Goal: Information Seeking & Learning: Find contact information

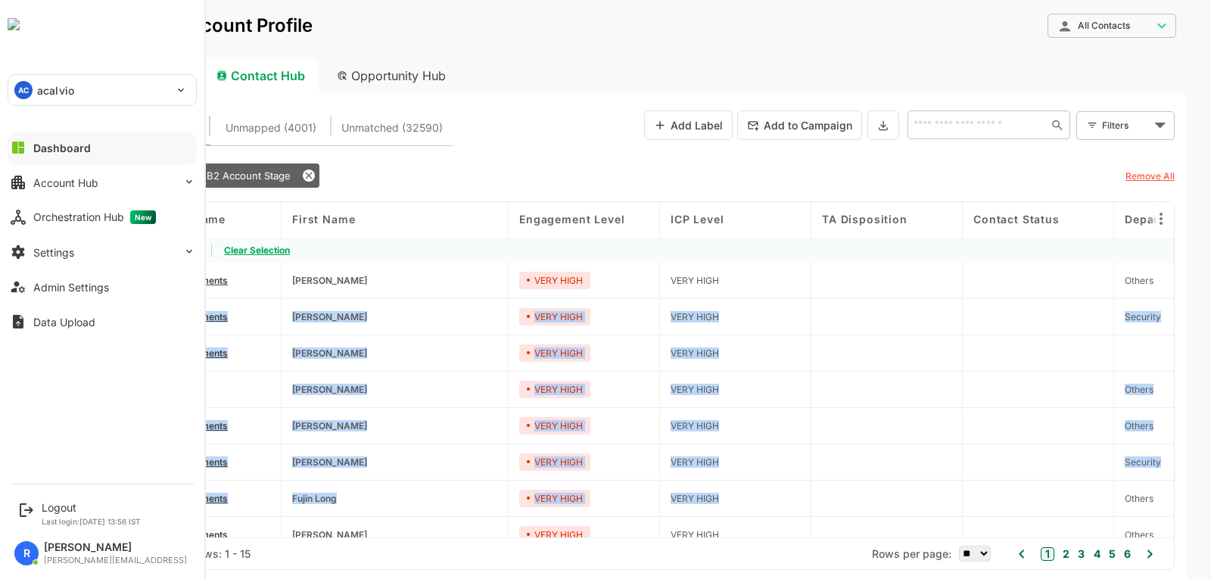
scroll to position [0, 2221]
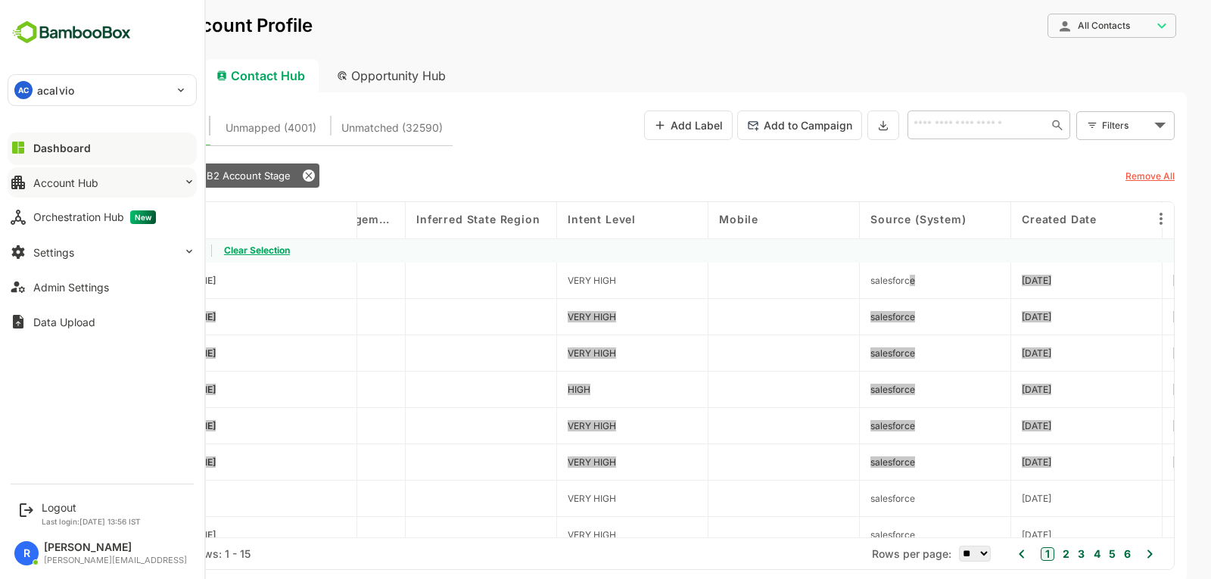
click at [89, 190] on button "Account Hub" at bounding box center [102, 182] width 189 height 30
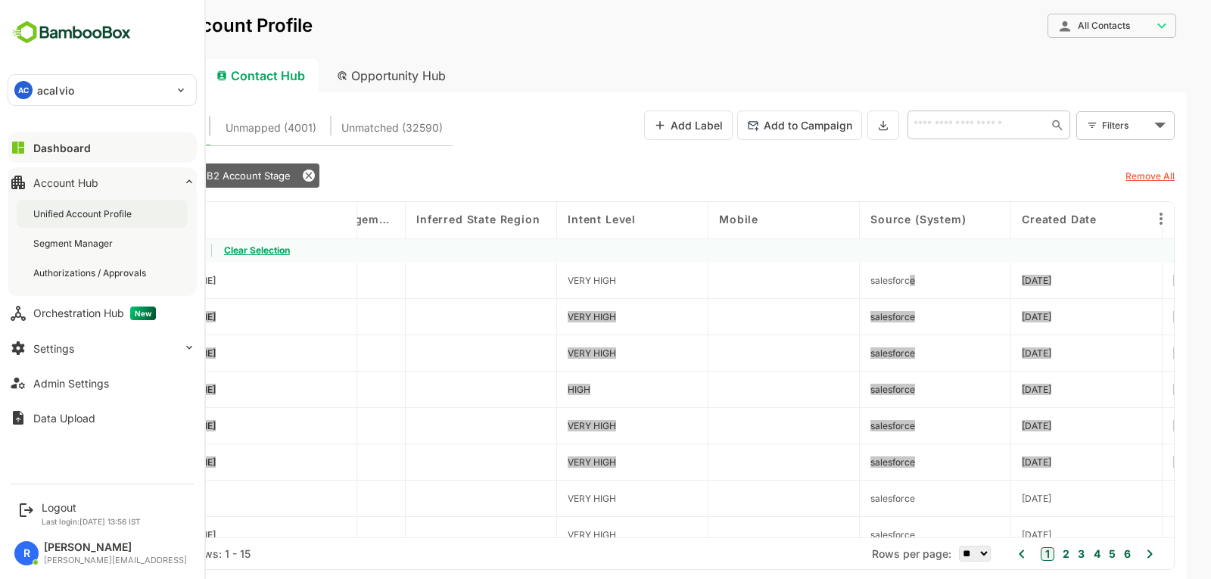
click at [72, 216] on div "Unified Account Profile" at bounding box center [83, 213] width 101 height 13
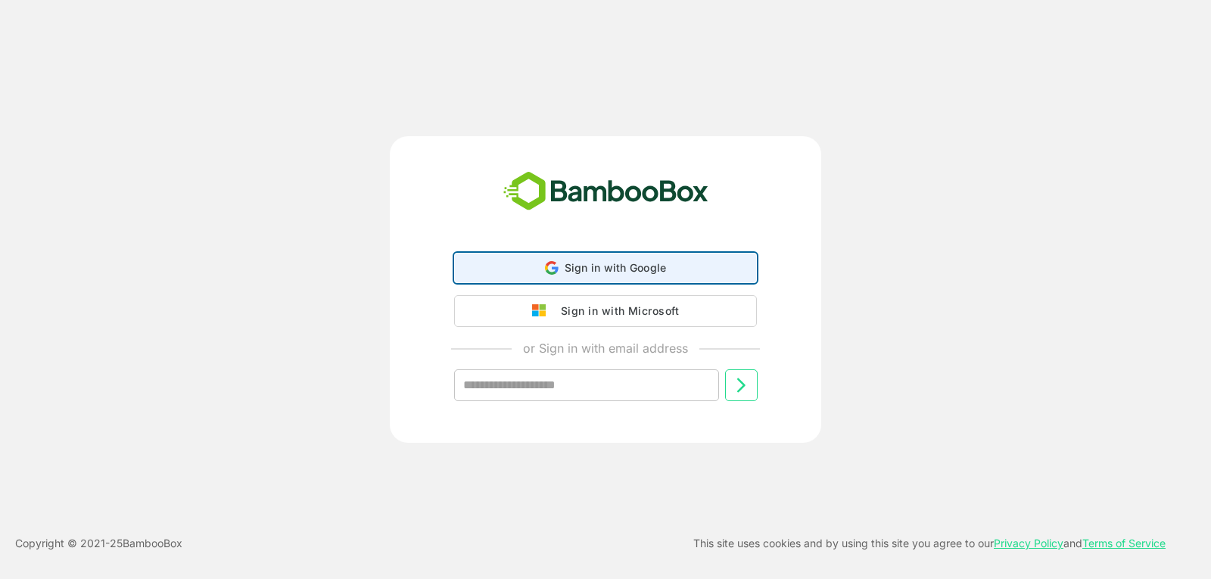
click at [574, 270] on span "Sign in with Google" at bounding box center [615, 267] width 102 height 13
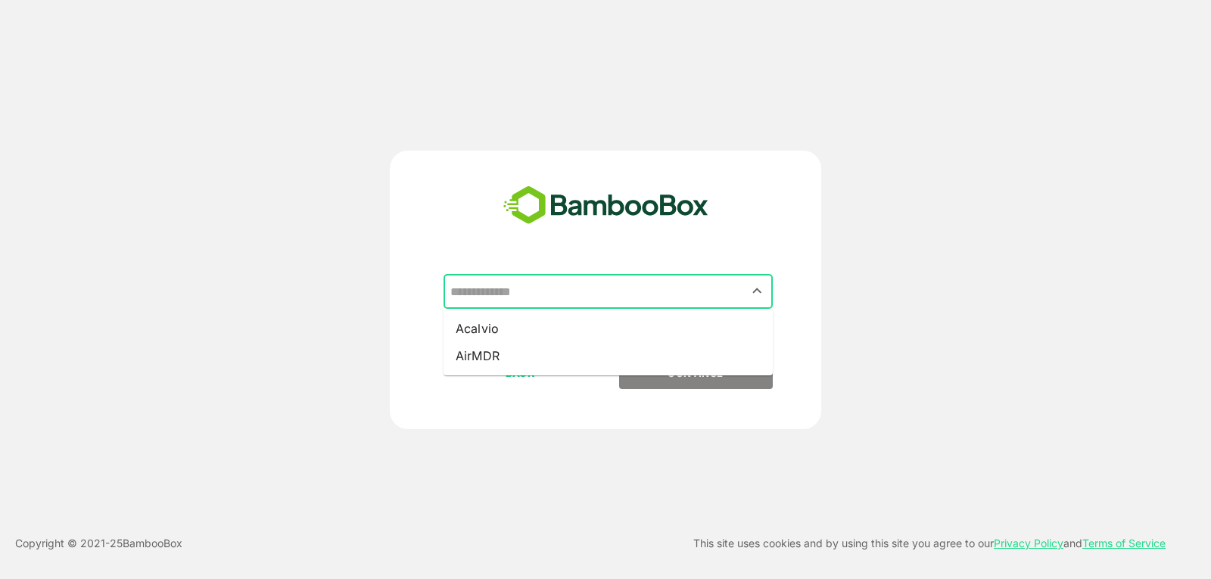
click at [664, 281] on input "text" at bounding box center [607, 291] width 323 height 29
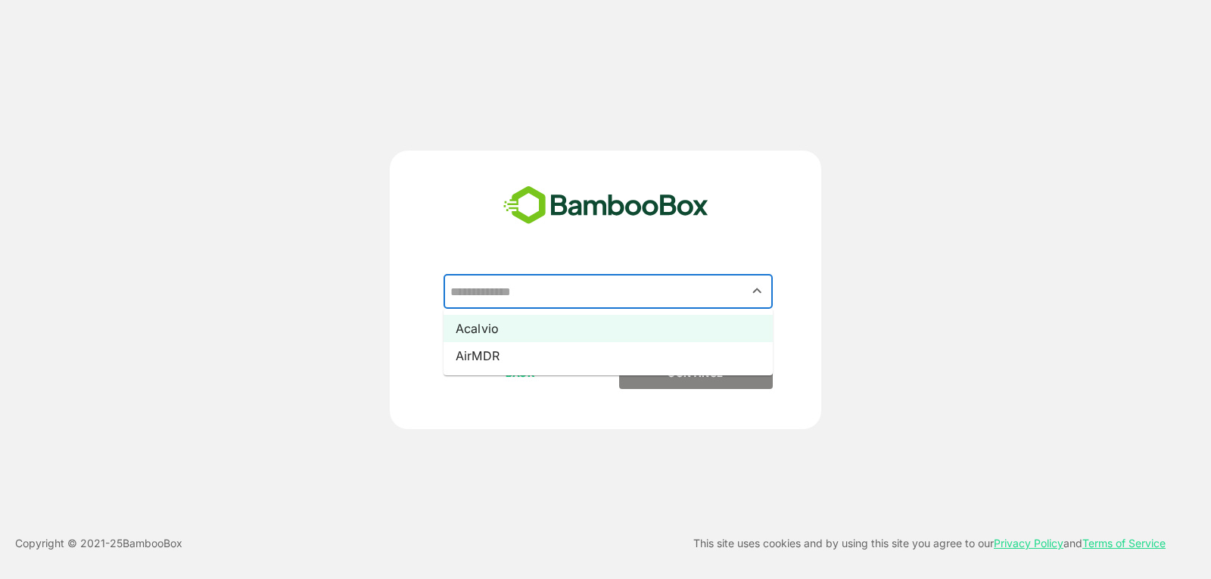
click at [608, 324] on li "Acalvio" at bounding box center [607, 328] width 329 height 27
type input "*******"
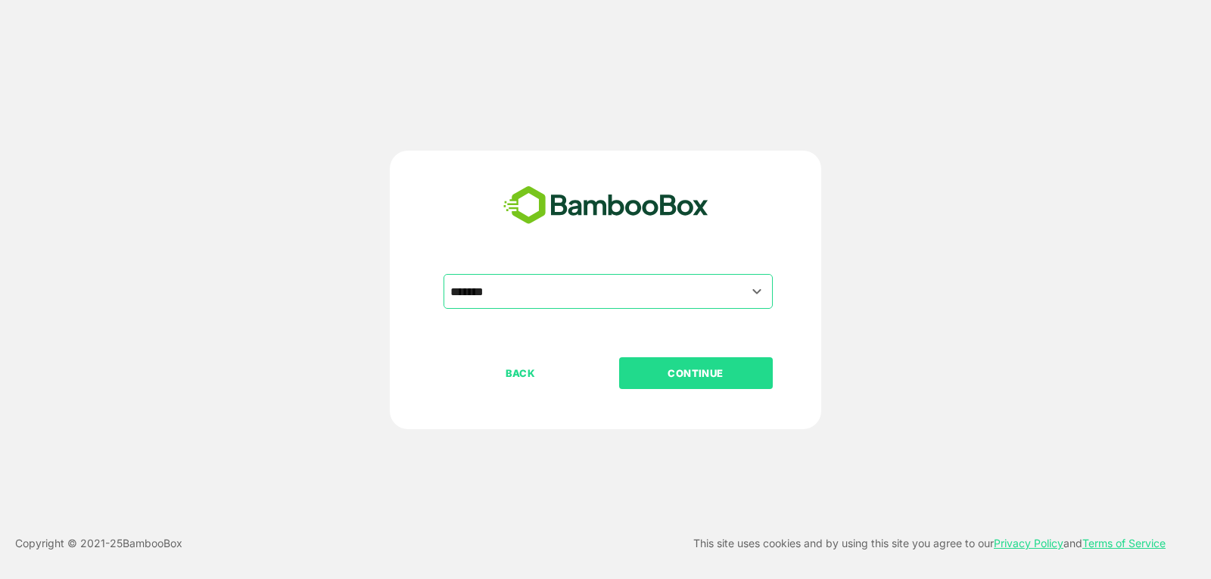
click at [658, 375] on p "CONTINUE" at bounding box center [695, 373] width 151 height 17
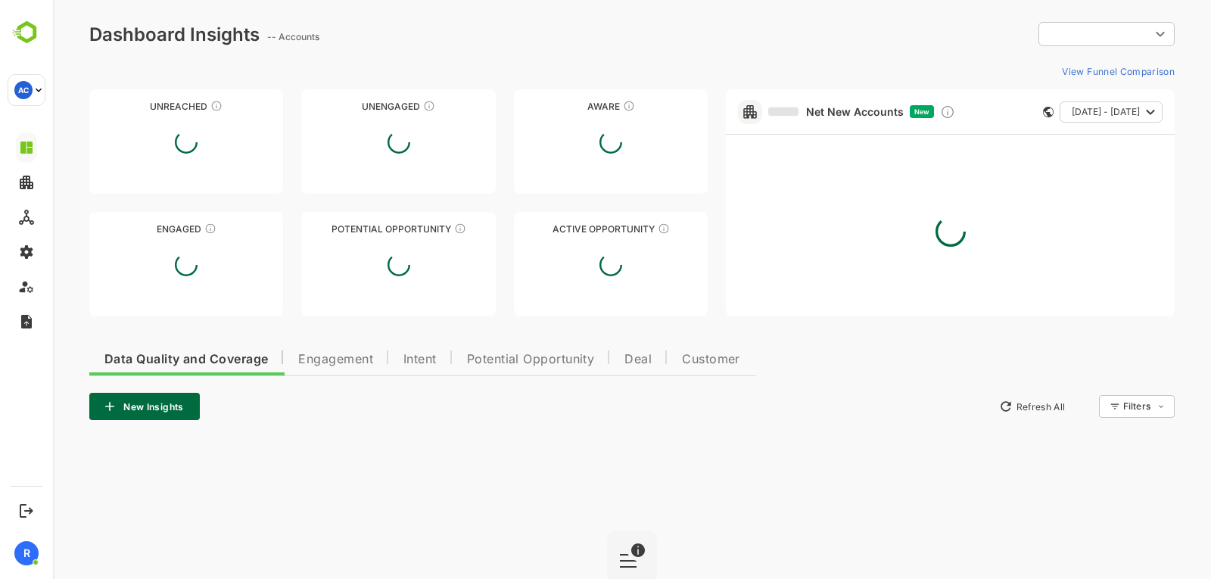
type input "**********"
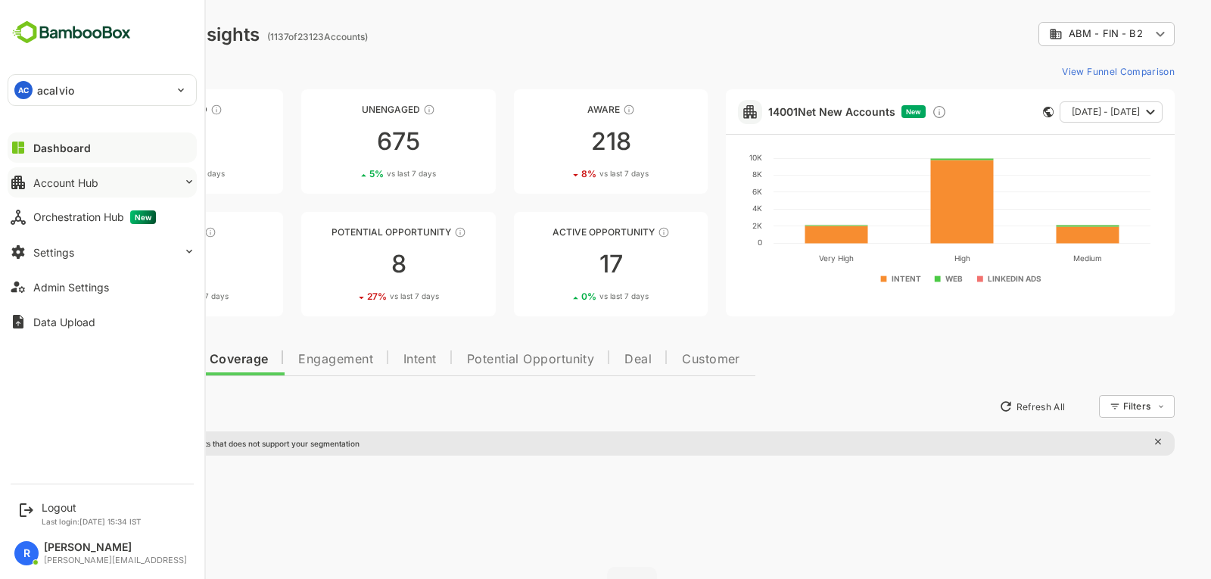
click at [152, 185] on button "Account Hub" at bounding box center [102, 182] width 189 height 30
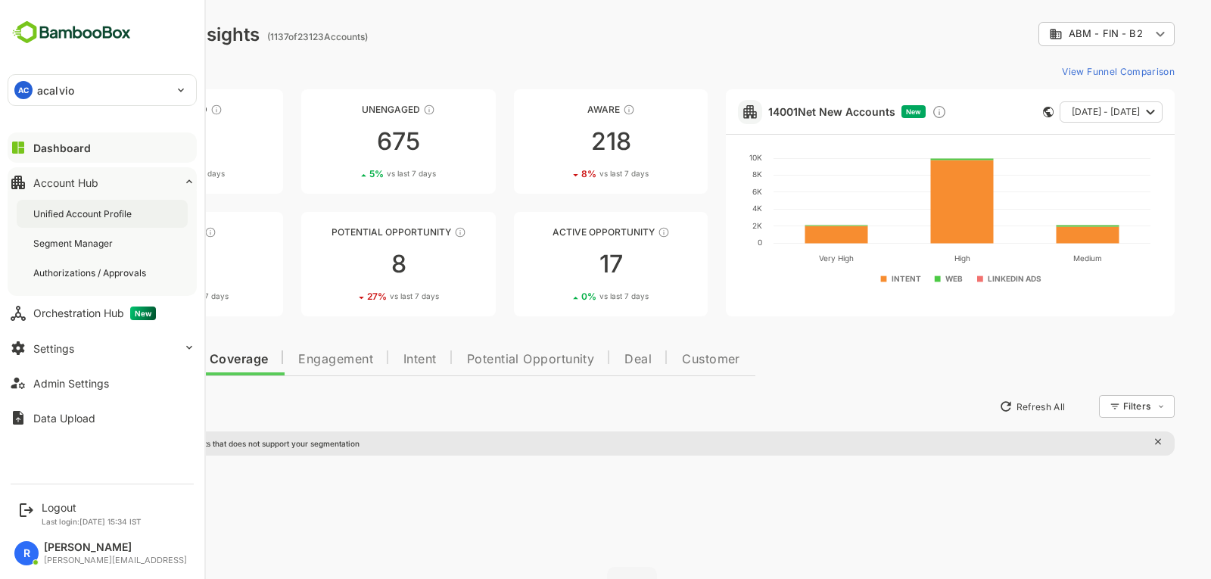
click at [117, 213] on div "Unified Account Profile" at bounding box center [83, 213] width 101 height 13
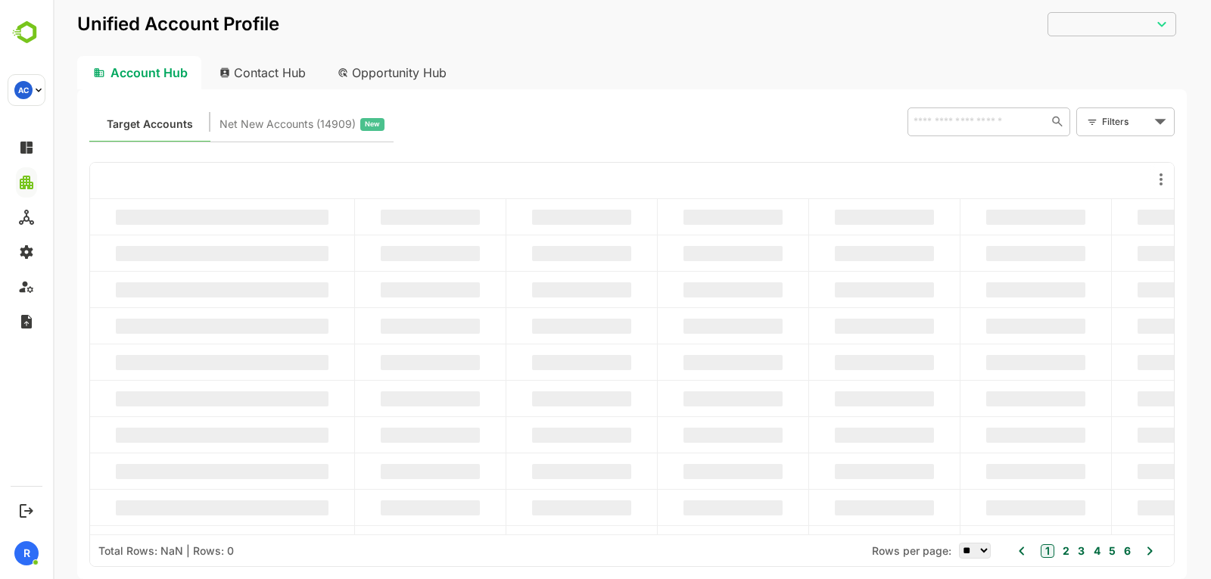
type input "**********"
click at [995, 127] on input "text" at bounding box center [974, 121] width 131 height 18
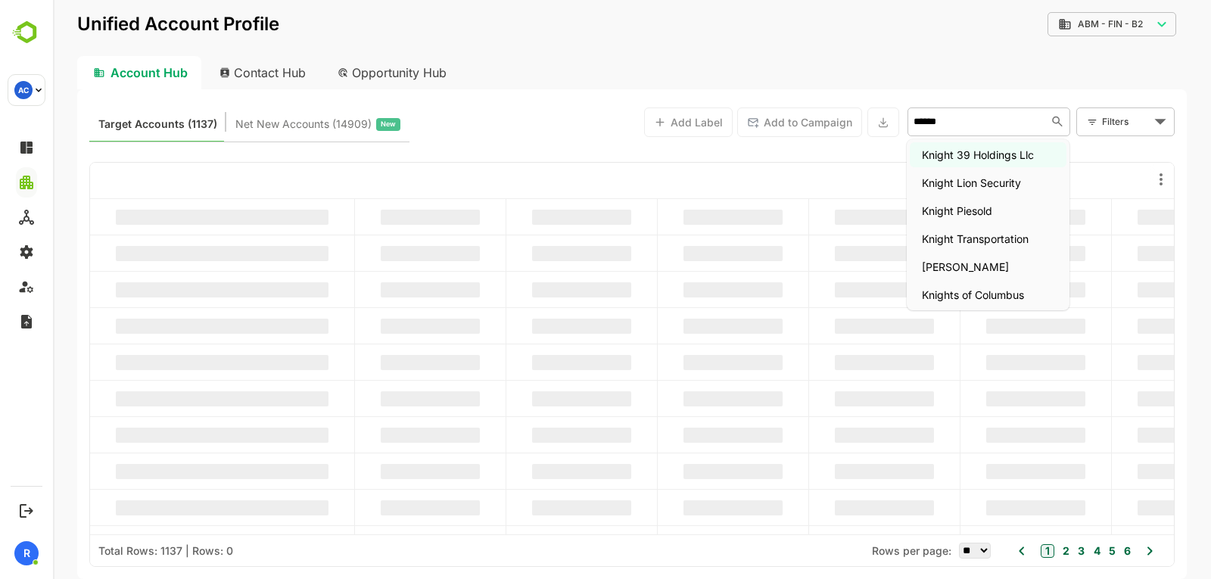
type input "*******"
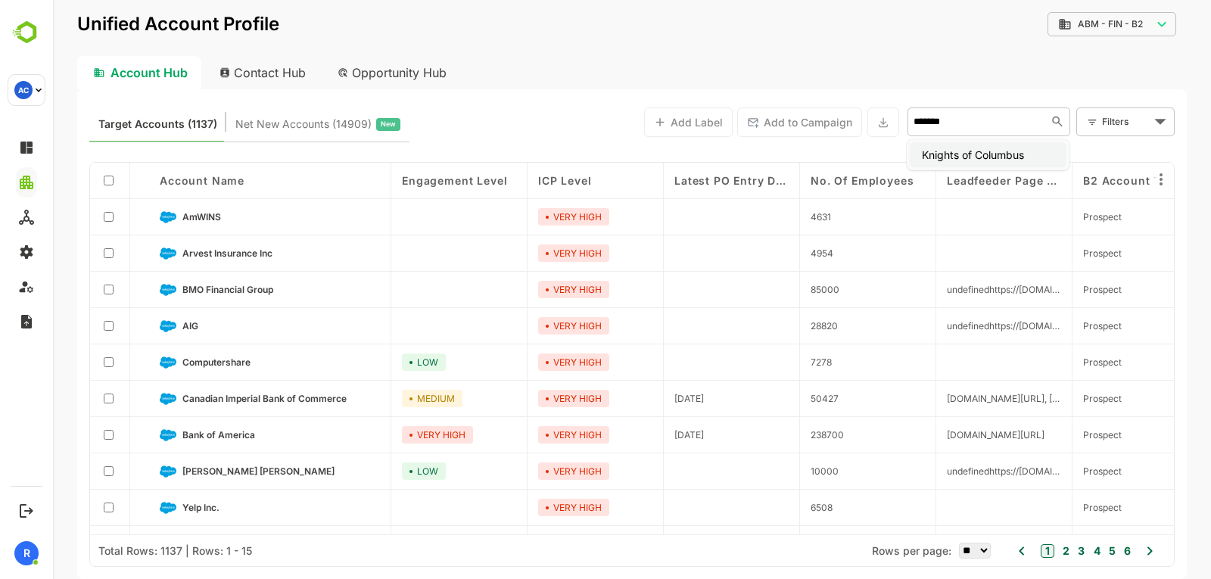
click at [980, 151] on li "Knights of Columbus" at bounding box center [987, 154] width 157 height 25
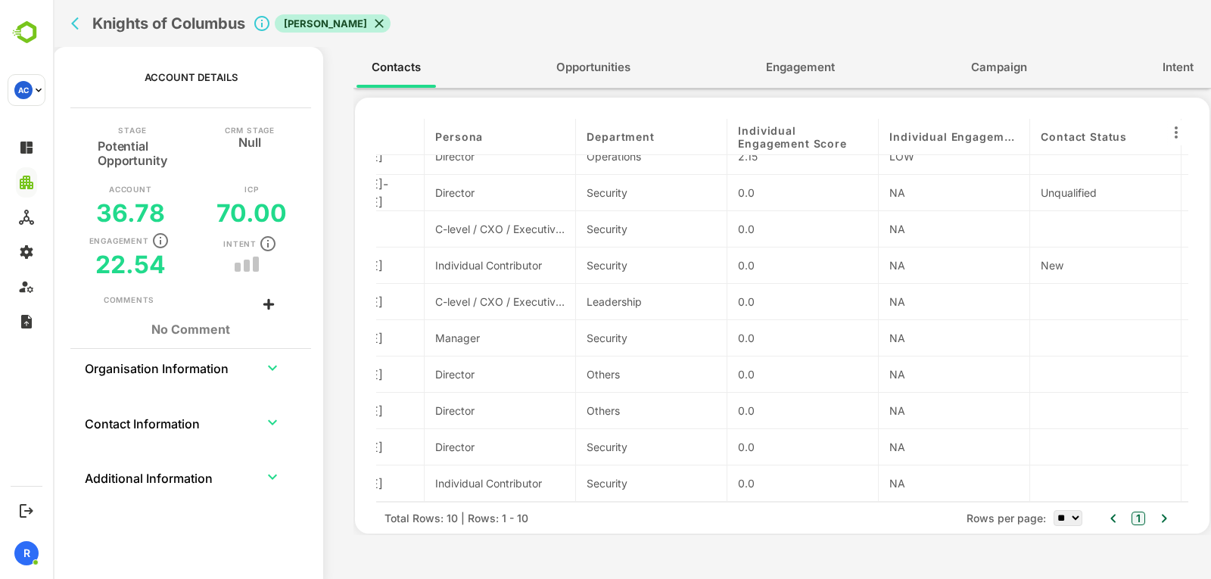
scroll to position [0, 103]
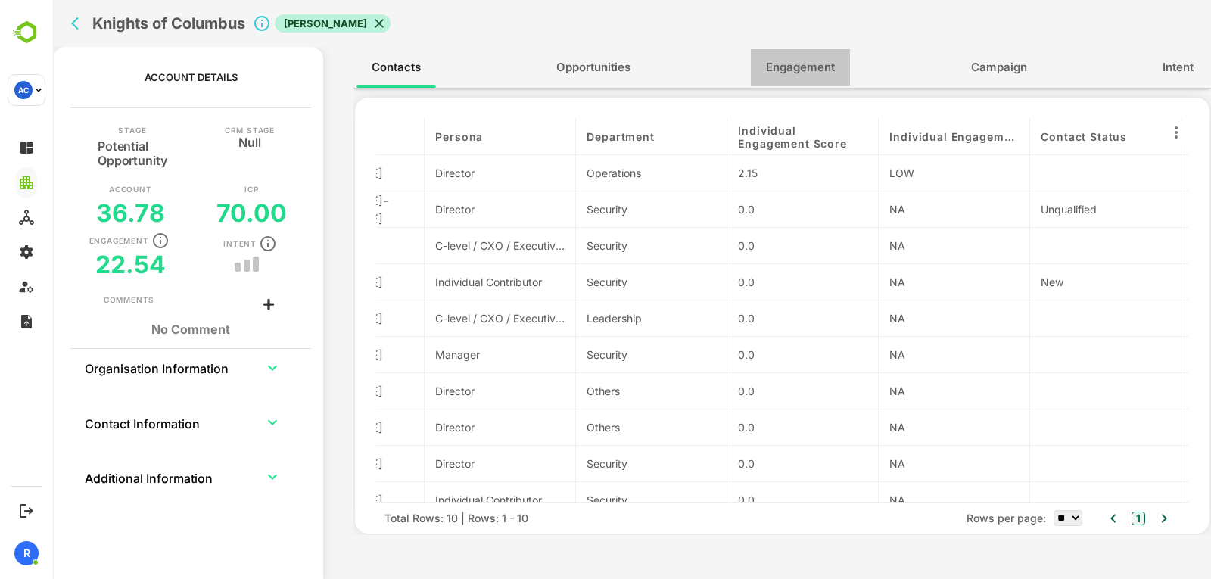
click at [804, 79] on button "Engagement" at bounding box center [800, 67] width 99 height 36
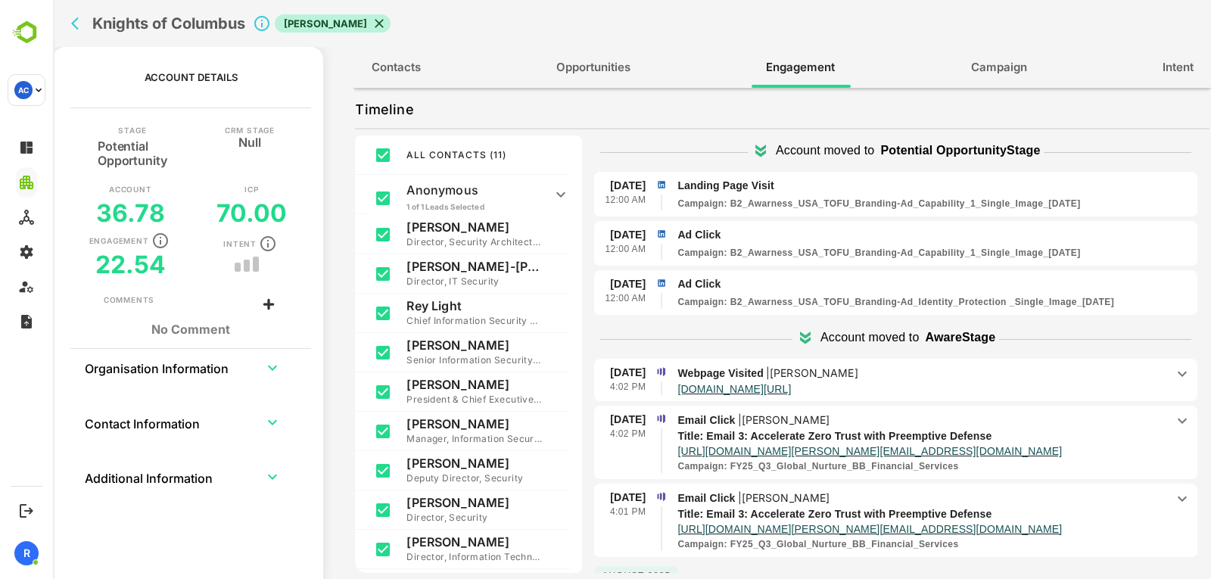
scroll to position [43, 0]
click at [943, 181] on p "Landing Page Visit" at bounding box center [934, 185] width 514 height 16
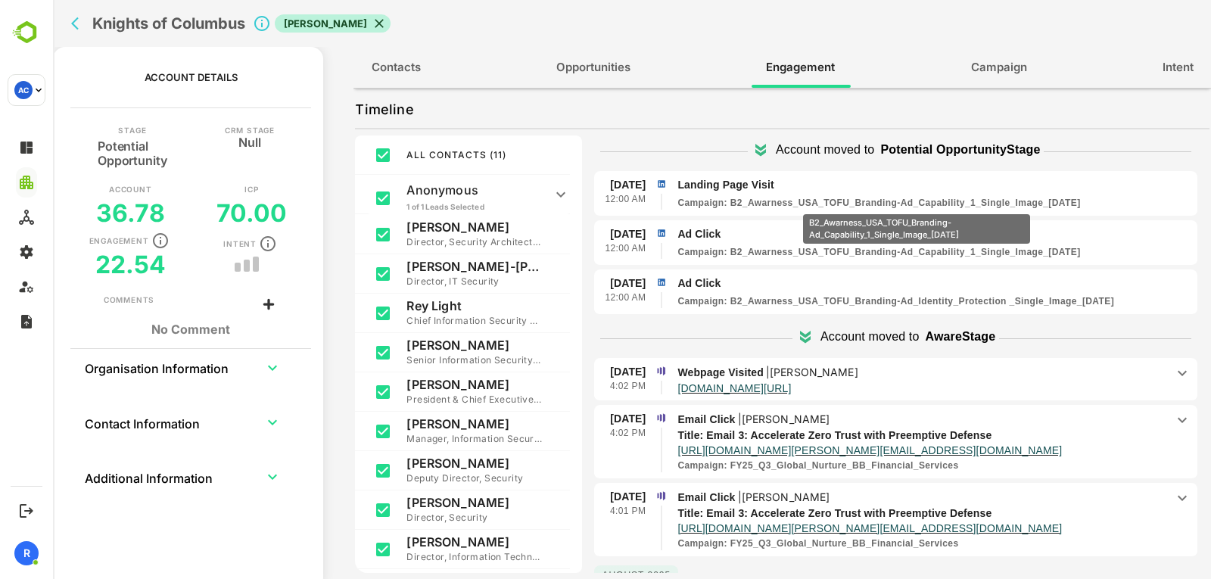
click at [916, 204] on p "Campaign : B2_Awarness_USA_TOFU_Branding-Ad_Capability_1_Single_Image_[DATE]" at bounding box center [878, 203] width 403 height 14
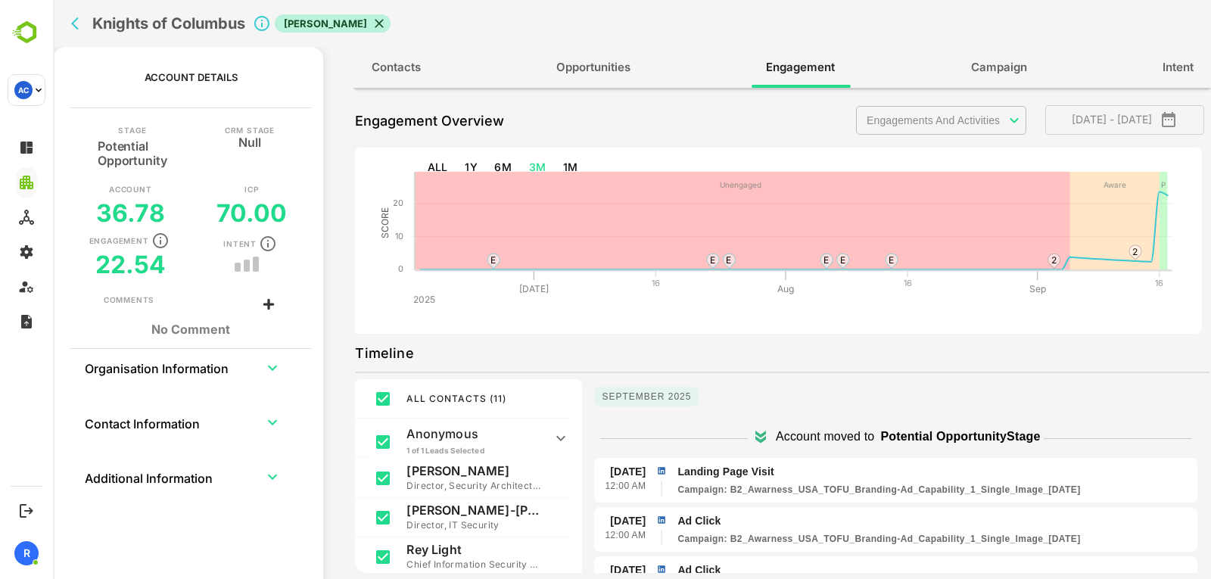
scroll to position [0, 0]
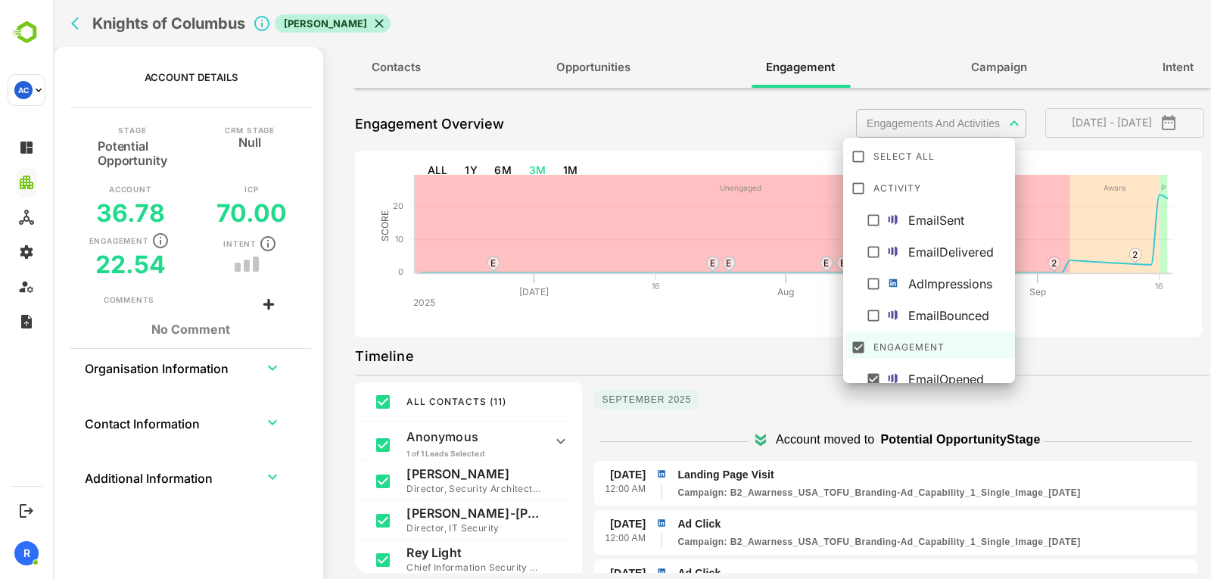
click at [973, 129] on body "**********" at bounding box center [632, 289] width 1158 height 579
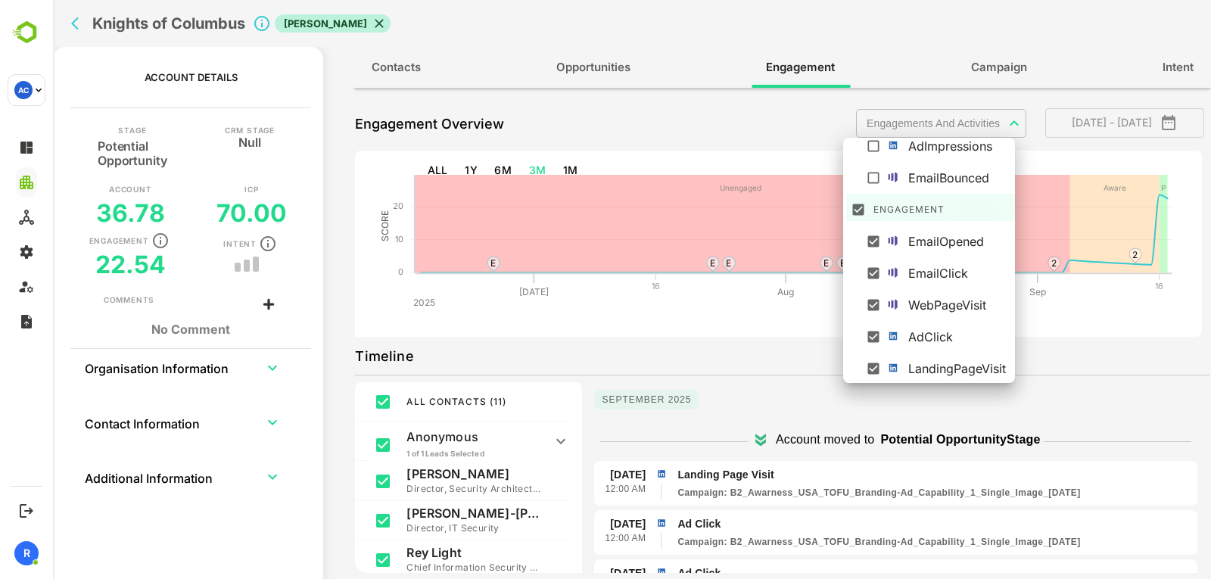
click at [752, 348] on div at bounding box center [632, 289] width 1158 height 579
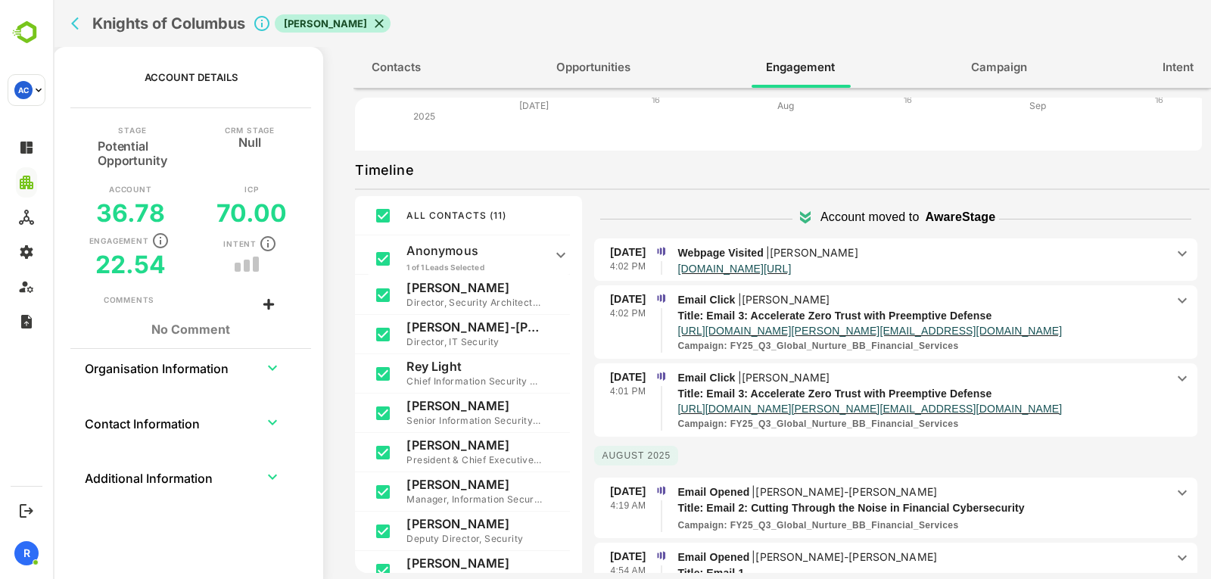
scroll to position [225, 0]
click at [1173, 381] on icon at bounding box center [1182, 377] width 18 height 18
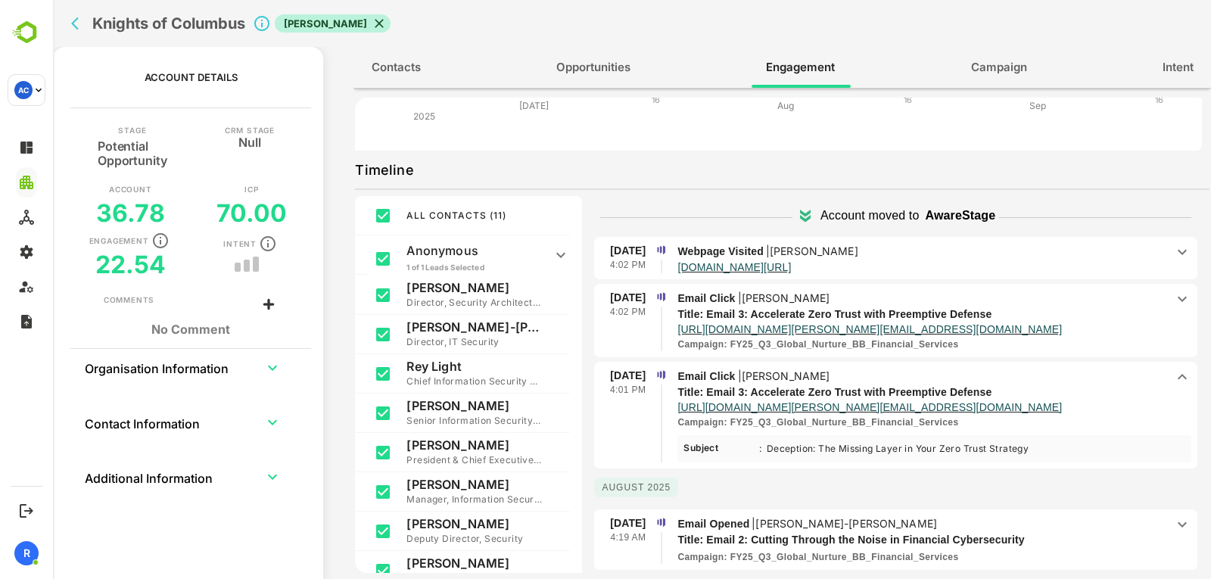
click at [1173, 381] on icon at bounding box center [1182, 377] width 18 height 18
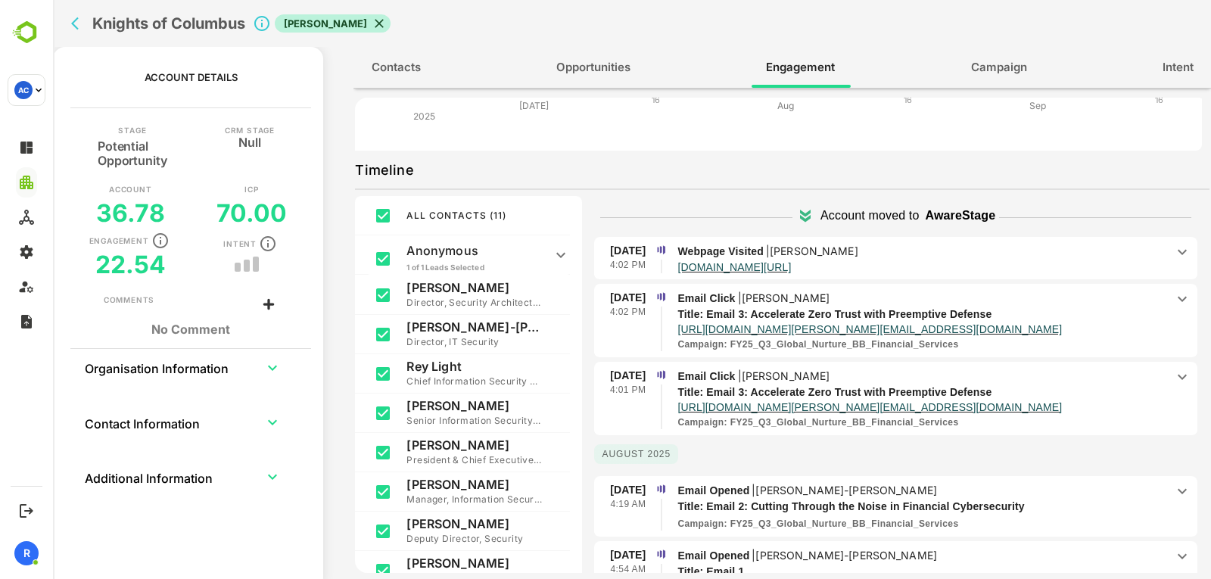
click at [1177, 300] on icon at bounding box center [1181, 299] width 9 height 5
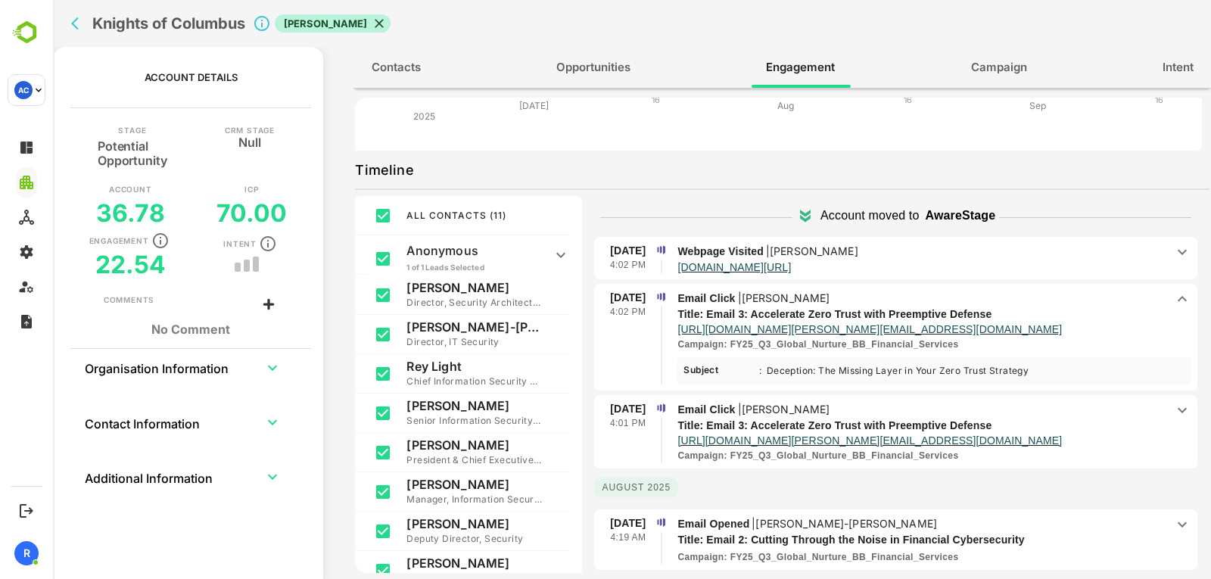
click at [1173, 300] on icon at bounding box center [1182, 299] width 18 height 18
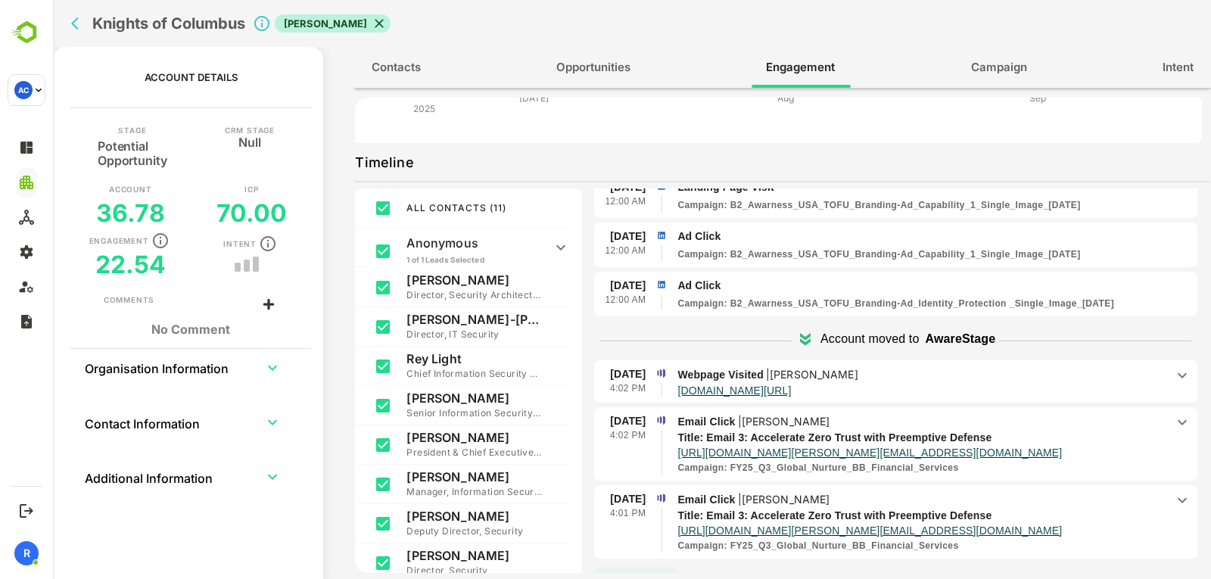
scroll to position [185, 0]
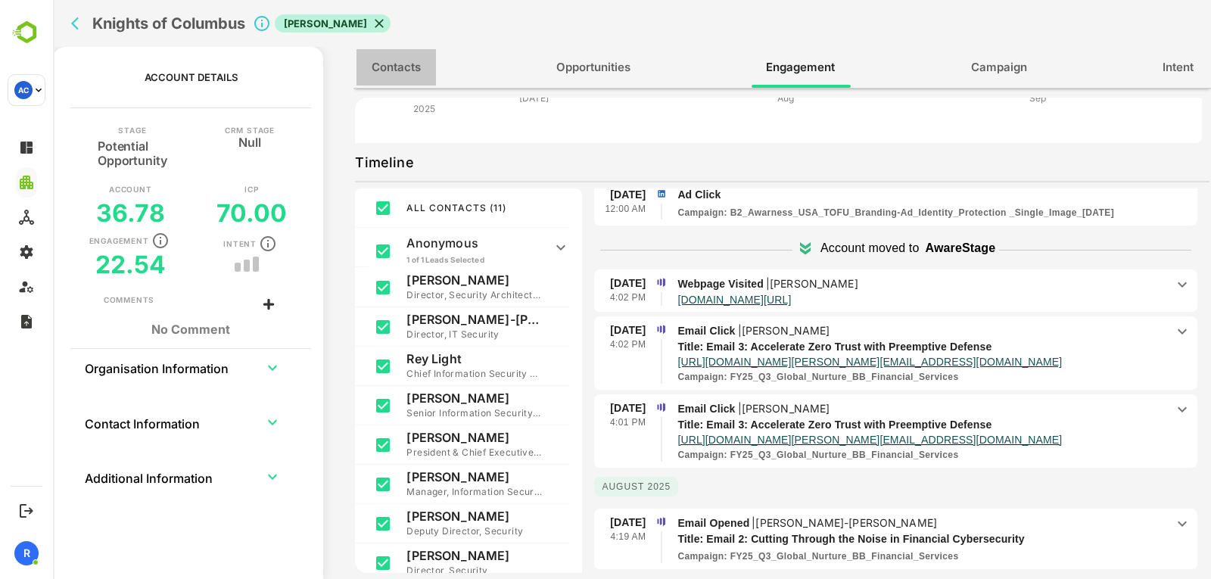
click at [421, 62] on button "Contacts" at bounding box center [395, 67] width 79 height 36
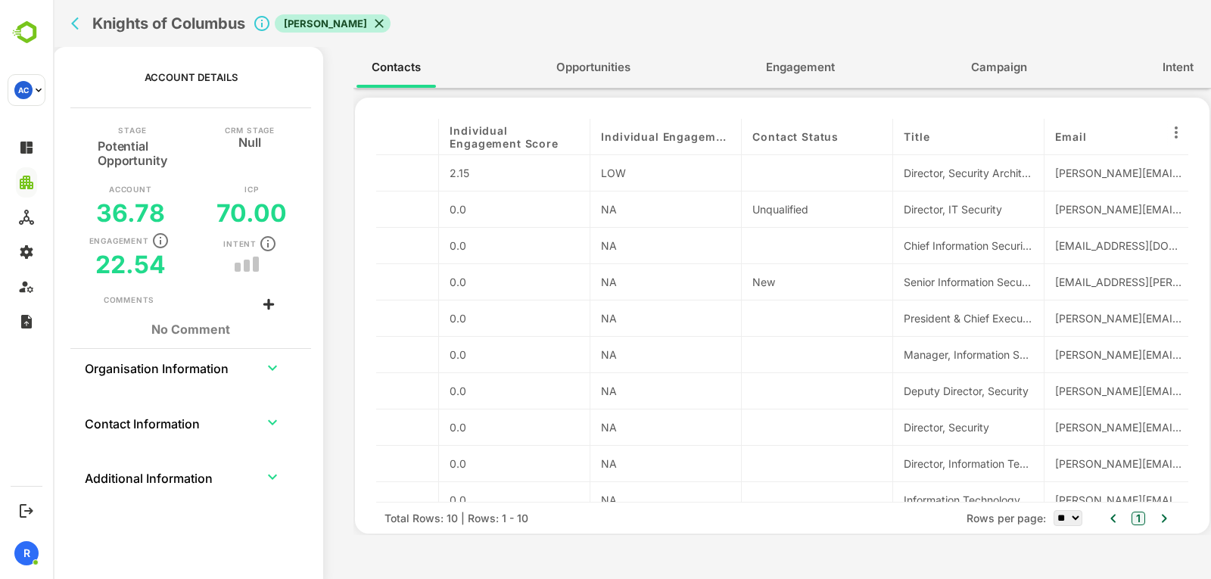
scroll to position [0, 391]
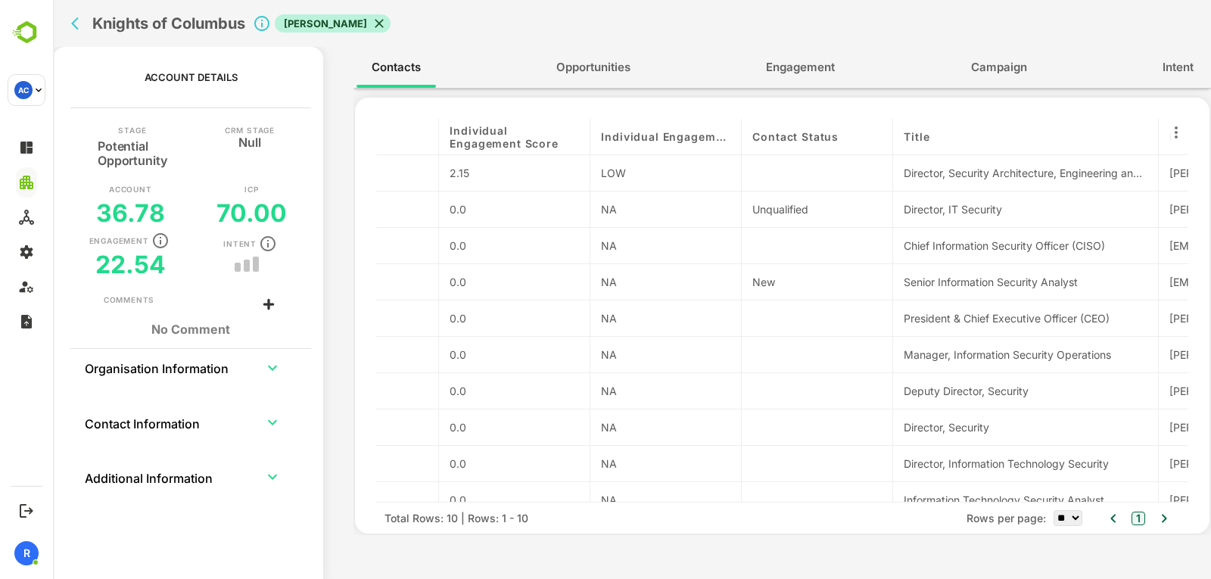
drag, startPoint x: 1037, startPoint y: 136, endPoint x: 1195, endPoint y: 225, distance: 180.9
click at [1195, 225] on div "contactName Persona Department Individual Engagement Score Individual Engagemen…" at bounding box center [782, 316] width 854 height 436
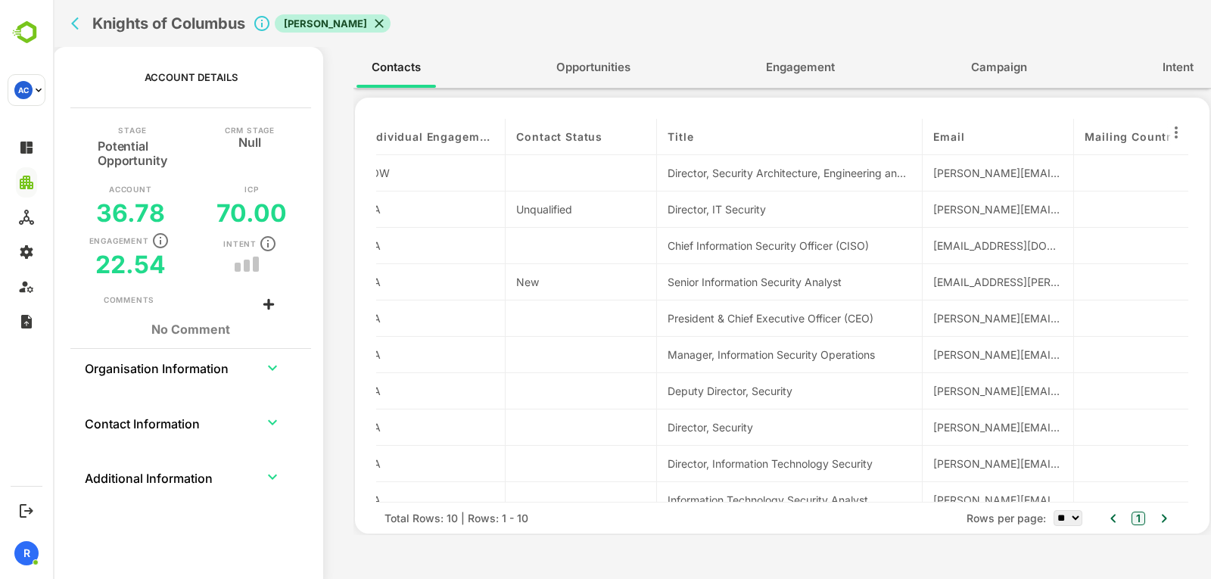
scroll to position [0, 628]
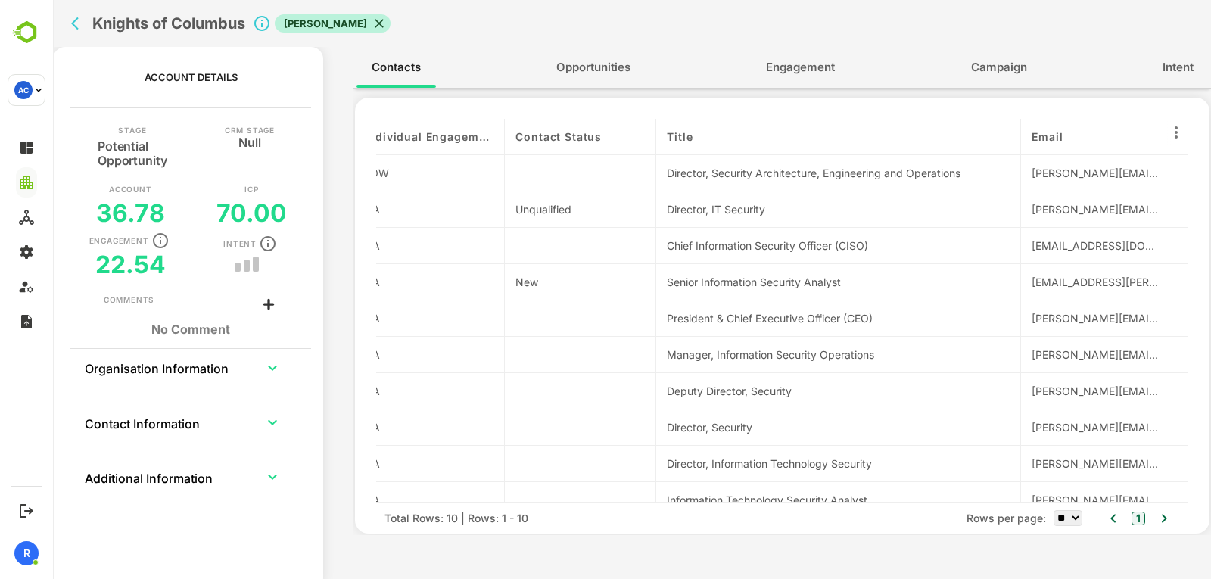
drag, startPoint x: 919, startPoint y: 135, endPoint x: 1042, endPoint y: 132, distance: 122.6
click at [1042, 132] on div "contactName Persona Department Individual Engagement Score Individual Engagemen…" at bounding box center [782, 310] width 812 height 383
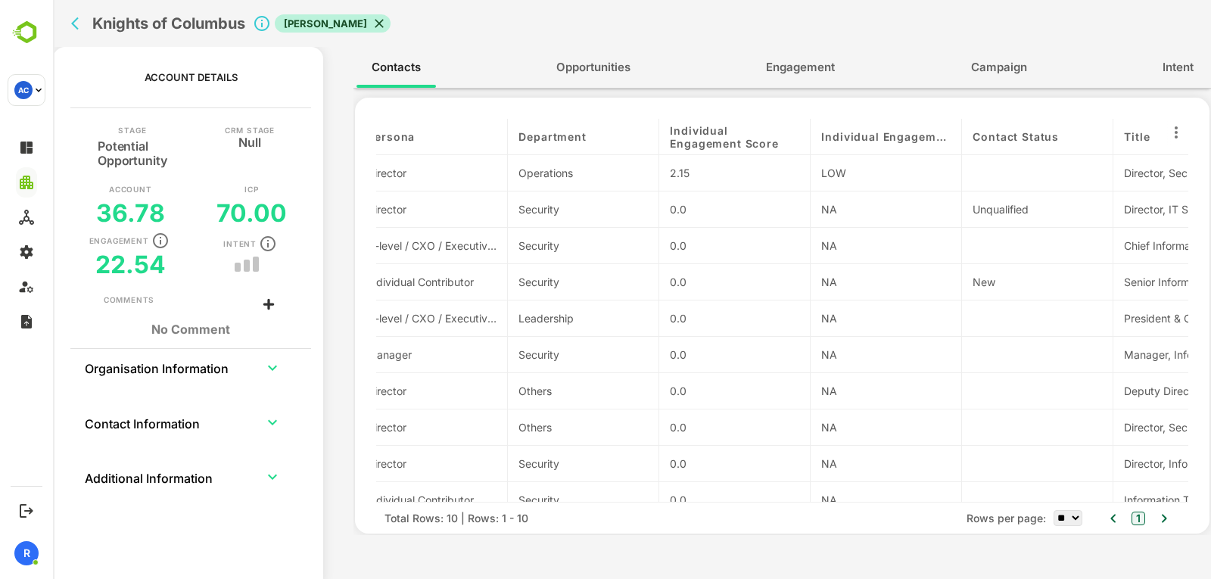
scroll to position [0, 0]
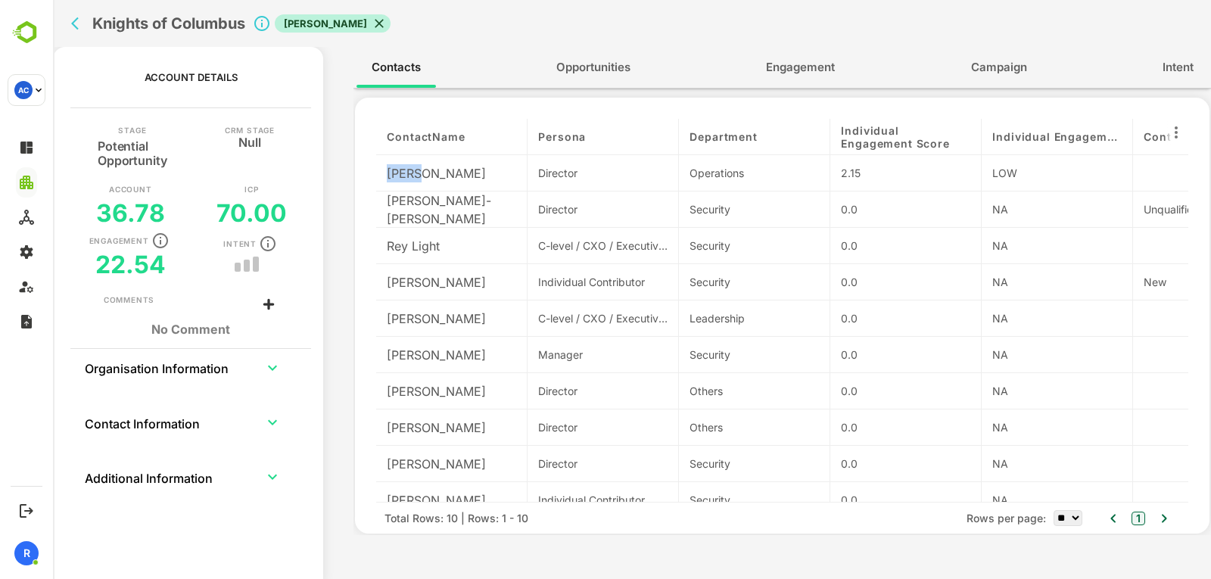
drag, startPoint x: 387, startPoint y: 176, endPoint x: 416, endPoint y: 175, distance: 29.5
click at [416, 175] on div "Craig Debbisi" at bounding box center [451, 173] width 151 height 36
copy div "Craig"
drag, startPoint x: 423, startPoint y: 173, endPoint x: 480, endPoint y: 163, distance: 57.6
click at [480, 163] on div "Craig Debbisi" at bounding box center [451, 173] width 151 height 36
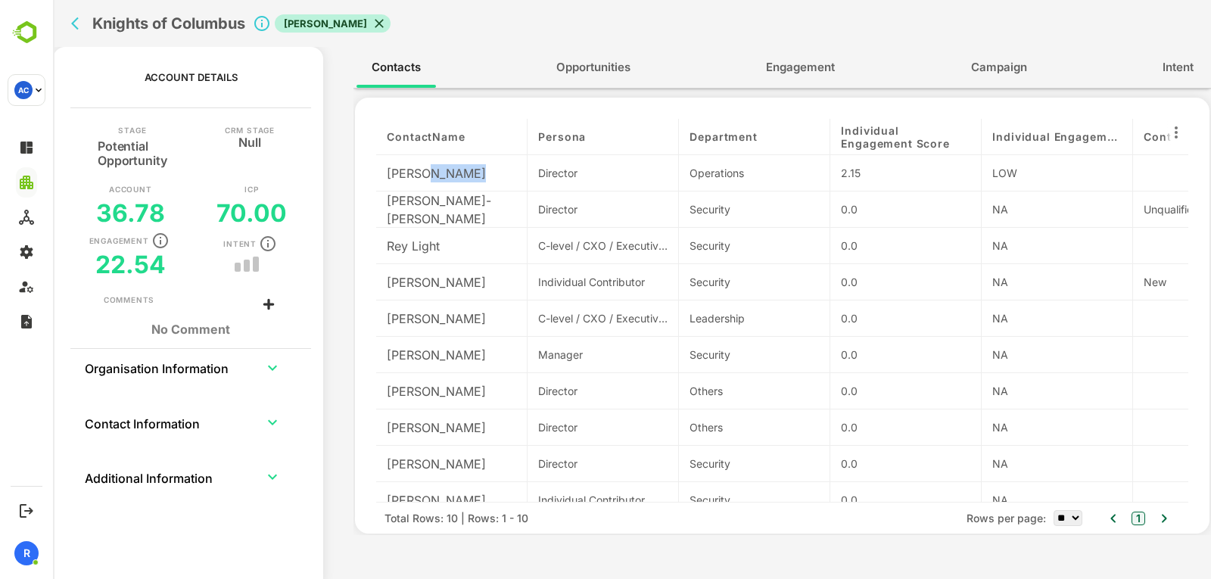
copy div "Debbisi"
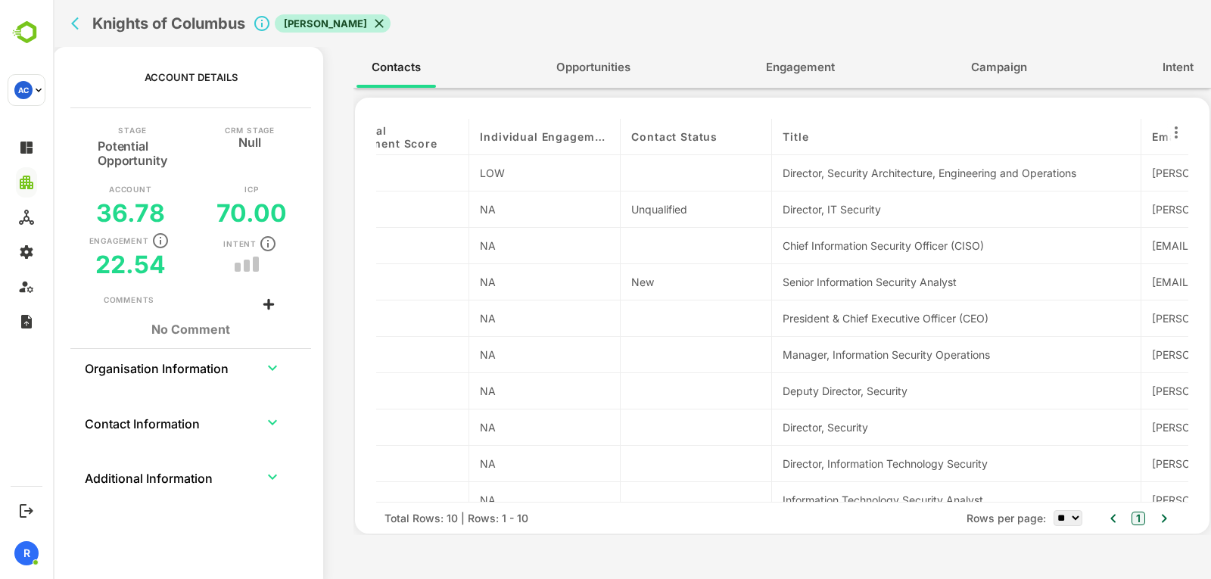
scroll to position [0, 514]
drag, startPoint x: 779, startPoint y: 173, endPoint x: 1110, endPoint y: 173, distance: 331.4
click at [1110, 173] on div "Director, Security Architecture, Engineering and Operations" at bounding box center [953, 173] width 369 height 36
copy div "Director, Security Architecture, Engineering and Operations"
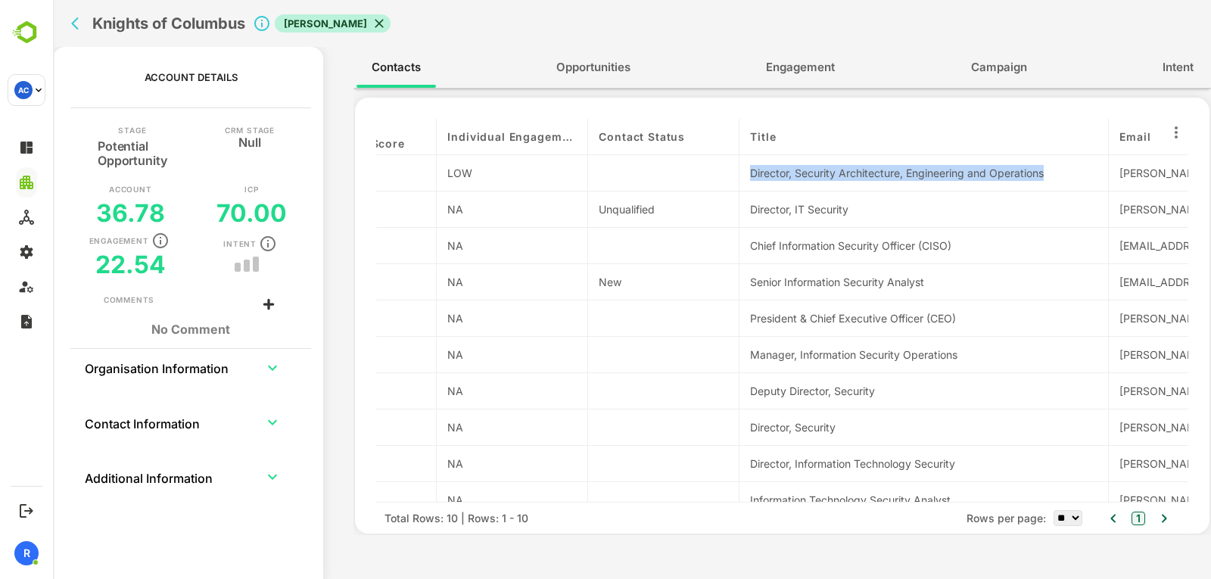
scroll to position [0, 780]
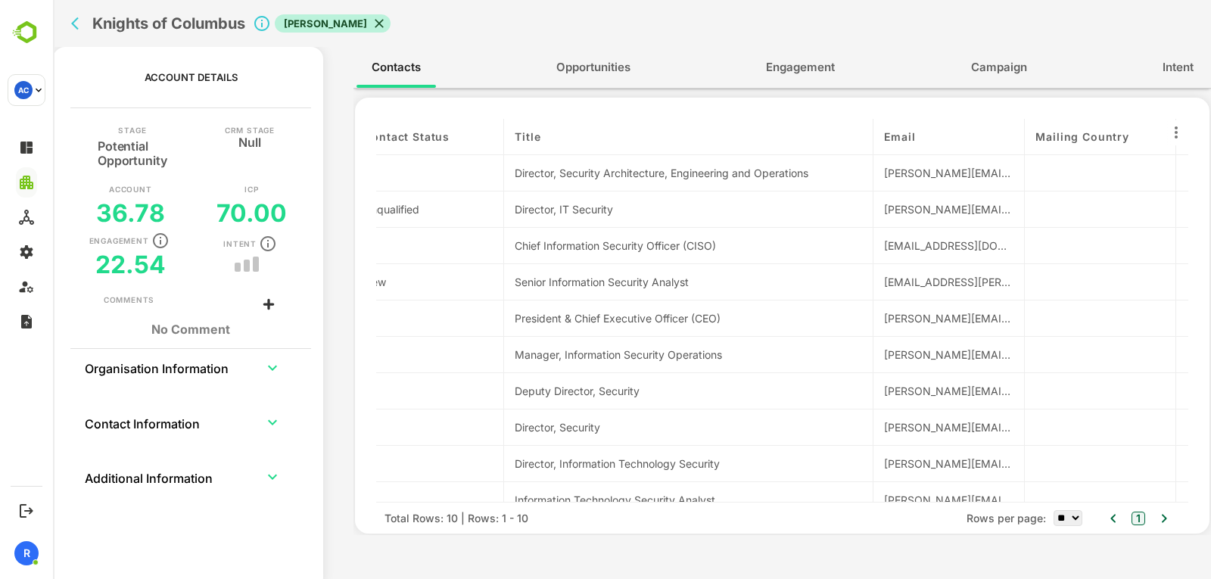
click at [937, 177] on div "craig.debbisi@kofc.org" at bounding box center [948, 173] width 129 height 16
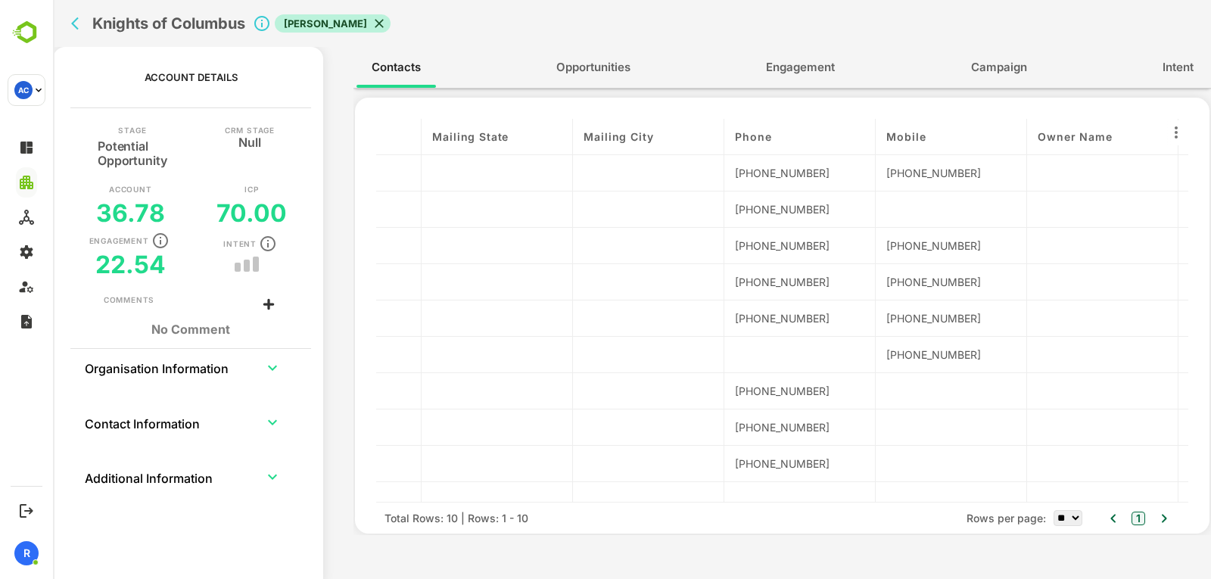
scroll to position [0, 1535]
drag, startPoint x: 734, startPoint y: 172, endPoint x: 860, endPoint y: 179, distance: 126.6
click at [860, 179] on div "(203) 509-1245" at bounding box center [798, 173] width 129 height 16
copy div "(203) 509-1245"
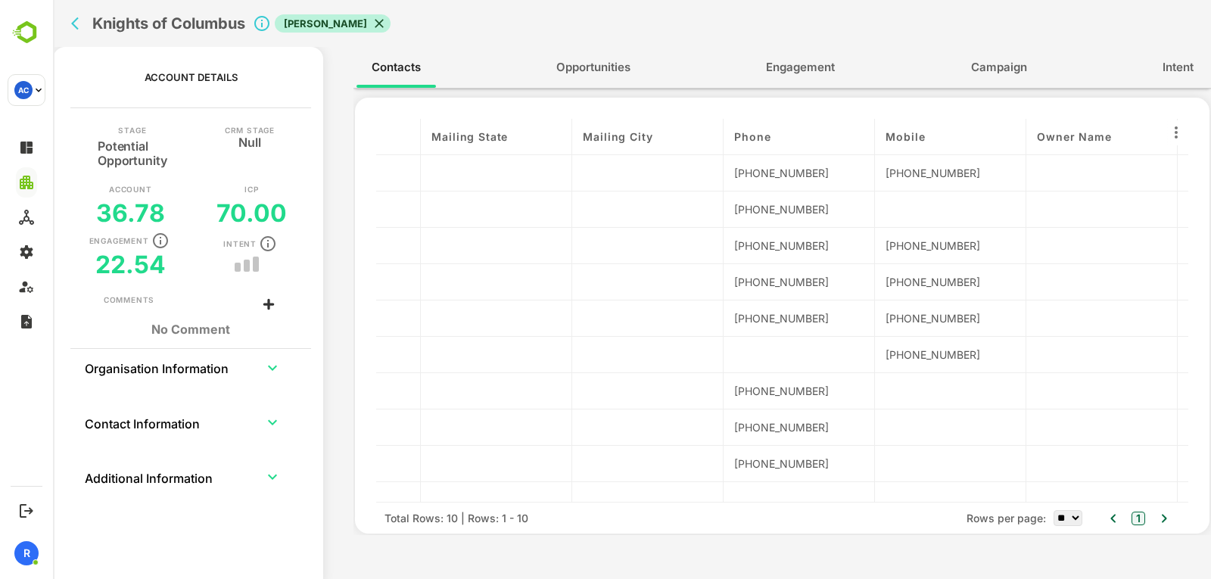
click at [919, 167] on div "(203) 509-1245" at bounding box center [949, 173] width 129 height 16
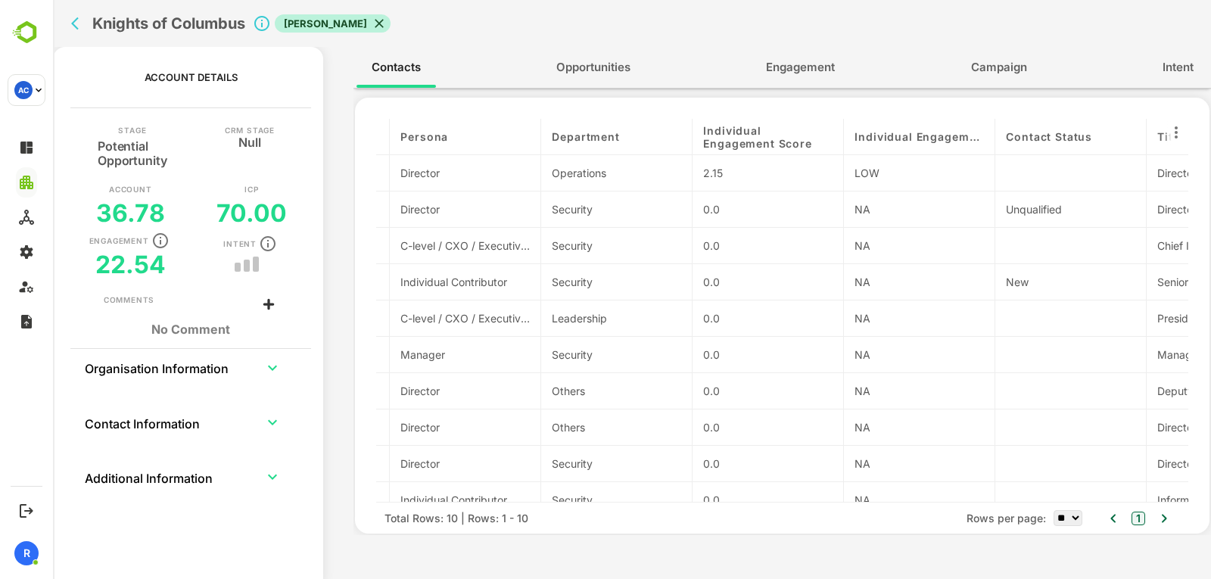
scroll to position [0, 137]
click at [774, 77] on span "Engagement" at bounding box center [800, 68] width 69 height 20
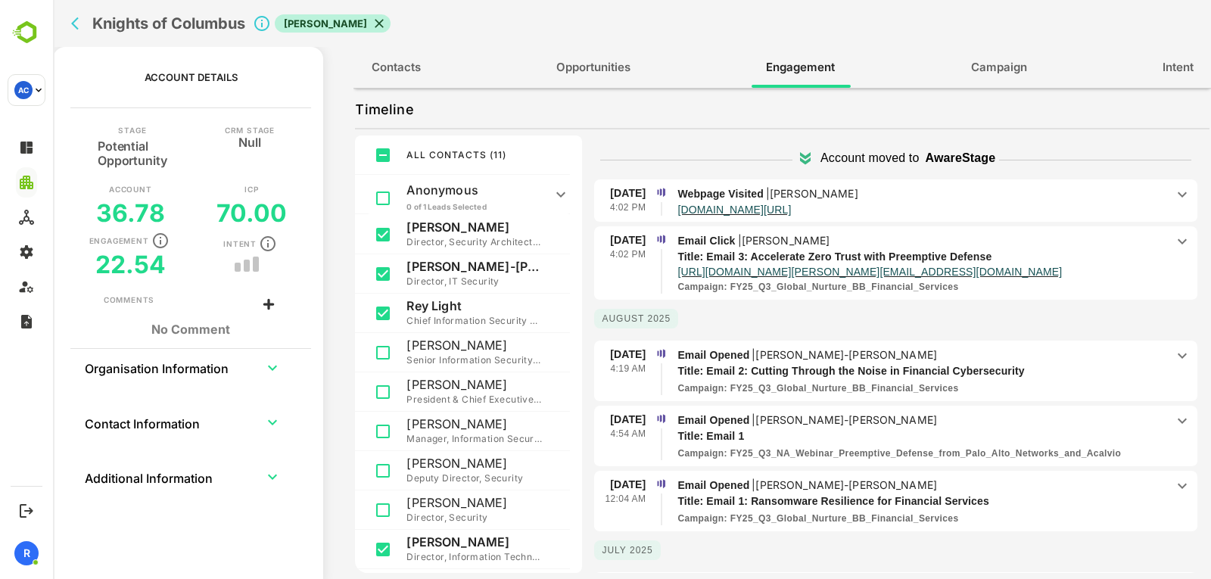
scroll to position [75, 0]
click at [427, 65] on button "Contacts" at bounding box center [395, 67] width 79 height 36
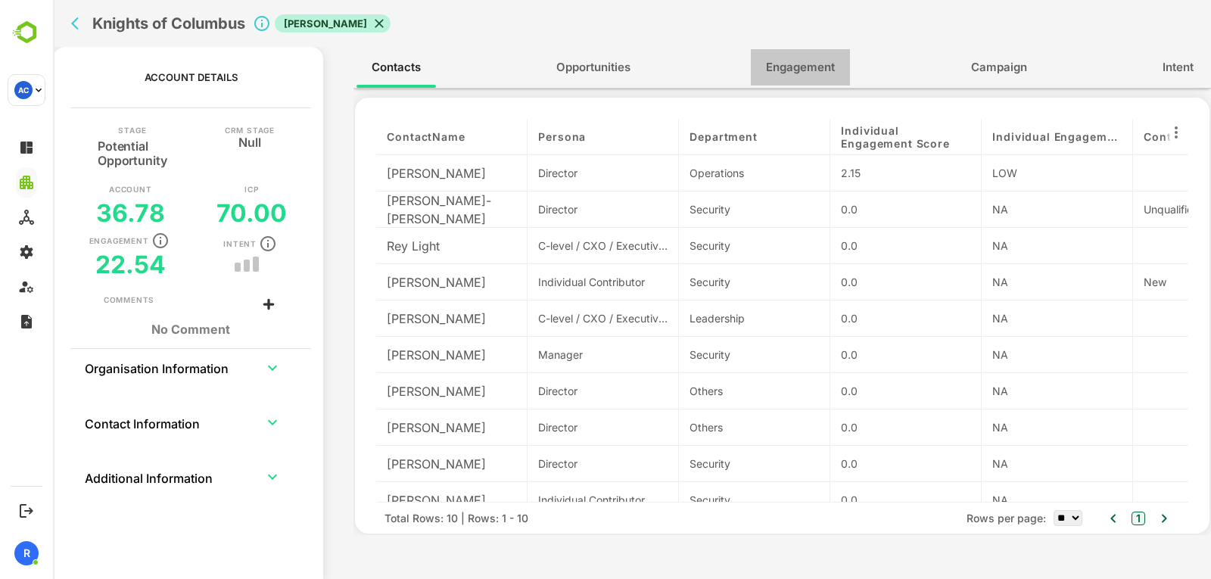
click at [815, 74] on span "Engagement" at bounding box center [800, 68] width 69 height 20
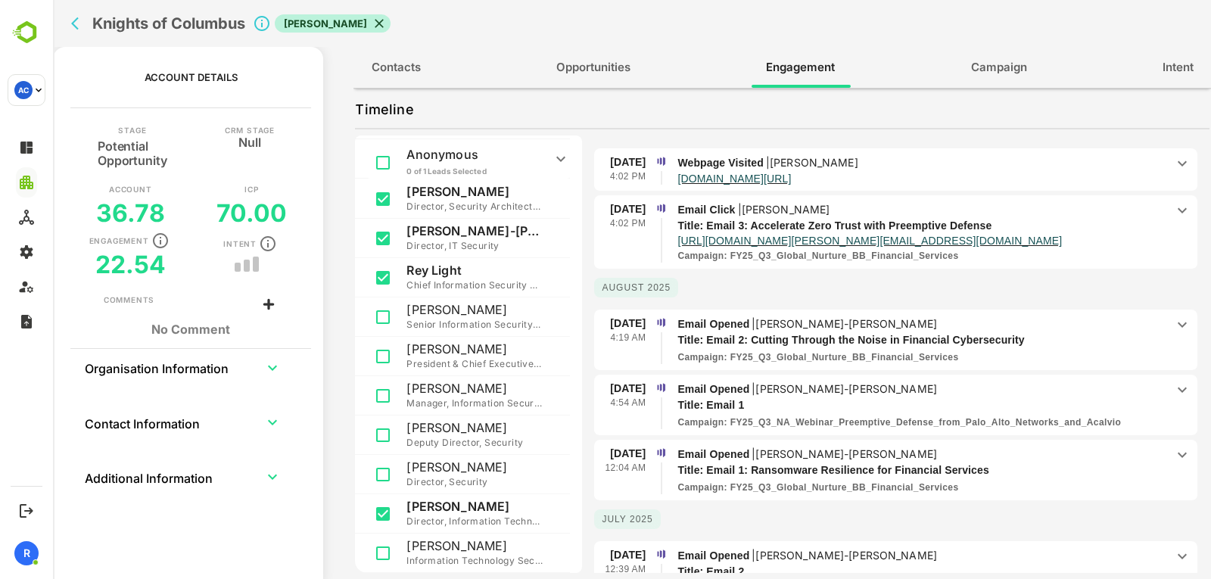
scroll to position [0, 0]
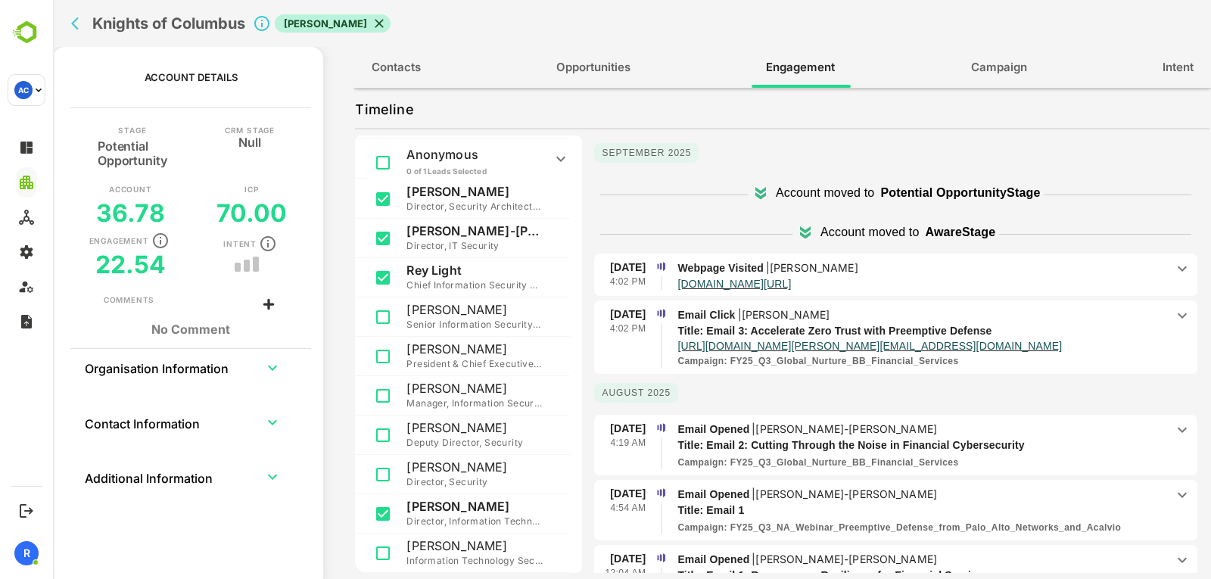
drag, startPoint x: 844, startPoint y: 275, endPoint x: 806, endPoint y: 284, distance: 38.9
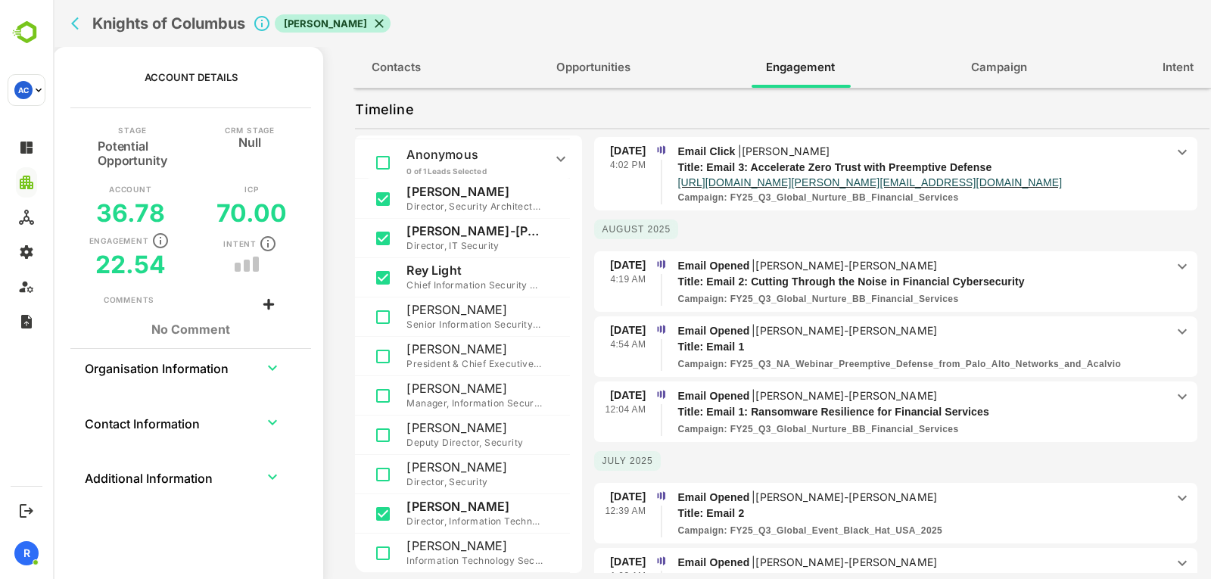
scroll to position [164, 0]
click at [1147, 263] on p "Email Opened | Karl Schoen-Rene" at bounding box center [921, 264] width 488 height 17
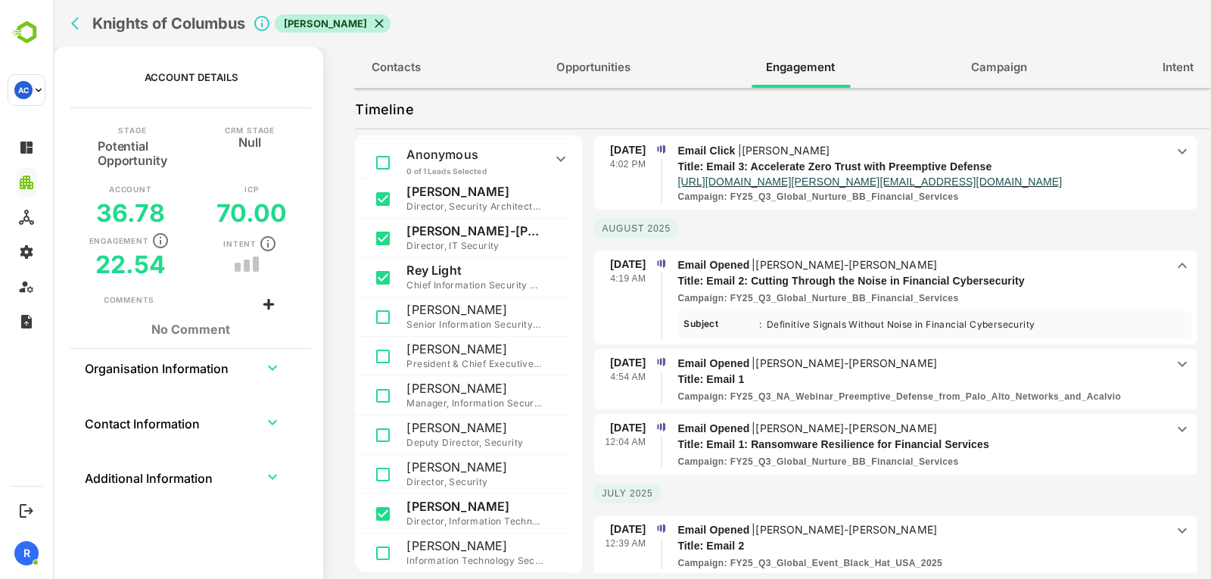
click at [1147, 263] on p "Email Opened | Karl Schoen-Rene" at bounding box center [921, 264] width 488 height 17
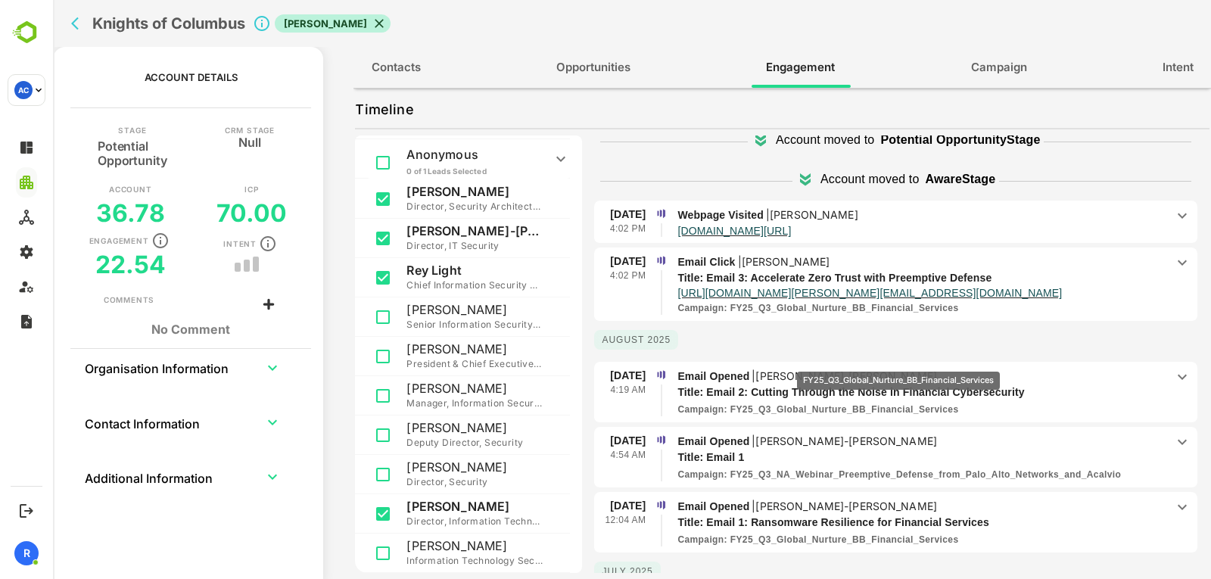
scroll to position [54, 0]
click at [73, 30] on icon "back" at bounding box center [78, 23] width 15 height 15
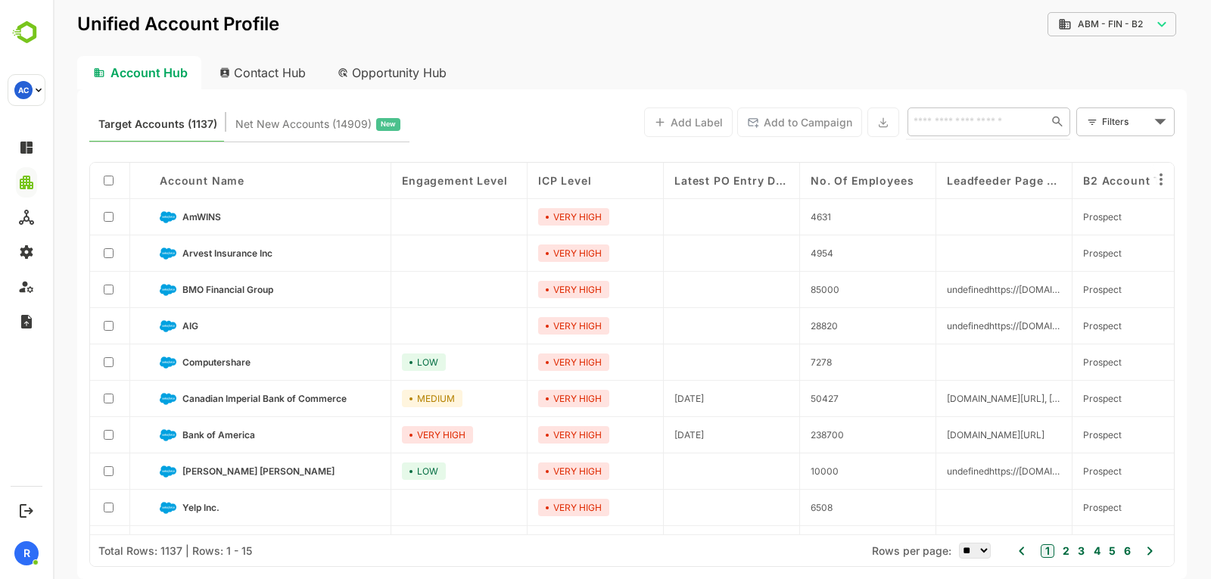
click at [964, 120] on input "text" at bounding box center [974, 121] width 131 height 18
type input "*******"
click at [954, 156] on li "MetLife" at bounding box center [987, 154] width 157 height 25
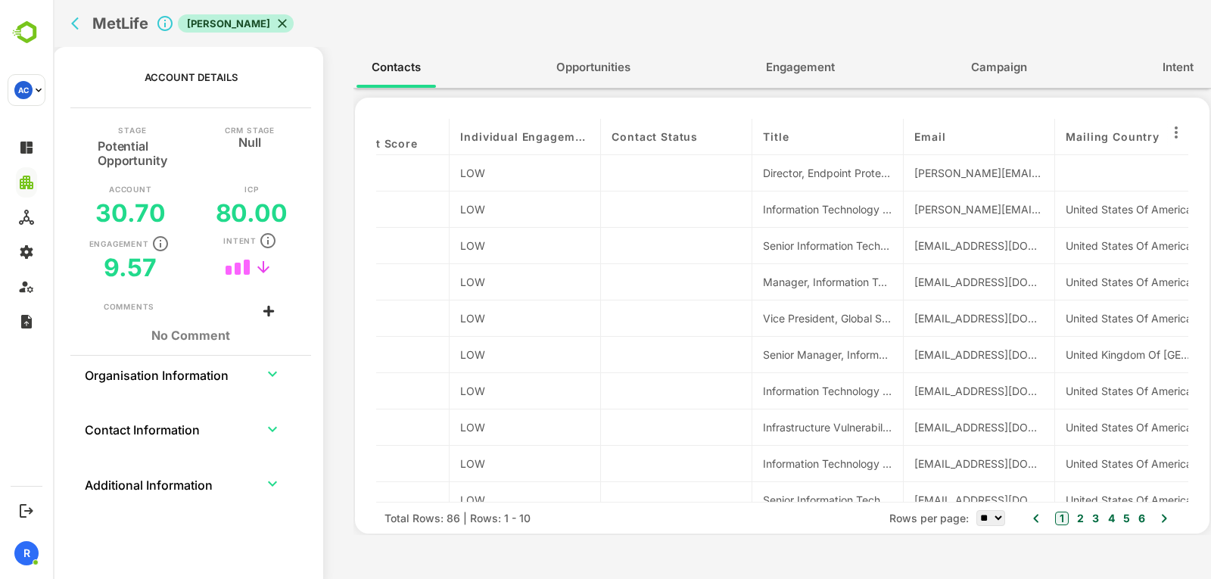
scroll to position [0, 535]
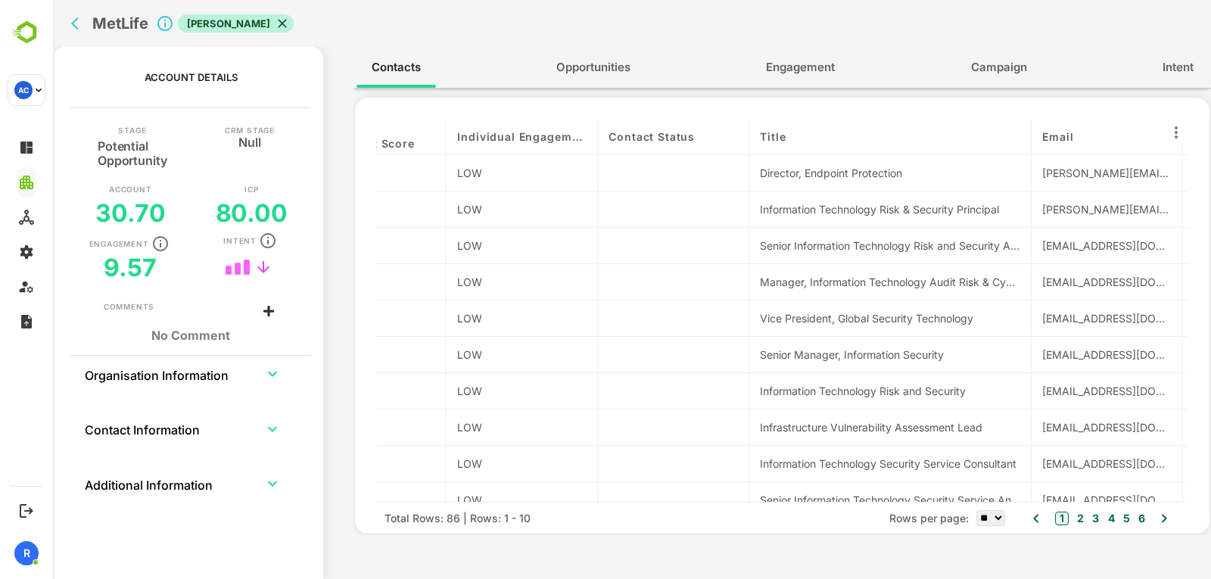
drag, startPoint x: 900, startPoint y: 138, endPoint x: 1065, endPoint y: 193, distance: 174.4
click at [1065, 193] on div "contactName Persona Department Individual Engagement Score Individual Engagemen…" at bounding box center [782, 310] width 812 height 383
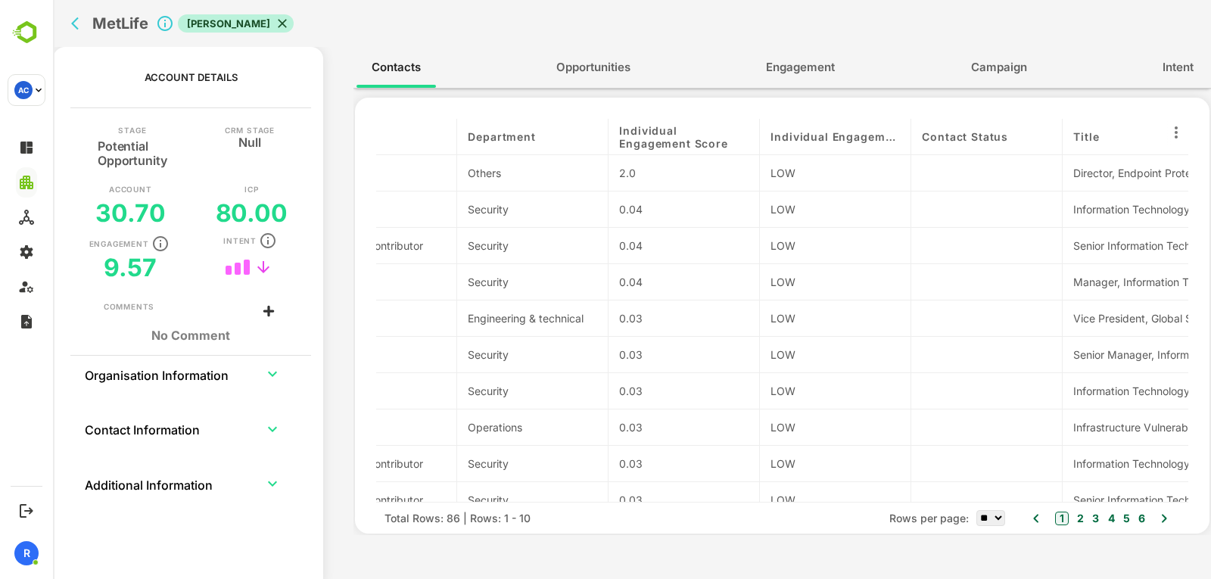
scroll to position [0, 0]
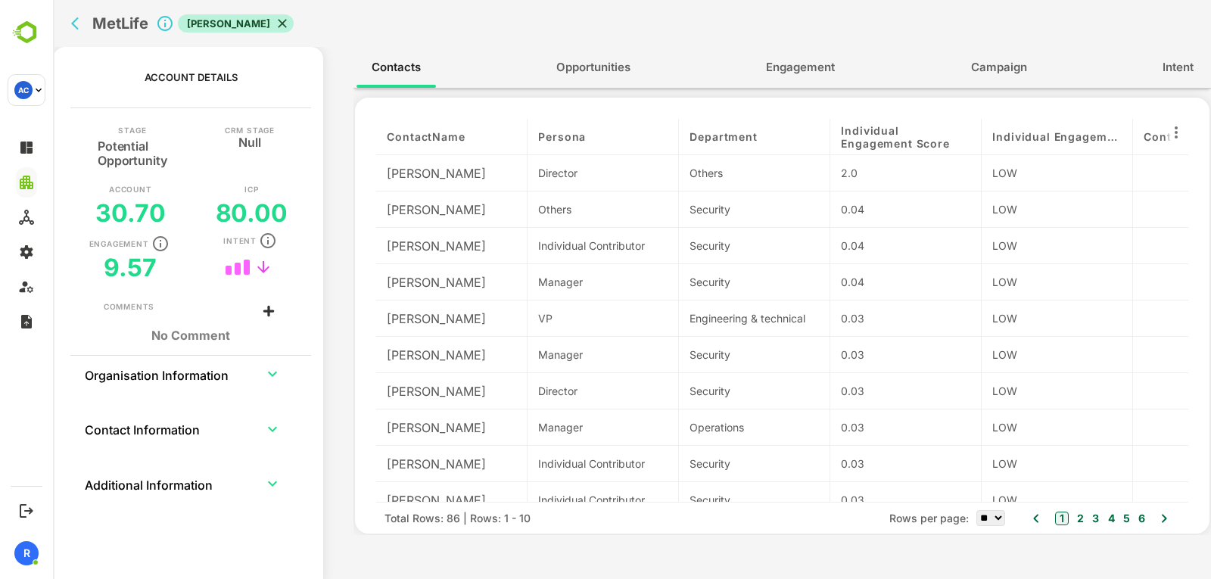
click at [427, 172] on div "Marco D." at bounding box center [451, 173] width 151 height 36
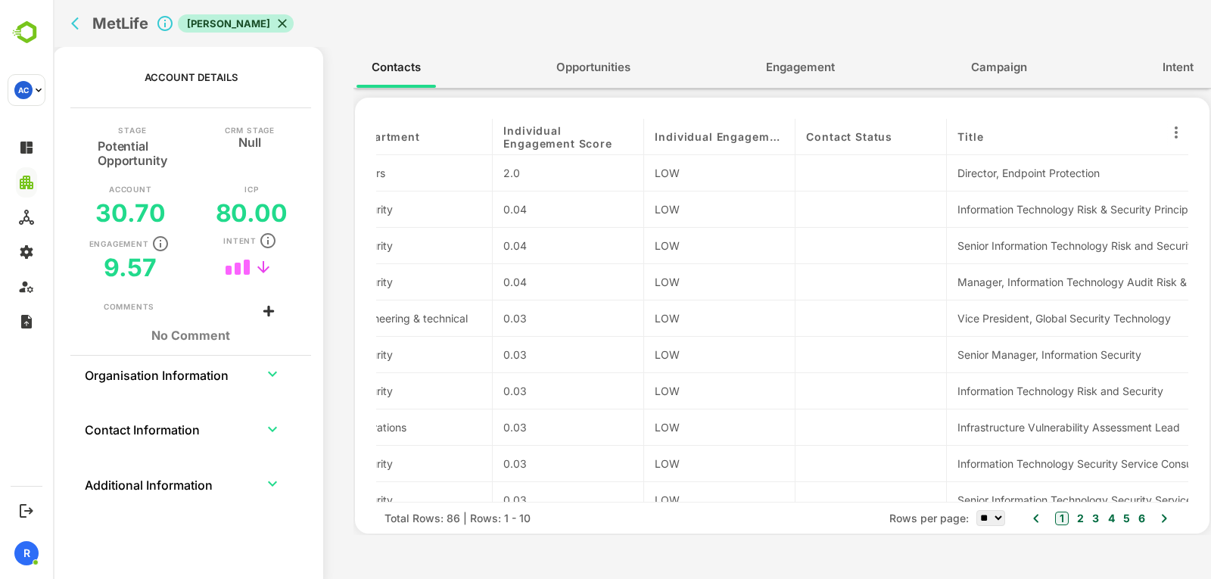
scroll to position [0, 428]
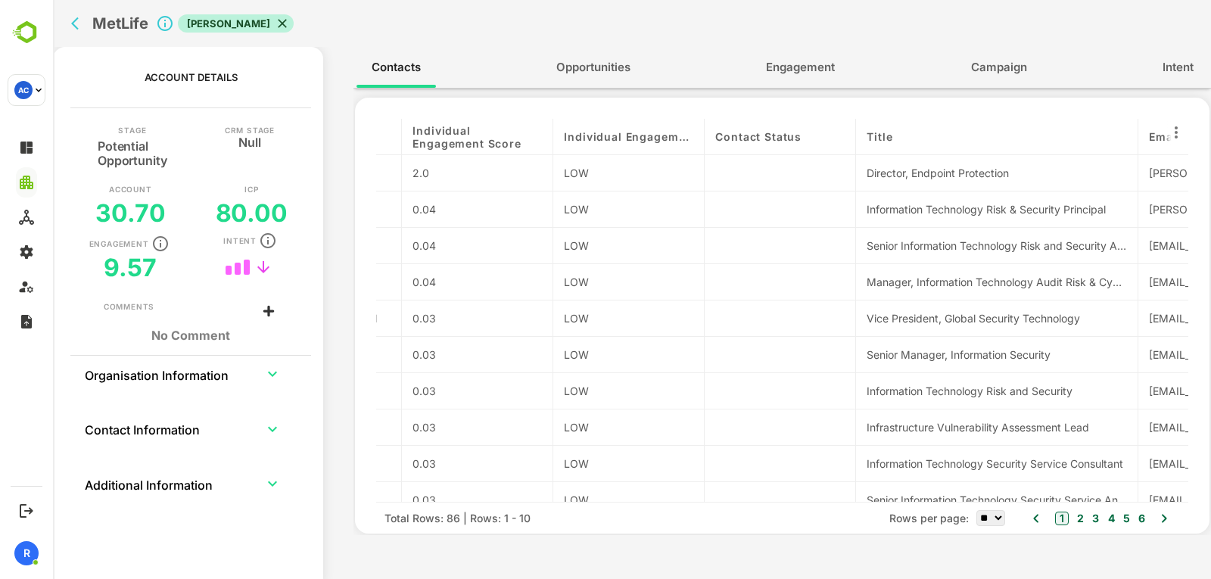
click at [916, 175] on div "Director, Endpoint Protection" at bounding box center [996, 173] width 260 height 16
copy div "Director, Endpoint Protection"
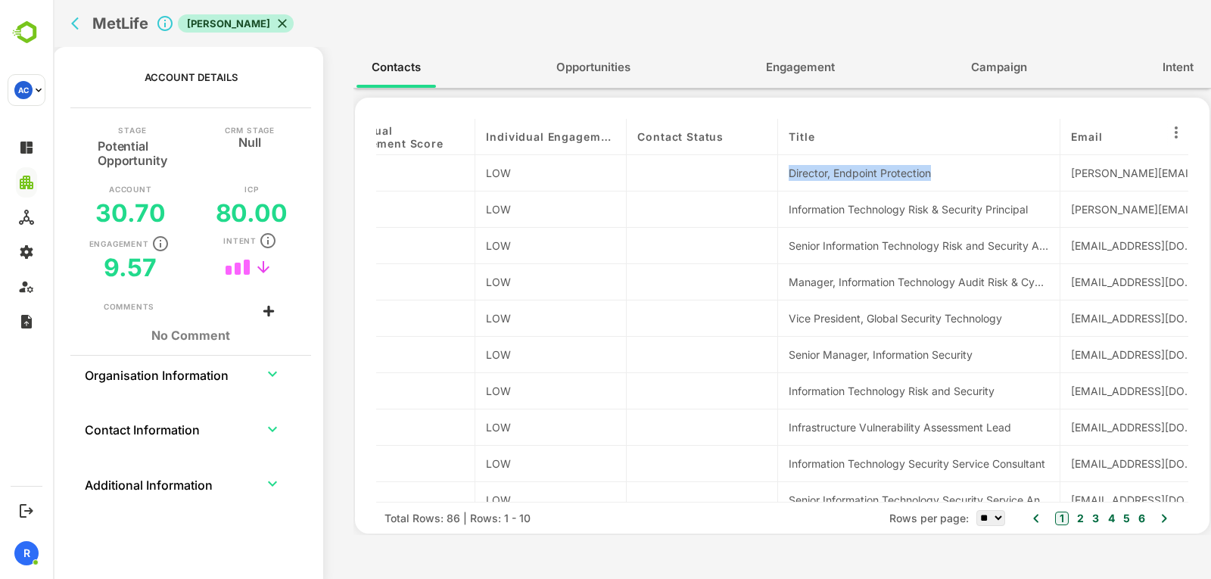
scroll to position [0, 519]
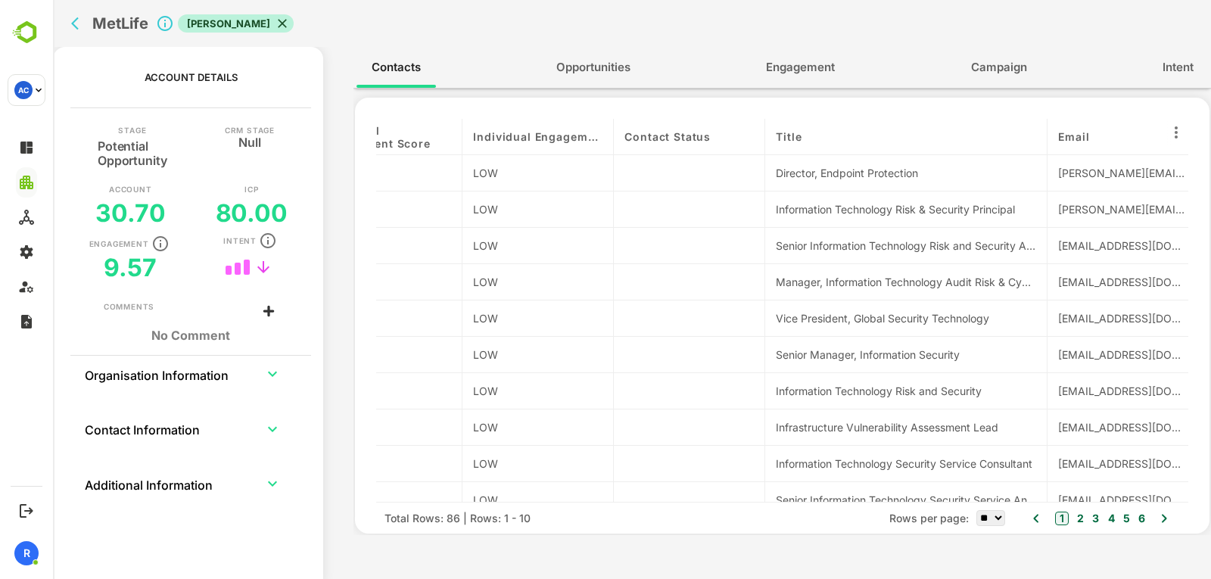
click at [1134, 172] on div "marco.diaz@metlife.com" at bounding box center [1122, 173] width 129 height 16
copy div "marco.diaz@metlife.com"
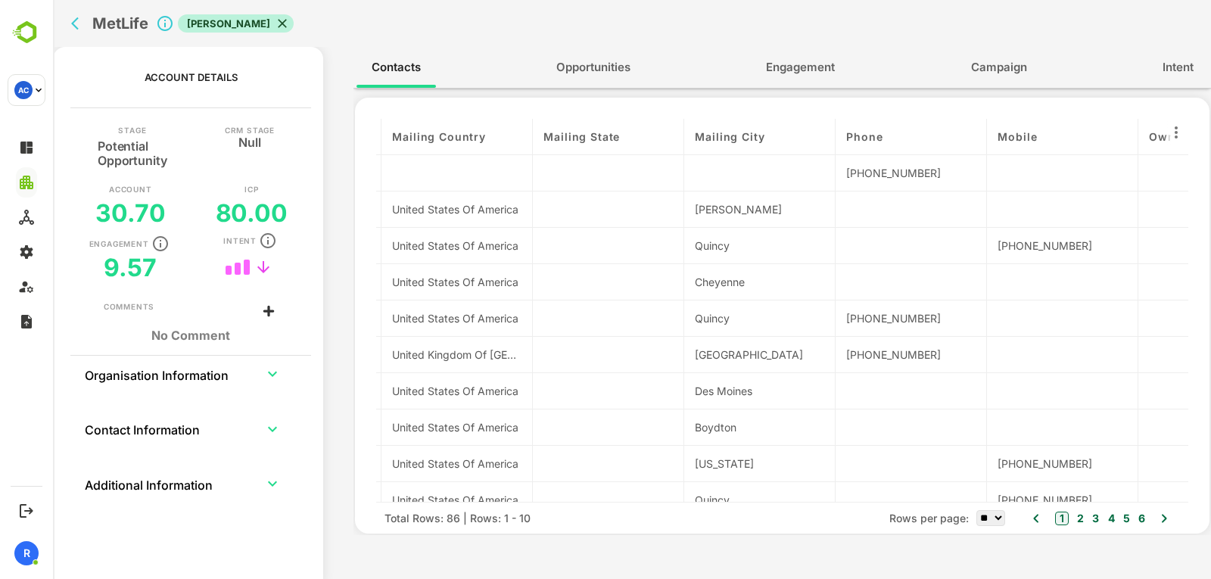
scroll to position [2, 1341]
click at [872, 171] on div "(616) 644-8826" at bounding box center [905, 171] width 129 height 16
copy div "(616) 644-8826"
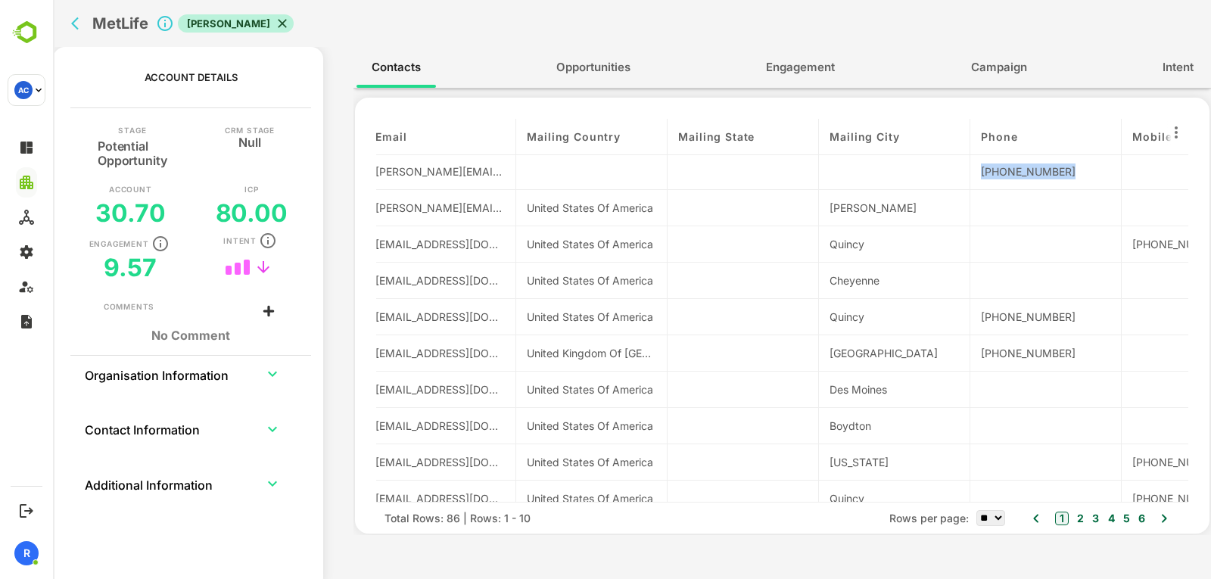
scroll to position [2, 1202]
click at [764, 80] on button "Engagement" at bounding box center [800, 67] width 99 height 36
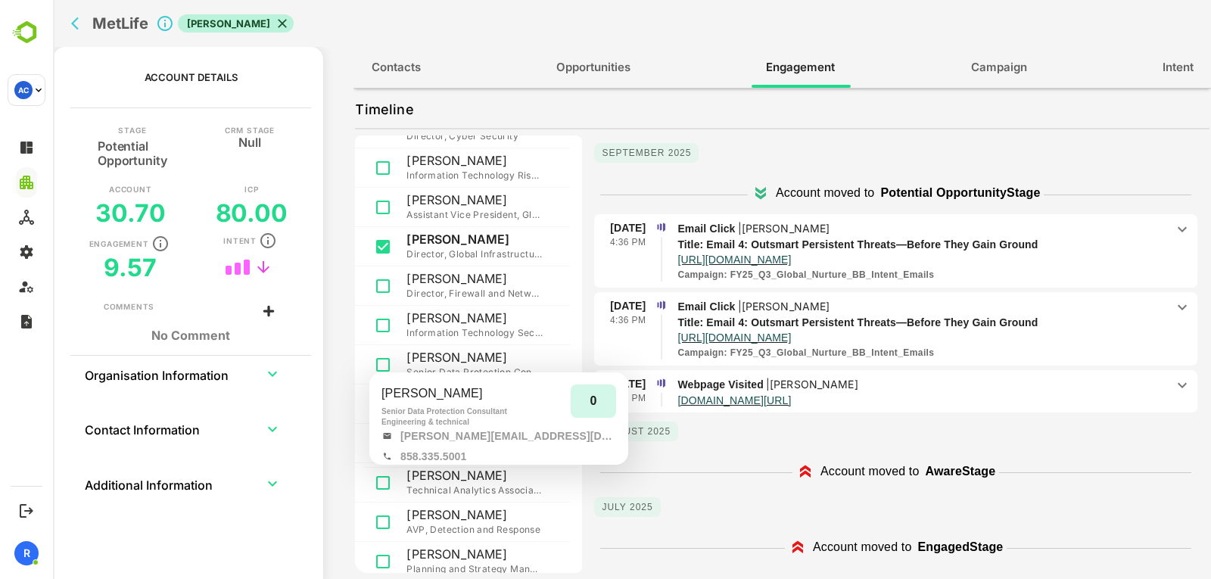
scroll to position [0, 0]
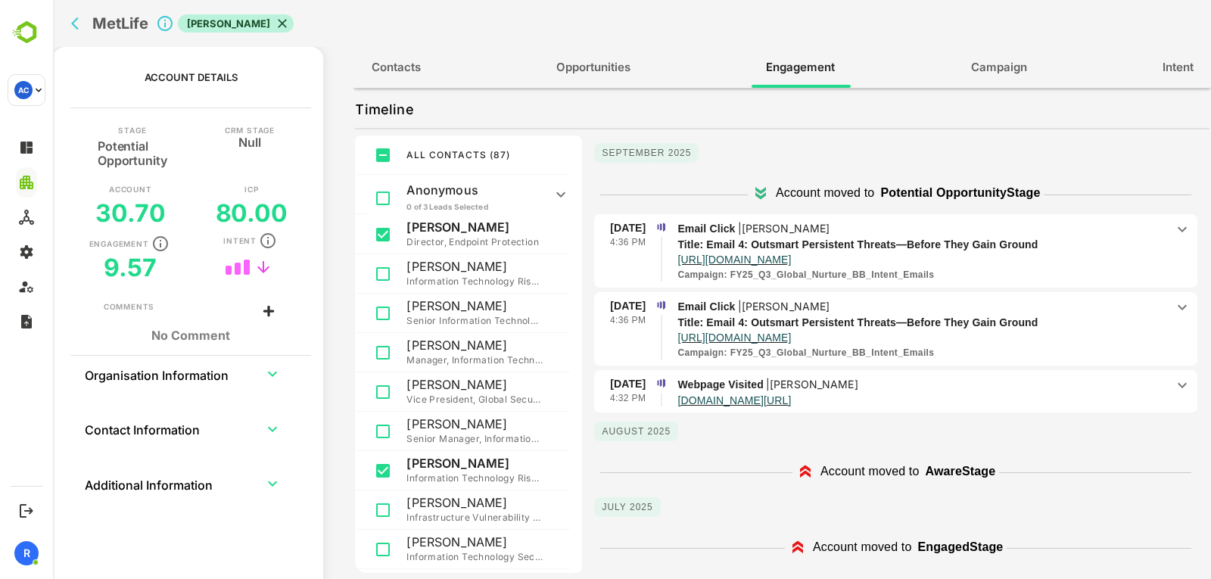
click at [729, 139] on div "September 2025 Account moved to Potential Opportunity Stage 10 Sep 4:36 PM Emai…" at bounding box center [895, 274] width 603 height 278
click at [989, 384] on p "Webpage Visited | Marco D." at bounding box center [921, 384] width 488 height 17
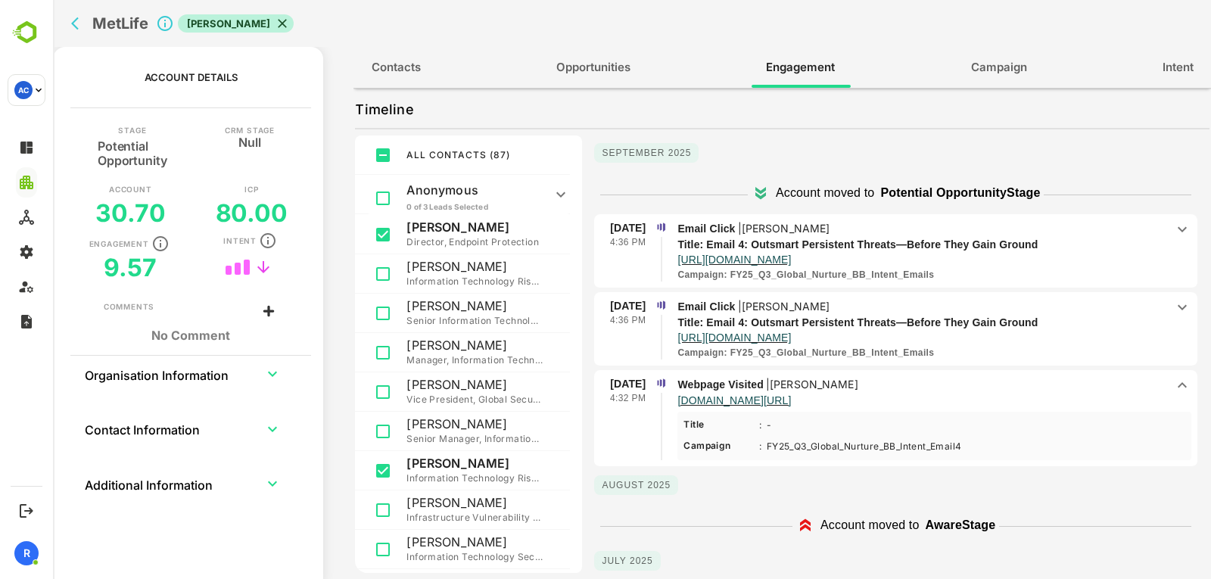
click at [989, 384] on p "Webpage Visited | Marco D." at bounding box center [921, 384] width 488 height 17
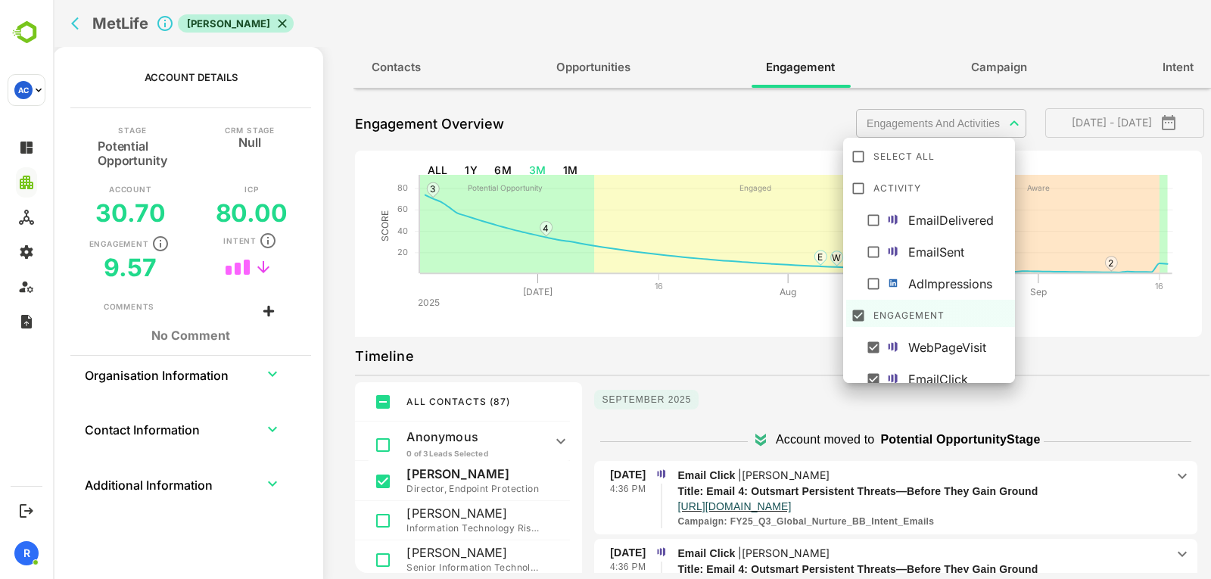
click at [994, 124] on body "**********" at bounding box center [632, 289] width 1158 height 579
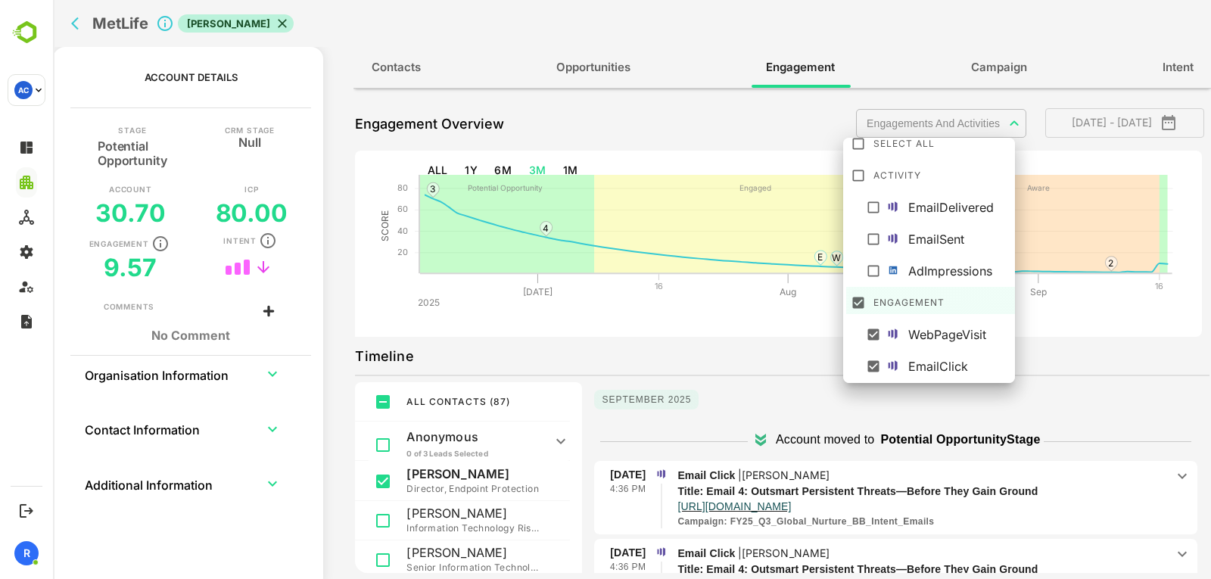
scroll to position [138, 0]
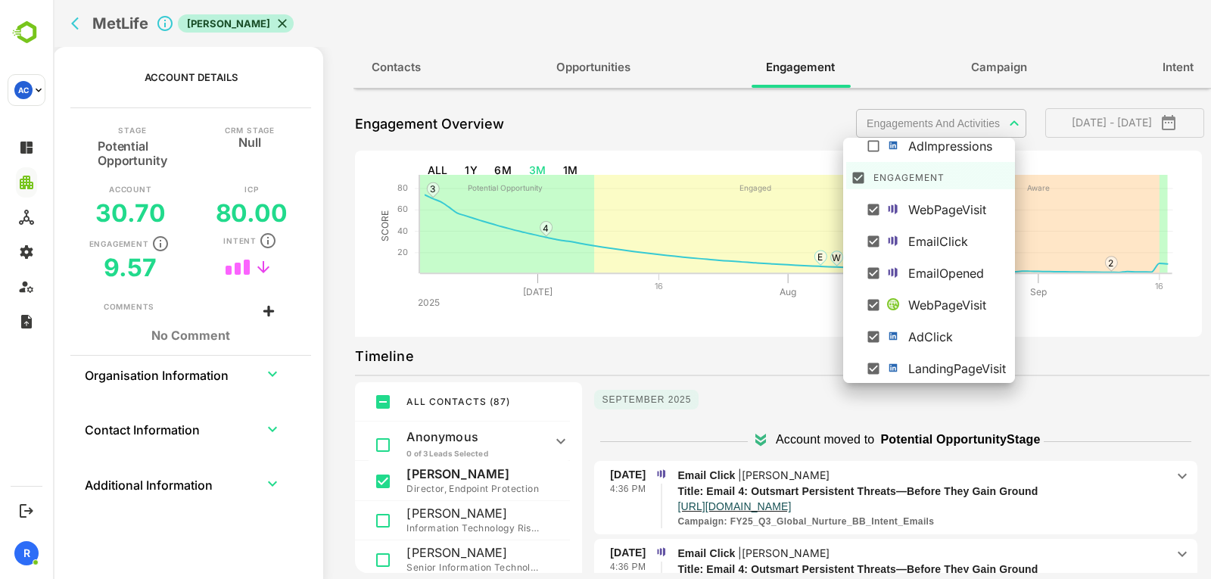
click at [1071, 351] on div at bounding box center [632, 289] width 1158 height 579
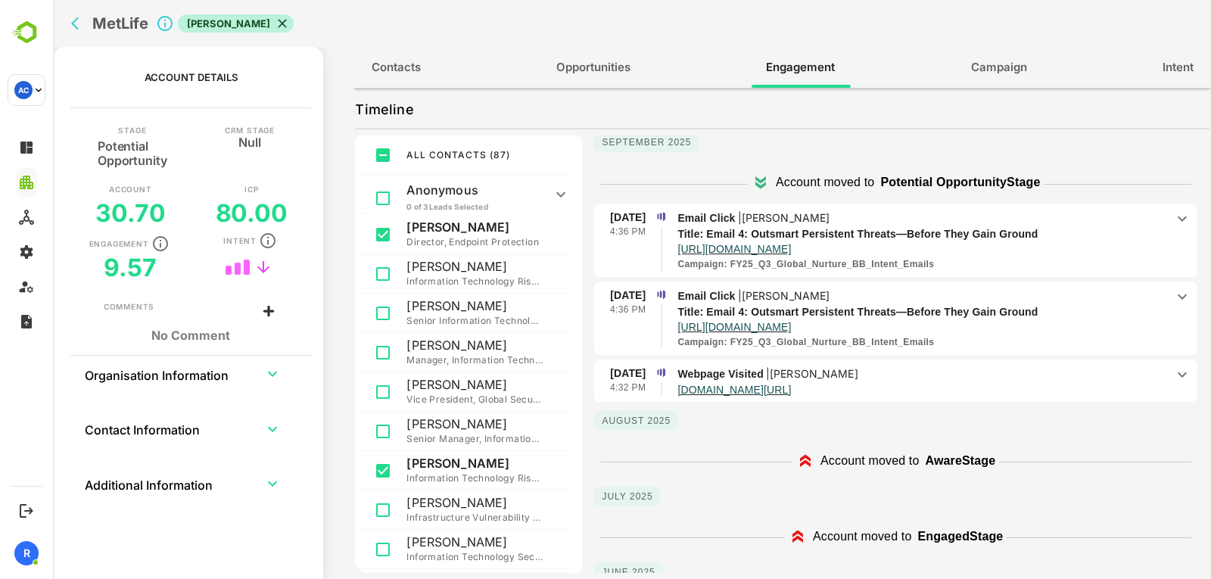
scroll to position [11, 0]
drag, startPoint x: 1013, startPoint y: 281, endPoint x: 1013, endPoint y: 291, distance: 9.8
click at [1013, 291] on div "September 2025 Account moved to Potential Opportunity Stage 10 Sep 4:36 PM Emai…" at bounding box center [895, 264] width 603 height 278
click at [1013, 300] on p "Email Click | Marcelo Olguin" at bounding box center [921, 296] width 488 height 17
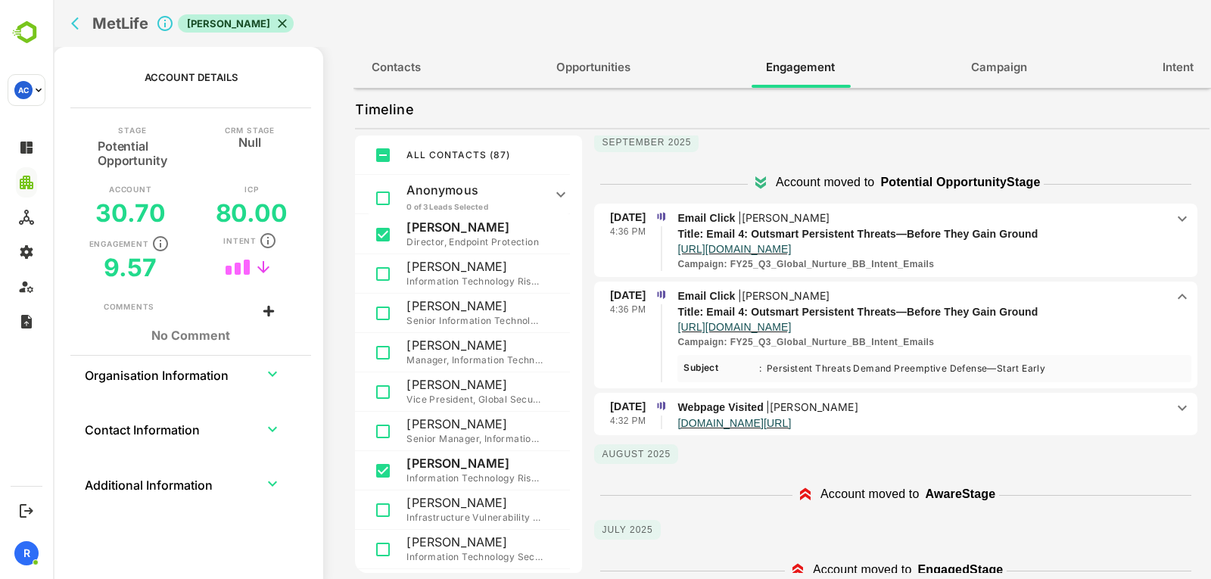
click at [1013, 300] on p "Email Click | Marcelo Olguin" at bounding box center [921, 296] width 488 height 17
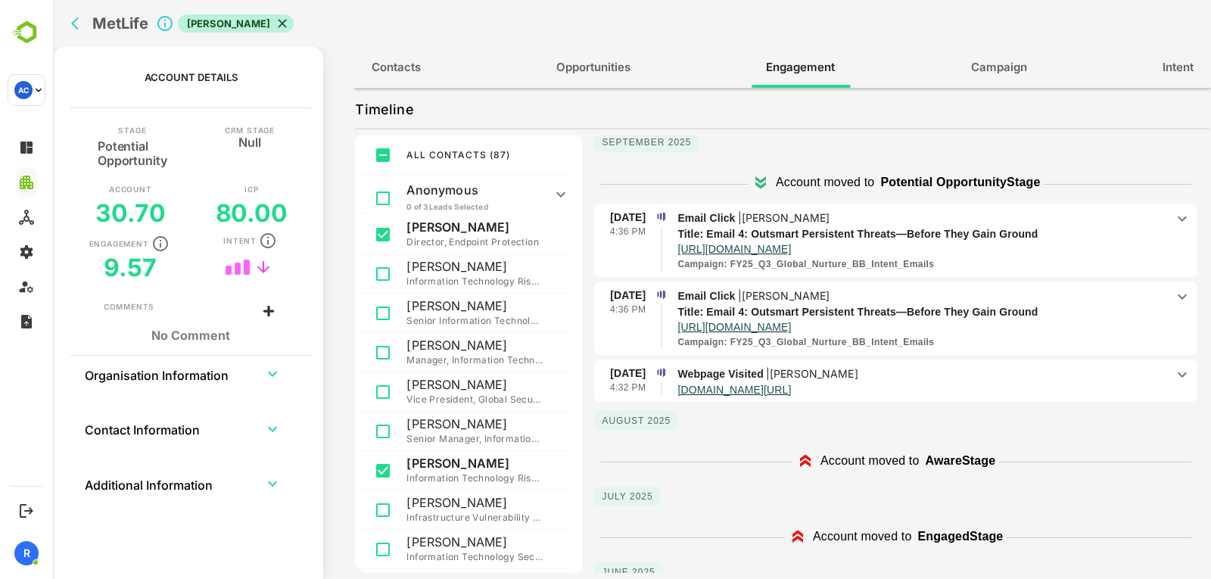
click at [1013, 300] on p "Email Click | Marcelo Olguin" at bounding box center [921, 296] width 488 height 17
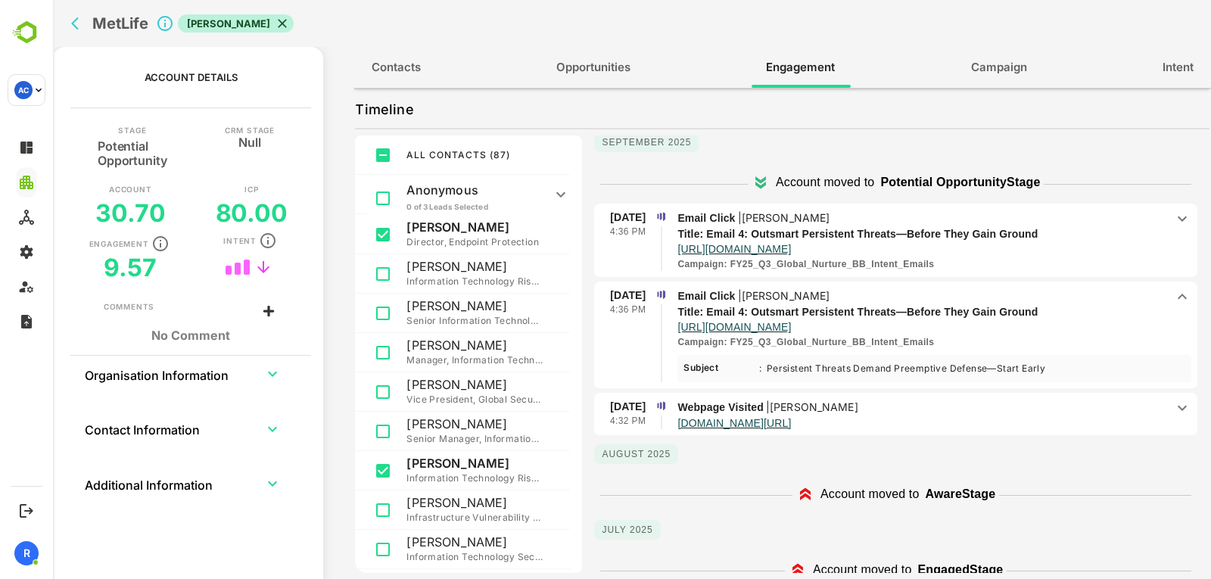
click at [1013, 300] on p "Email Click | Marcelo Olguin" at bounding box center [921, 296] width 488 height 17
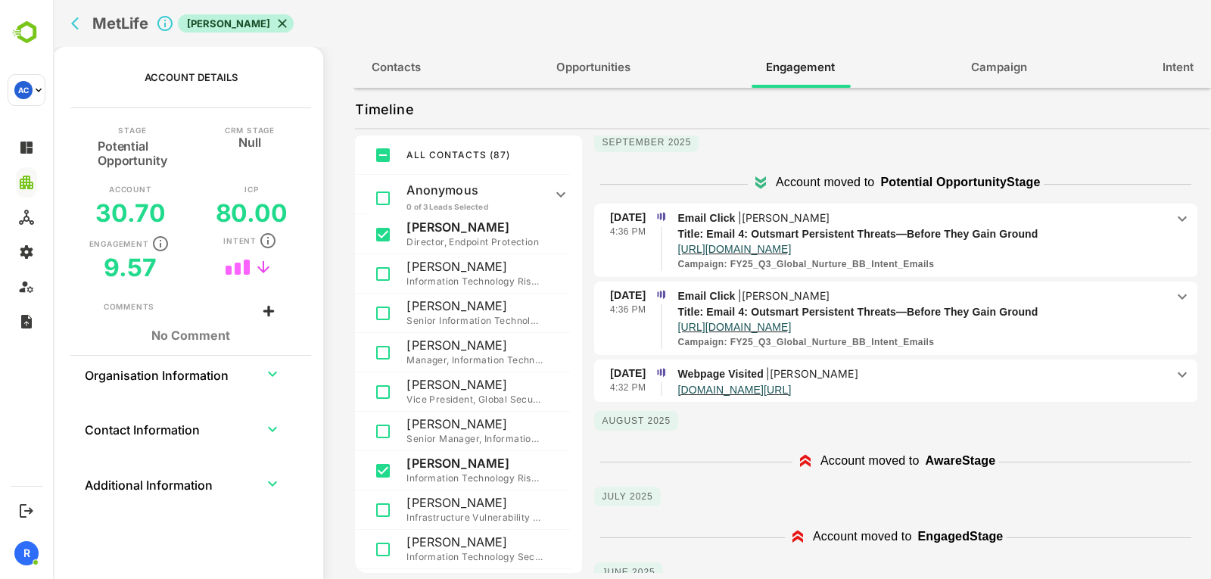
drag, startPoint x: 951, startPoint y: 252, endPoint x: 1068, endPoint y: 277, distance: 119.9
click at [1068, 277] on div "10 Sep 4:36 PM Email Click | Marcelo Olguin Title: Email 4: Outsmart Persistent…" at bounding box center [895, 241] width 603 height 75
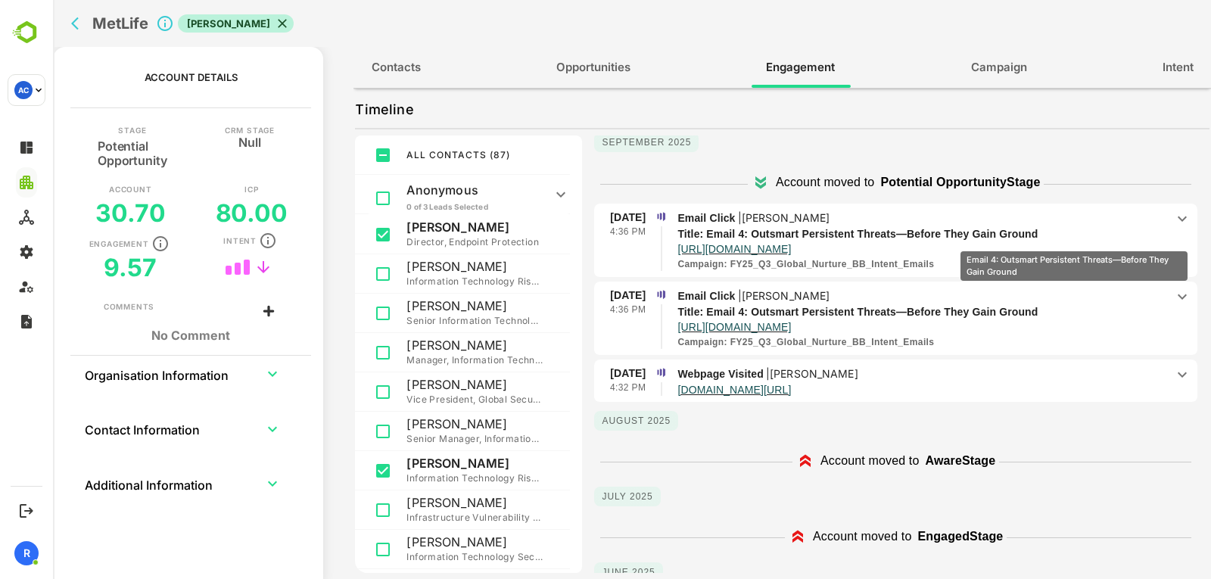
click at [1074, 241] on p "Title: Email 4: Outsmart Persistent Threats—Before They Gain Ground" at bounding box center [908, 234] width 463 height 16
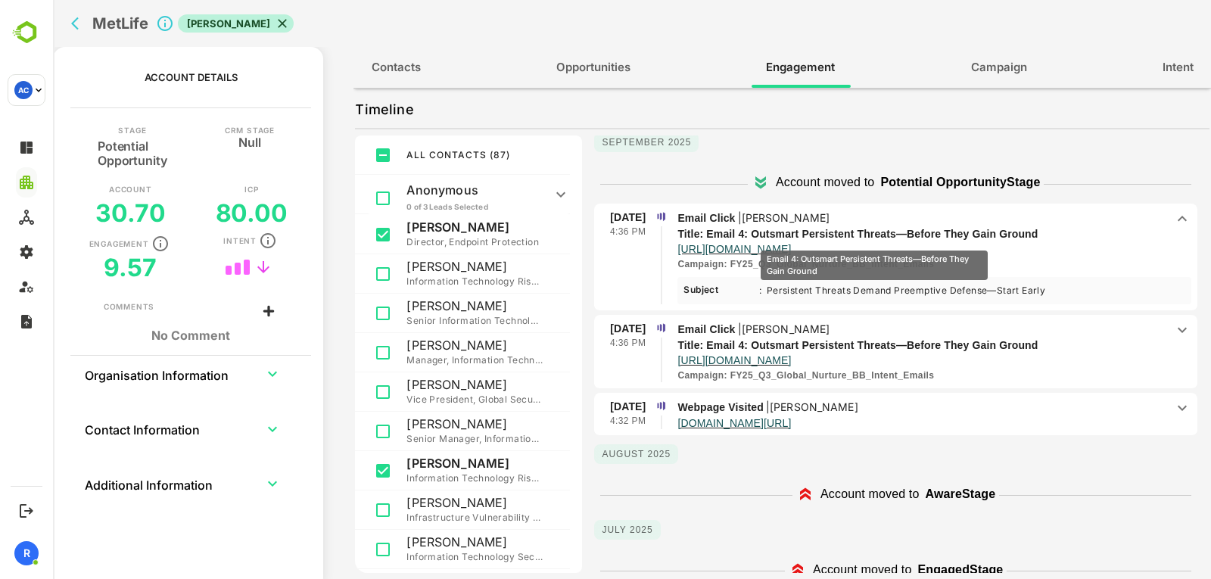
drag, startPoint x: 674, startPoint y: 247, endPoint x: 875, endPoint y: 239, distance: 200.7
click at [875, 239] on li "10 Sep 4:36 PM Email Click | Marcelo Olguin Title: Email 4: Outsmart Persistent…" at bounding box center [895, 257] width 591 height 95
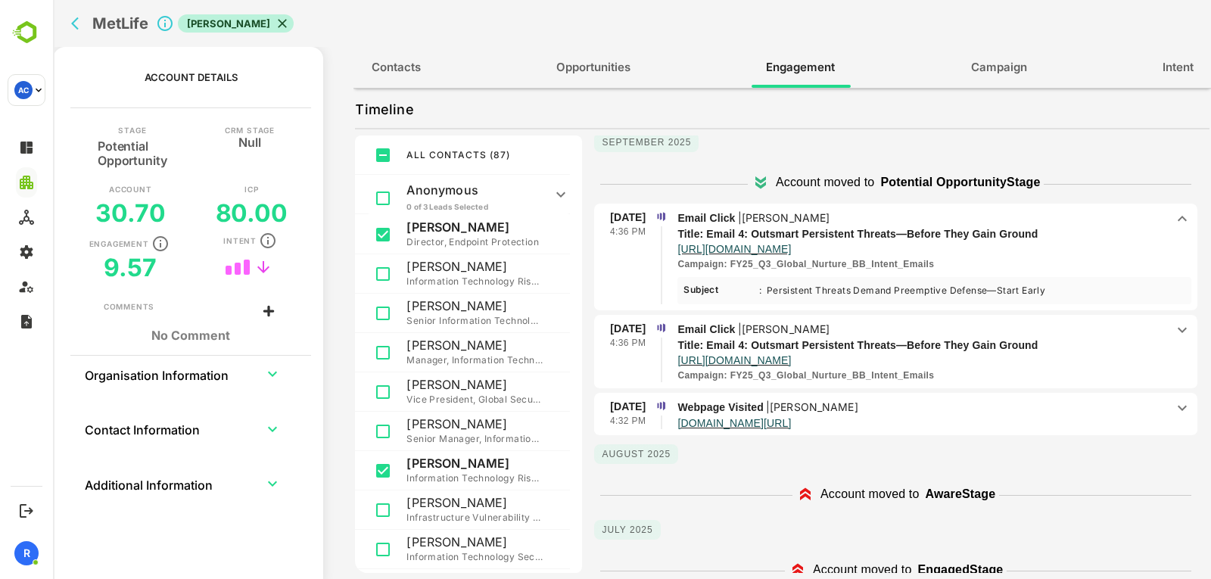
click at [1003, 406] on p "Webpage Visited | Marco D." at bounding box center [921, 407] width 488 height 17
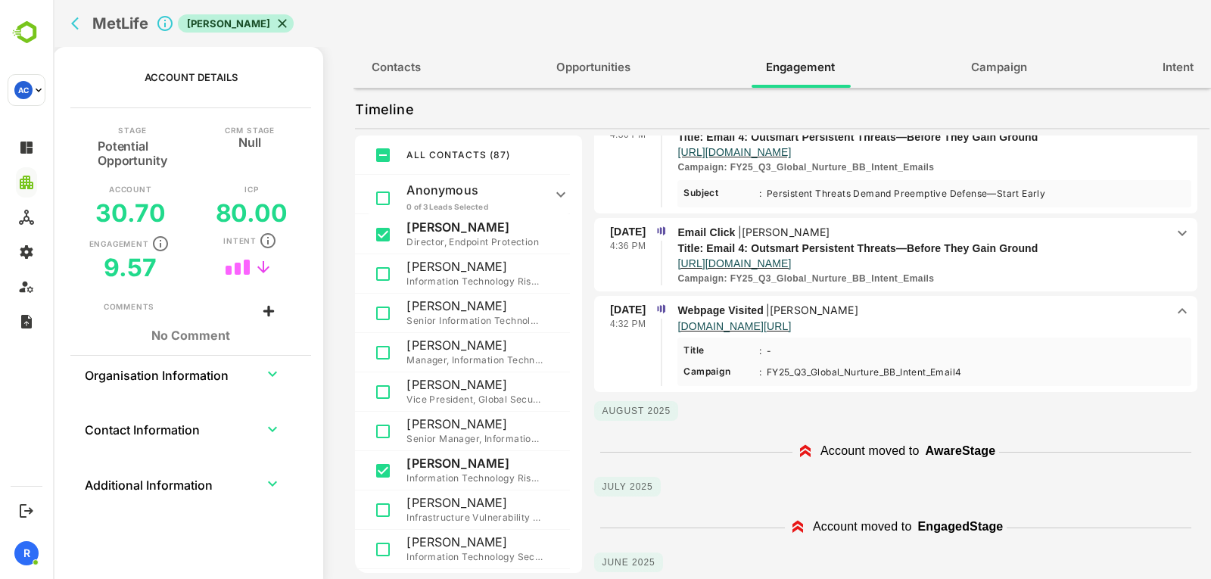
scroll to position [108, 0]
drag, startPoint x: 946, startPoint y: 330, endPoint x: 739, endPoint y: 312, distance: 207.4
click at [739, 312] on span "Webpage Visited | Marco D. www.acalvio.com/products/advanced-threat-defense/" at bounding box center [921, 316] width 488 height 30
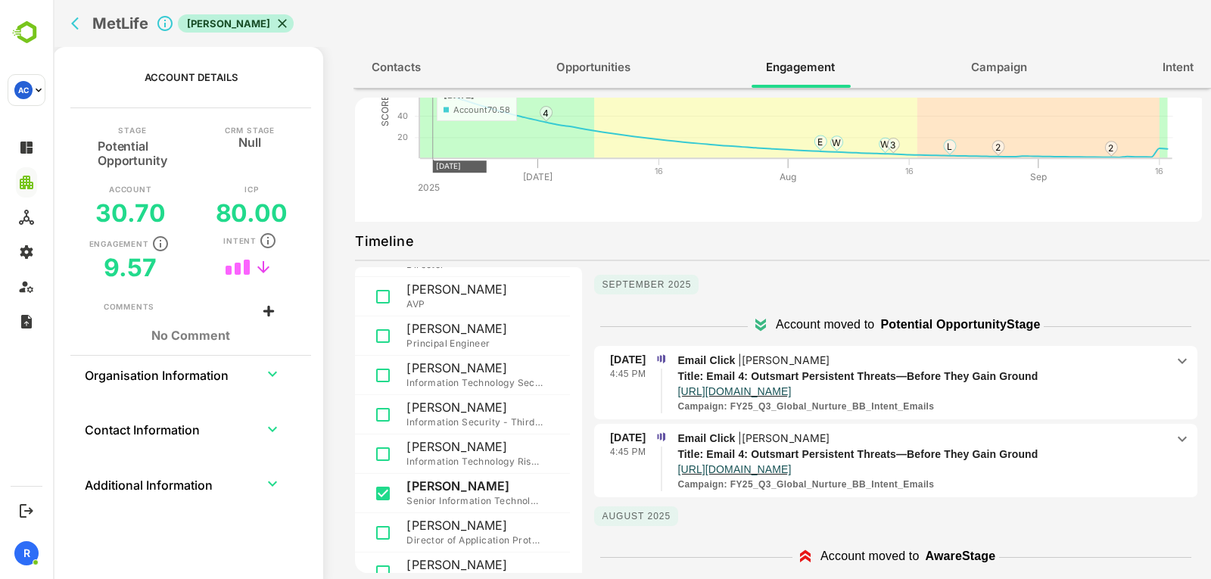
scroll to position [58, 0]
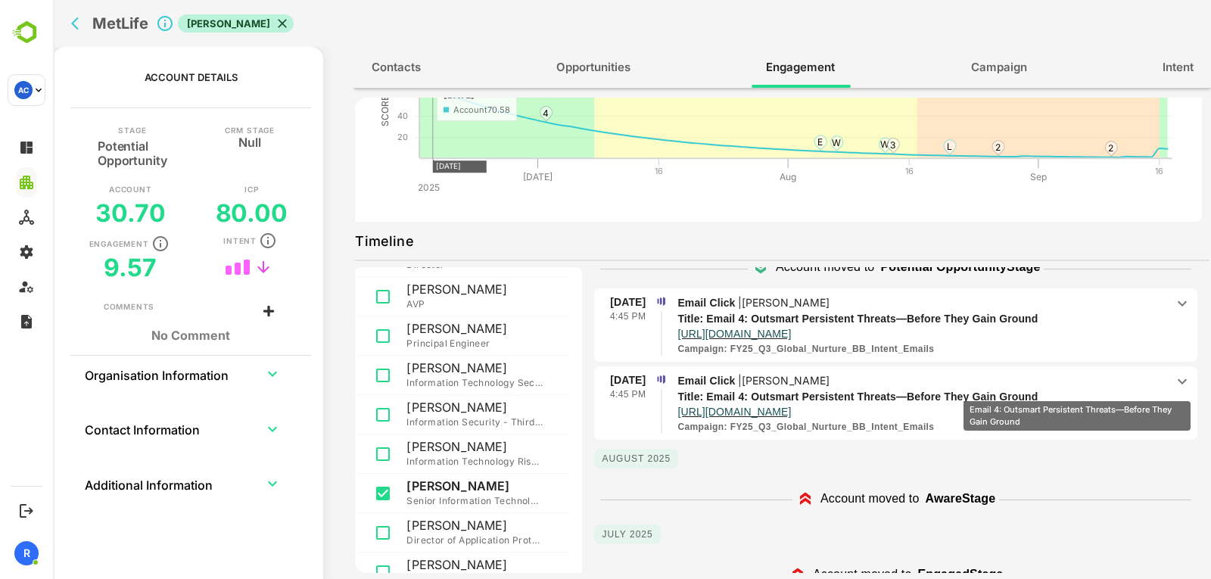
click at [1077, 390] on p "Title: Email 4: Outsmart Persistent Threats—Before They Gain Ground" at bounding box center [908, 397] width 463 height 16
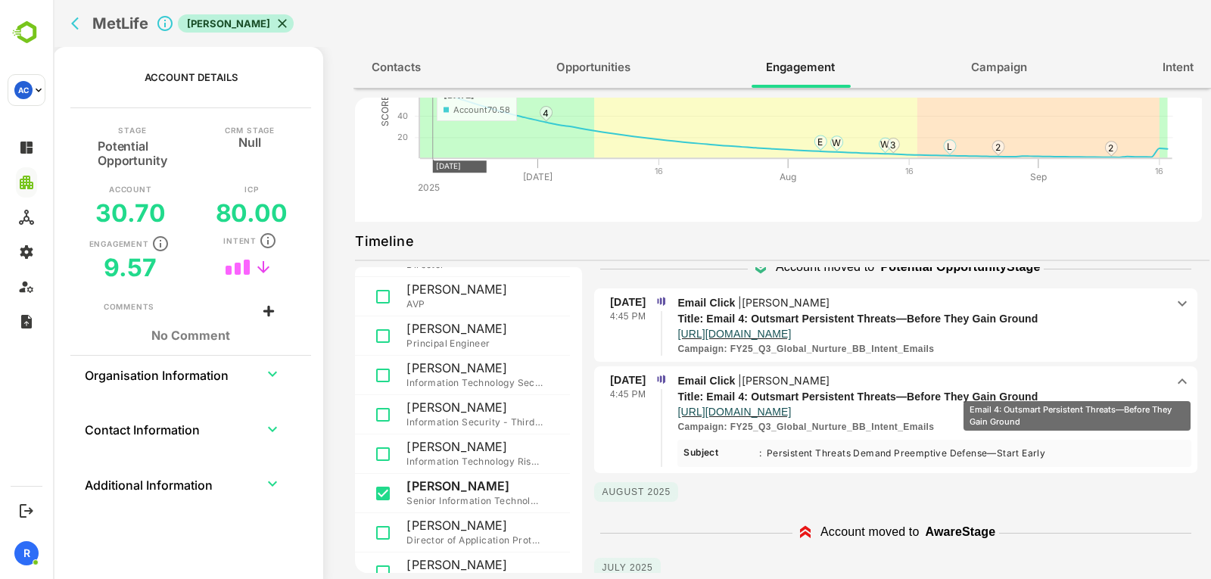
click at [1077, 390] on p "Title: Email 4: Outsmart Persistent Threats—Before They Gain Ground" at bounding box center [908, 397] width 463 height 16
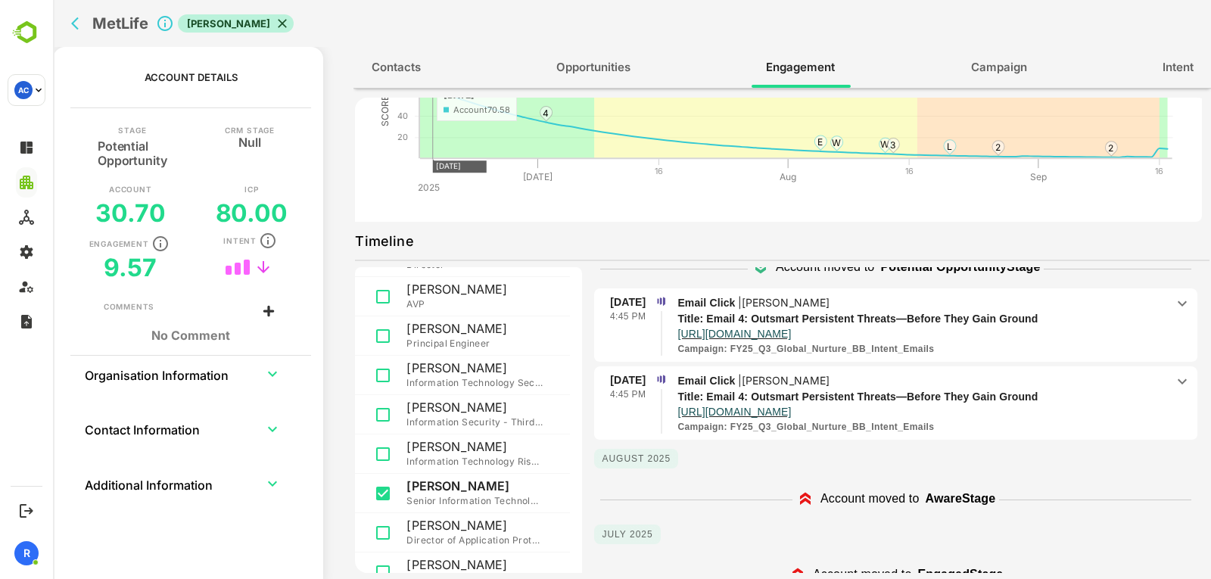
click at [1089, 326] on p "[URL][DOMAIN_NAME]" at bounding box center [921, 332] width 488 height 13
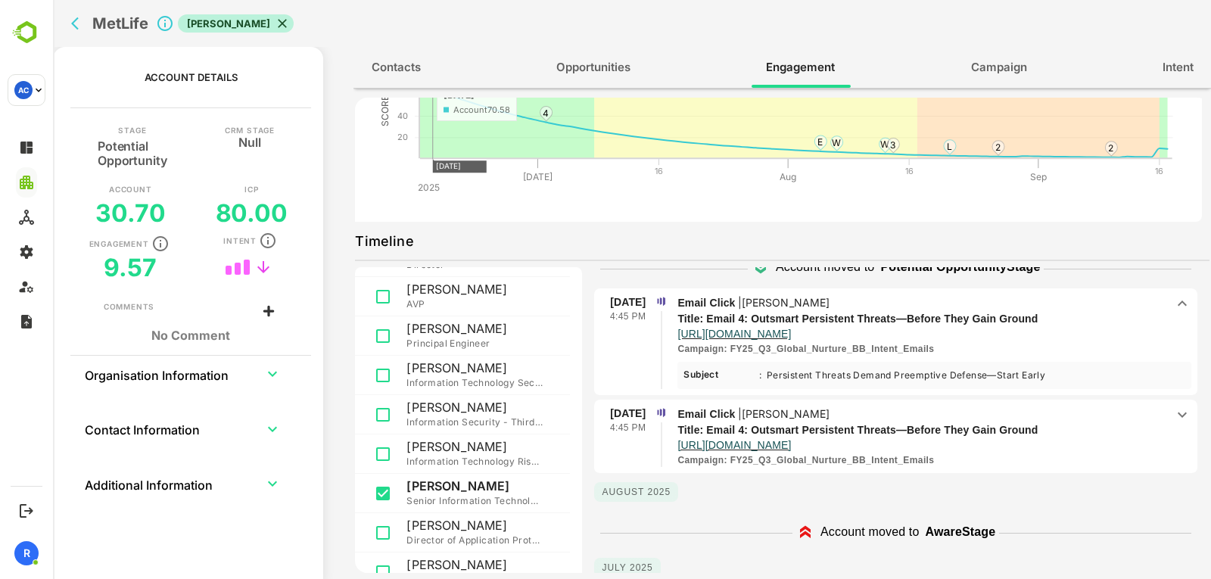
click at [1089, 326] on p "[URL][DOMAIN_NAME]" at bounding box center [921, 332] width 488 height 13
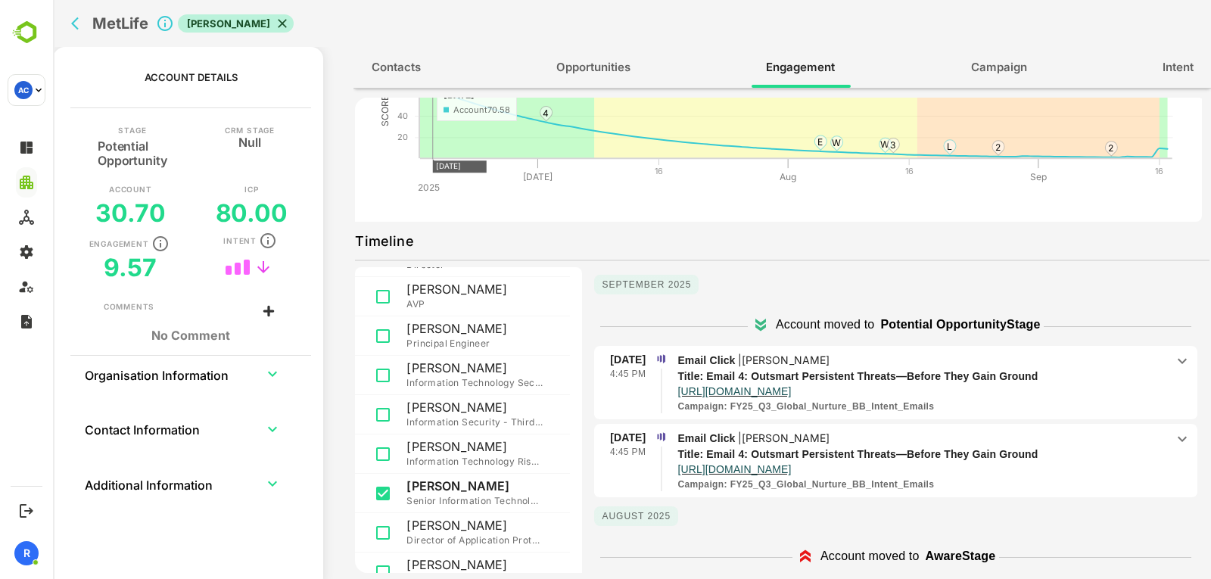
scroll to position [0, 0]
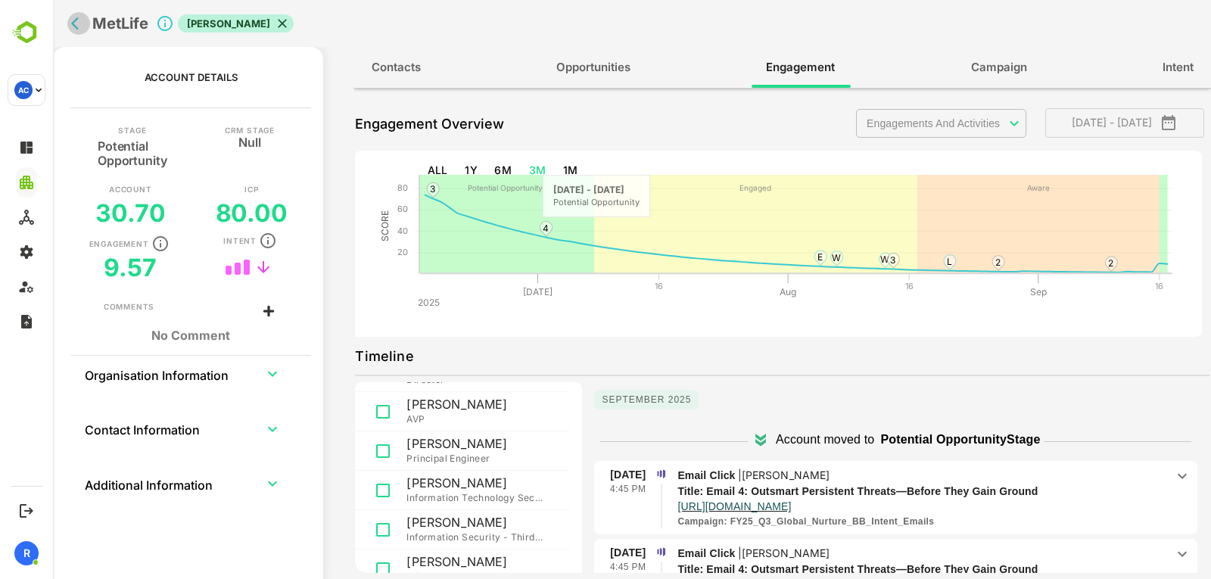
click at [71, 22] on icon "back" at bounding box center [78, 23] width 15 height 15
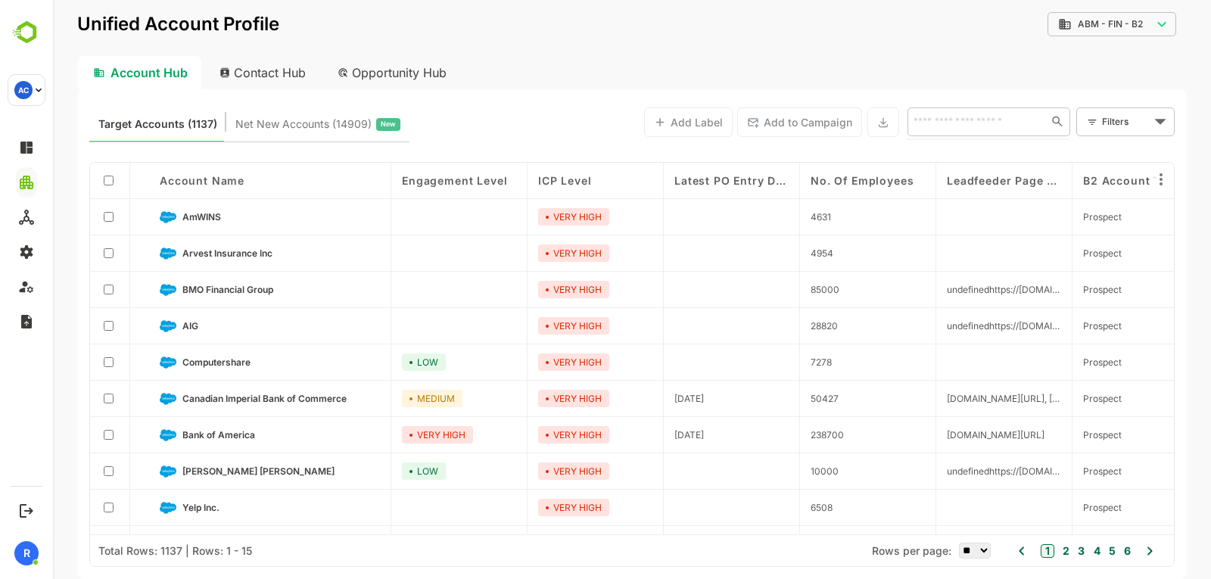
click at [996, 124] on input "text" at bounding box center [974, 121] width 131 height 18
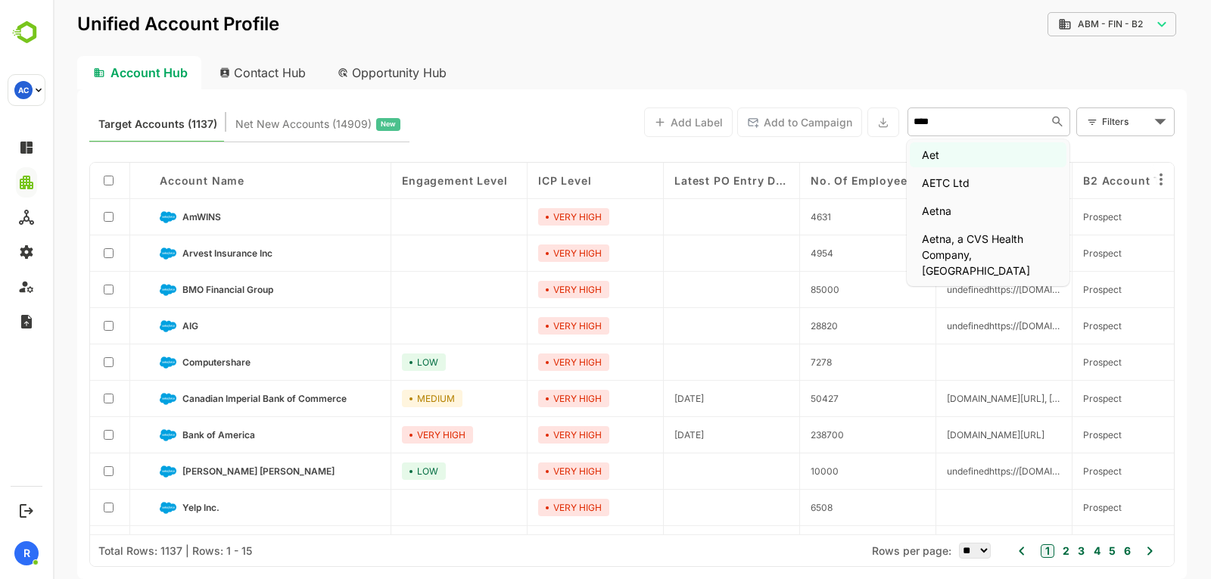
type input "*****"
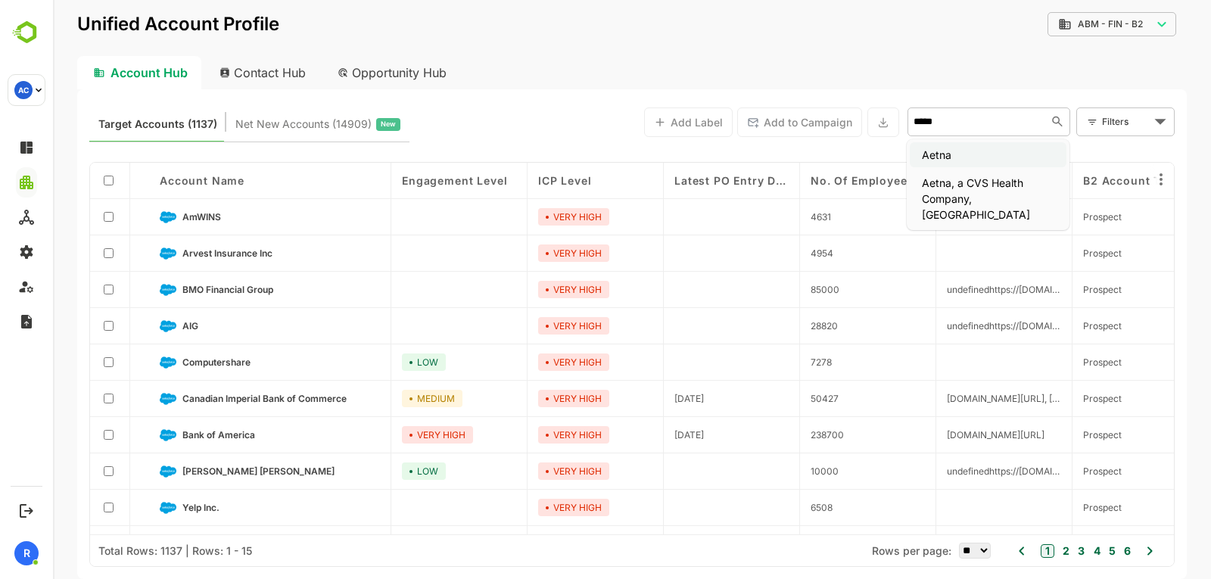
click at [960, 156] on li "Aetna" at bounding box center [987, 154] width 157 height 25
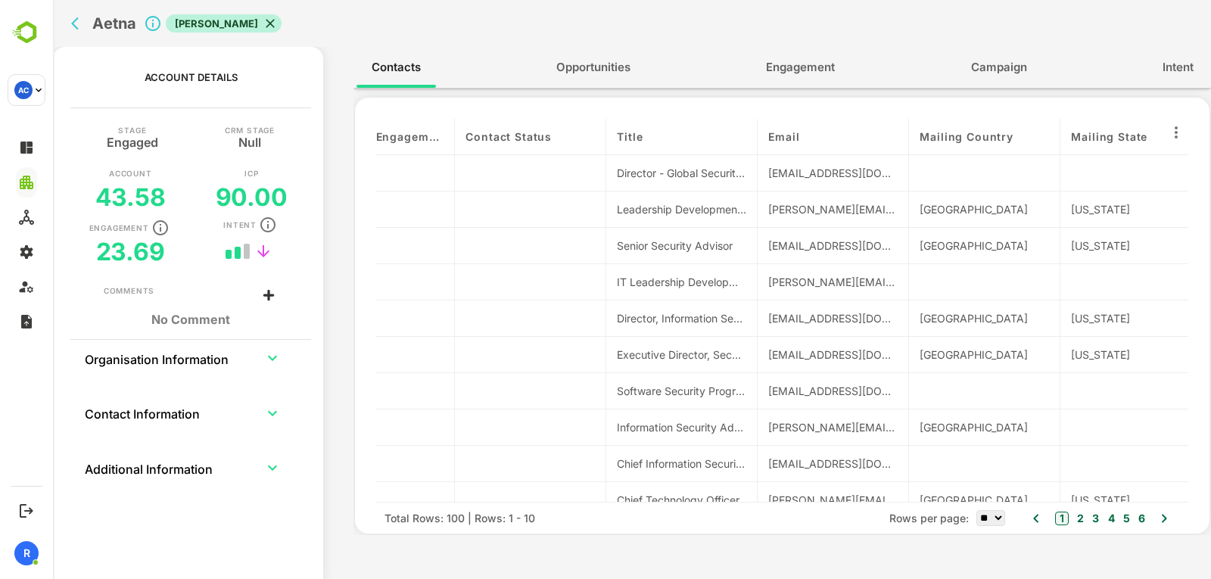
scroll to position [0, 686]
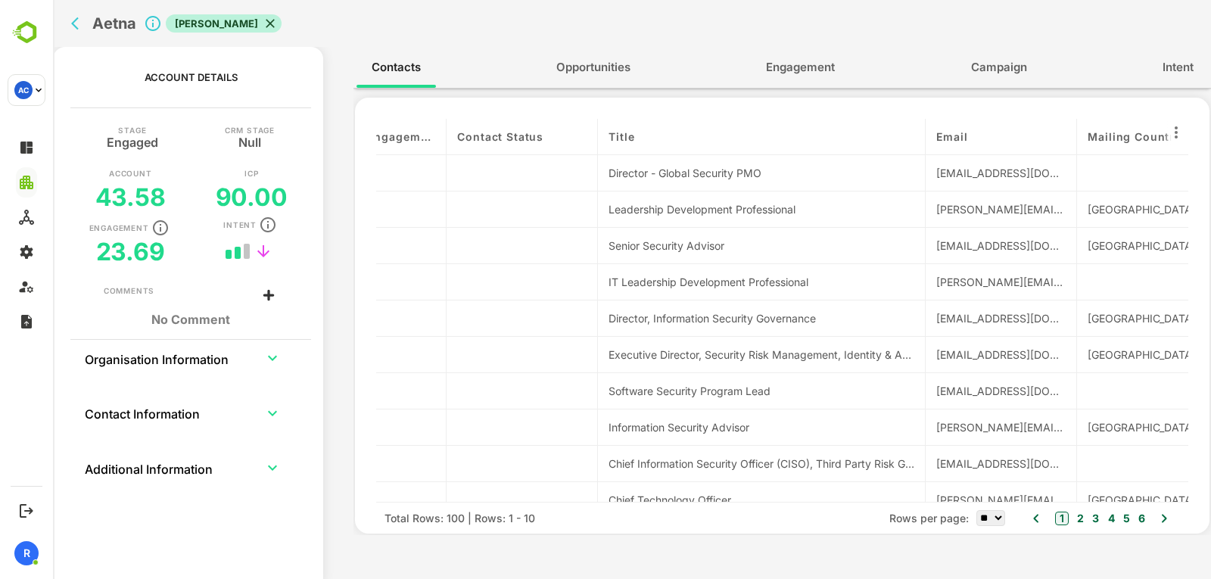
drag, startPoint x: 748, startPoint y: 135, endPoint x: 942, endPoint y: 123, distance: 194.1
click at [942, 123] on div "contactName Persona Department Individual Engagement Score Individual Engagemen…" at bounding box center [782, 310] width 812 height 383
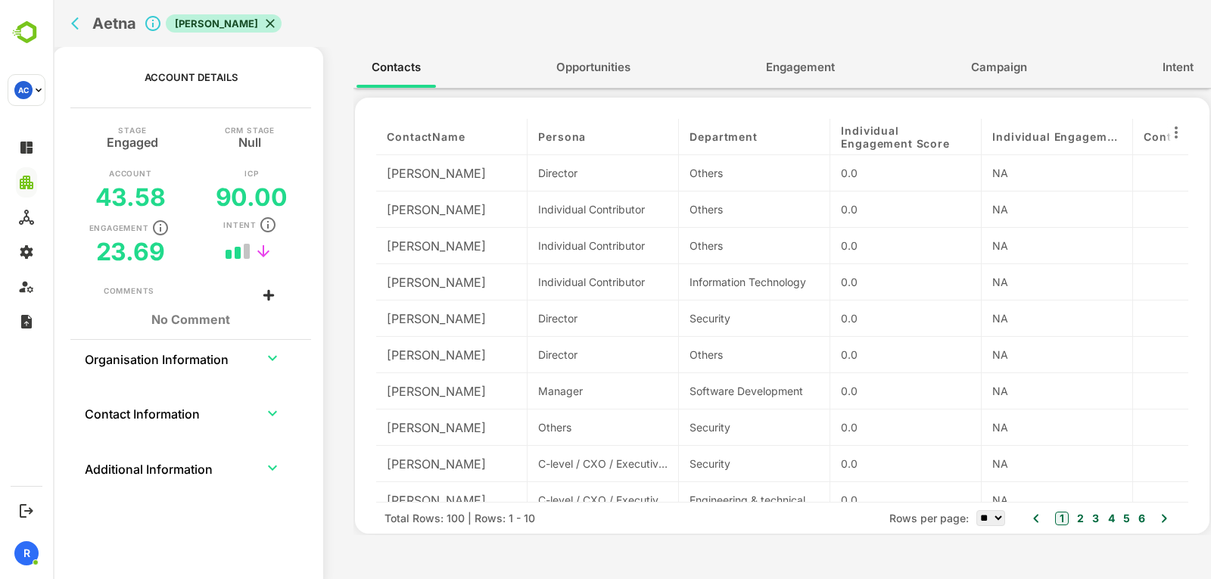
scroll to position [20, 0]
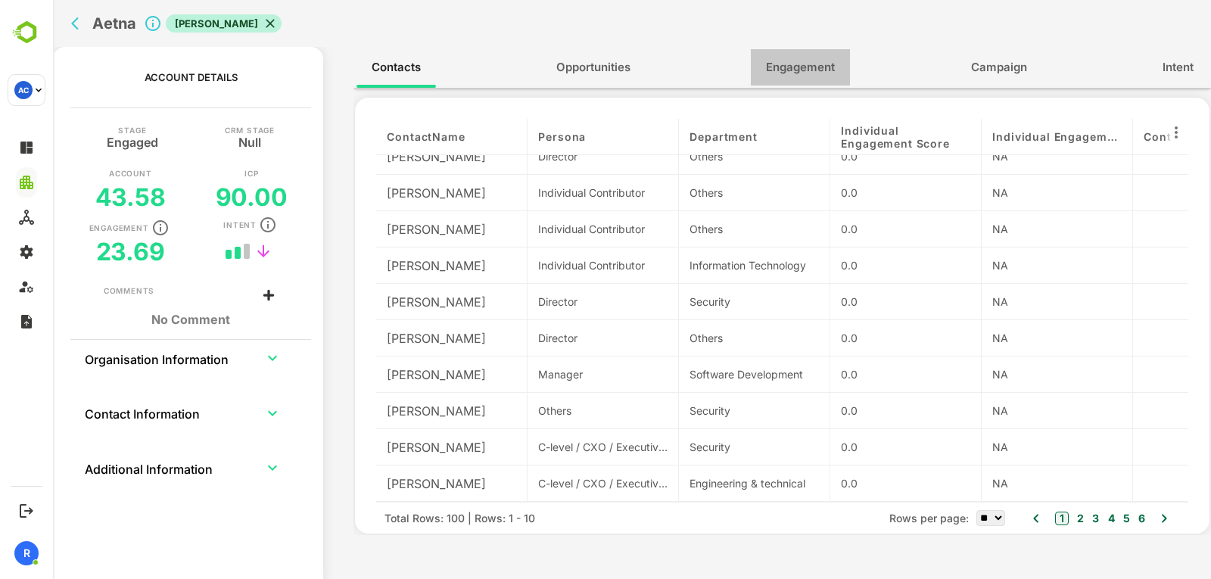
click at [772, 67] on span "Engagement" at bounding box center [800, 68] width 69 height 20
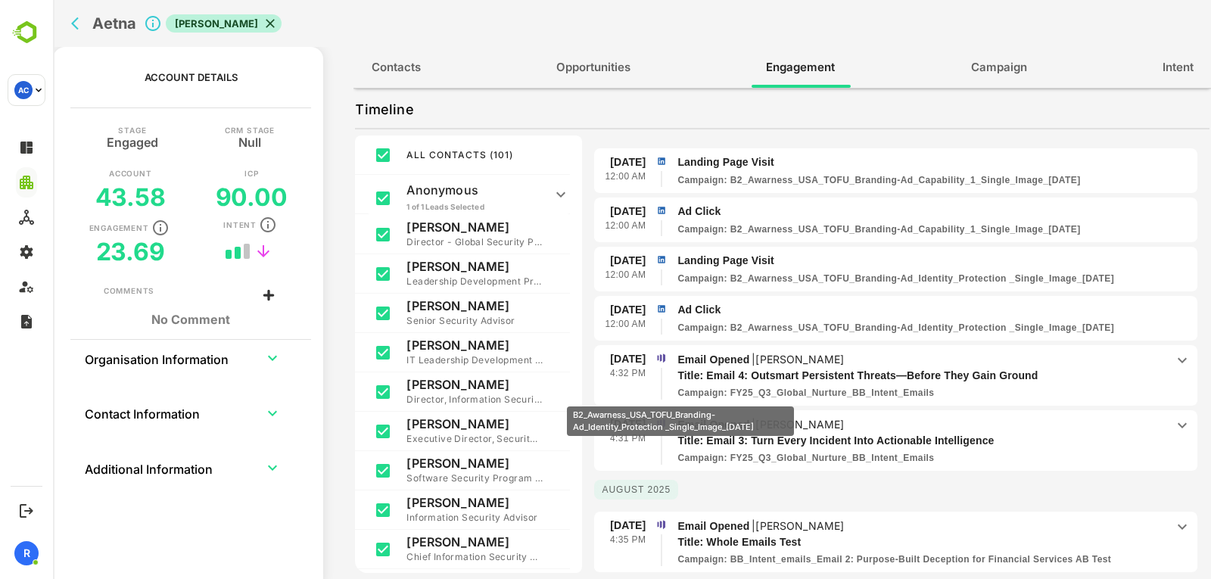
scroll to position [0, 0]
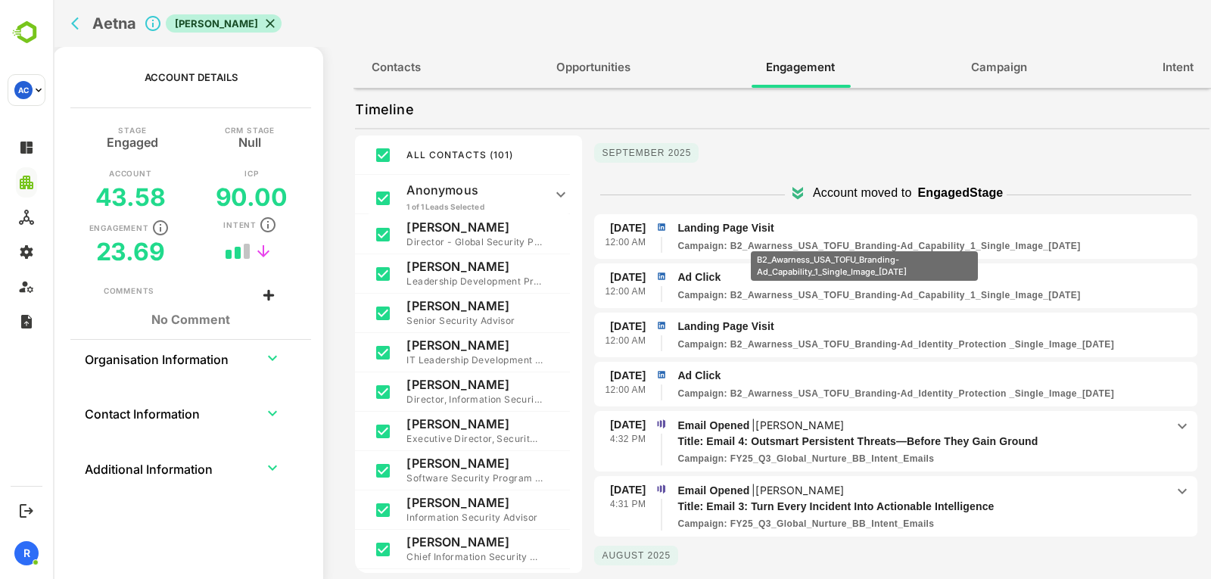
click at [864, 241] on p "Campaign : B2_Awarness_USA_TOFU_Branding-Ad_Capability_1_Single_Image_04.08.2025" at bounding box center [878, 246] width 403 height 14
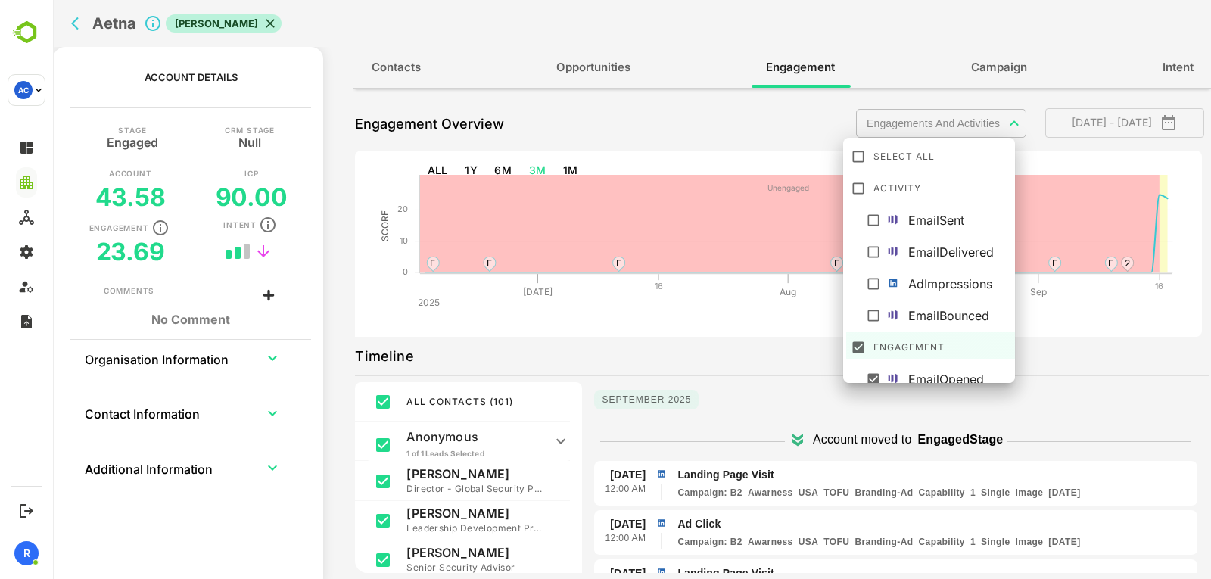
click at [1001, 120] on body "**********" at bounding box center [632, 289] width 1158 height 579
click at [1083, 378] on div at bounding box center [632, 289] width 1158 height 579
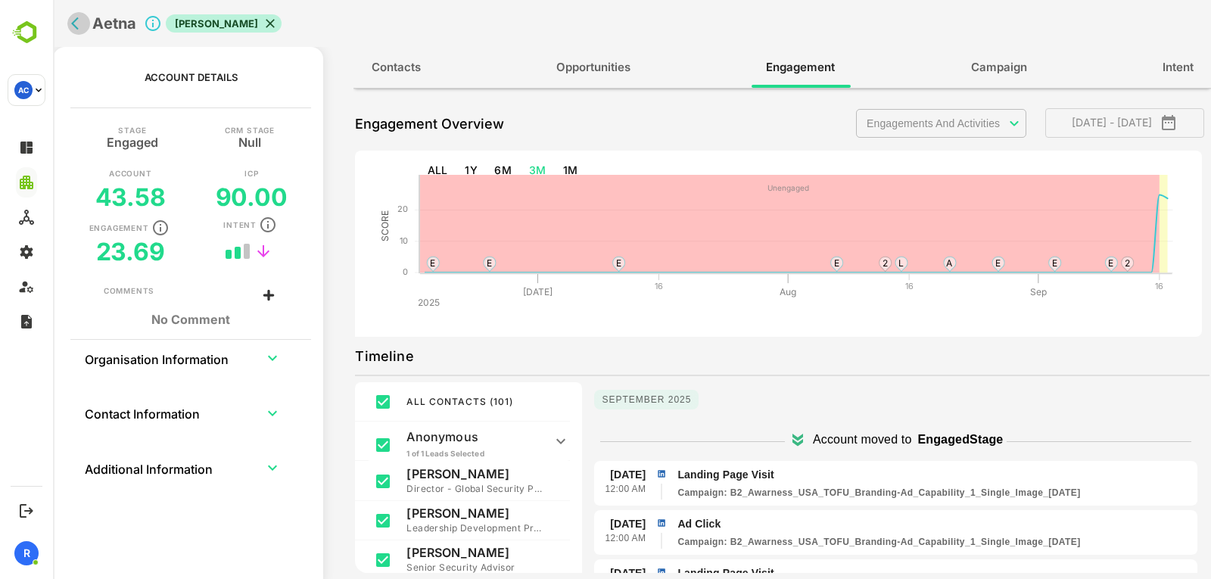
click at [84, 26] on icon "back" at bounding box center [78, 23] width 15 height 15
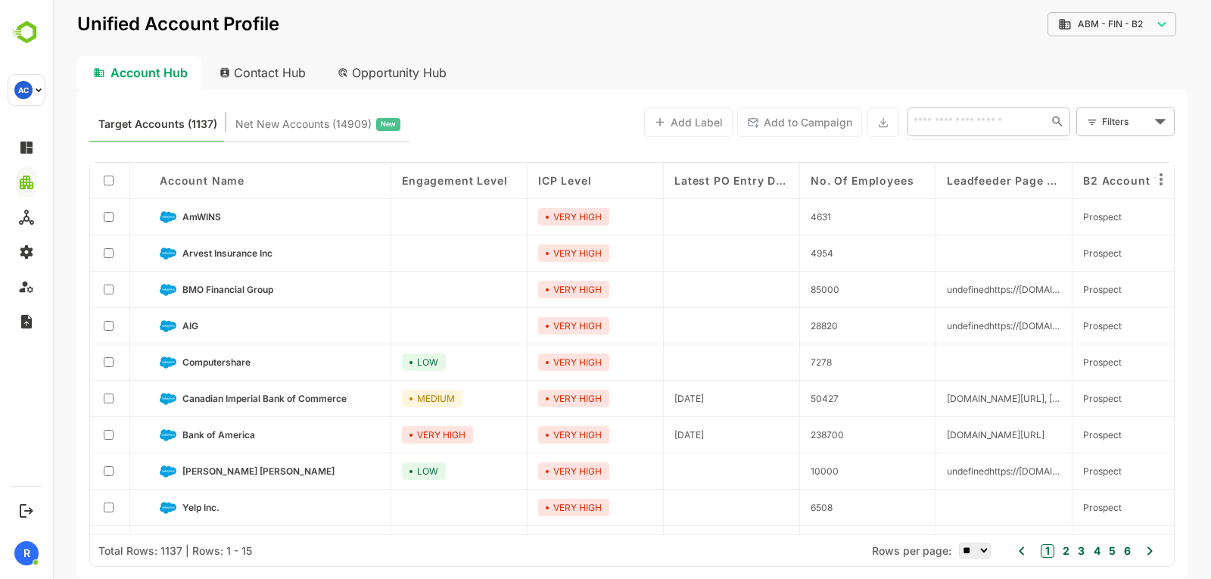
click at [937, 126] on input "text" at bounding box center [974, 121] width 131 height 18
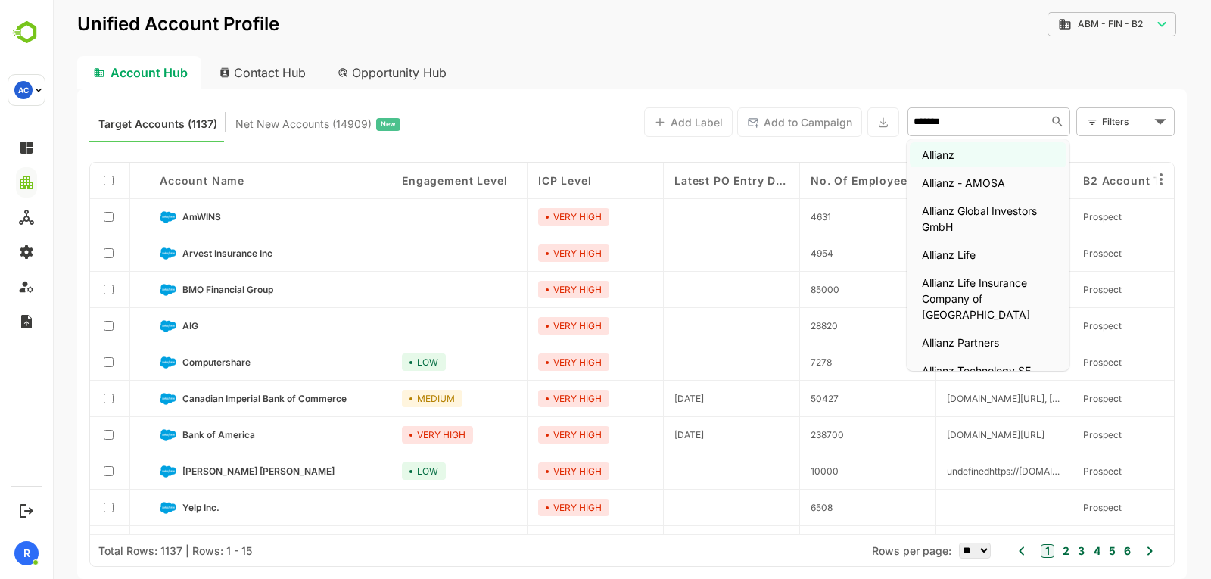
type input "**********"
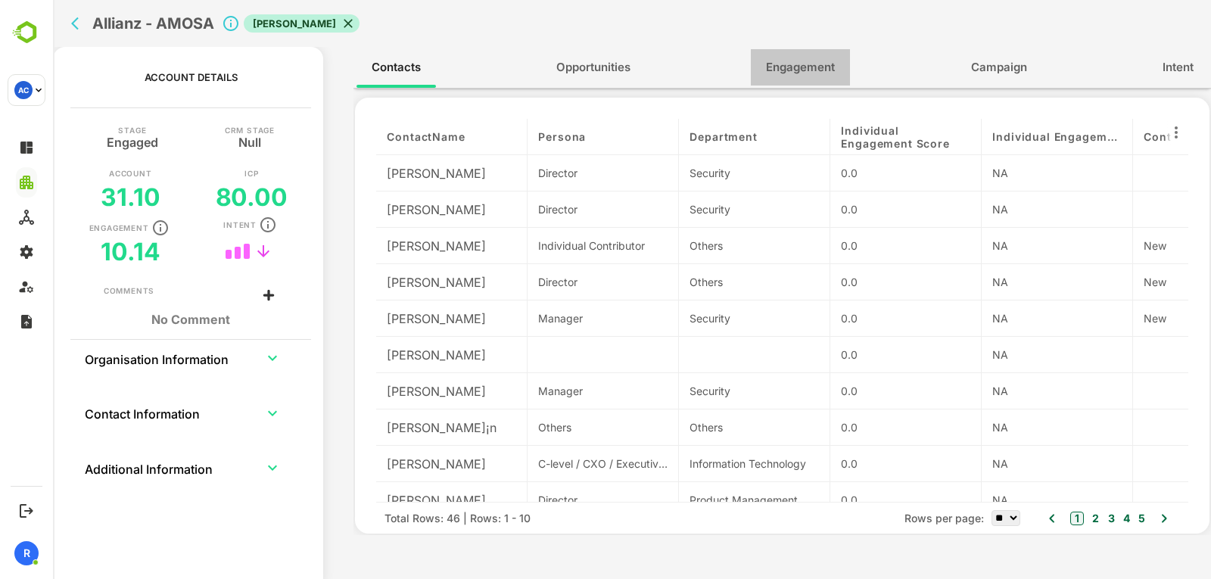
click at [817, 78] on button "Engagement" at bounding box center [800, 67] width 99 height 36
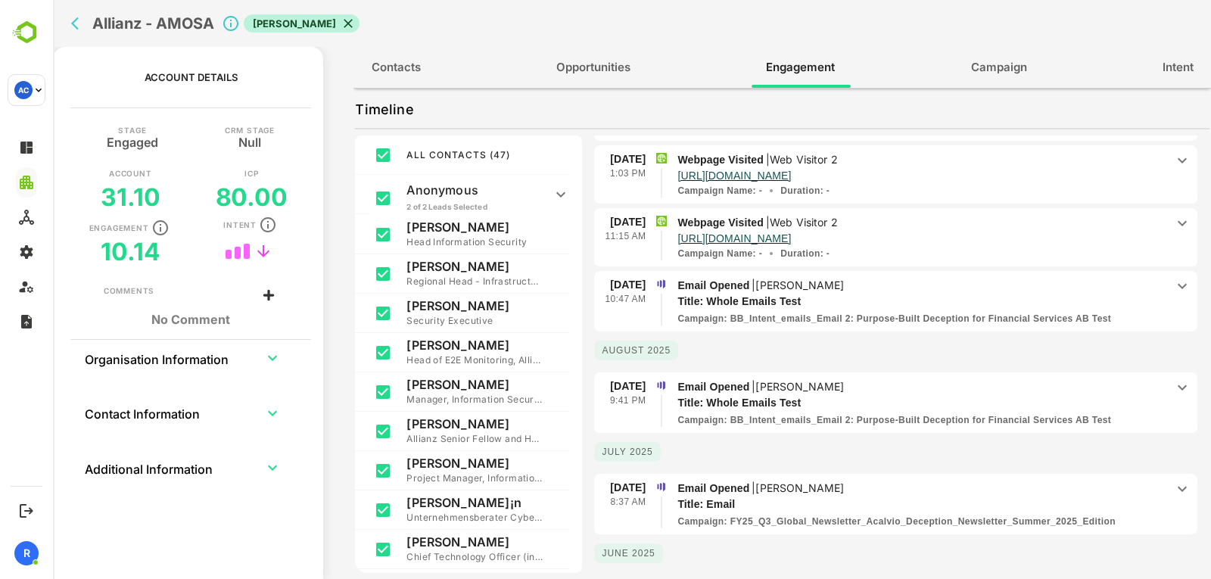
scroll to position [334, 0]
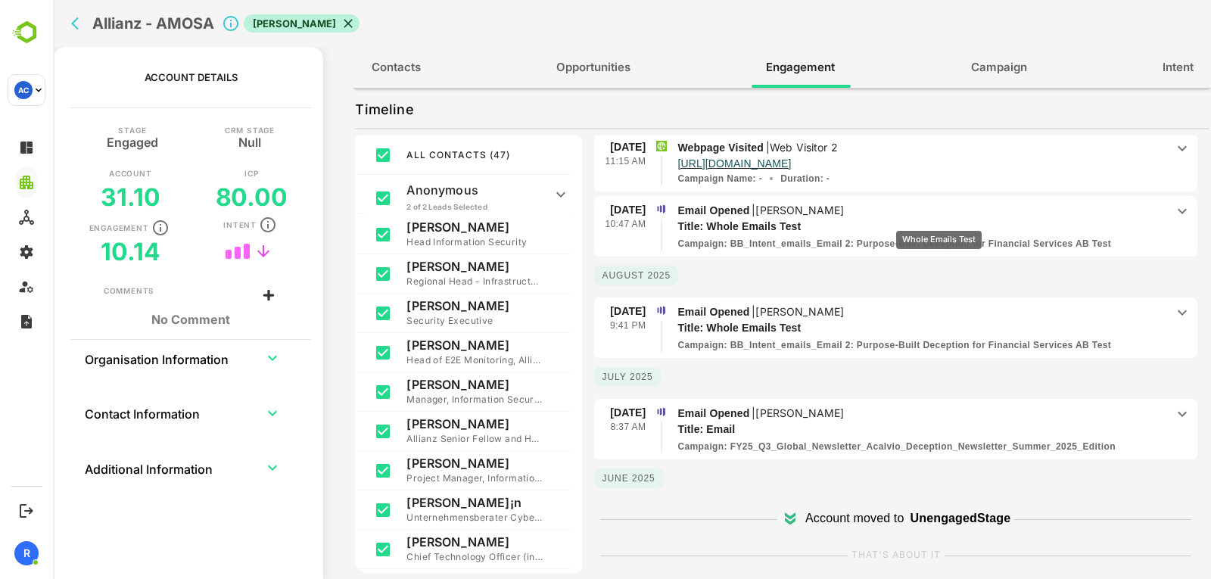
click at [938, 220] on p "Title: Whole Emails Test" at bounding box center [908, 227] width 463 height 16
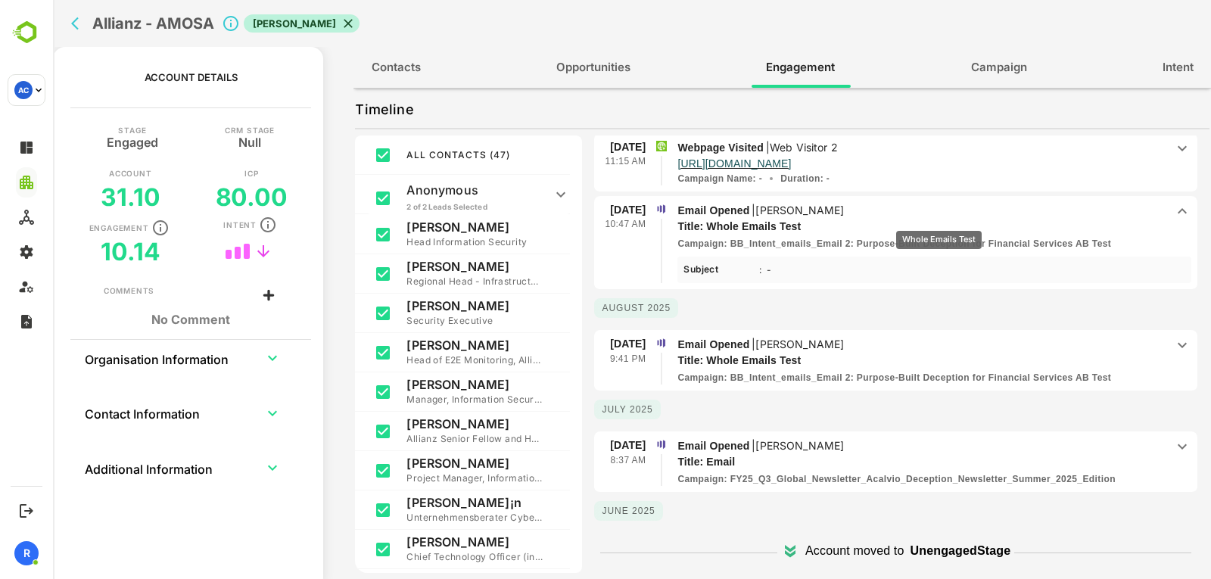
click at [938, 220] on p "Title: Whole Emails Test" at bounding box center [908, 227] width 463 height 16
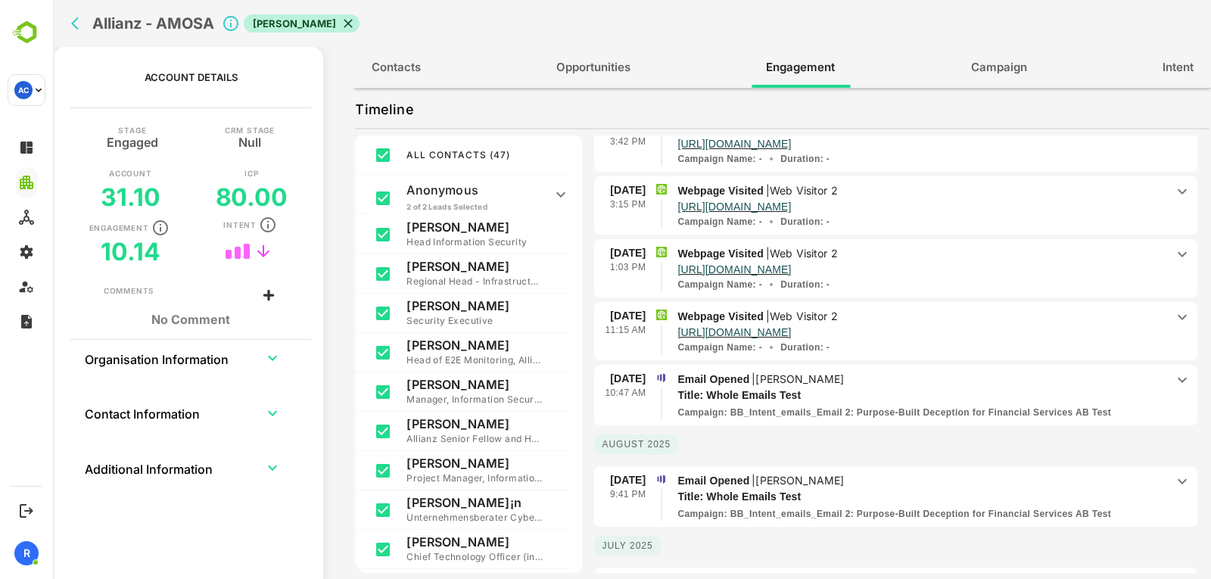
scroll to position [165, 0]
click at [915, 313] on p "Webpage Visited | Web Visitor 2" at bounding box center [921, 317] width 488 height 17
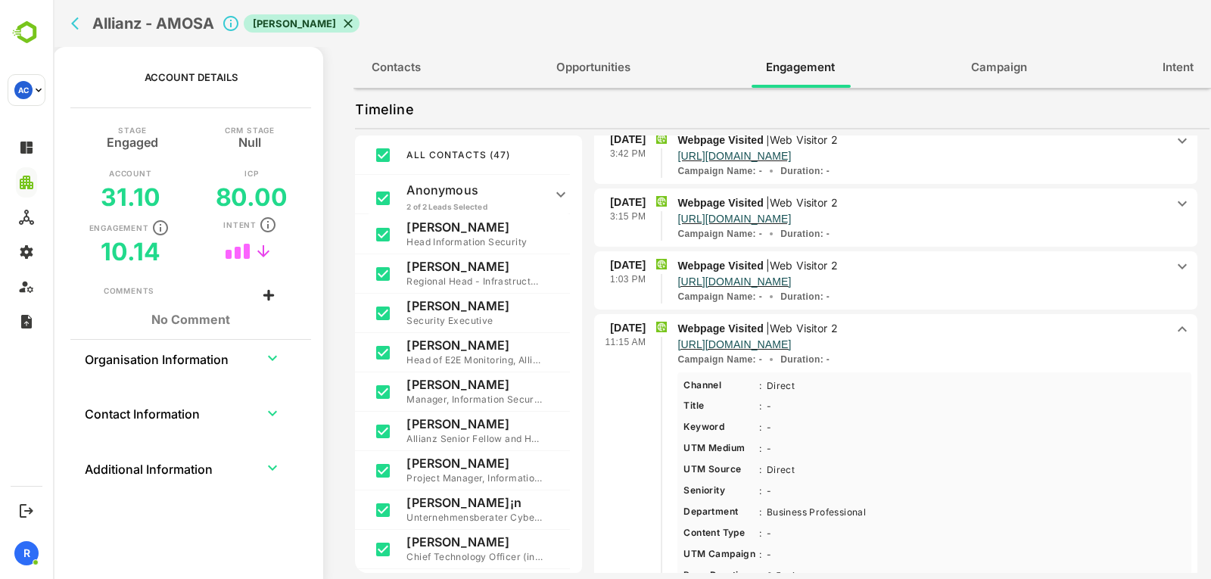
scroll to position [153, 0]
click at [944, 256] on div "11 Sep 1:03 PM Webpage Visited | Web Visitor 2 https://www.acalvio.com/resource…" at bounding box center [895, 282] width 603 height 60
click at [944, 265] on p "Webpage Visited | Web Visitor 2" at bounding box center [921, 266] width 488 height 17
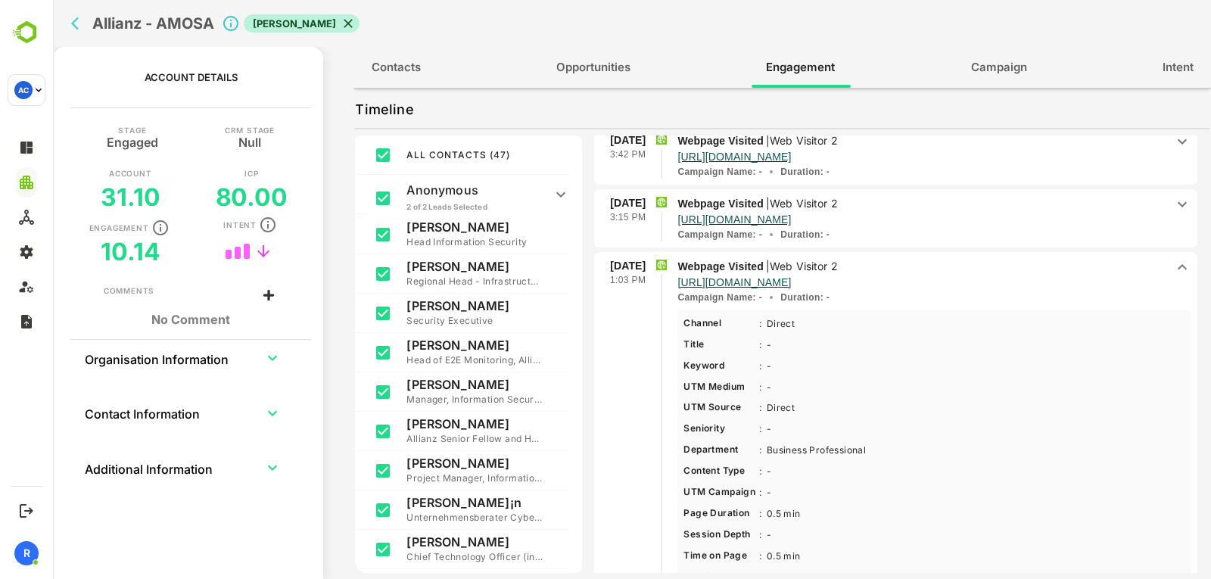
scroll to position [12, 0]
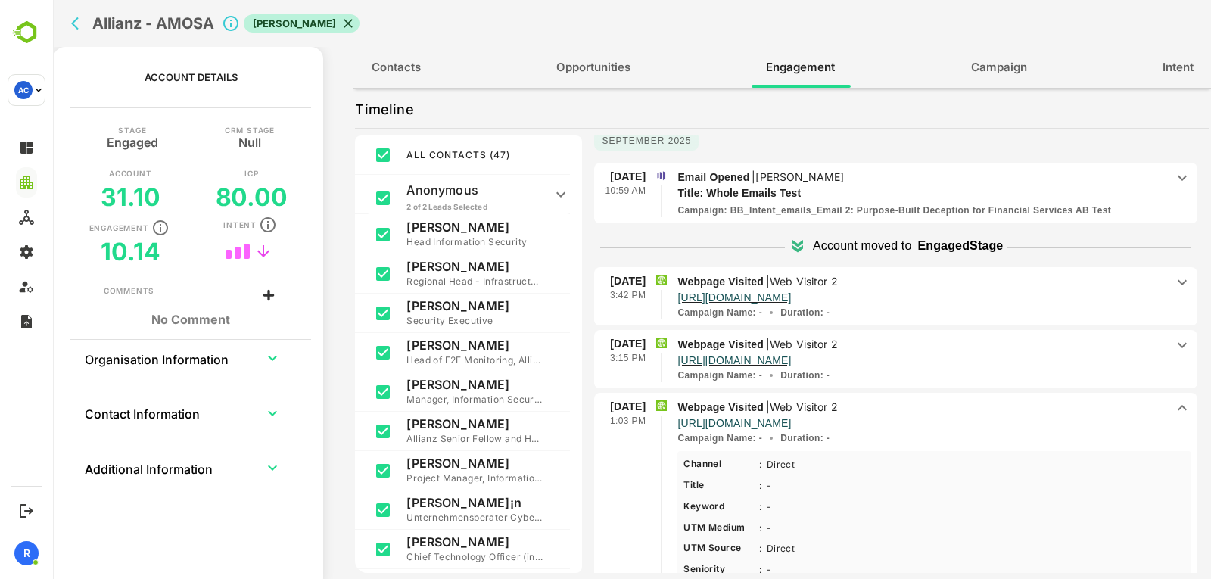
click at [914, 330] on div "11 Sep 3:15 PM Webpage Visited | Web Visitor 2 https://www.acalvio.com/resource…" at bounding box center [895, 360] width 603 height 60
click at [912, 333] on div "11 Sep 3:15 PM Webpage Visited | Web Visitor 2 https://www.acalvio.com/resource…" at bounding box center [895, 360] width 603 height 60
click at [909, 346] on p "Webpage Visited | Web Visitor 2" at bounding box center [921, 344] width 488 height 17
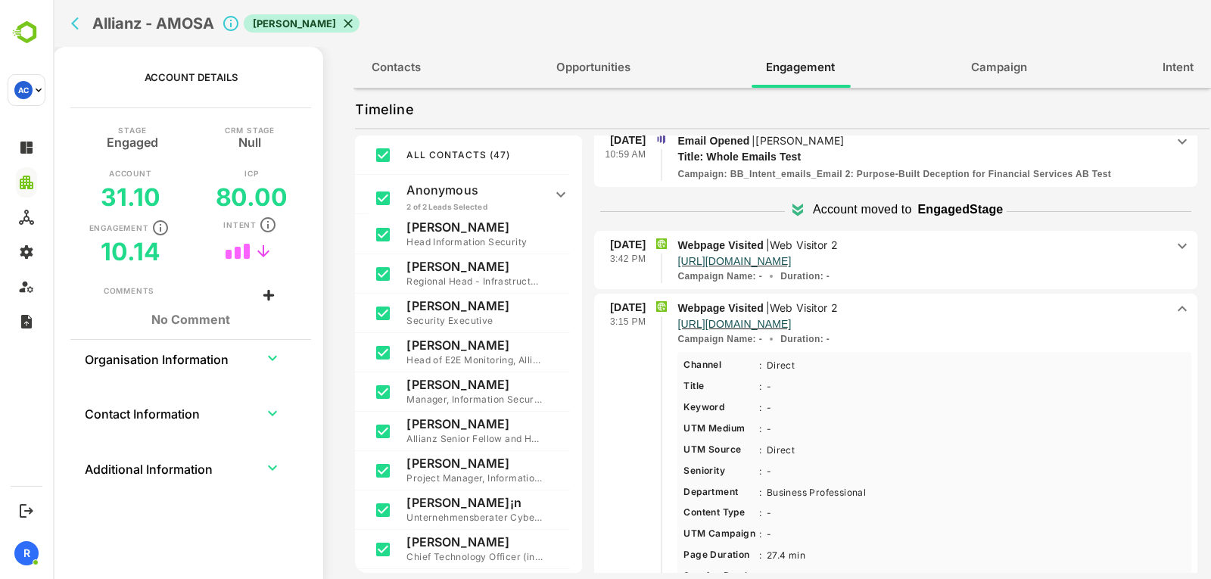
scroll to position [0, 0]
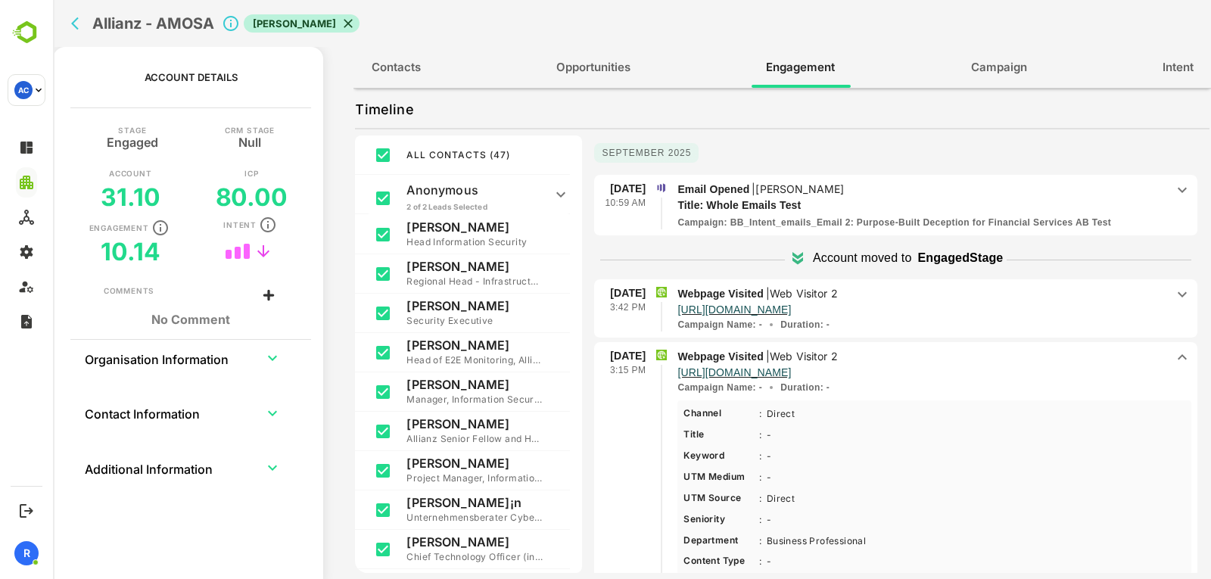
click at [947, 294] on p "Webpage Visited | Web Visitor 2" at bounding box center [921, 293] width 488 height 17
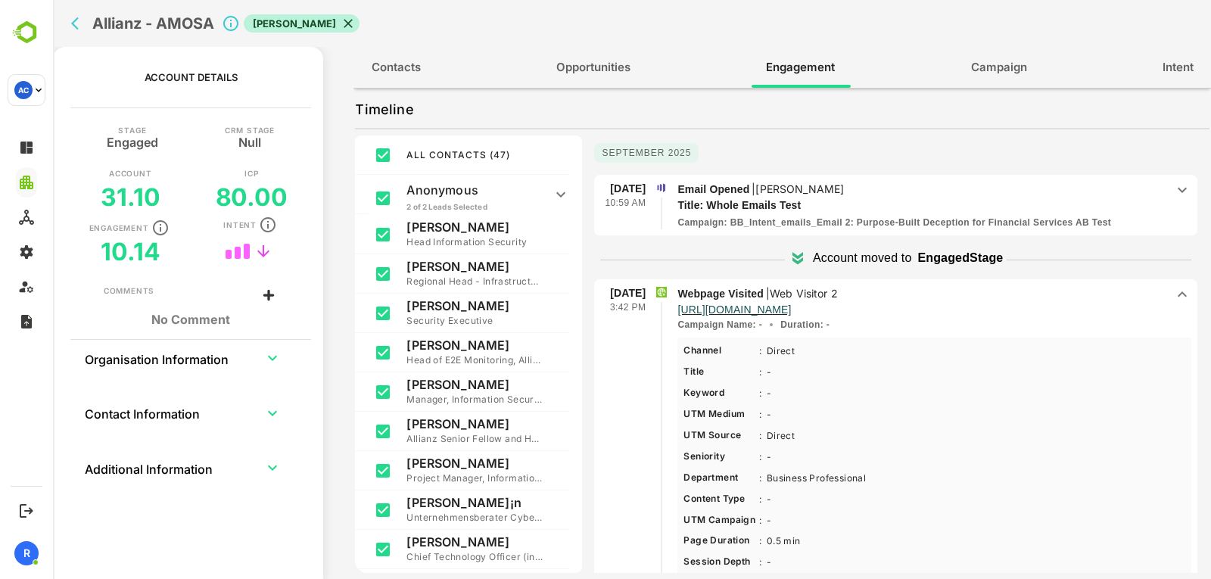
click at [936, 191] on p "Email Opened | Benjamin Leimnitz" at bounding box center [921, 189] width 488 height 17
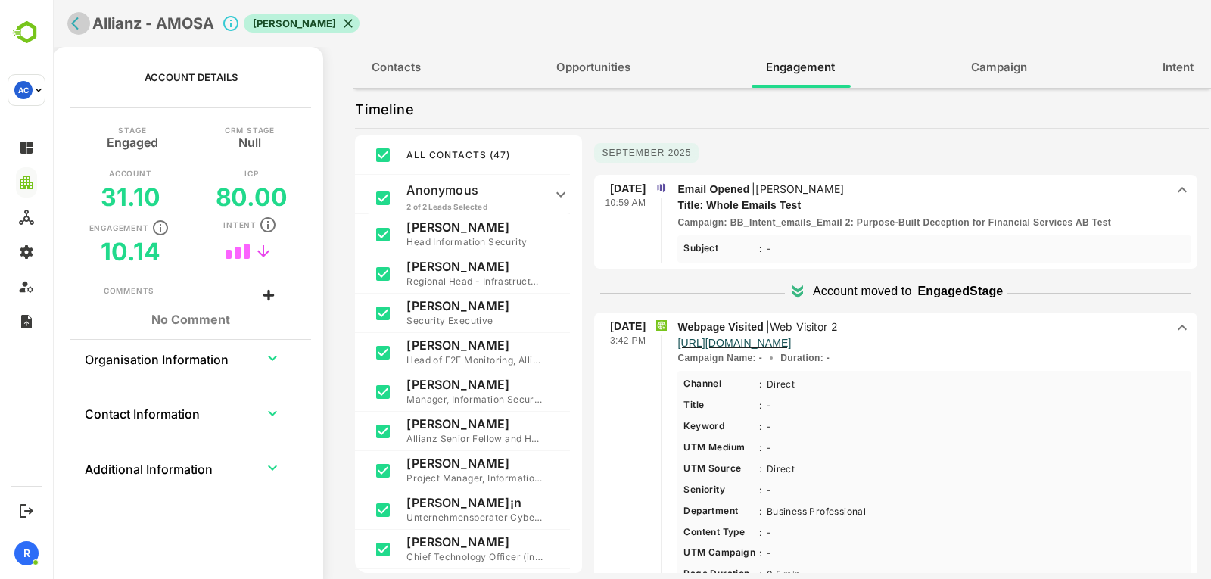
click at [74, 23] on icon "back" at bounding box center [75, 23] width 8 height 13
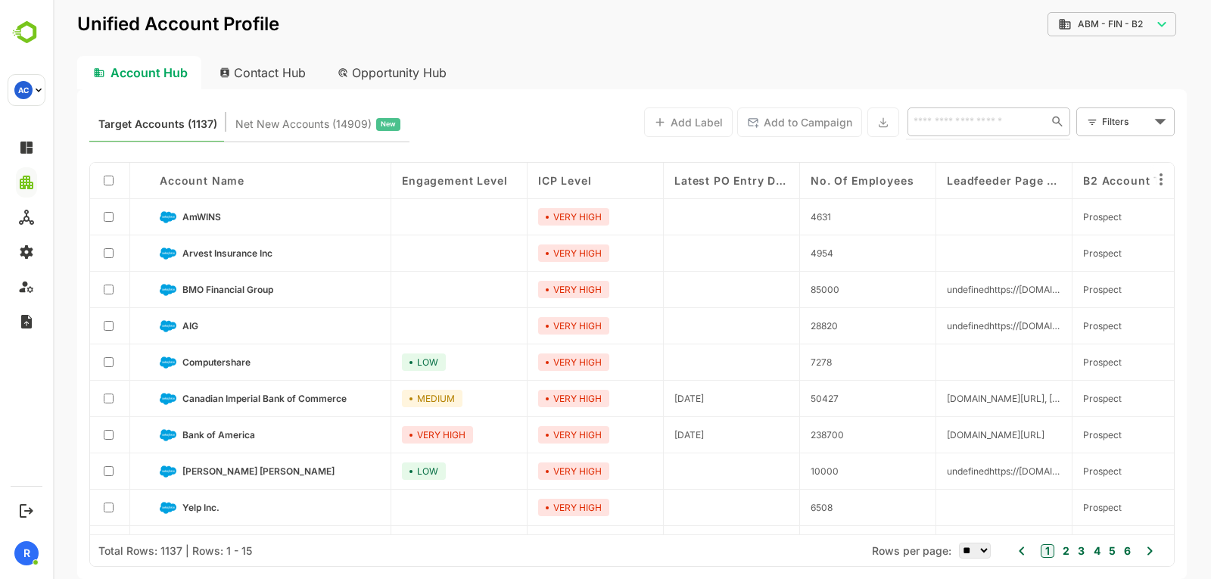
click at [948, 124] on input "text" at bounding box center [974, 121] width 131 height 18
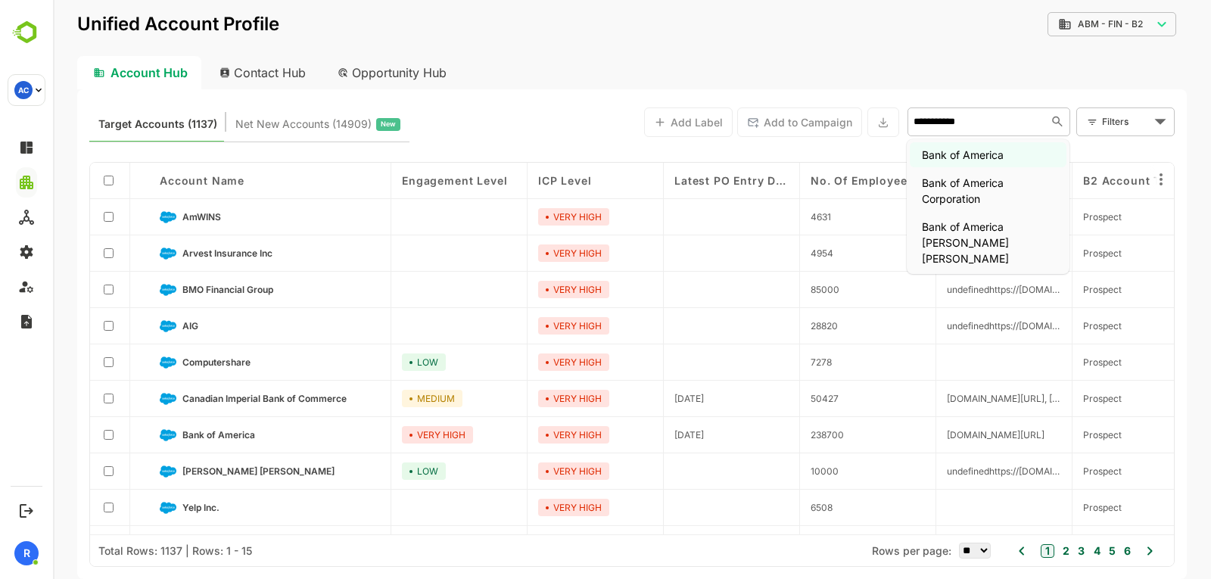
type input "**********"
click at [947, 157] on li "Bank of America" at bounding box center [987, 154] width 157 height 25
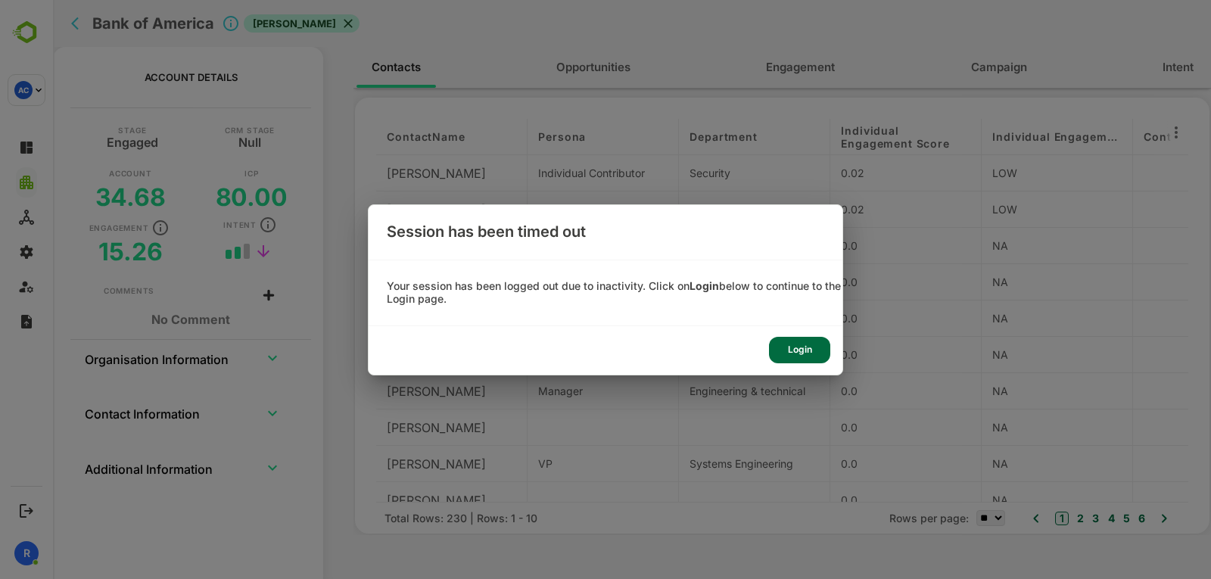
click at [798, 343] on div "Login" at bounding box center [799, 350] width 61 height 26
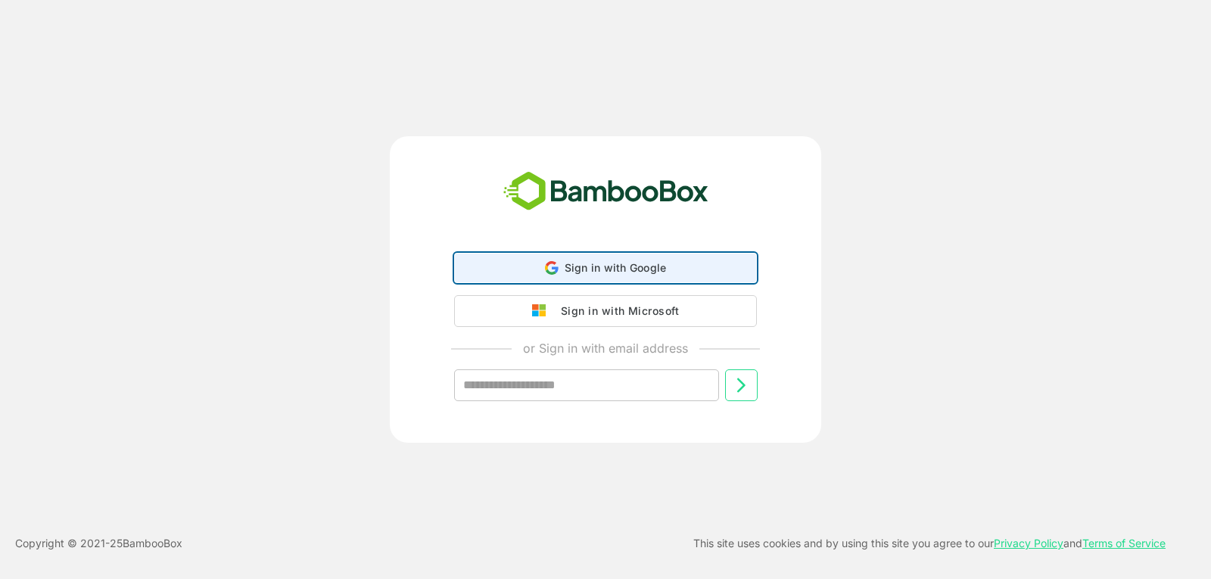
click at [626, 263] on span "Sign in with Google" at bounding box center [615, 267] width 102 height 13
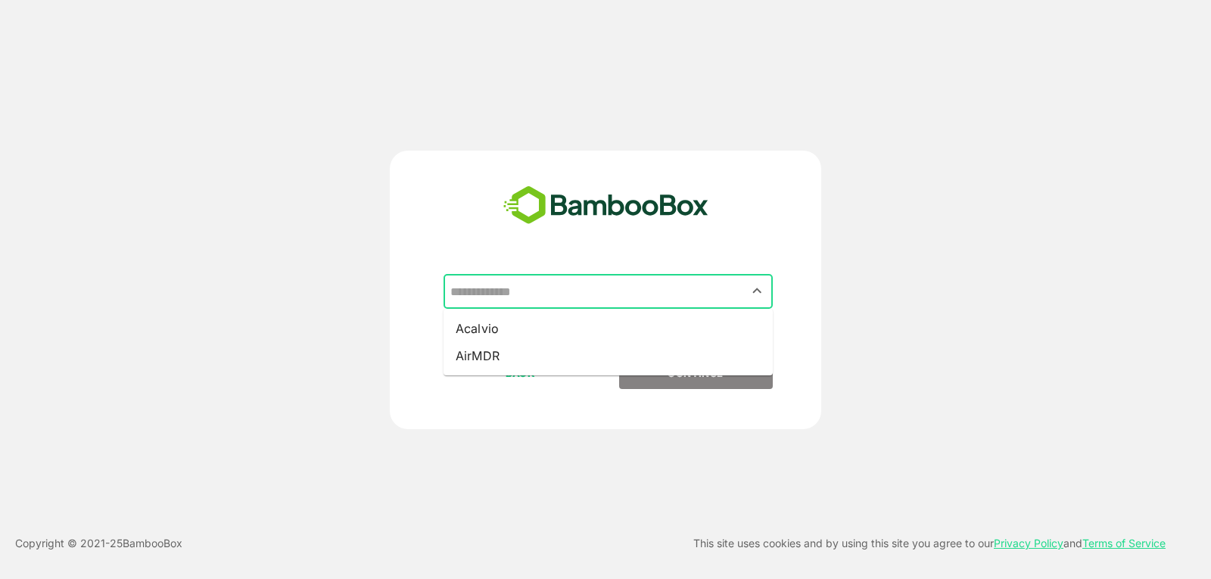
click at [588, 288] on input "text" at bounding box center [607, 291] width 323 height 29
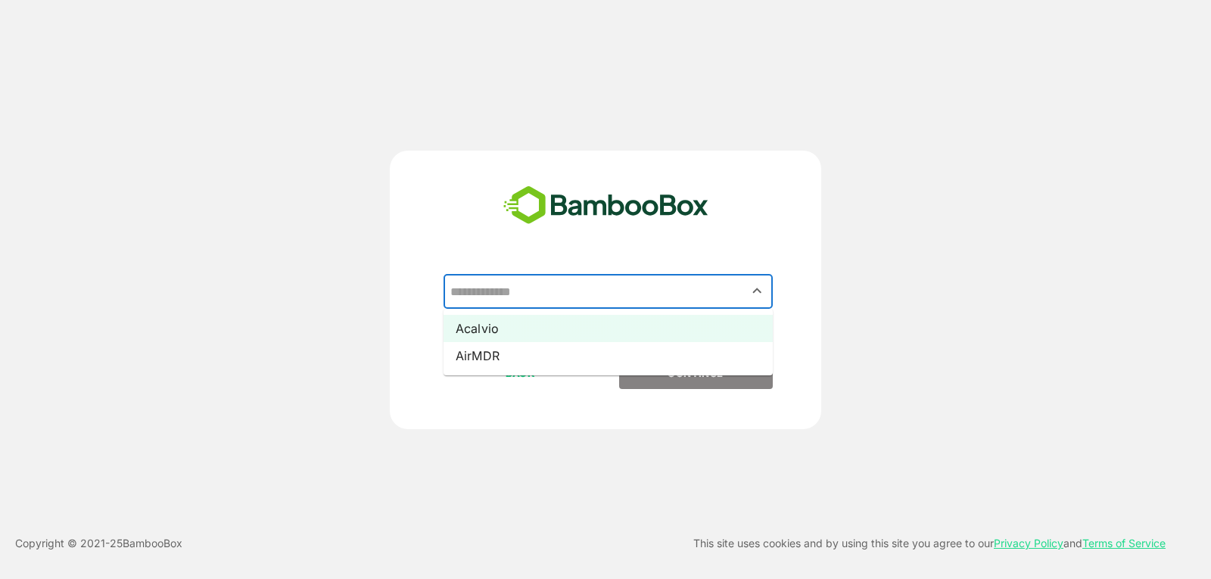
click at [530, 333] on li "Acalvio" at bounding box center [607, 328] width 329 height 27
type input "*******"
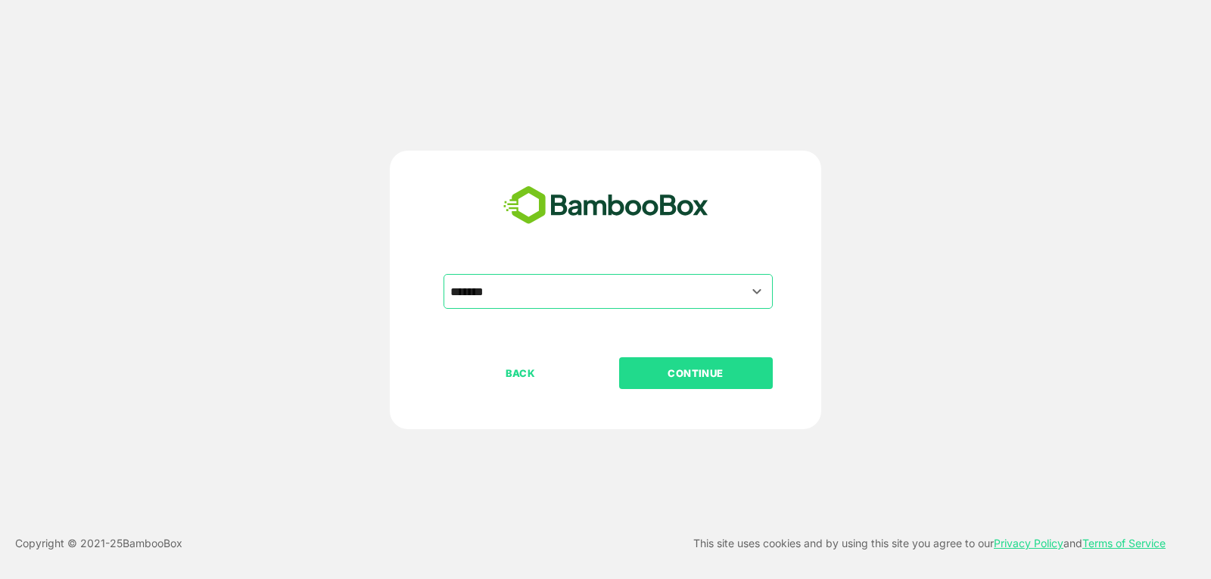
click at [670, 373] on p "CONTINUE" at bounding box center [695, 373] width 151 height 17
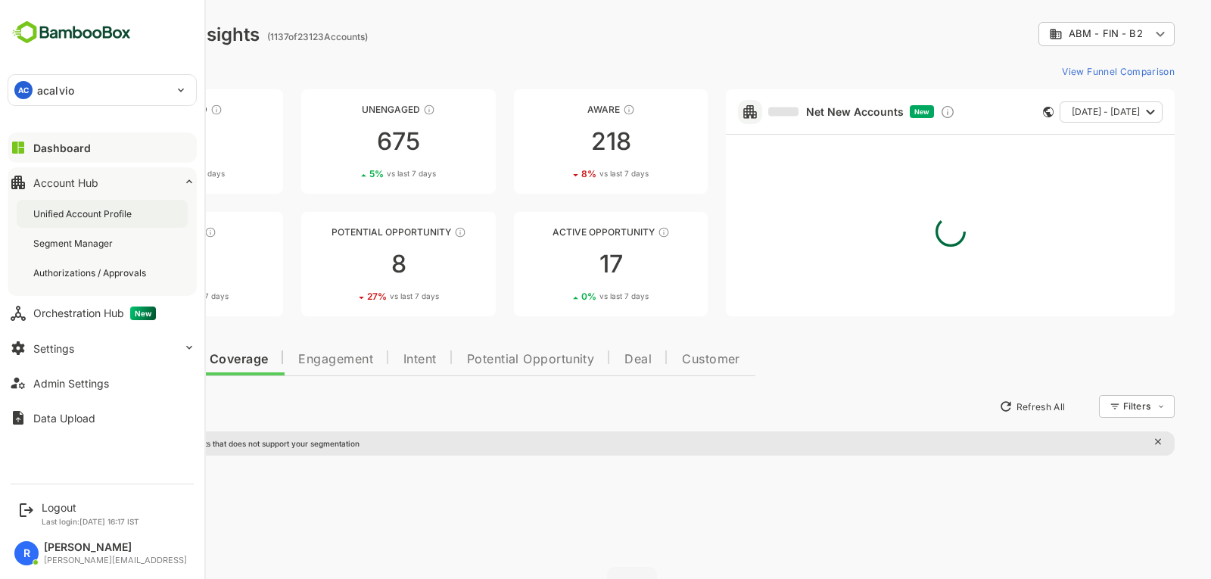
click at [109, 220] on div "Unified Account Profile" at bounding box center [102, 214] width 171 height 28
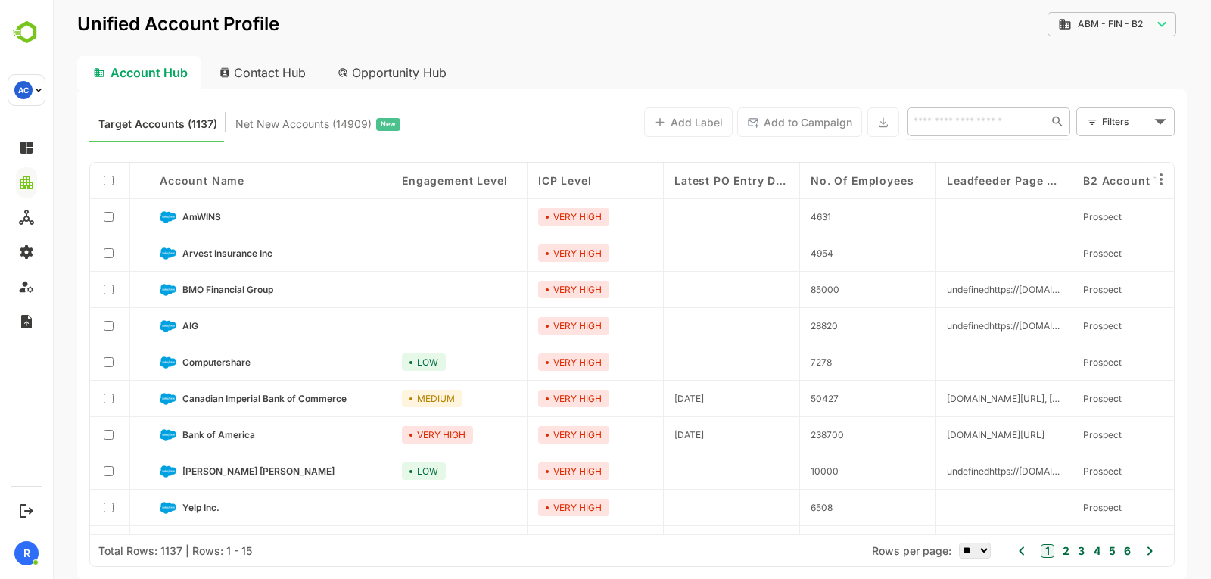
click at [1002, 126] on input "text" at bounding box center [974, 121] width 131 height 18
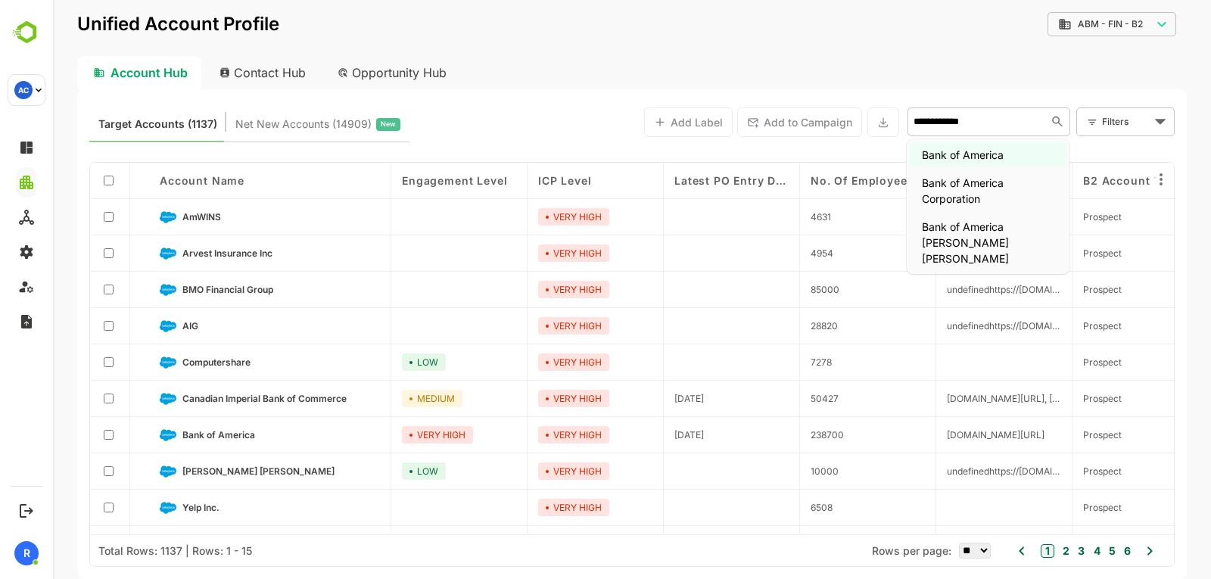
type input "**********"
click at [981, 156] on li "Bank of America" at bounding box center [987, 154] width 157 height 25
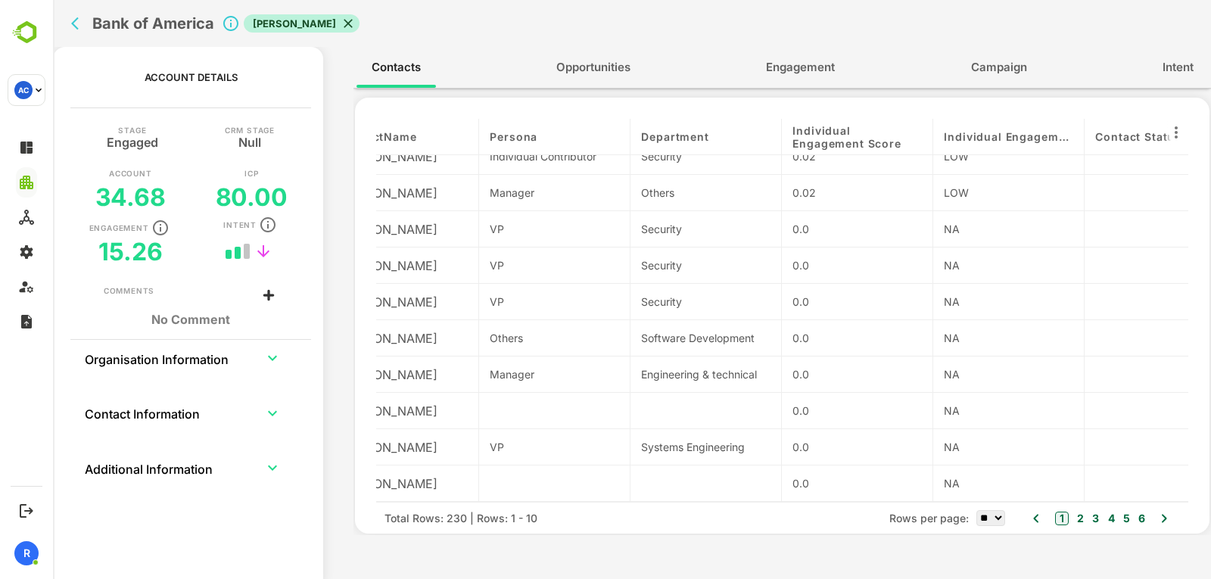
scroll to position [0, 48]
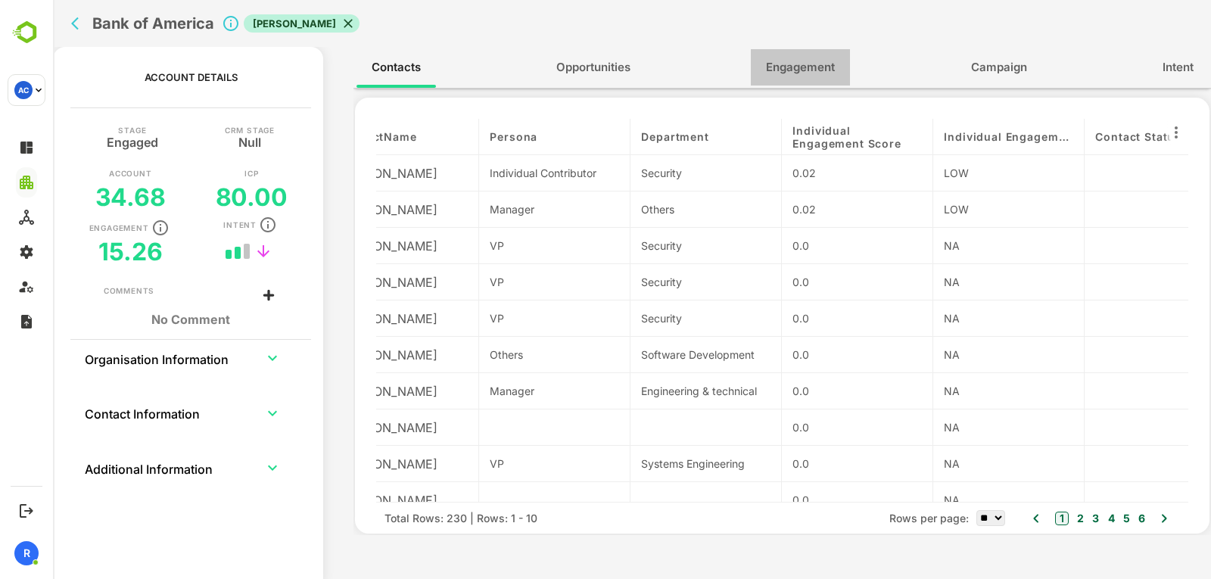
click at [791, 61] on span "Engagement" at bounding box center [800, 68] width 69 height 20
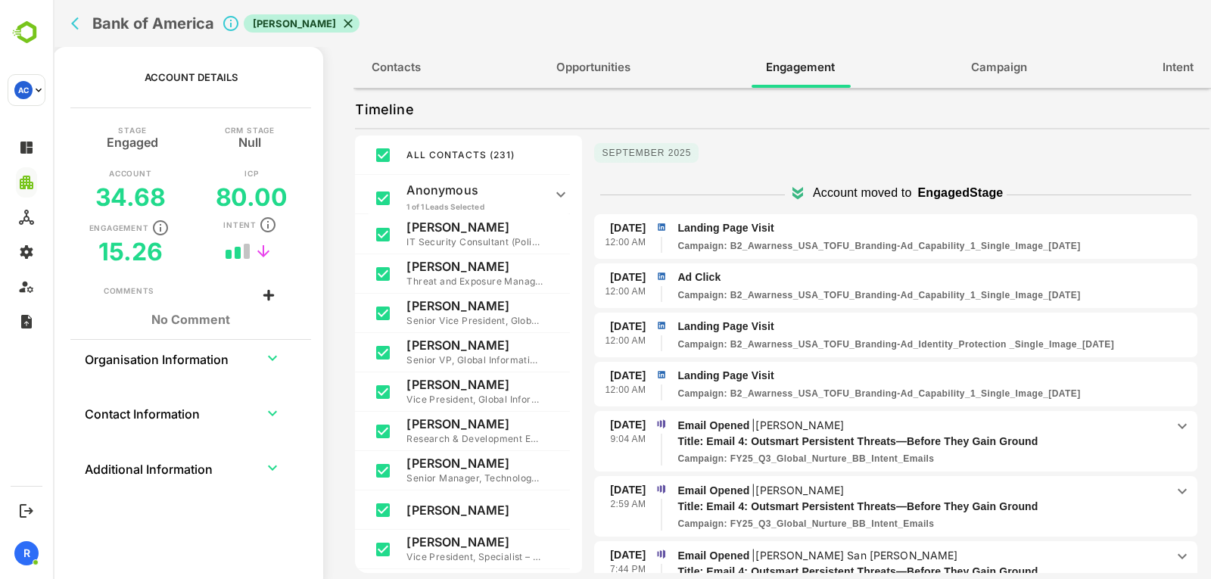
scroll to position [0, 0]
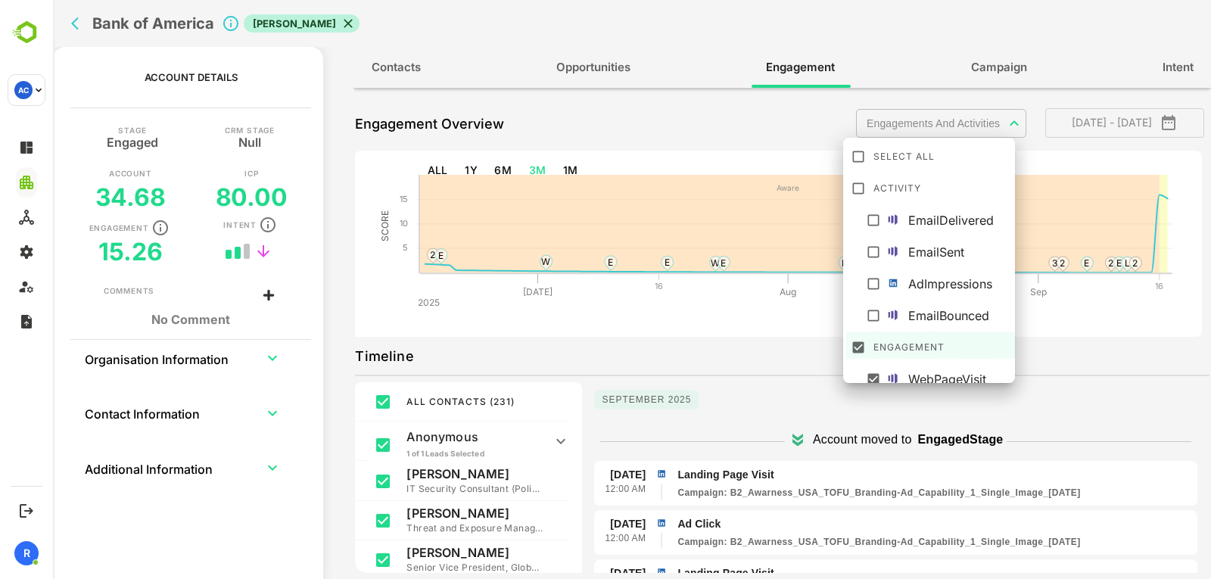
click at [959, 115] on body "**********" at bounding box center [632, 289] width 1158 height 579
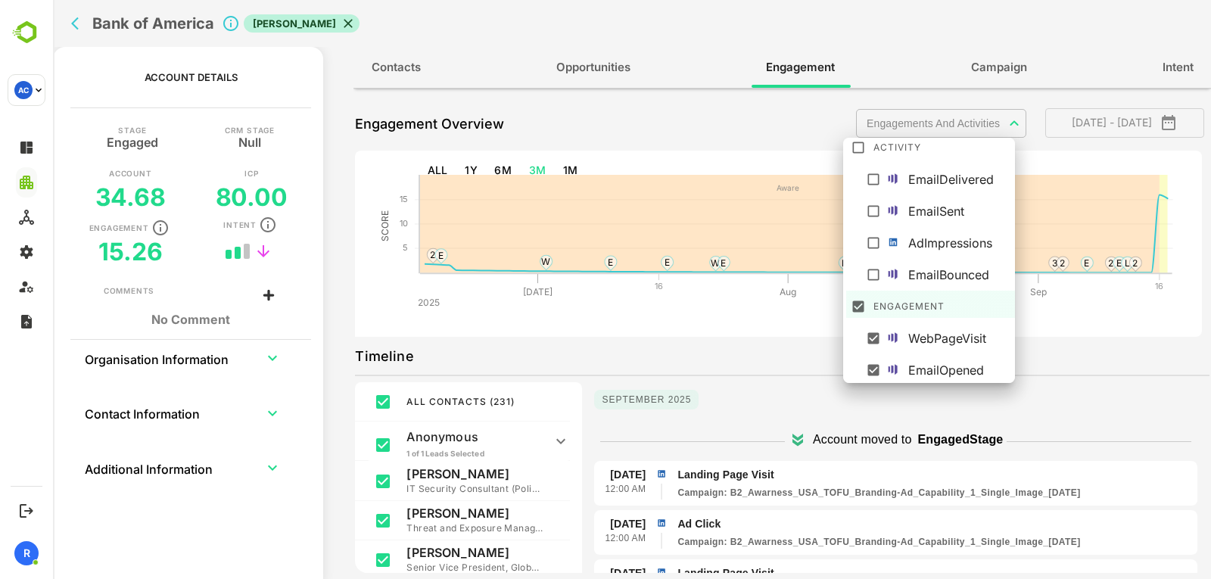
scroll to position [138, 0]
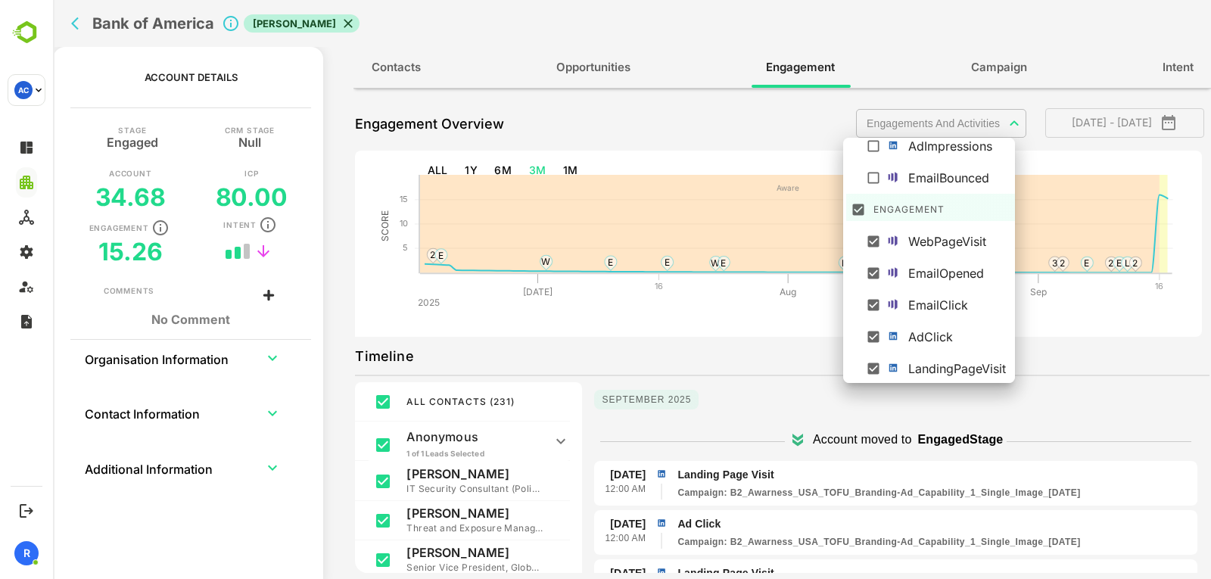
click at [1072, 335] on div at bounding box center [632, 289] width 1158 height 579
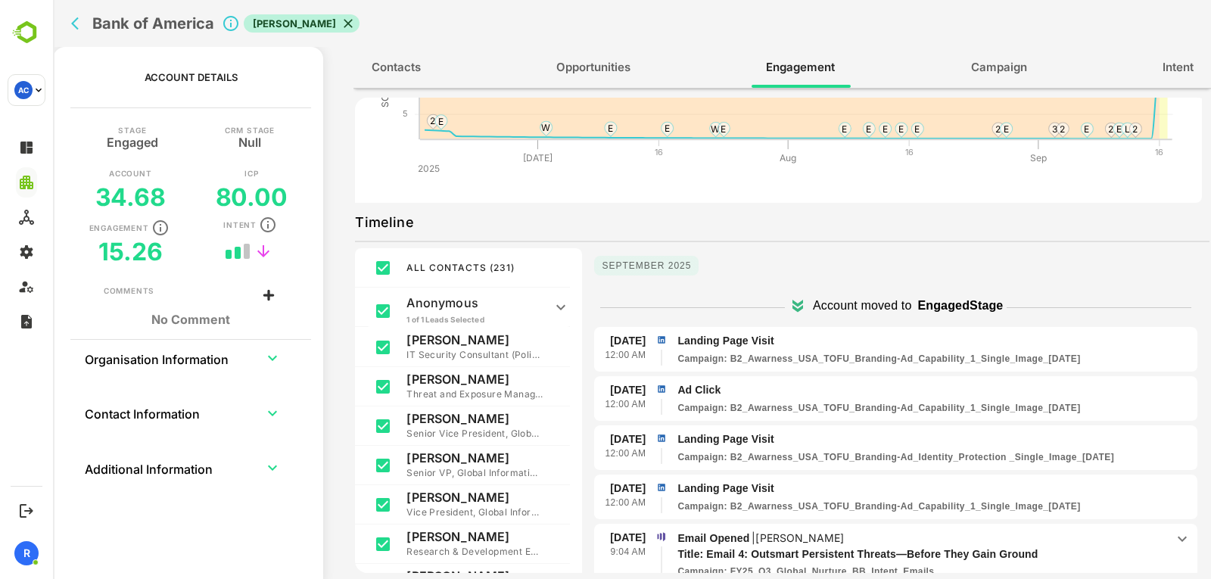
scroll to position [132, 0]
click at [74, 23] on icon "back" at bounding box center [78, 23] width 15 height 15
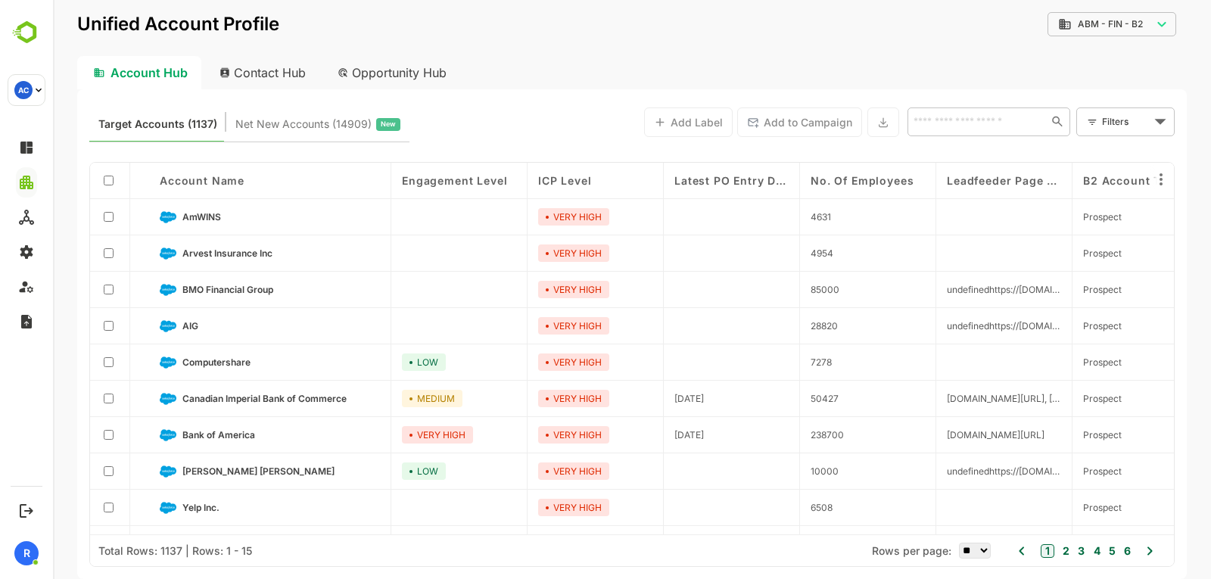
click at [956, 131] on div "​" at bounding box center [988, 121] width 163 height 29
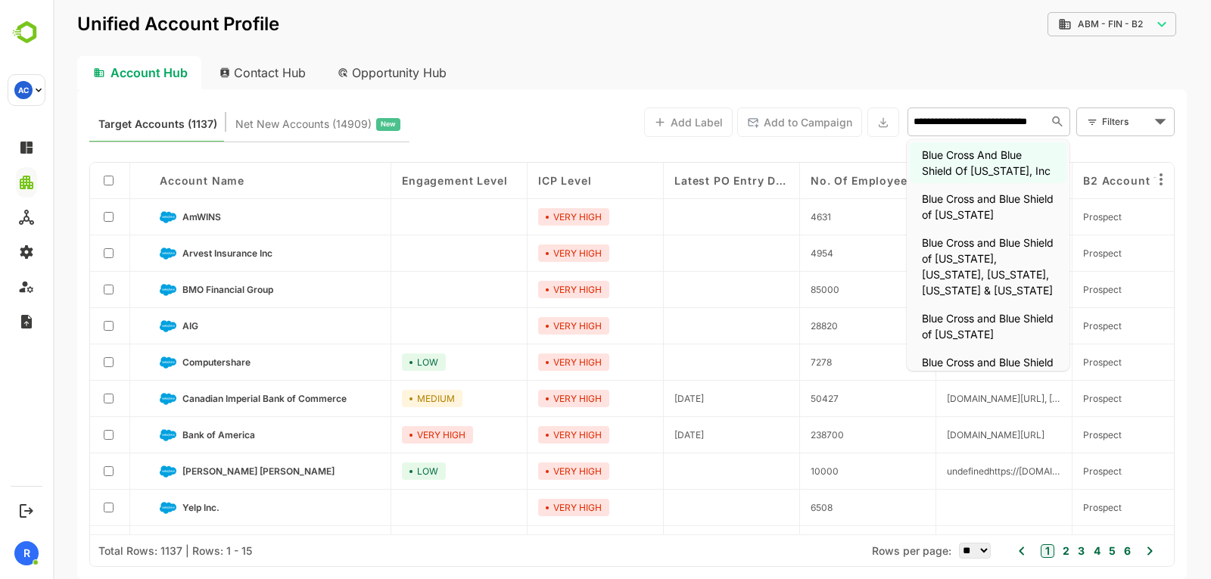
type input "**********"
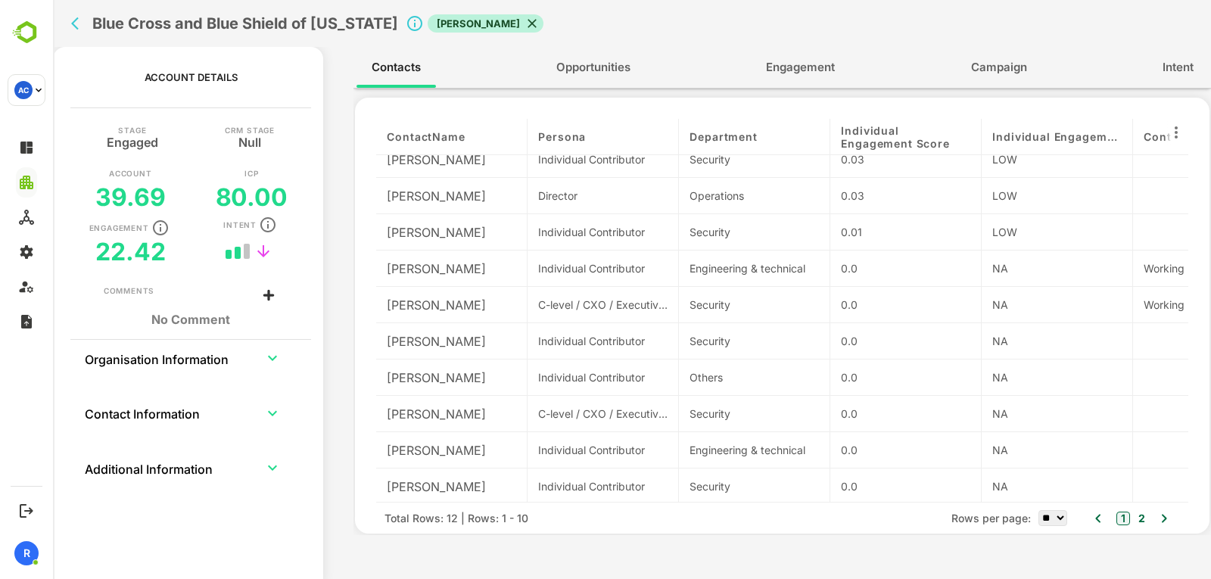
scroll to position [0, 0]
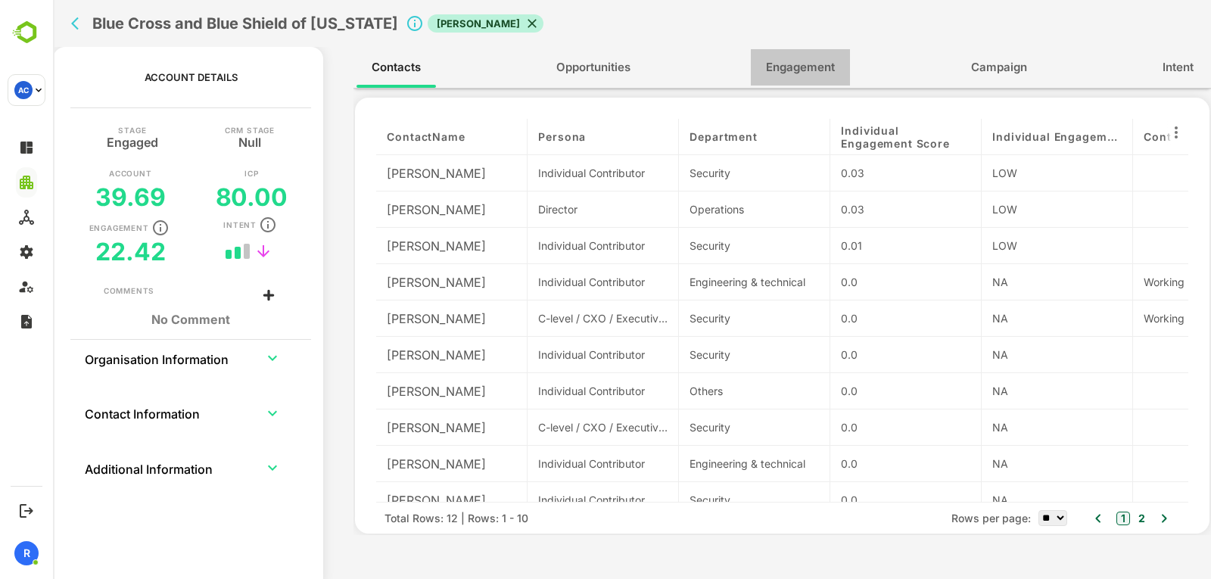
click at [818, 85] on button "Engagement" at bounding box center [800, 67] width 99 height 36
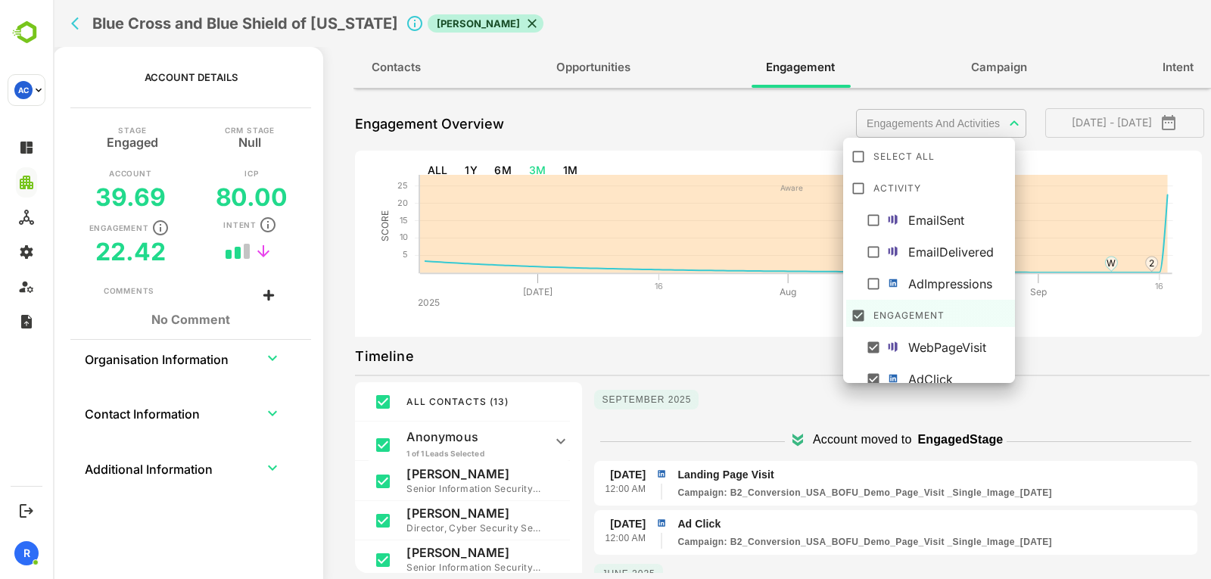
scroll to position [42, 0]
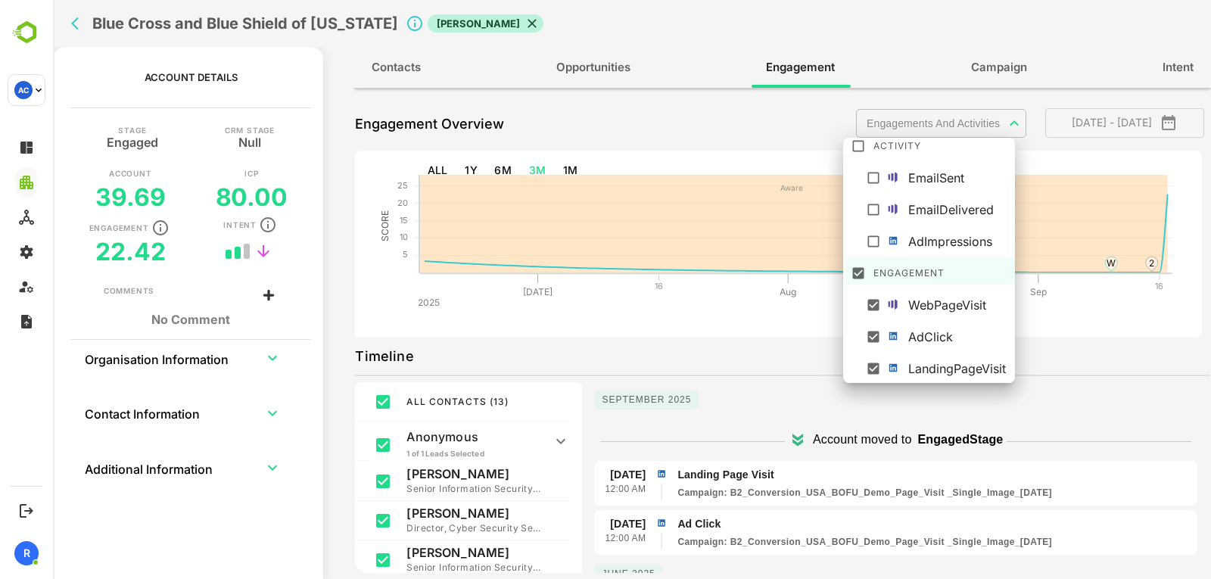
click at [965, 120] on body "**********" at bounding box center [632, 289] width 1158 height 579
click at [763, 331] on div at bounding box center [632, 289] width 1158 height 579
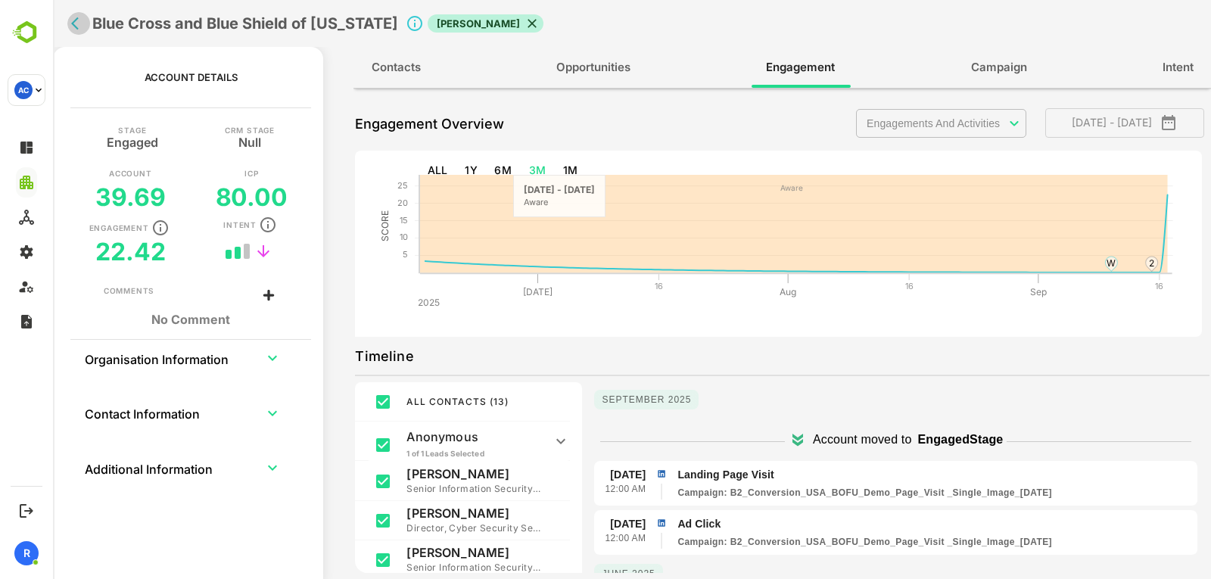
click at [72, 23] on icon "back" at bounding box center [78, 23] width 15 height 15
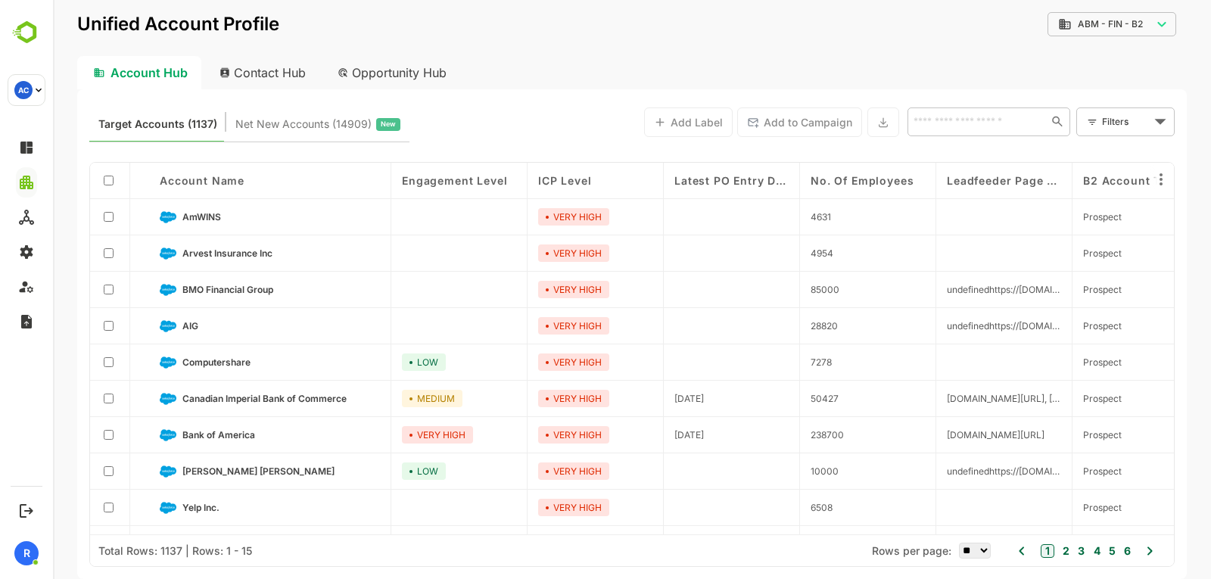
drag, startPoint x: 961, startPoint y: 106, endPoint x: 959, endPoint y: 118, distance: 12.2
click at [959, 118] on div "​" at bounding box center [988, 122] width 163 height 36
click at [959, 118] on input "text" at bounding box center [974, 121] width 131 height 18
type input "**********"
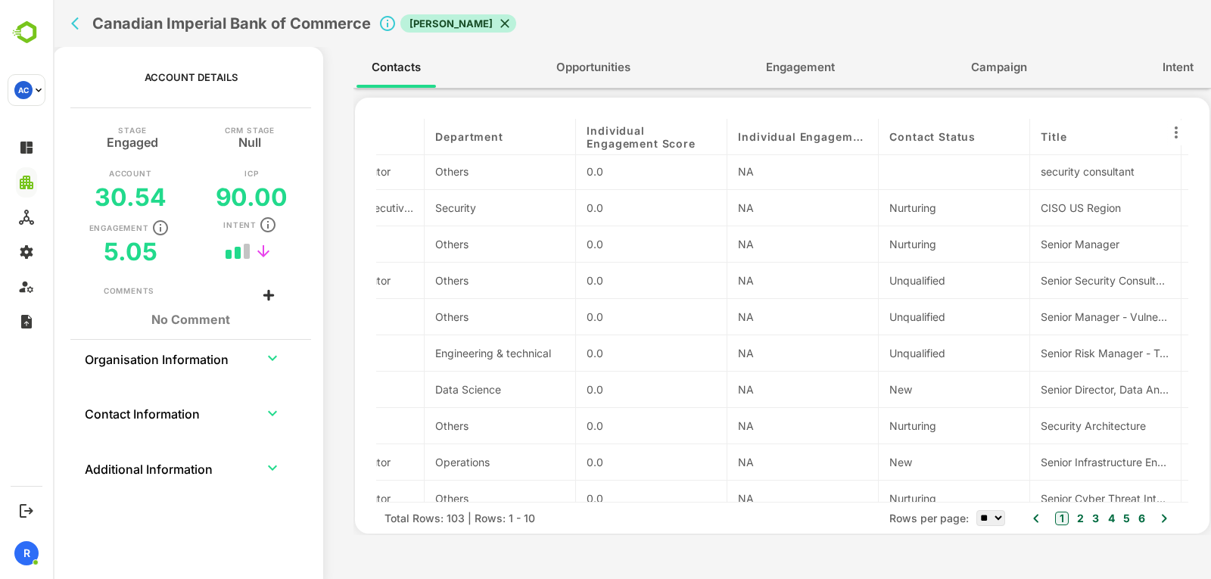
scroll to position [2, 255]
click at [773, 51] on button "Engagement" at bounding box center [800, 67] width 99 height 36
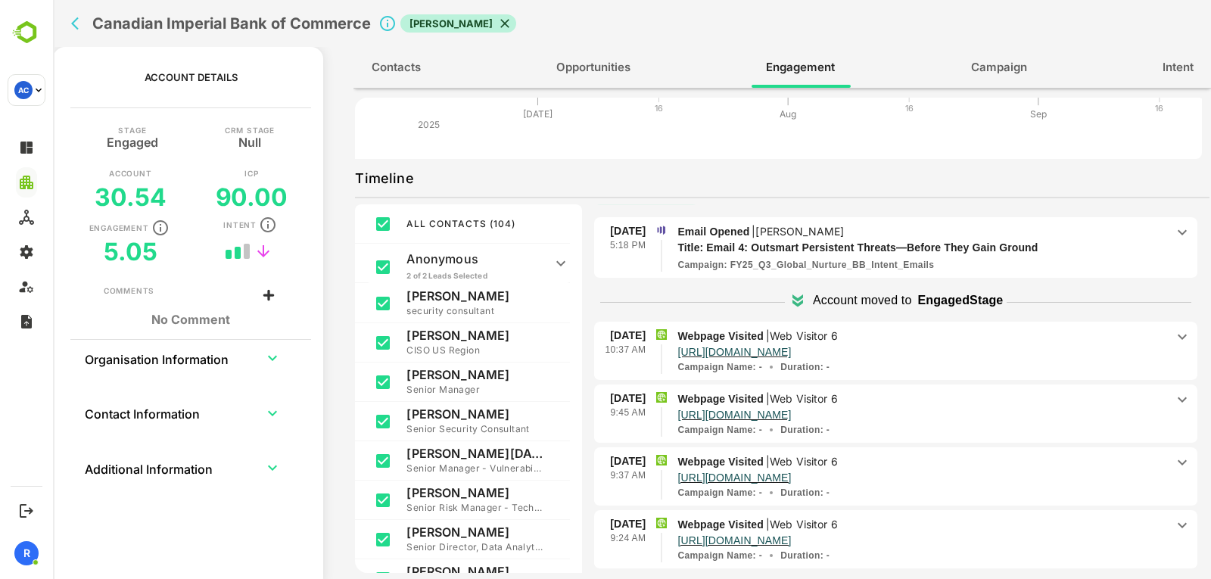
scroll to position [27, 0]
click at [928, 236] on p "Email Opened | Eric Kruger" at bounding box center [921, 230] width 488 height 17
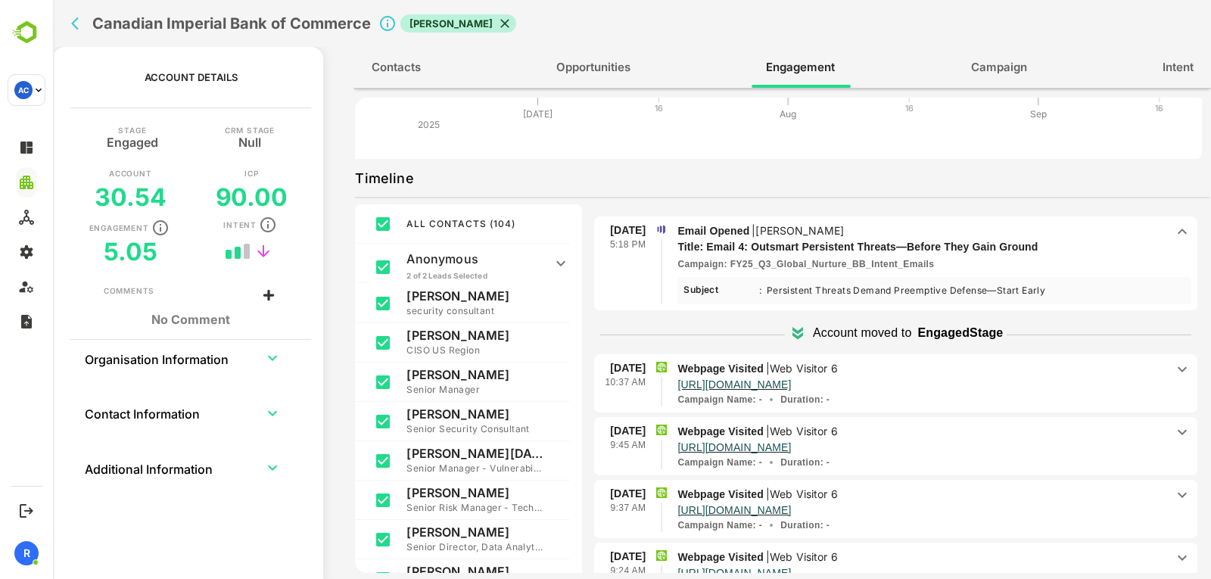
click at [928, 236] on p "Email Opened | Eric Kruger" at bounding box center [921, 230] width 488 height 17
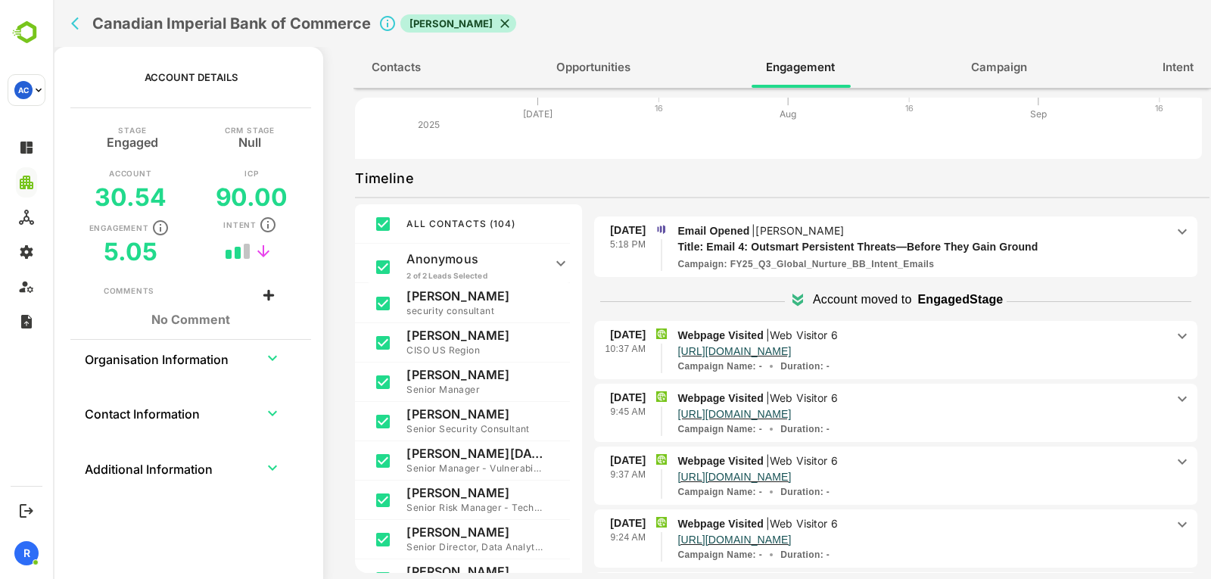
click at [940, 237] on p "Email Opened | Eric Kruger" at bounding box center [921, 230] width 488 height 17
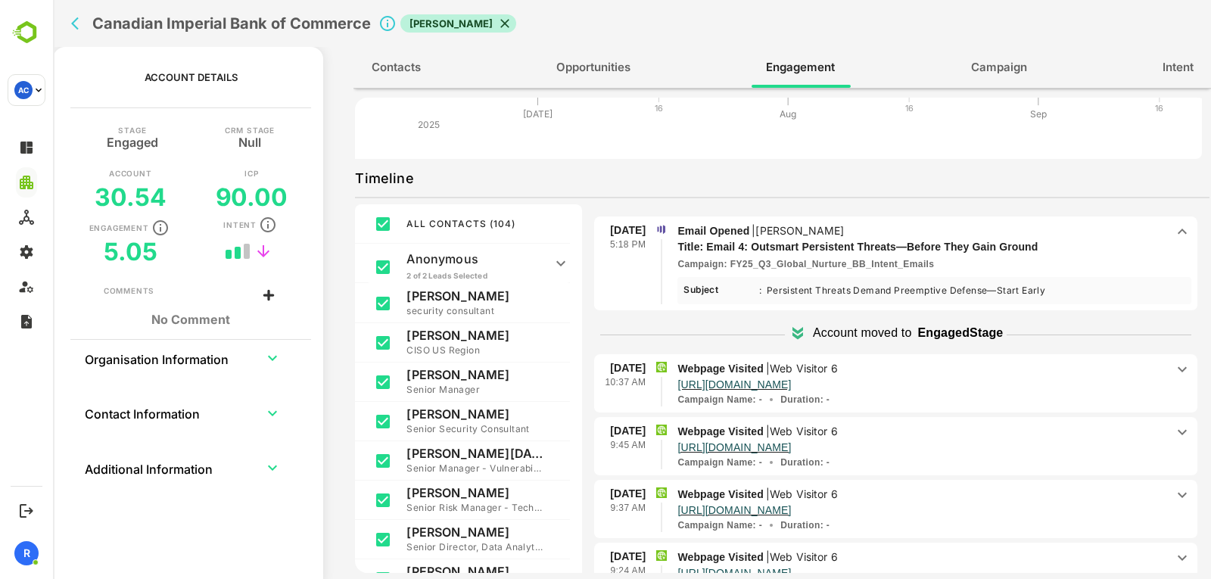
click at [940, 237] on p "Email Opened | Eric Kruger" at bounding box center [921, 230] width 488 height 17
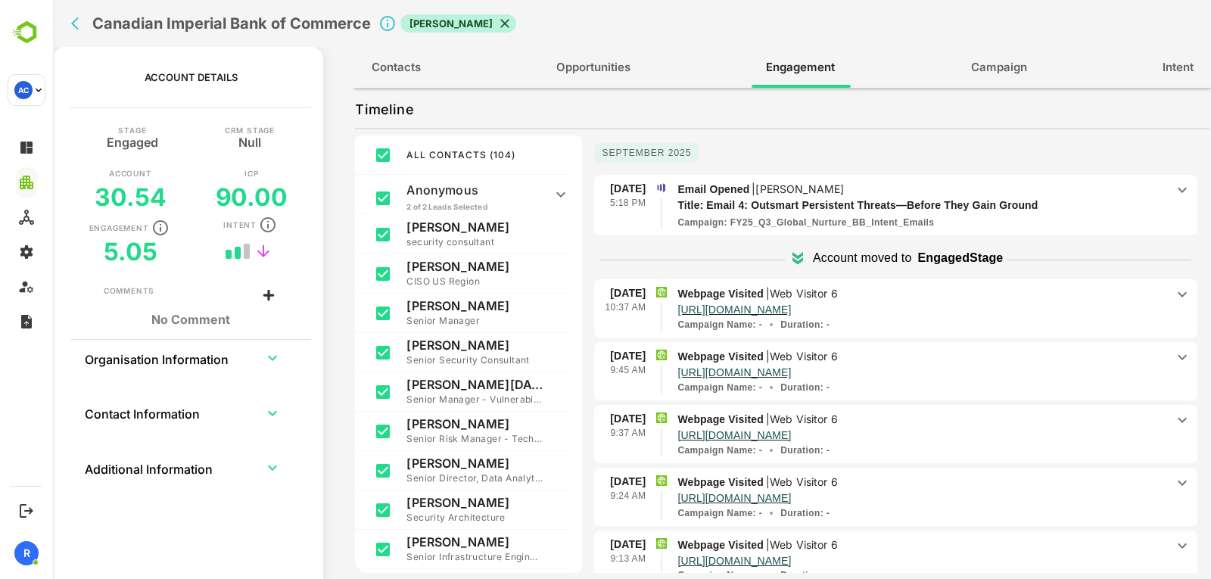
scroll to position [0, 0]
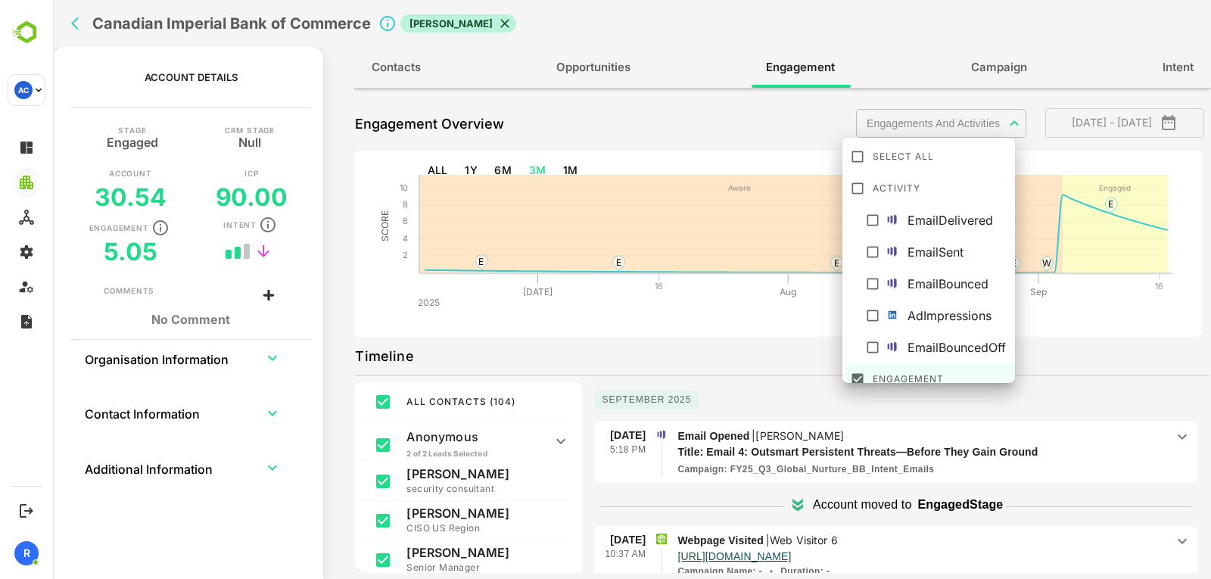
click at [949, 127] on body "**********" at bounding box center [632, 289] width 1158 height 579
click at [82, 14] on div at bounding box center [632, 289] width 1158 height 579
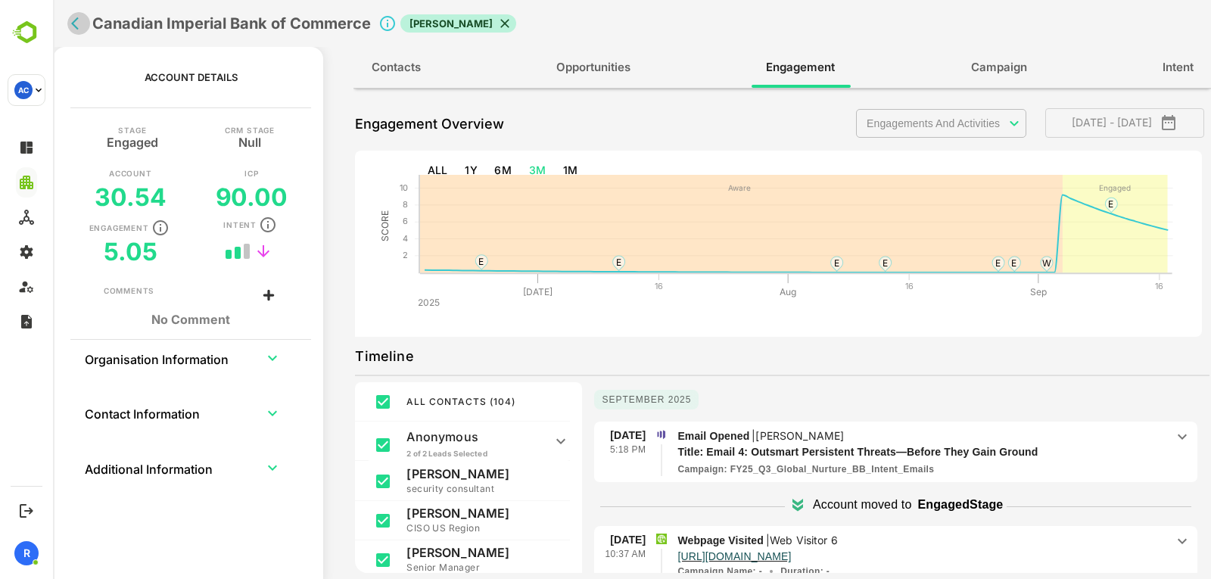
click at [76, 17] on icon "back" at bounding box center [78, 23] width 15 height 15
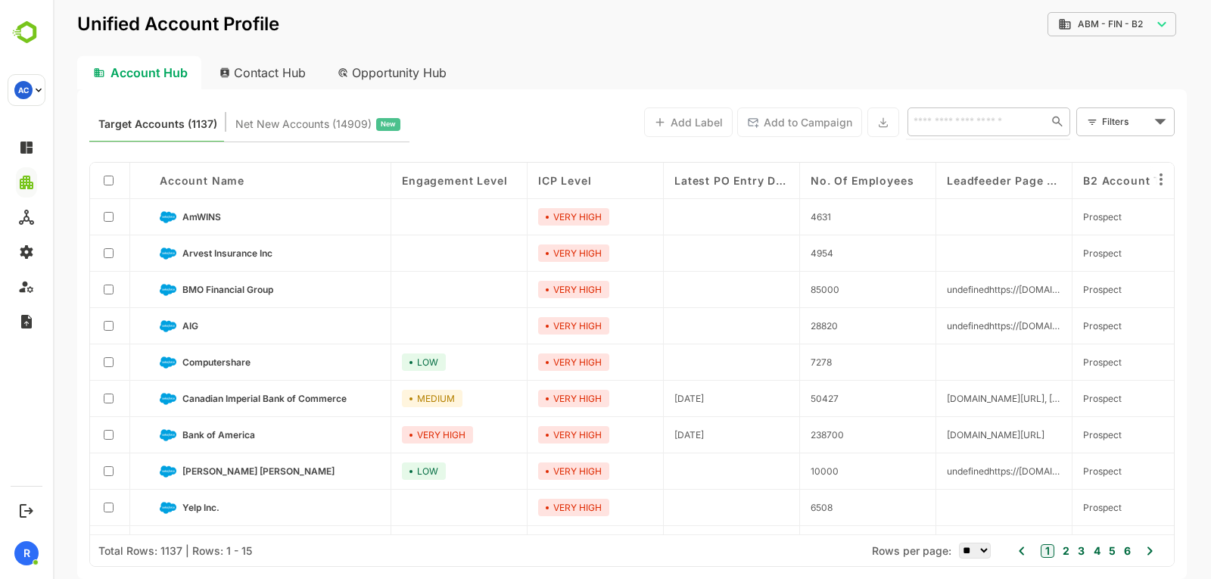
click at [1001, 120] on input "text" at bounding box center [974, 121] width 131 height 18
type input "*****"
click at [961, 160] on li "Chase" at bounding box center [987, 154] width 157 height 25
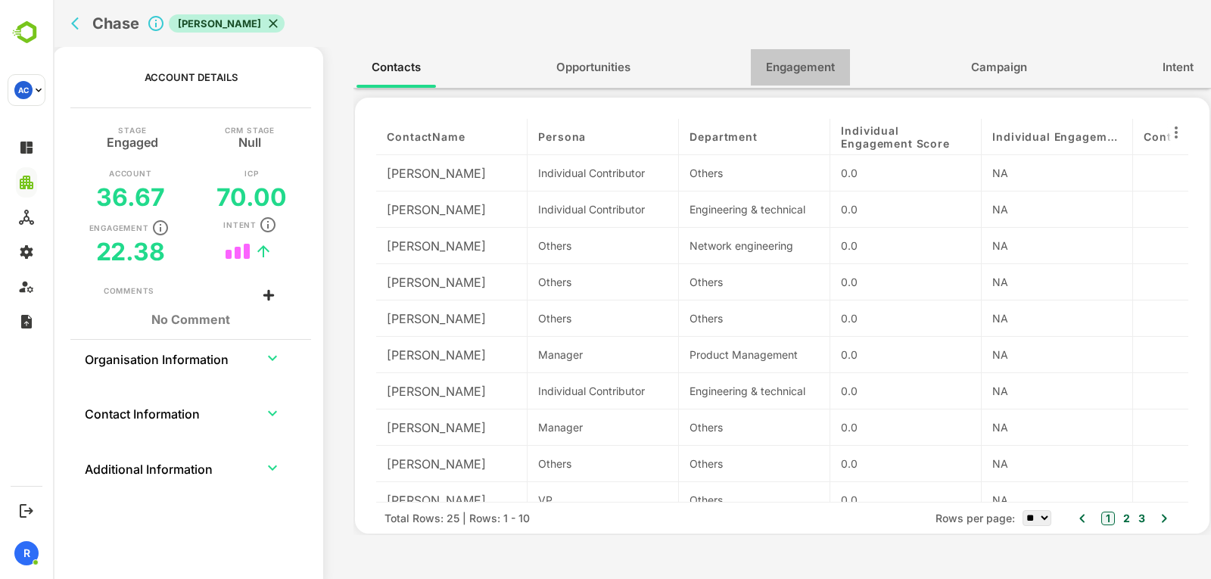
click at [763, 60] on button "Engagement" at bounding box center [800, 67] width 99 height 36
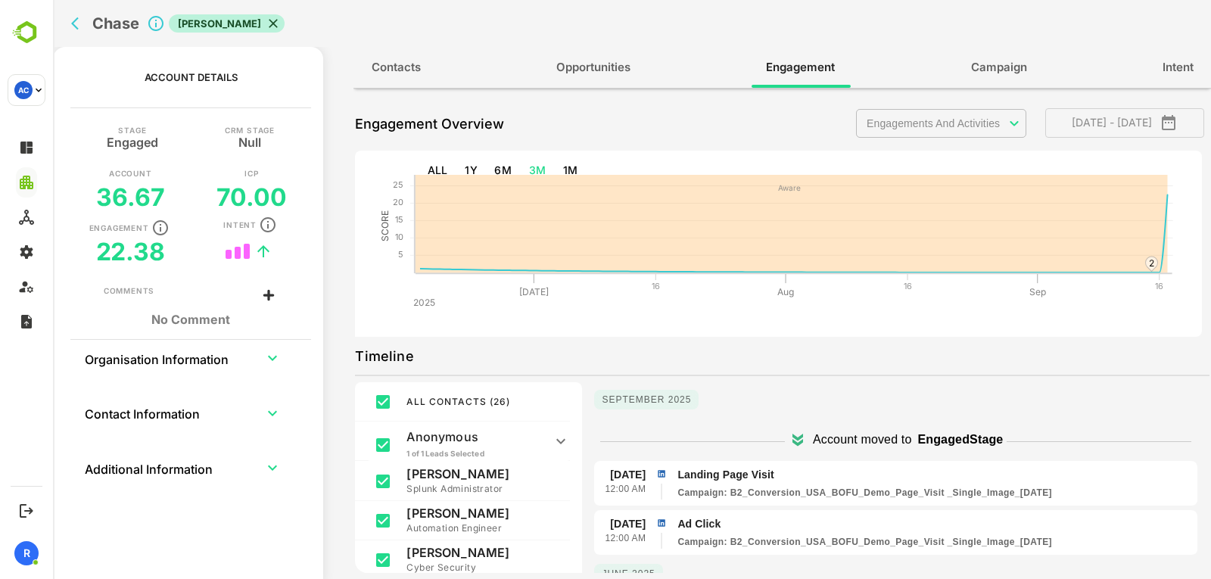
scroll to position [247, 0]
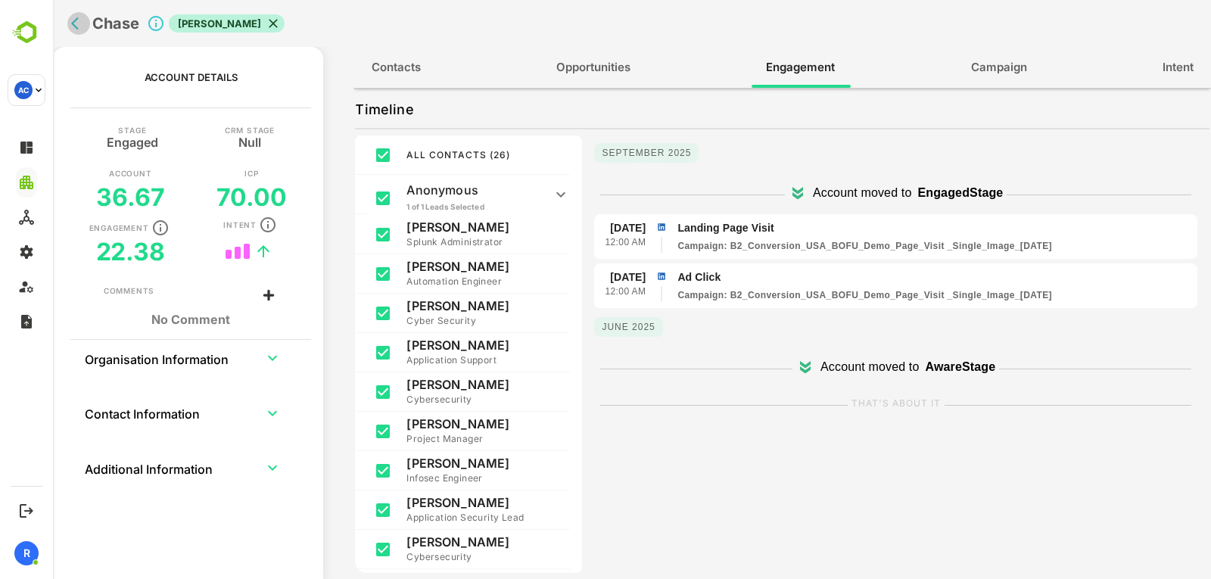
click at [73, 20] on icon "back" at bounding box center [78, 23] width 15 height 15
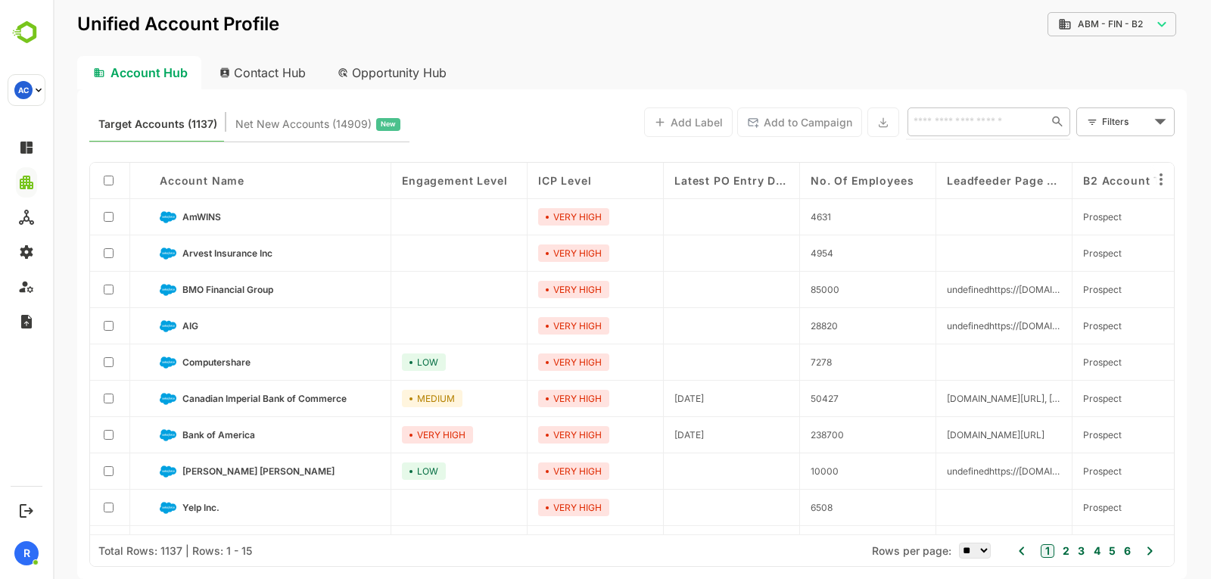
click at [953, 124] on input "text" at bounding box center [974, 121] width 131 height 18
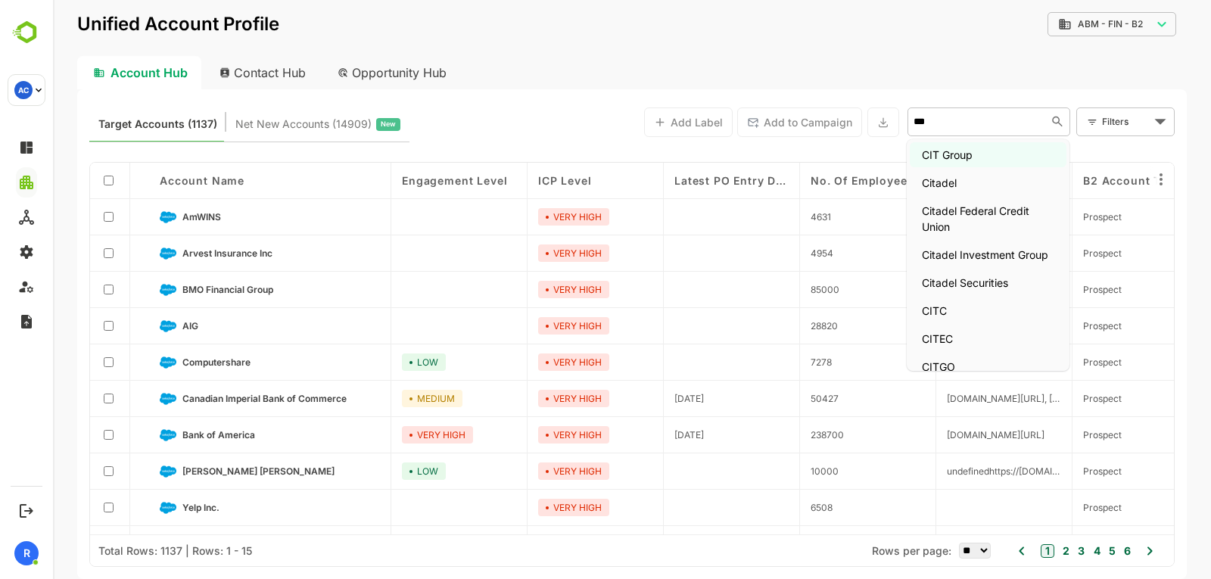
type input "****"
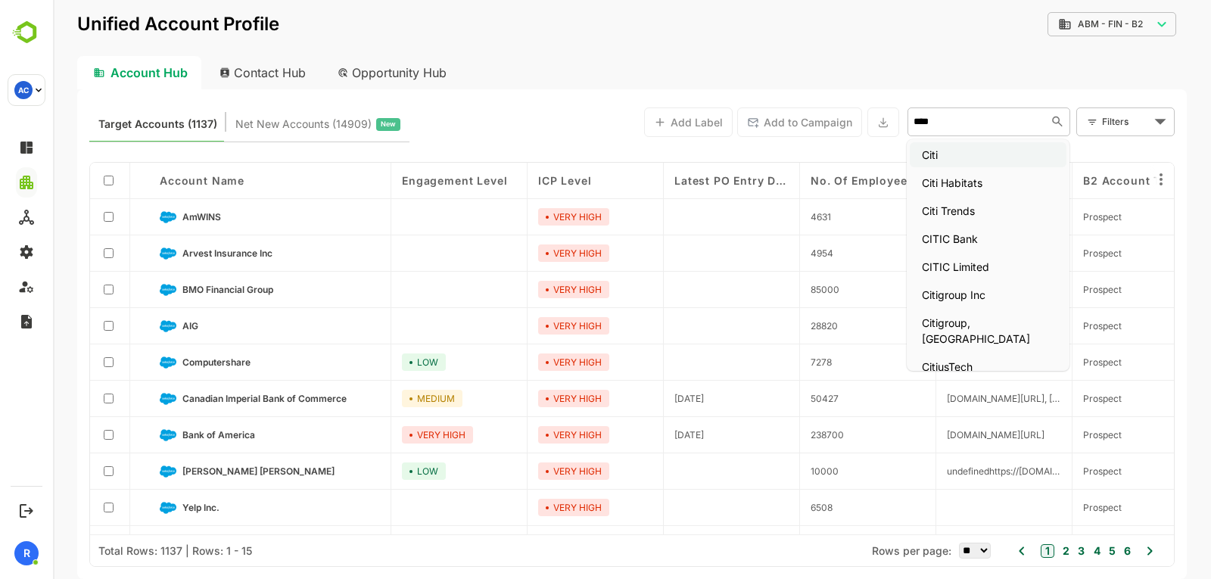
click at [953, 150] on li "Citi" at bounding box center [987, 154] width 157 height 25
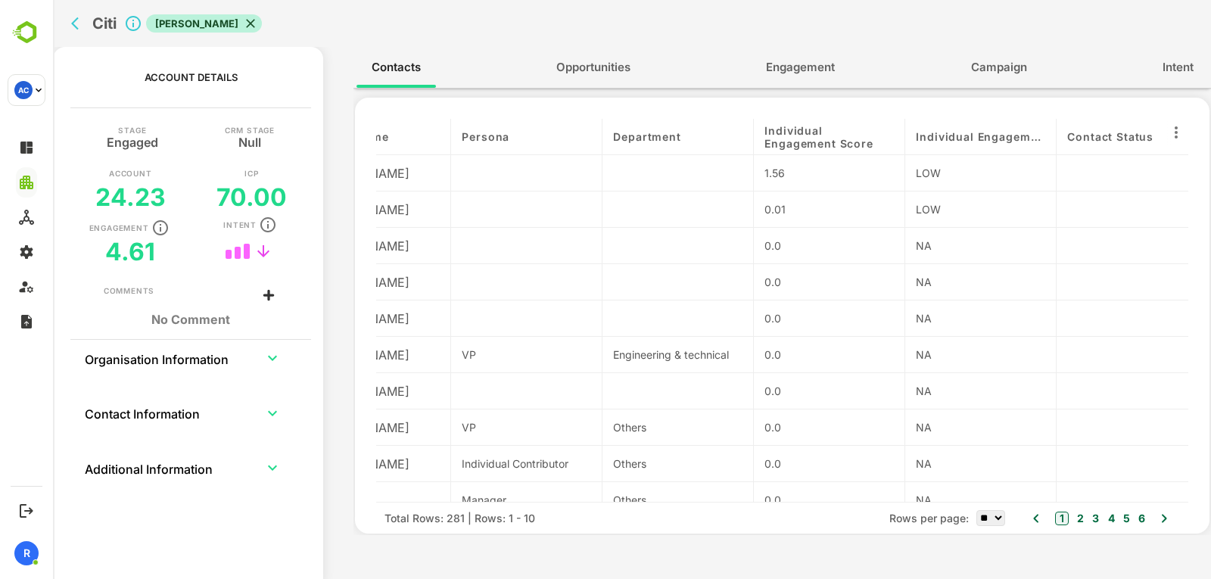
scroll to position [0, 0]
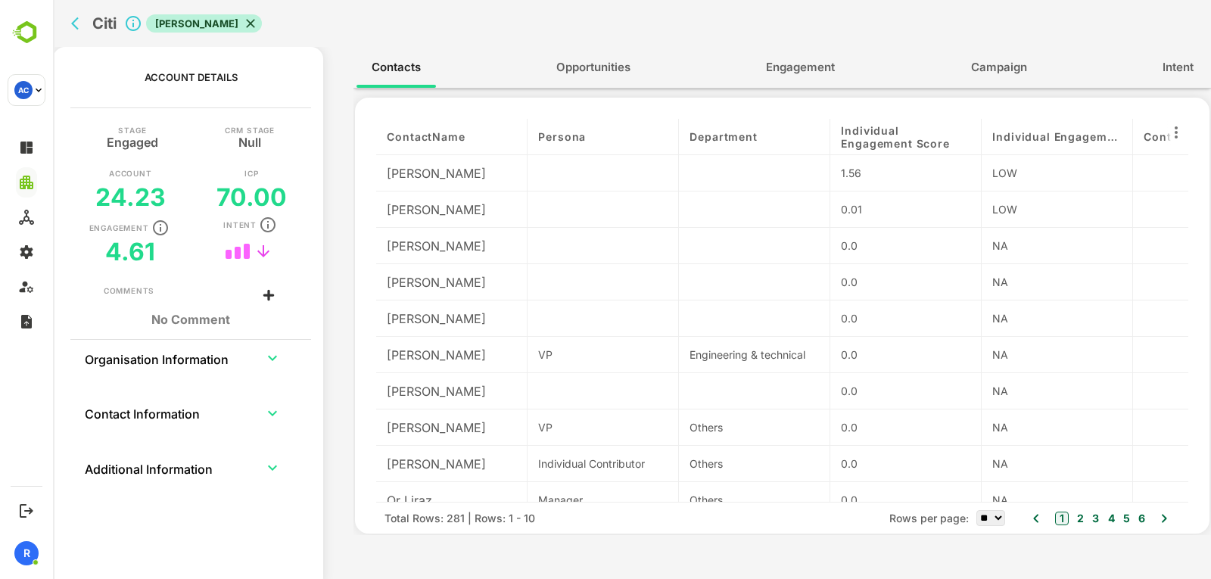
click at [807, 48] on div "Contacts Opportunities Engagement Campaign Intent" at bounding box center [781, 67] width 857 height 41
click at [801, 61] on span "Engagement" at bounding box center [800, 68] width 69 height 20
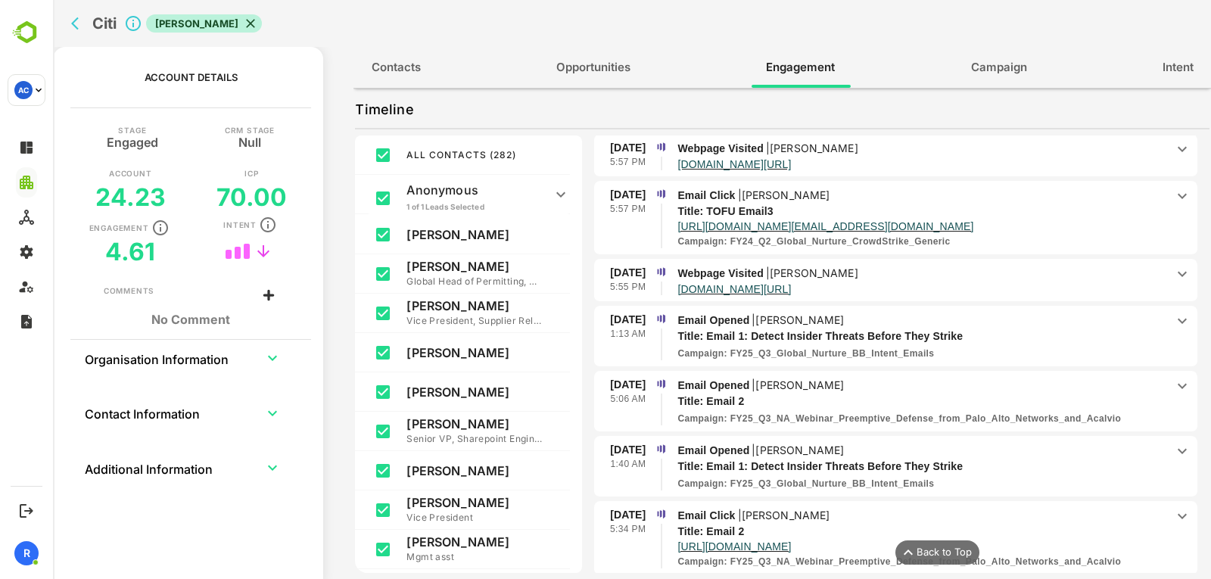
scroll to position [1090, 0]
click at [931, 273] on p "Webpage Visited | [PERSON_NAME]" at bounding box center [921, 274] width 488 height 17
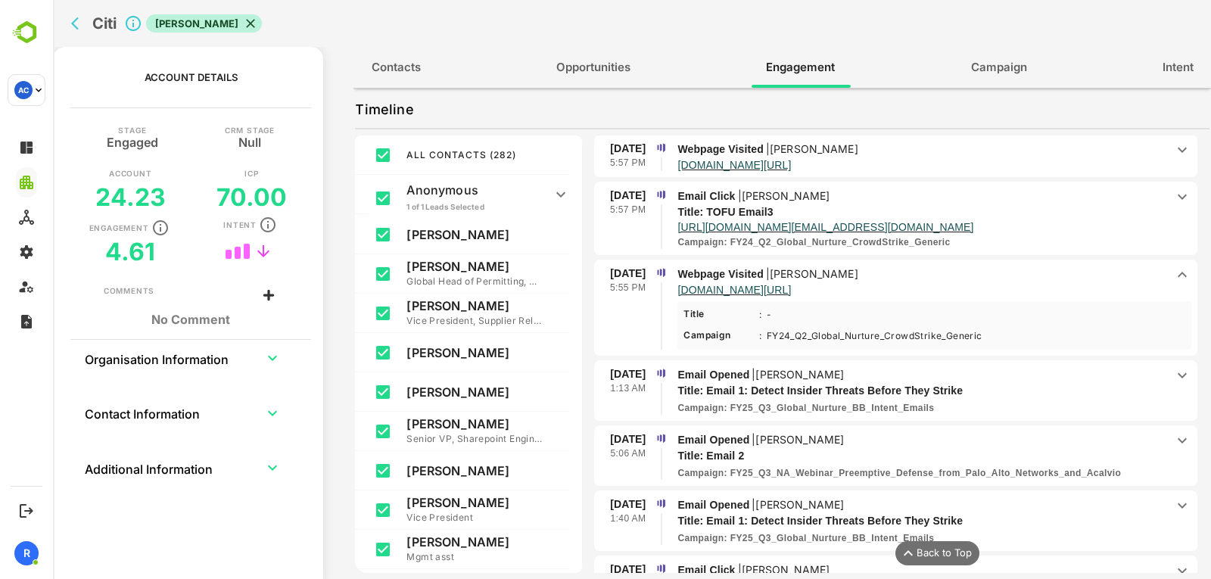
click at [931, 273] on p "Webpage Visited | [PERSON_NAME]" at bounding box center [921, 274] width 488 height 17
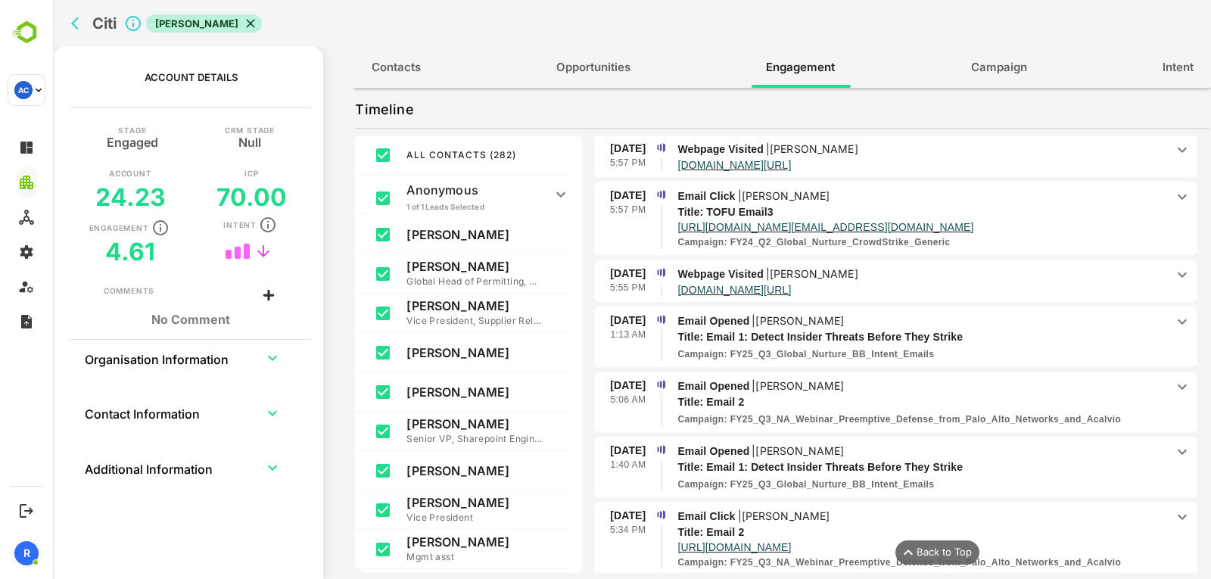
click at [888, 148] on p "Webpage Visited | [PERSON_NAME]" at bounding box center [921, 149] width 488 height 17
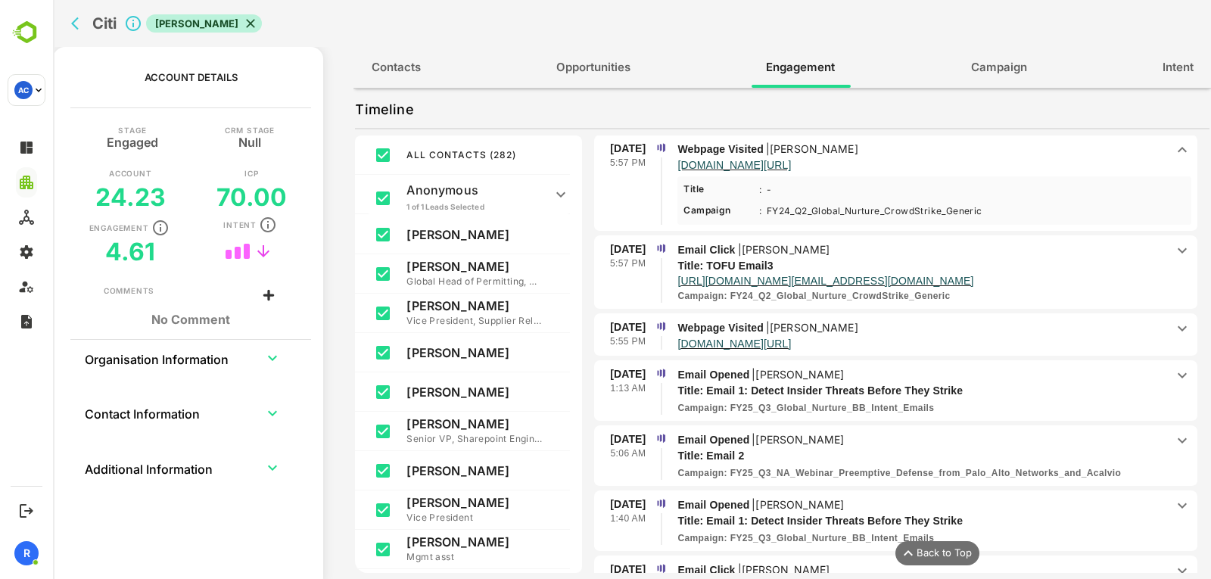
click at [888, 148] on p "Webpage Visited | [PERSON_NAME]" at bounding box center [921, 149] width 488 height 17
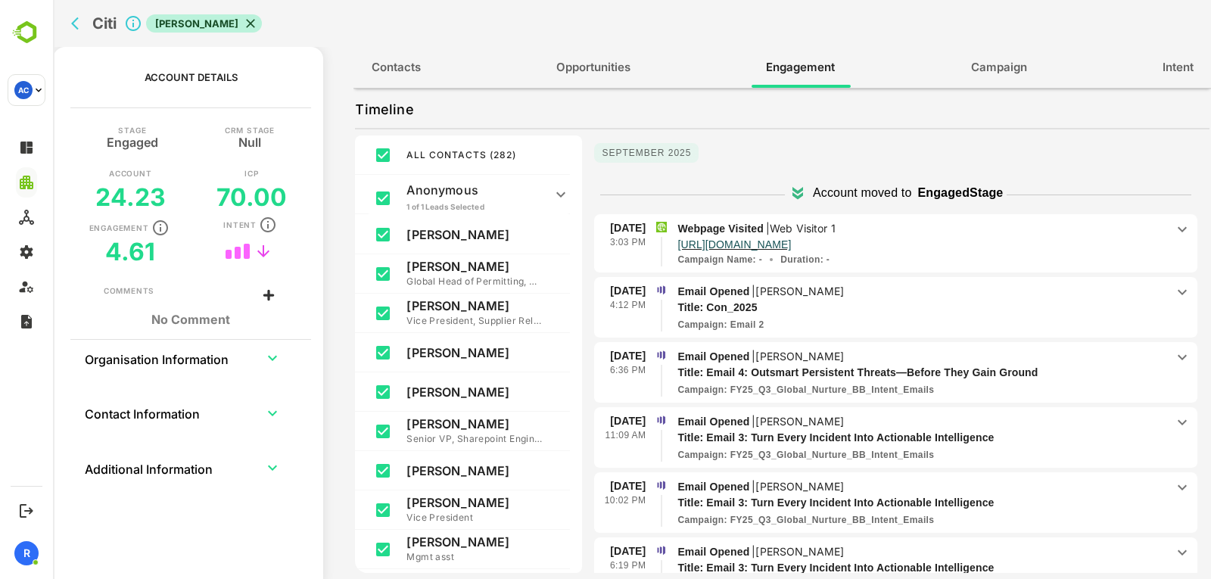
scroll to position [0, 0]
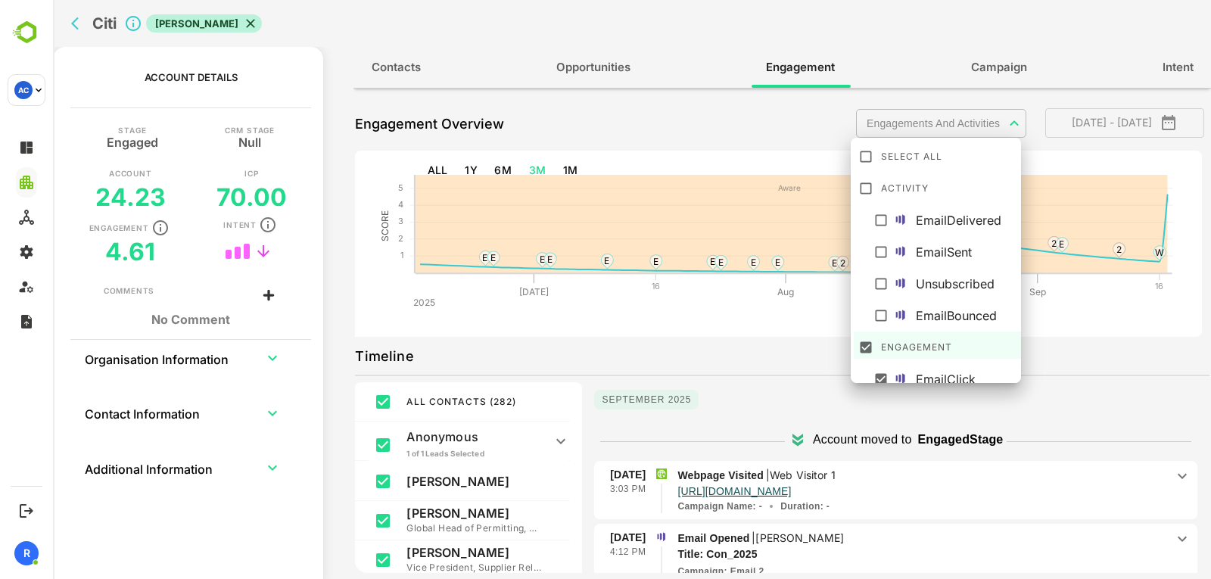
click at [957, 123] on body "**********" at bounding box center [632, 289] width 1158 height 579
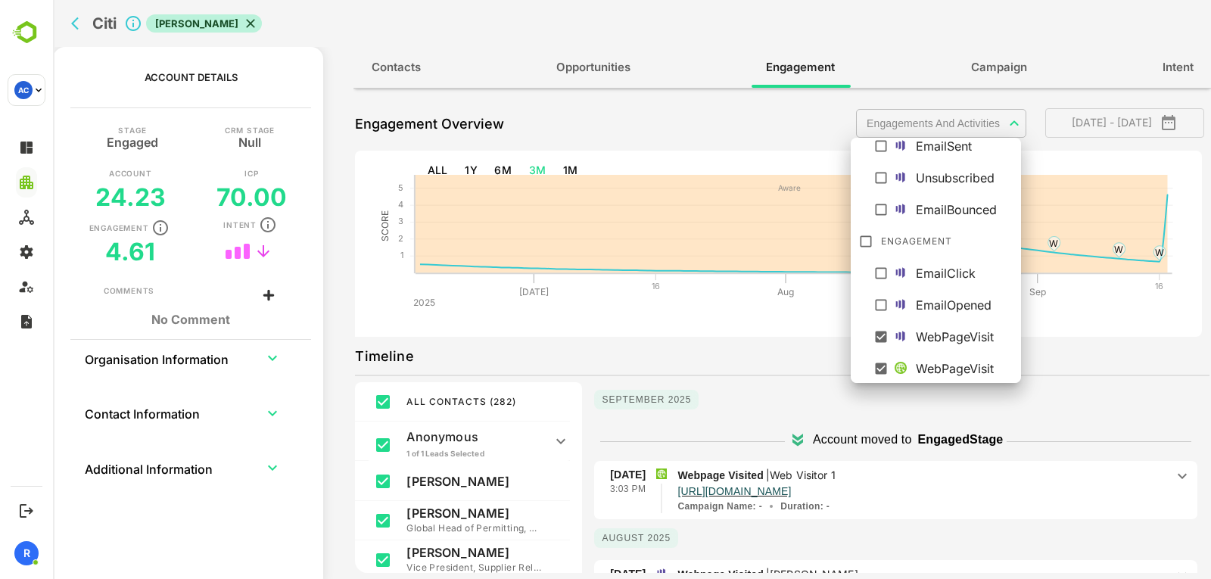
click at [721, 386] on div at bounding box center [632, 289] width 1158 height 579
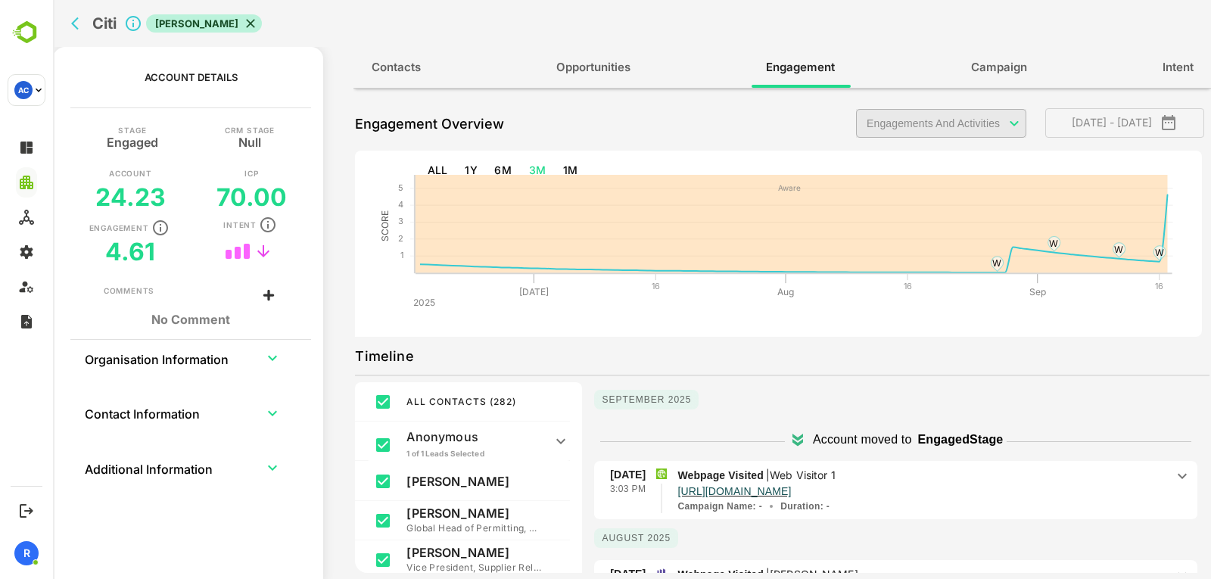
scroll to position [247, 0]
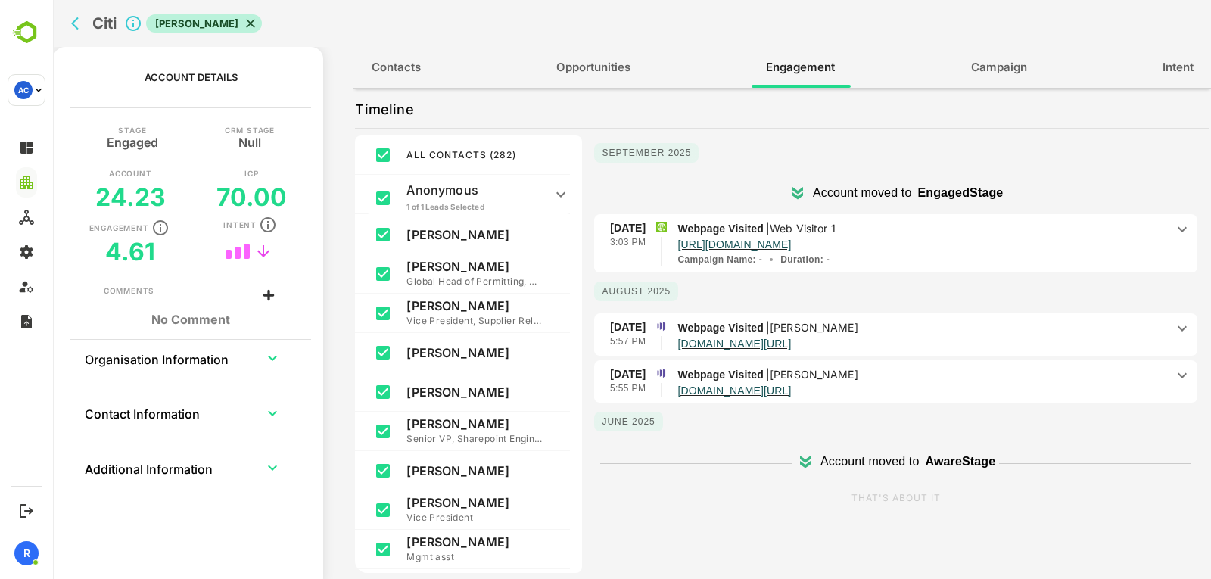
click at [938, 222] on p "Webpage Visited | Web Visitor 1" at bounding box center [921, 228] width 488 height 17
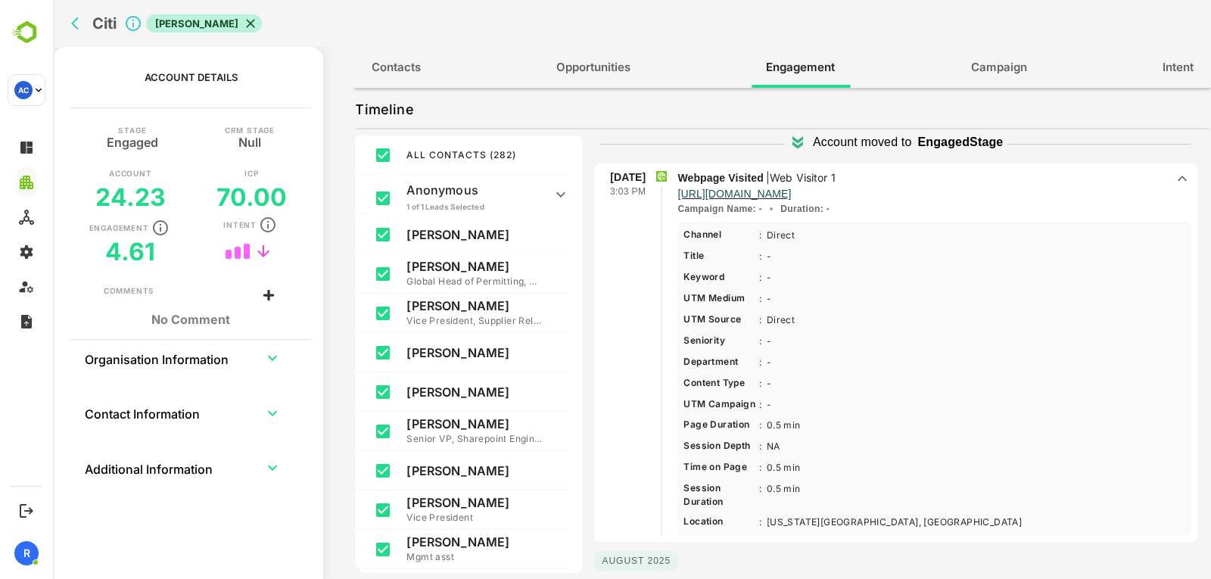
scroll to position [0, 0]
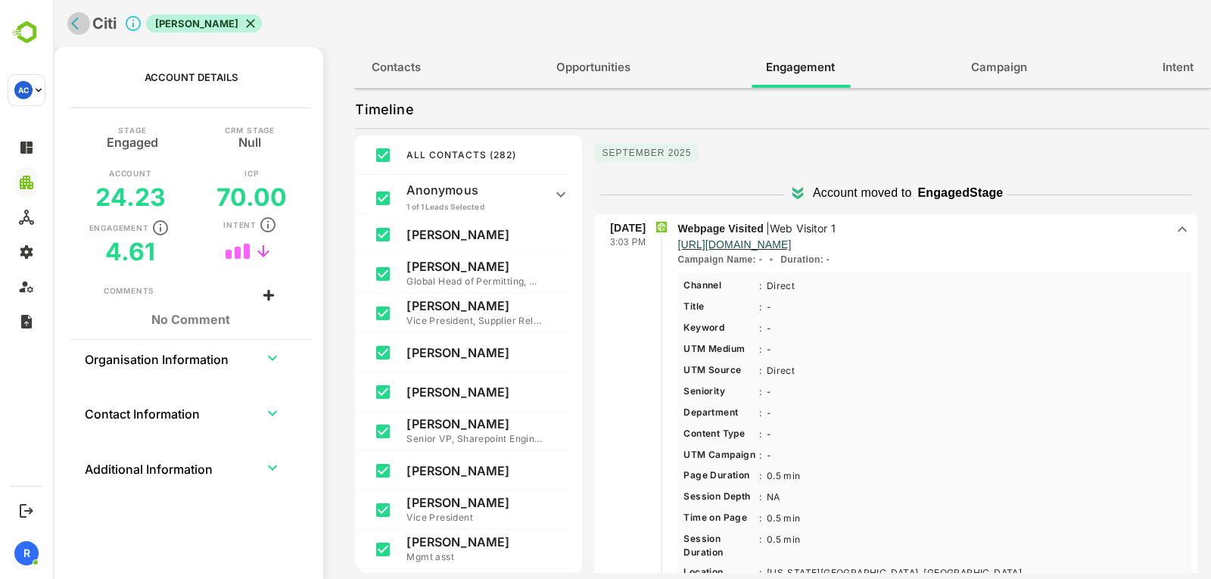
click at [70, 26] on button "back" at bounding box center [78, 23] width 23 height 23
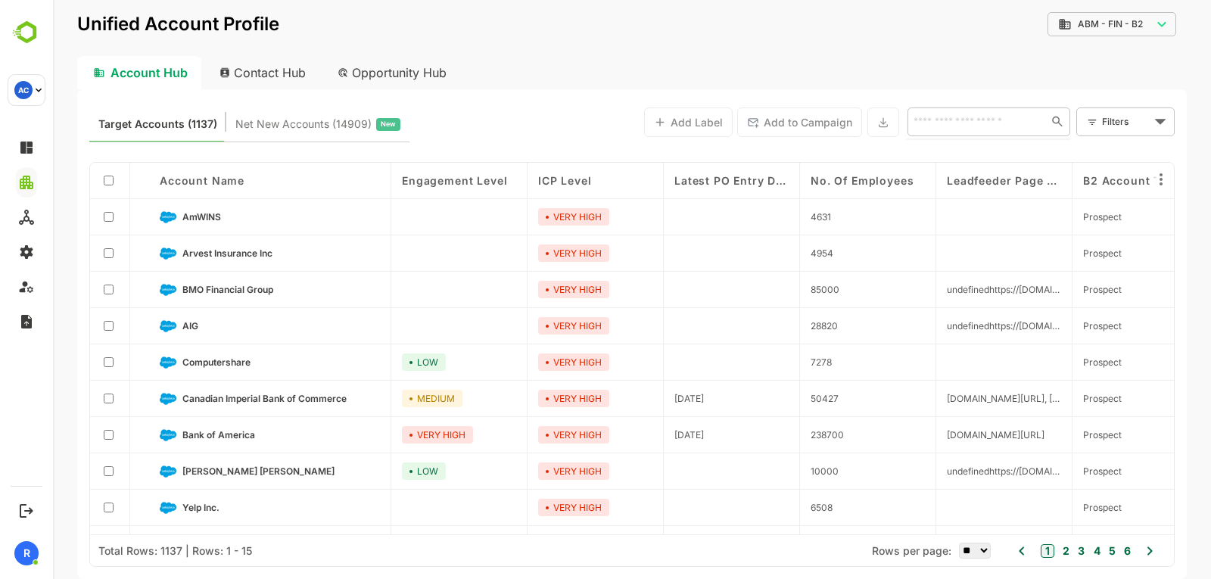
click at [939, 120] on input "text" at bounding box center [974, 121] width 131 height 18
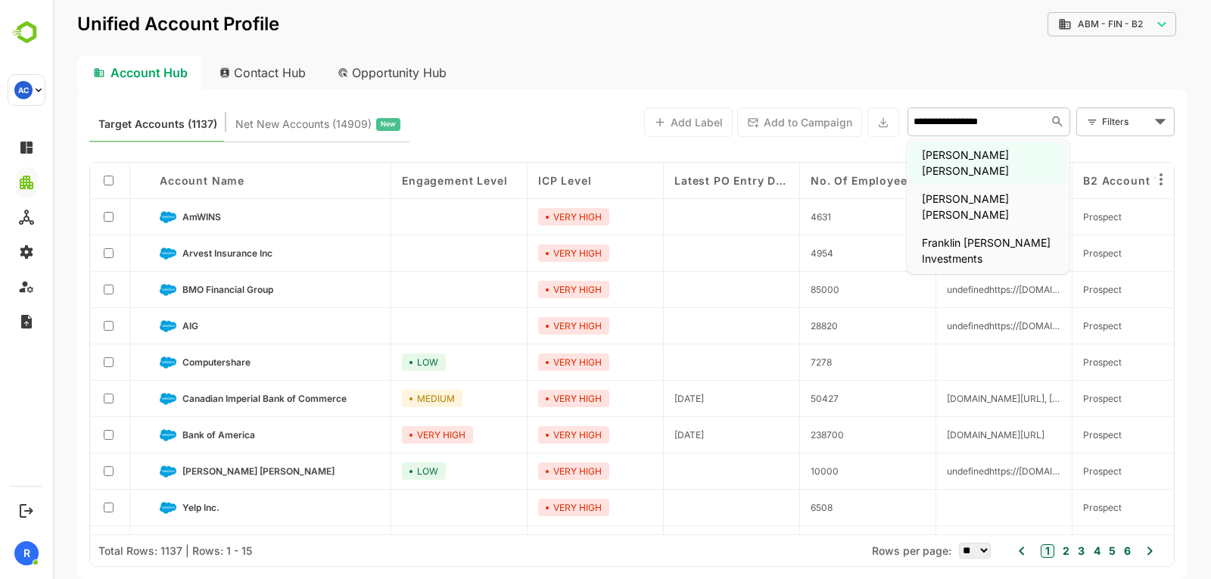
type input "**********"
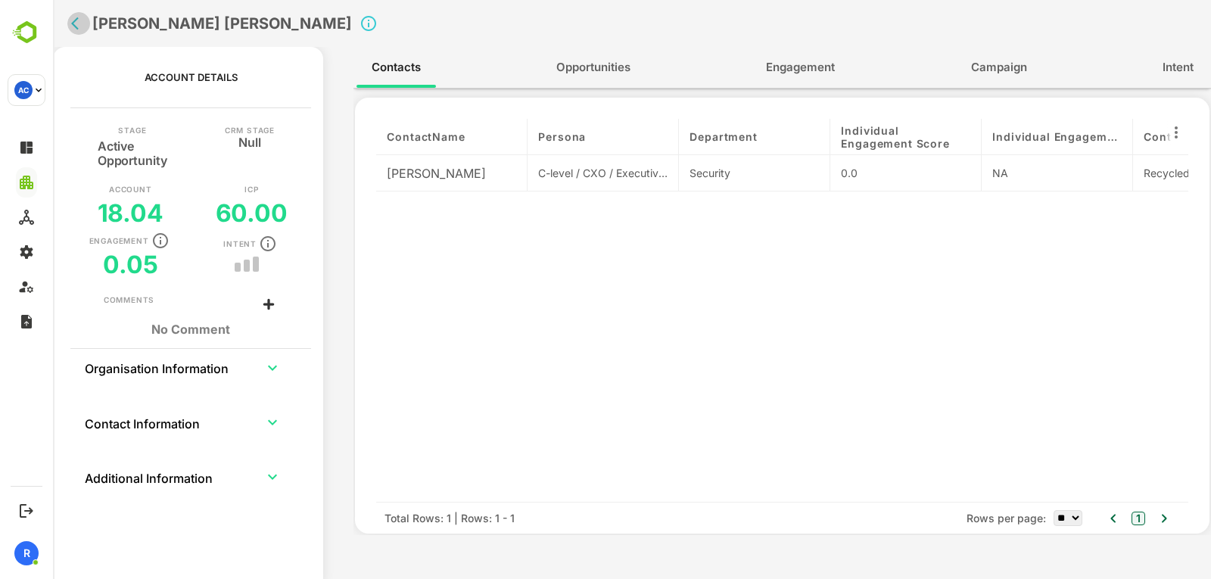
click at [78, 20] on icon "back" at bounding box center [78, 23] width 15 height 15
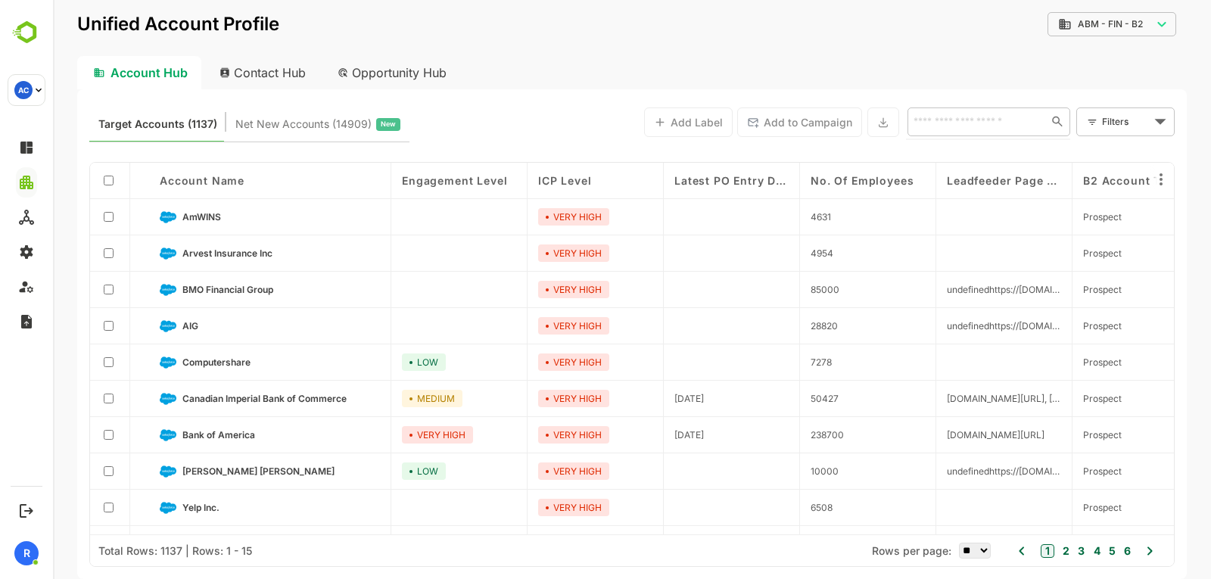
click at [995, 122] on input "text" at bounding box center [974, 121] width 131 height 18
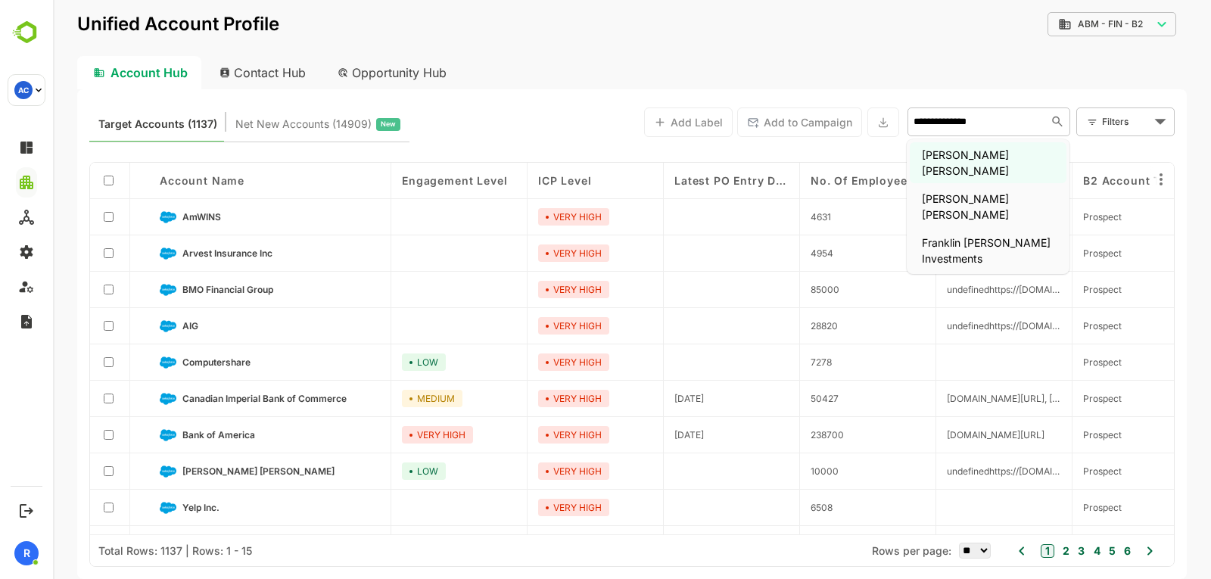
type input "**********"
click at [971, 186] on li "[PERSON_NAME] [PERSON_NAME]" at bounding box center [987, 206] width 157 height 41
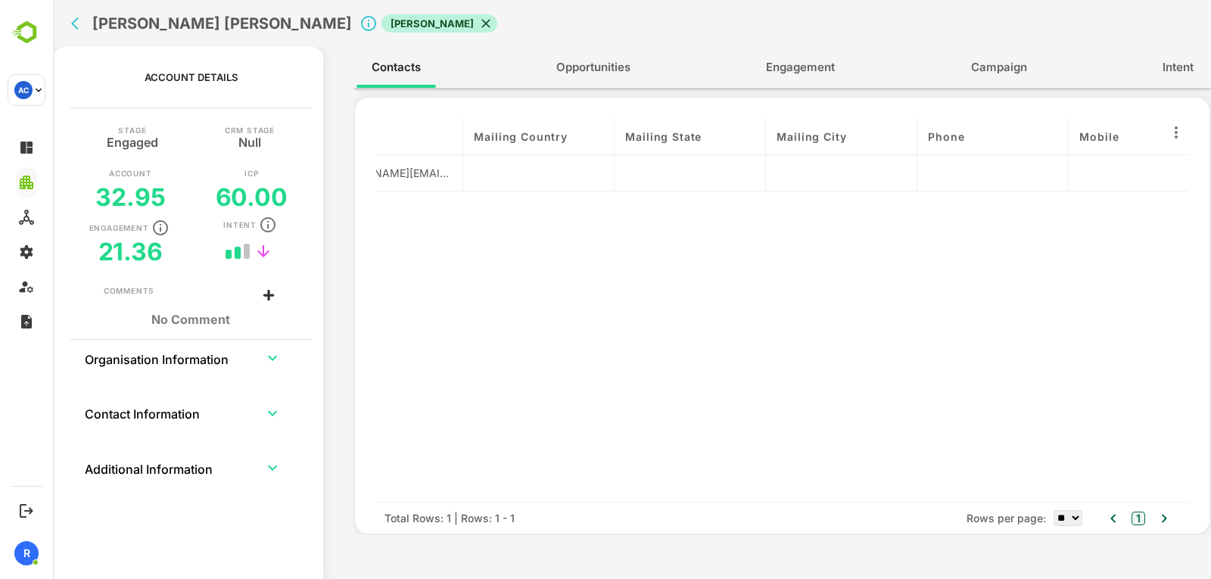
scroll to position [0, 1130]
click at [796, 73] on span "Engagement" at bounding box center [800, 68] width 69 height 20
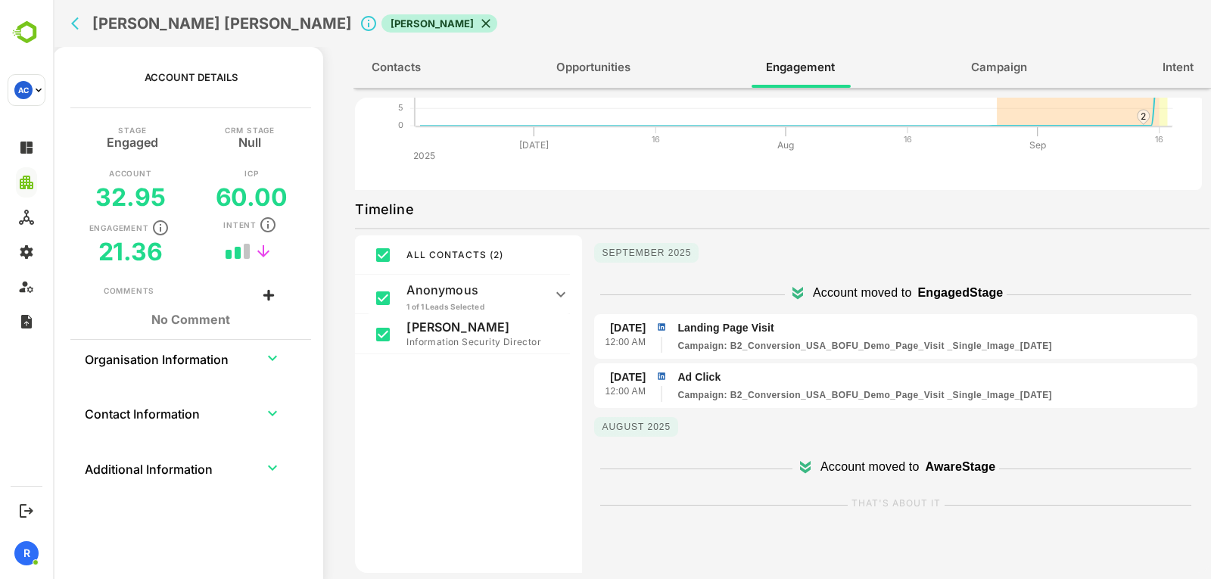
scroll to position [151, 0]
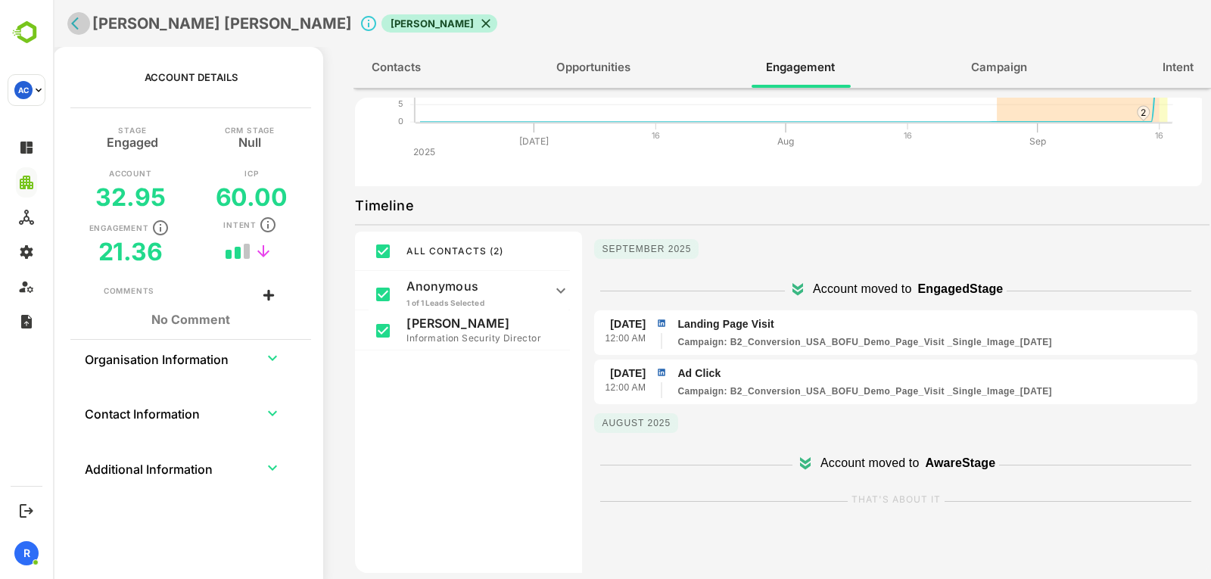
click at [78, 33] on button "back" at bounding box center [78, 23] width 23 height 23
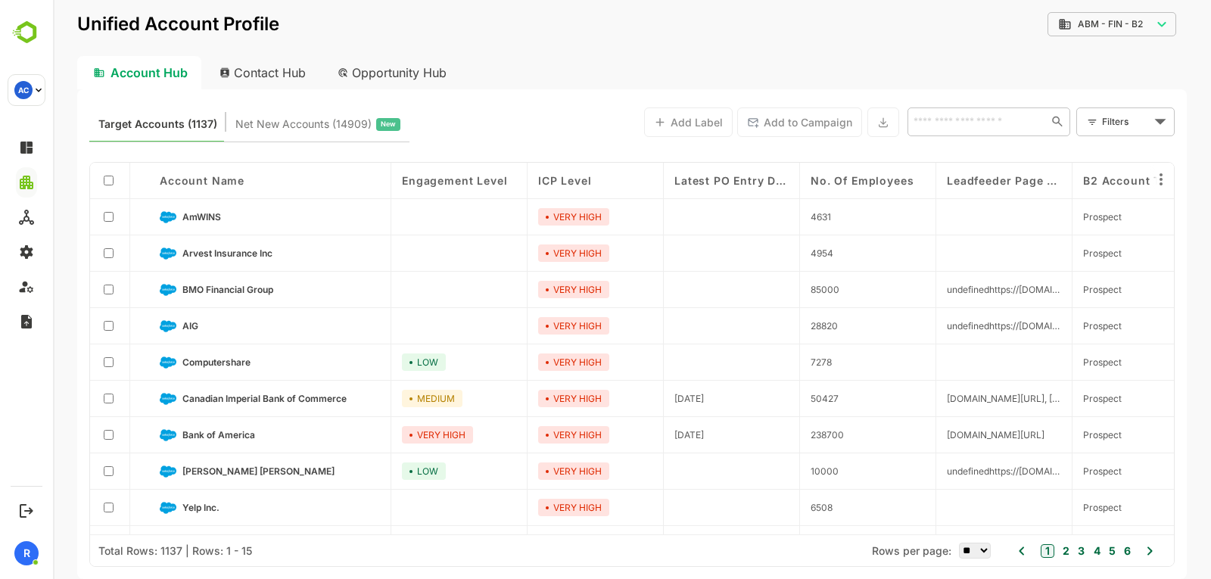
click at [944, 125] on input "text" at bounding box center [976, 121] width 135 height 18
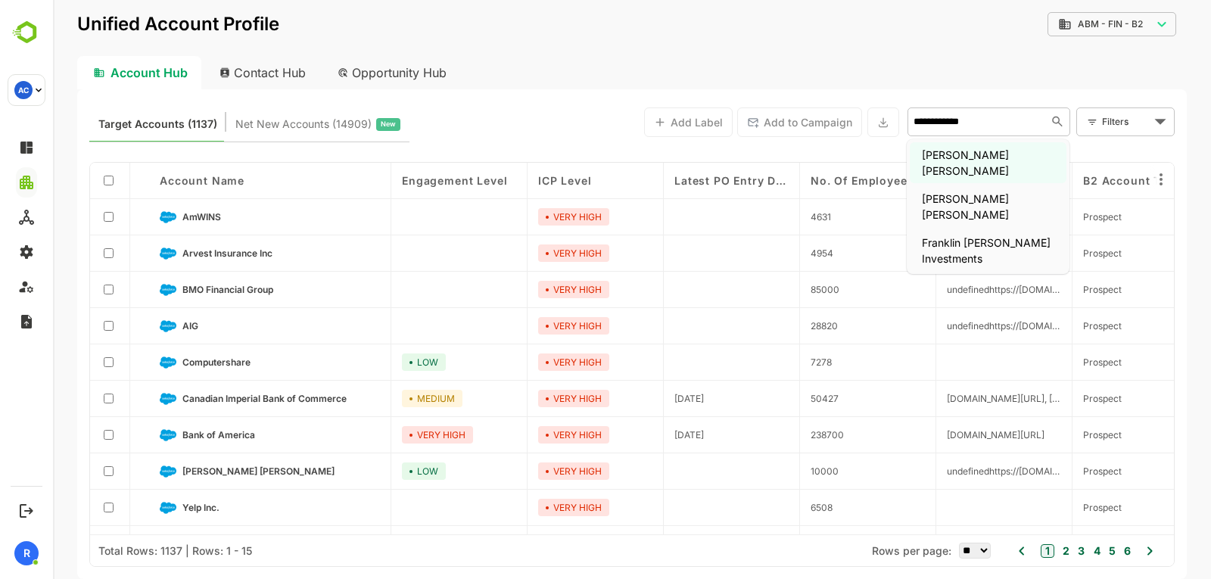
type input "**********"
click at [954, 161] on li "[PERSON_NAME] [PERSON_NAME]" at bounding box center [987, 162] width 157 height 41
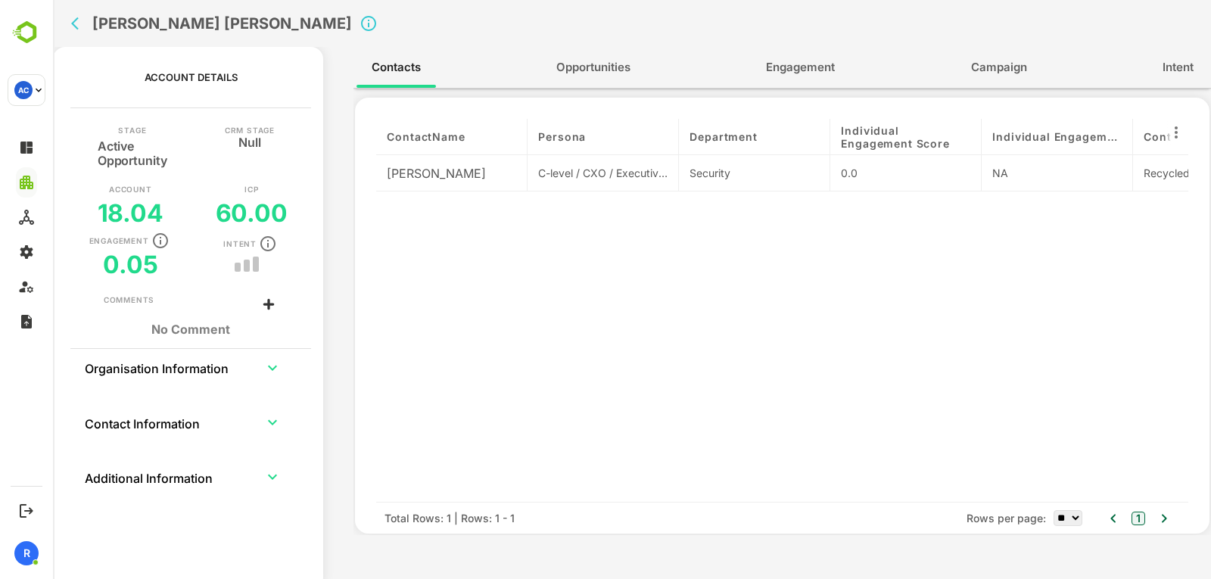
scroll to position [0, 15]
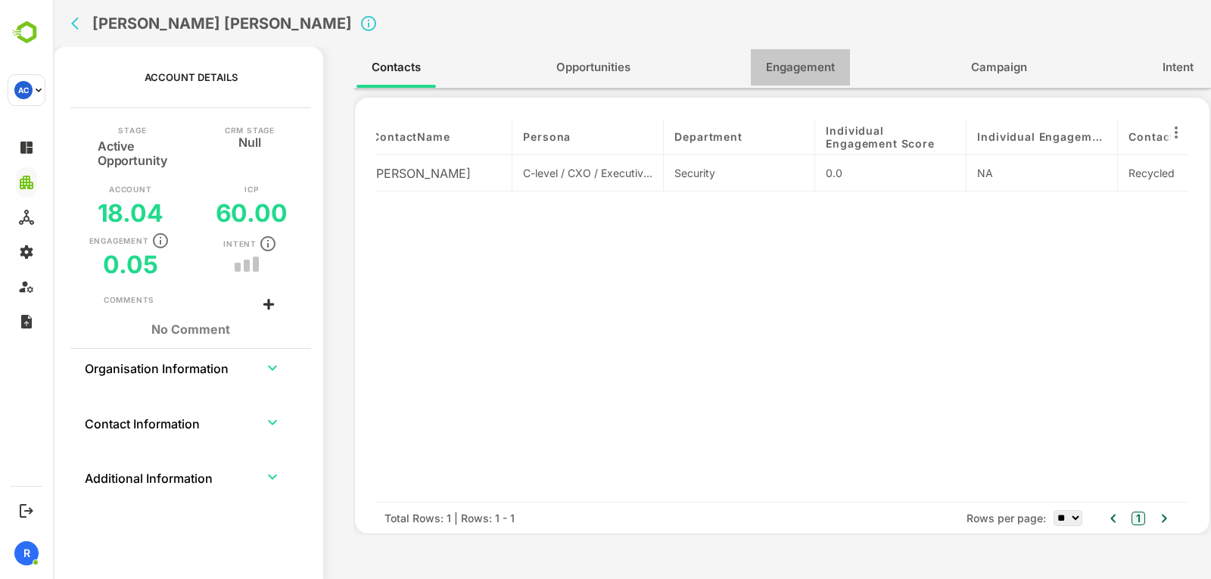
click at [792, 84] on button "Engagement" at bounding box center [800, 67] width 99 height 36
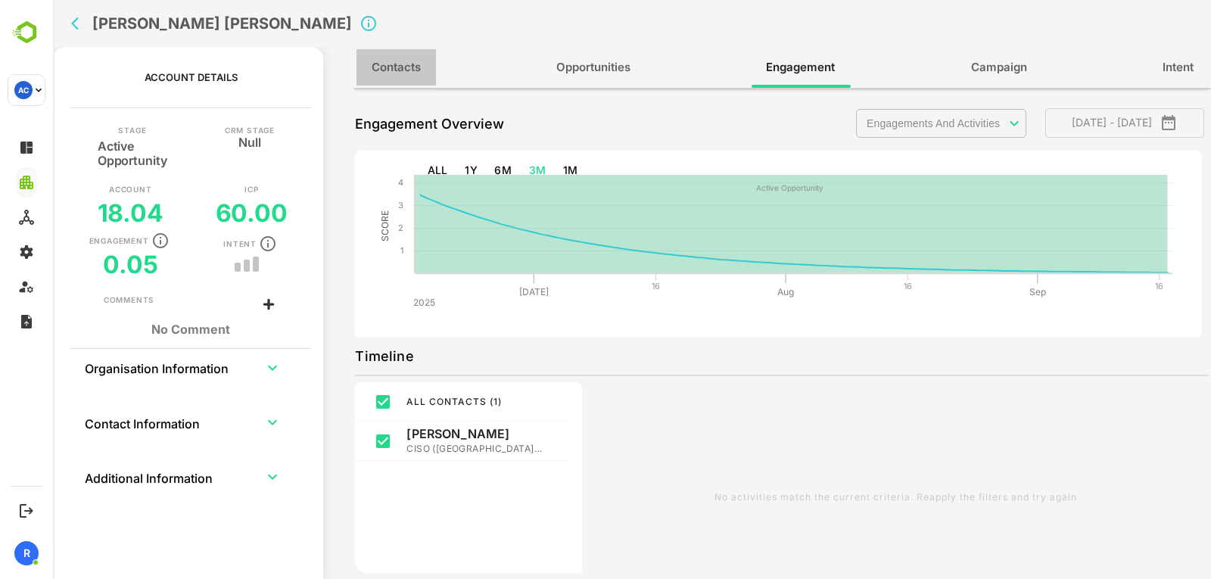
click at [418, 58] on span "Contacts" at bounding box center [395, 68] width 49 height 20
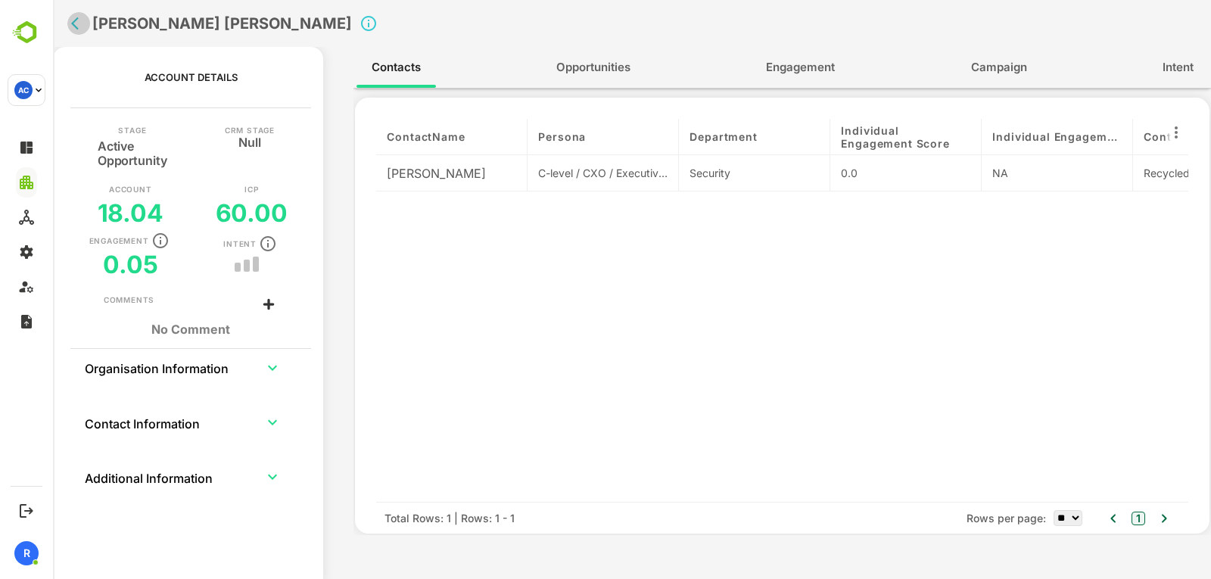
click at [82, 19] on icon "back" at bounding box center [78, 23] width 15 height 15
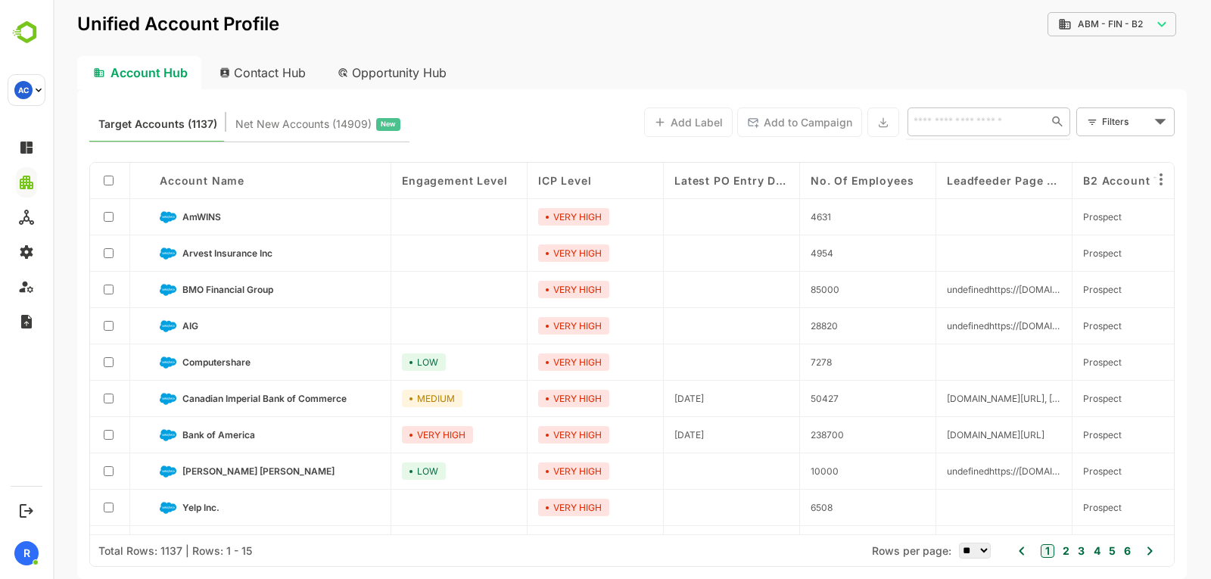
click at [1002, 122] on input "text" at bounding box center [974, 121] width 131 height 18
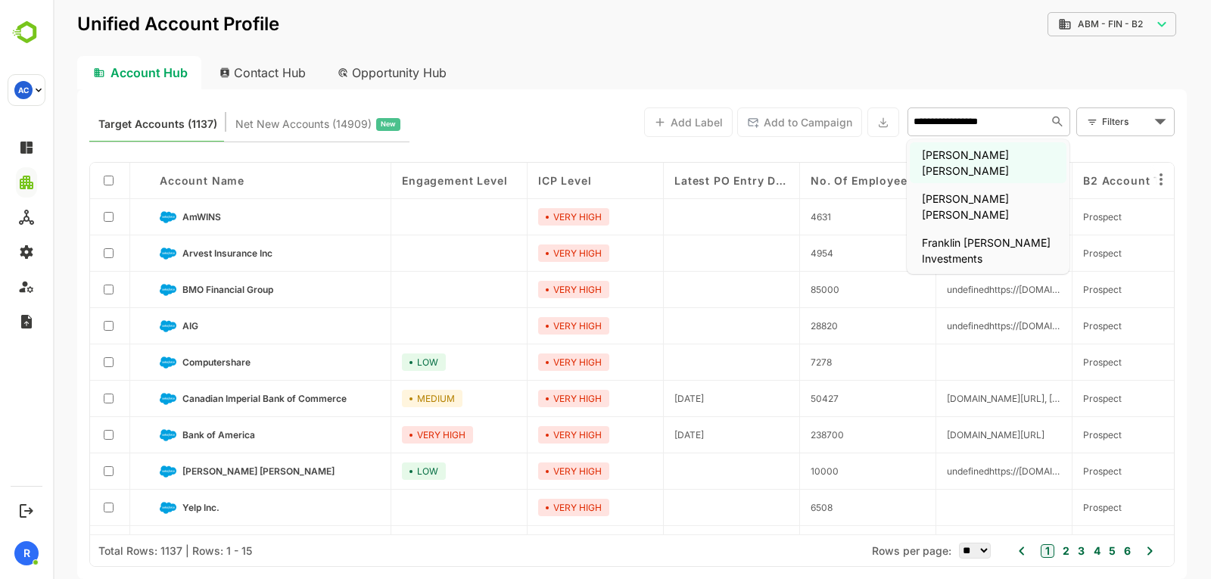
type input "**********"
click at [981, 230] on li "Franklin [PERSON_NAME] Investments" at bounding box center [987, 250] width 157 height 41
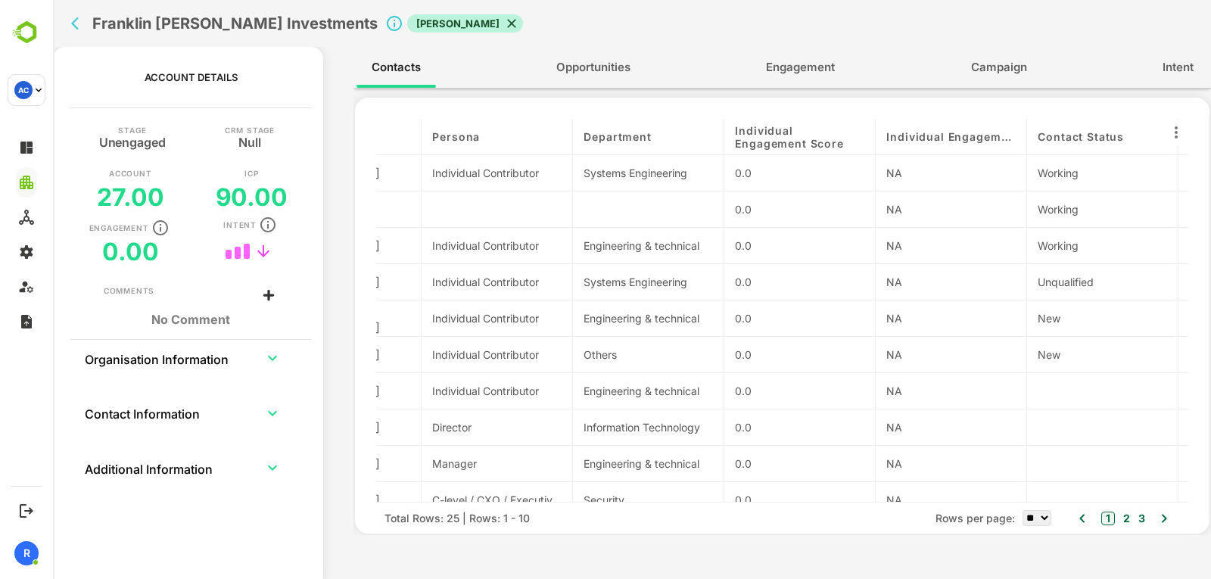
scroll to position [0, 0]
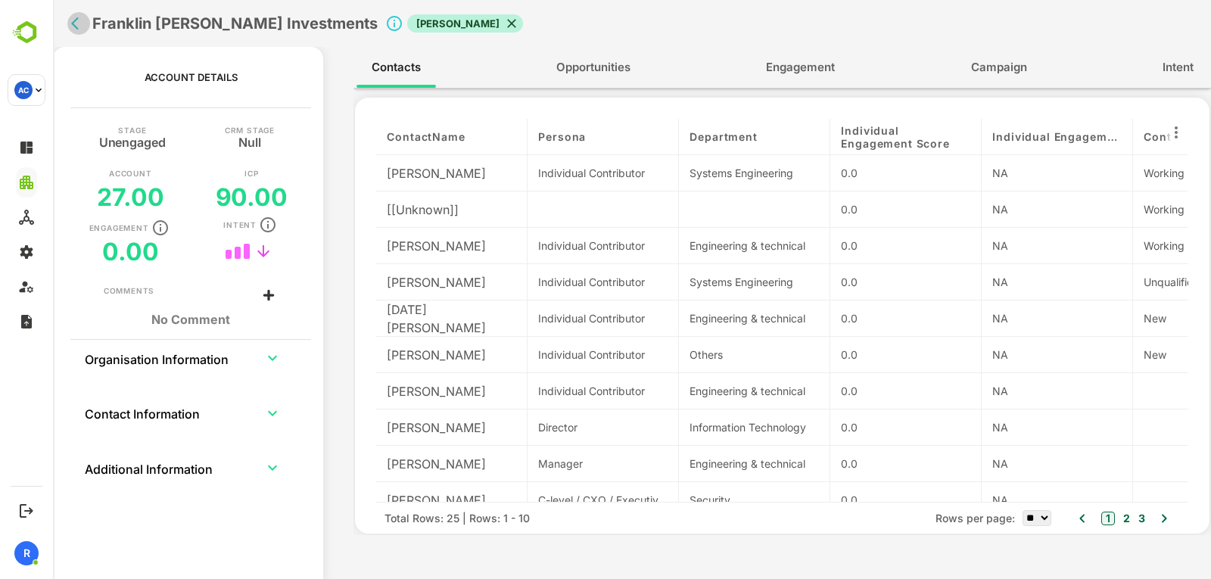
click at [85, 24] on icon "back" at bounding box center [78, 23] width 15 height 15
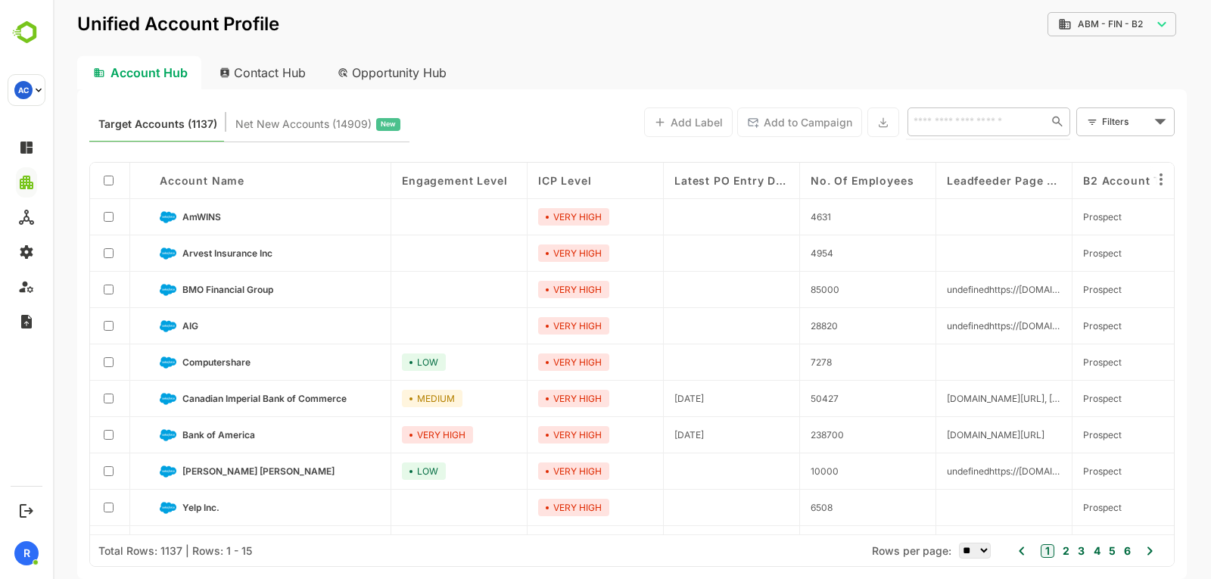
click at [984, 128] on input "text" at bounding box center [974, 121] width 131 height 18
type input "**********"
click at [960, 167] on ul "Highmark Inc." at bounding box center [987, 154] width 163 height 31
click at [950, 146] on li "Highmark Inc." at bounding box center [987, 154] width 157 height 25
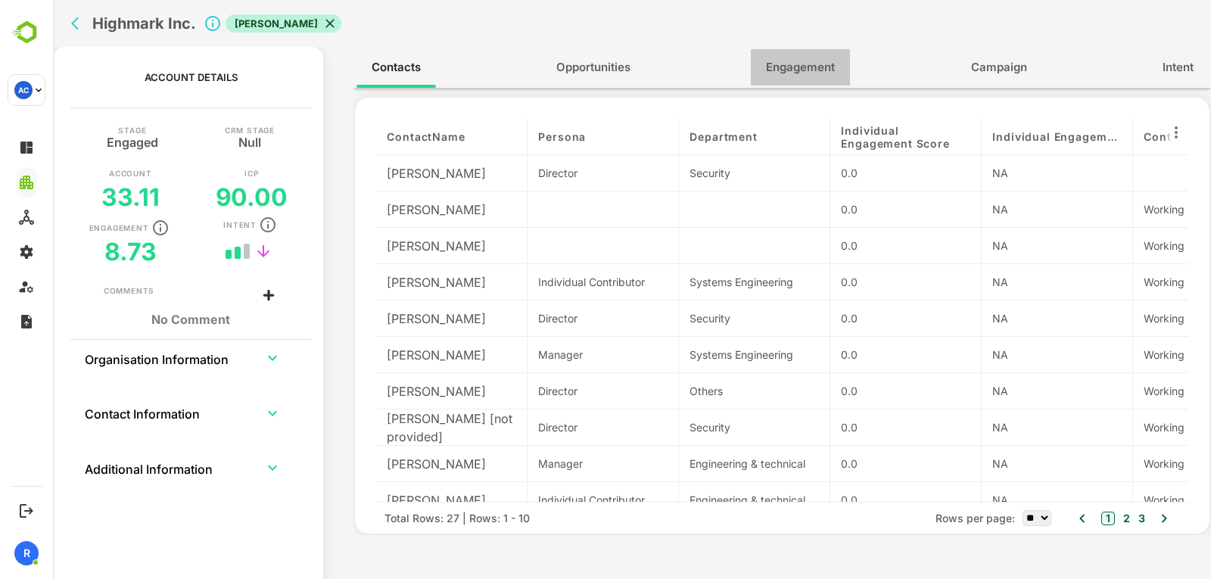
click at [797, 79] on button "Engagement" at bounding box center [800, 67] width 99 height 36
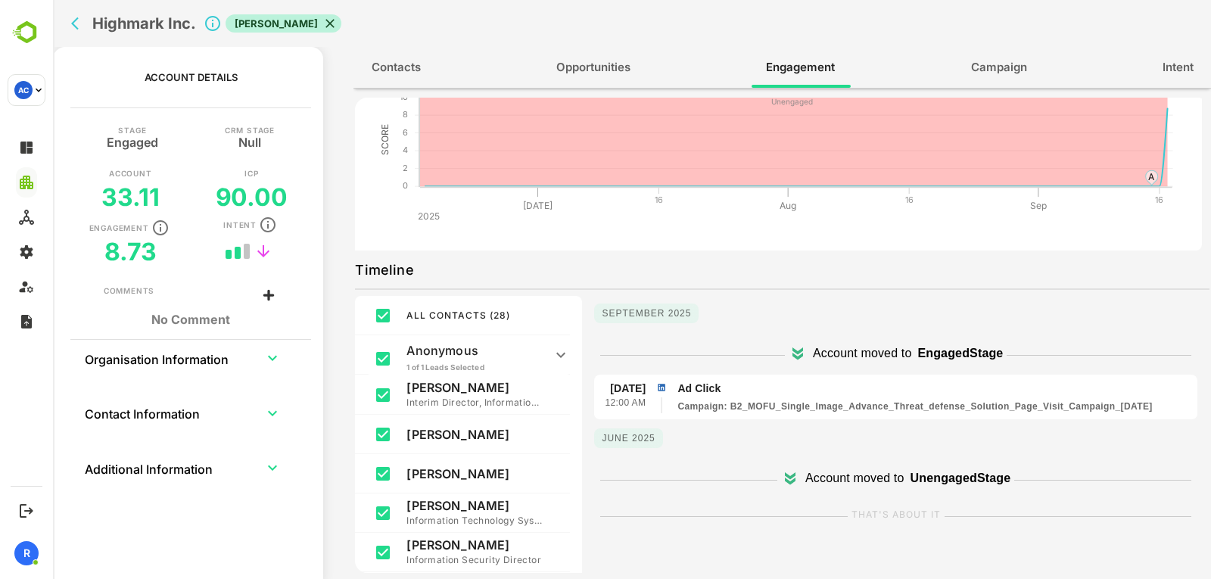
scroll to position [83, 0]
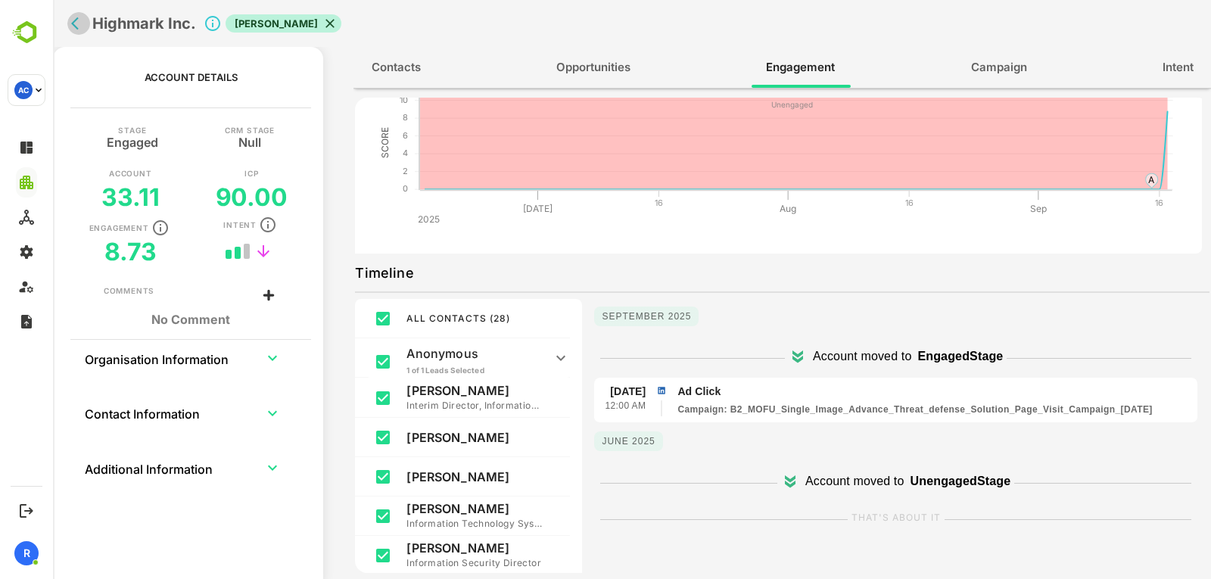
click at [76, 21] on icon "back" at bounding box center [75, 23] width 8 height 13
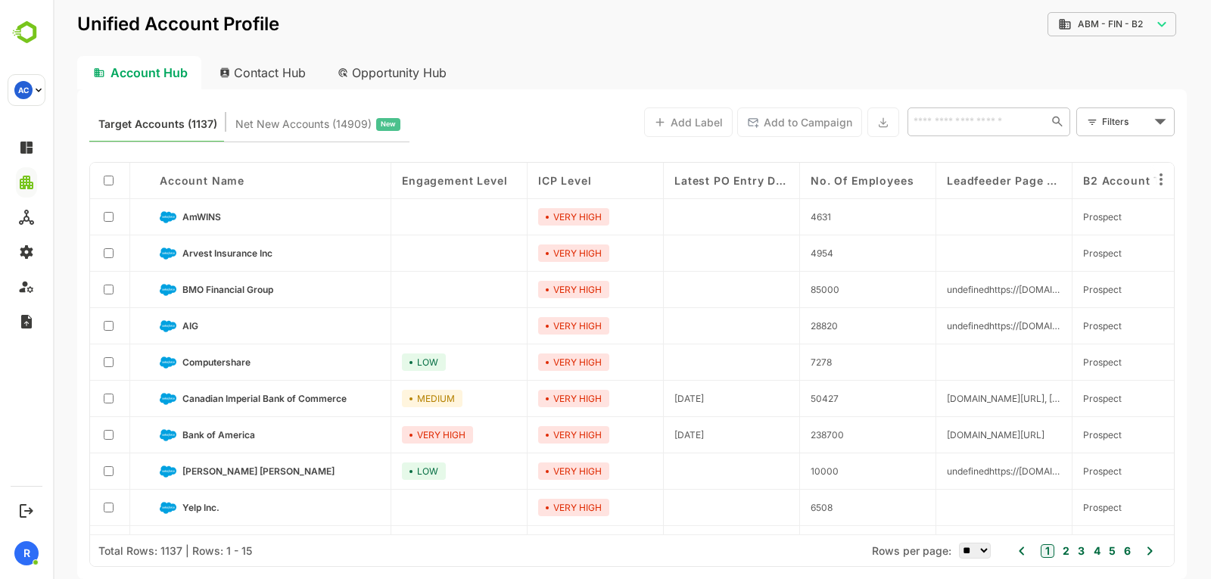
click at [993, 132] on div "​" at bounding box center [988, 121] width 163 height 29
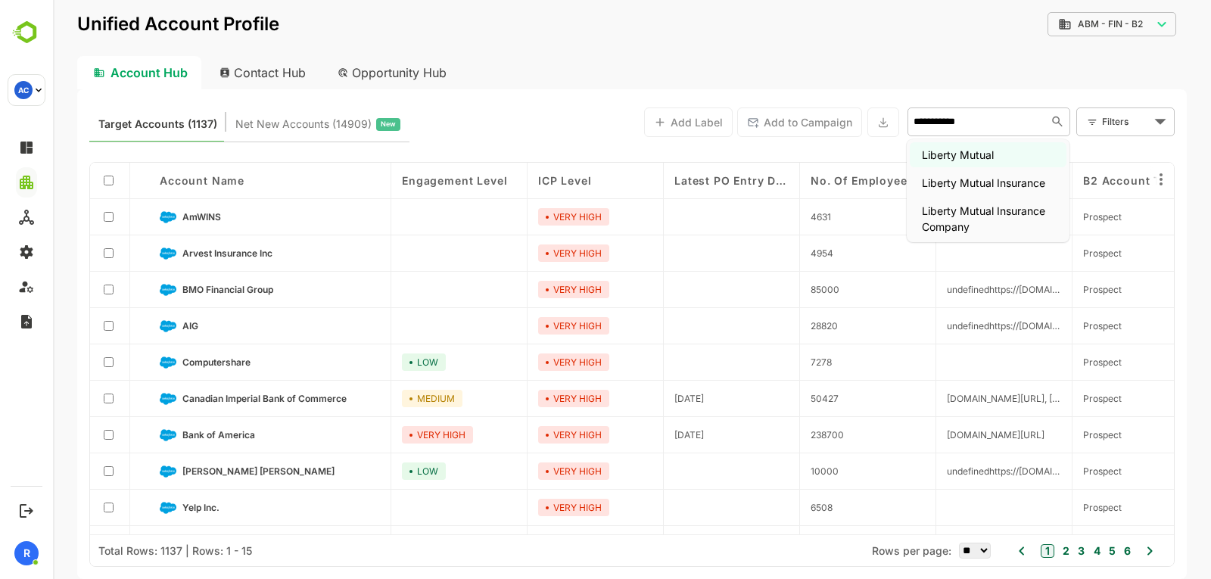
type input "**********"
click at [982, 184] on li "Liberty Mutual Insurance" at bounding box center [987, 182] width 157 height 25
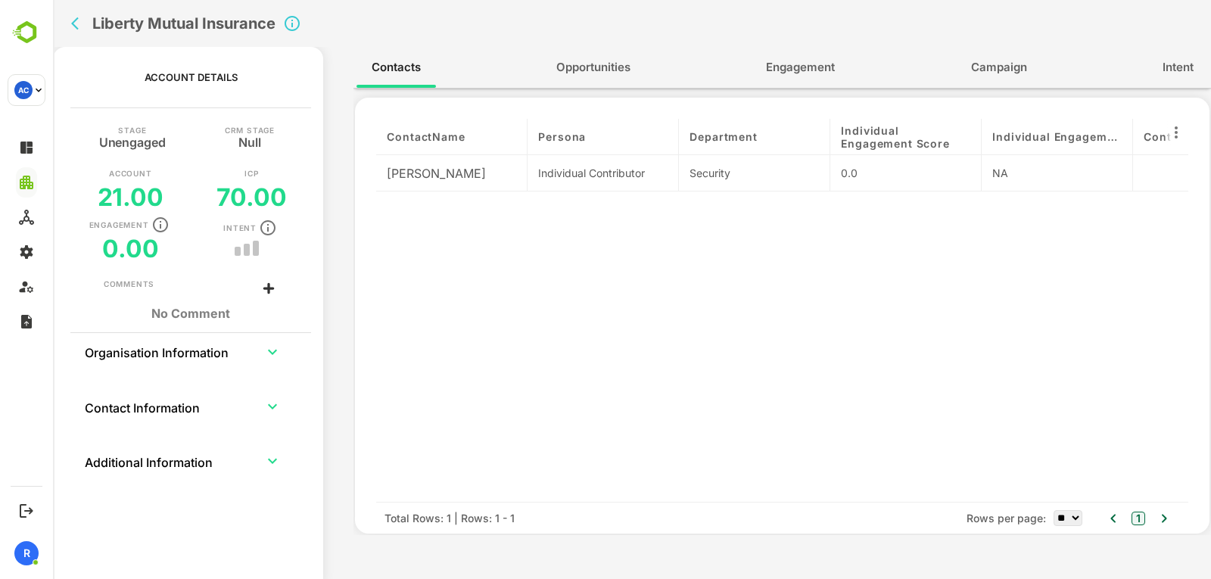
click at [67, 16] on div "Liberty Mutual Insurance" at bounding box center [411, 23] width 693 height 47
click at [69, 19] on button "back" at bounding box center [78, 23] width 23 height 23
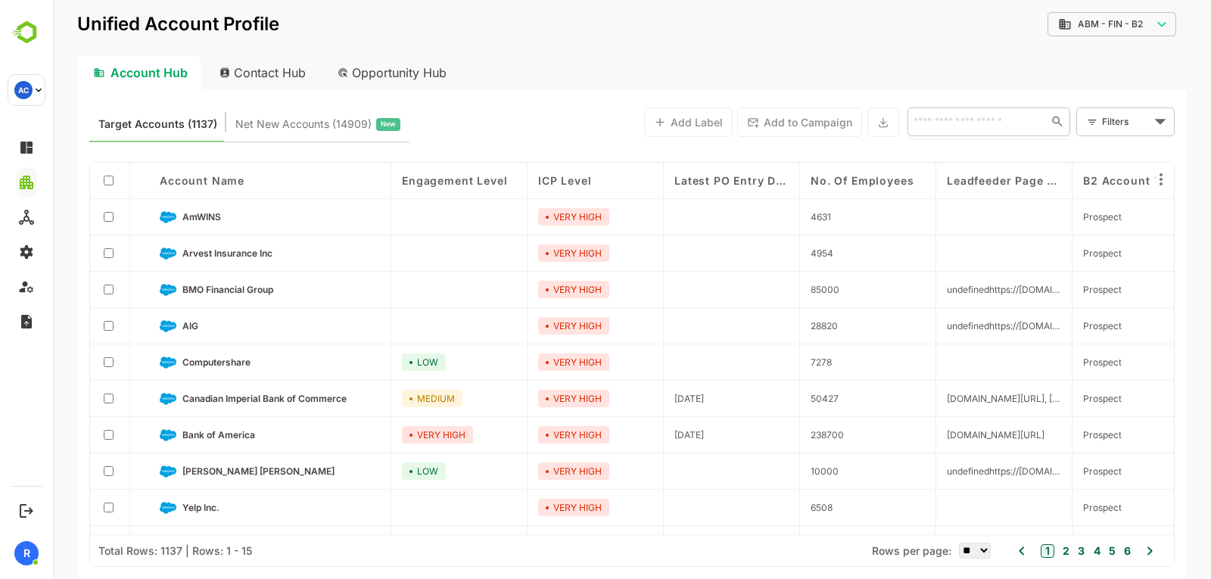
click at [950, 123] on input "text" at bounding box center [974, 121] width 131 height 18
type input "**********"
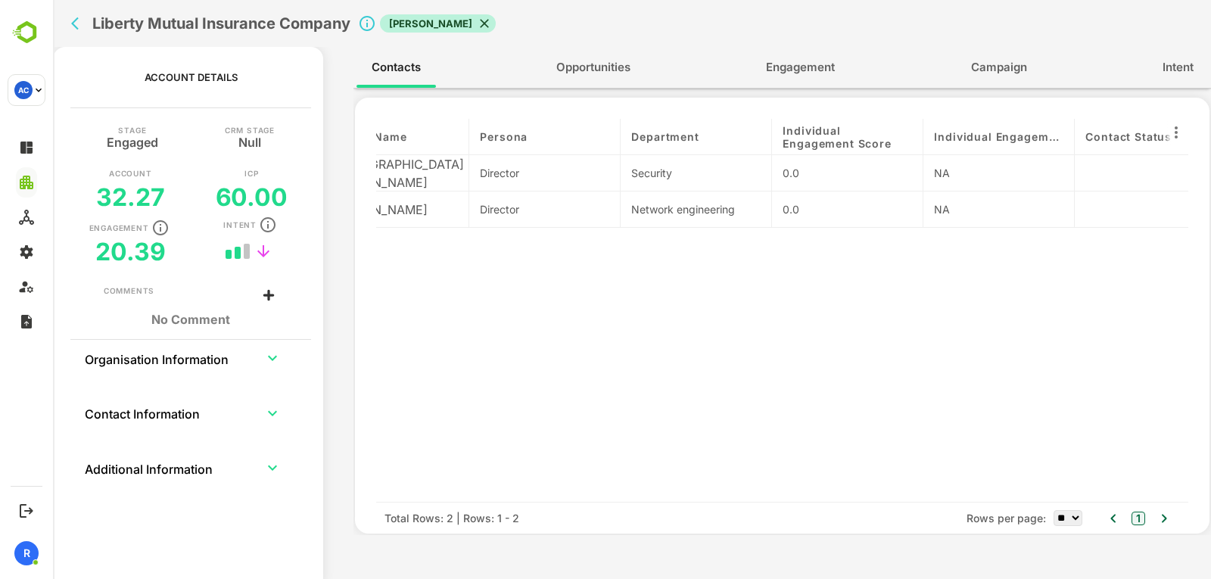
scroll to position [0, 0]
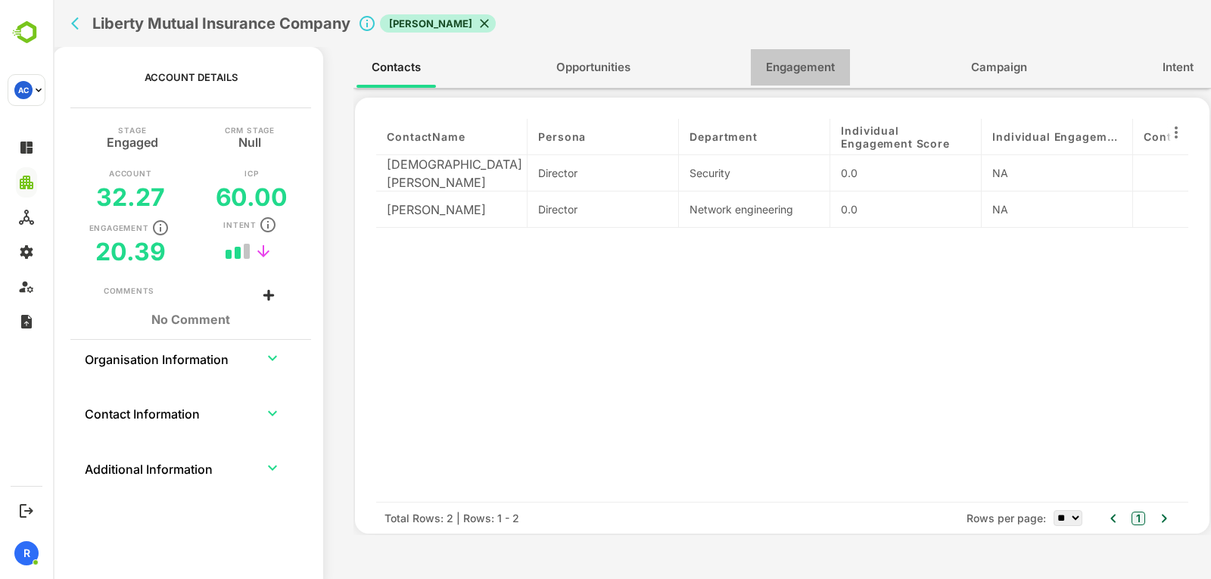
click at [768, 60] on span "Engagement" at bounding box center [800, 68] width 69 height 20
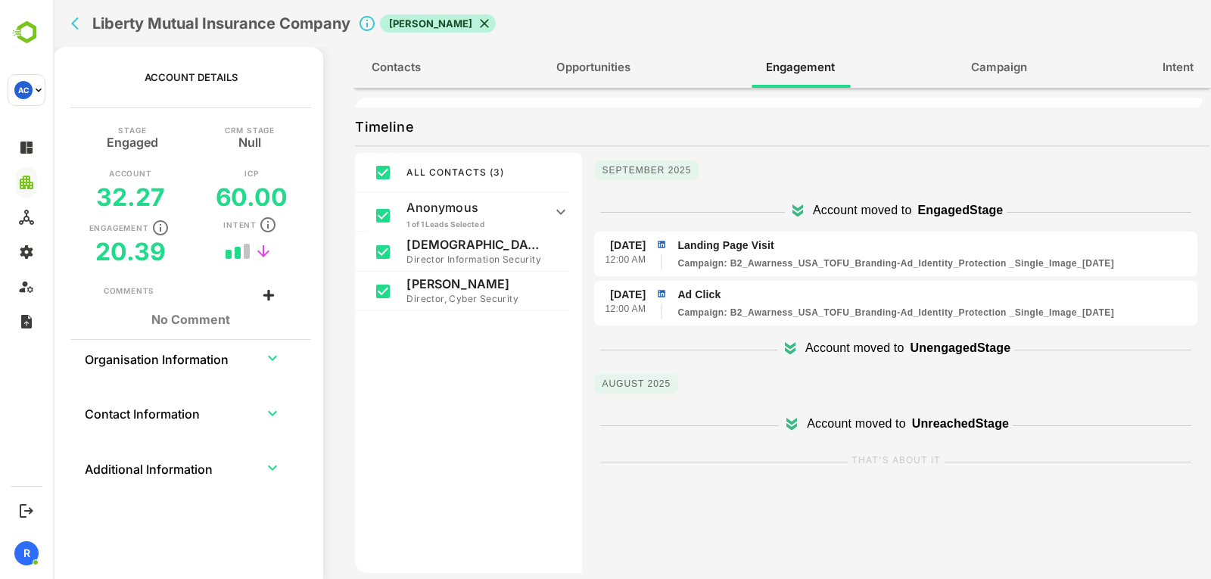
scroll to position [247, 0]
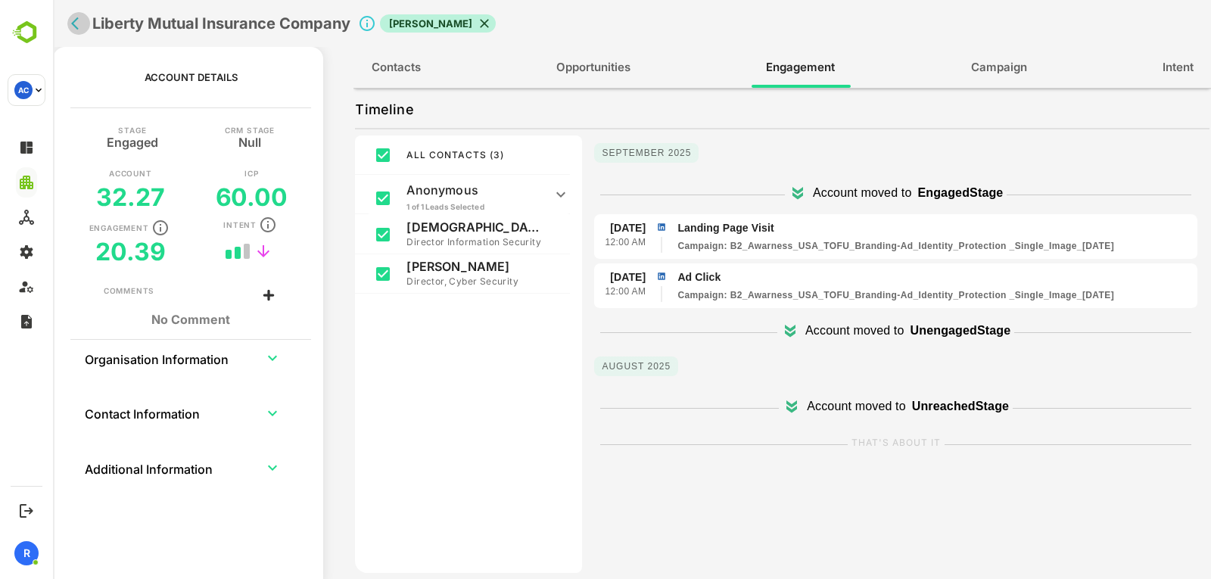
click at [70, 27] on button "back" at bounding box center [78, 23] width 23 height 23
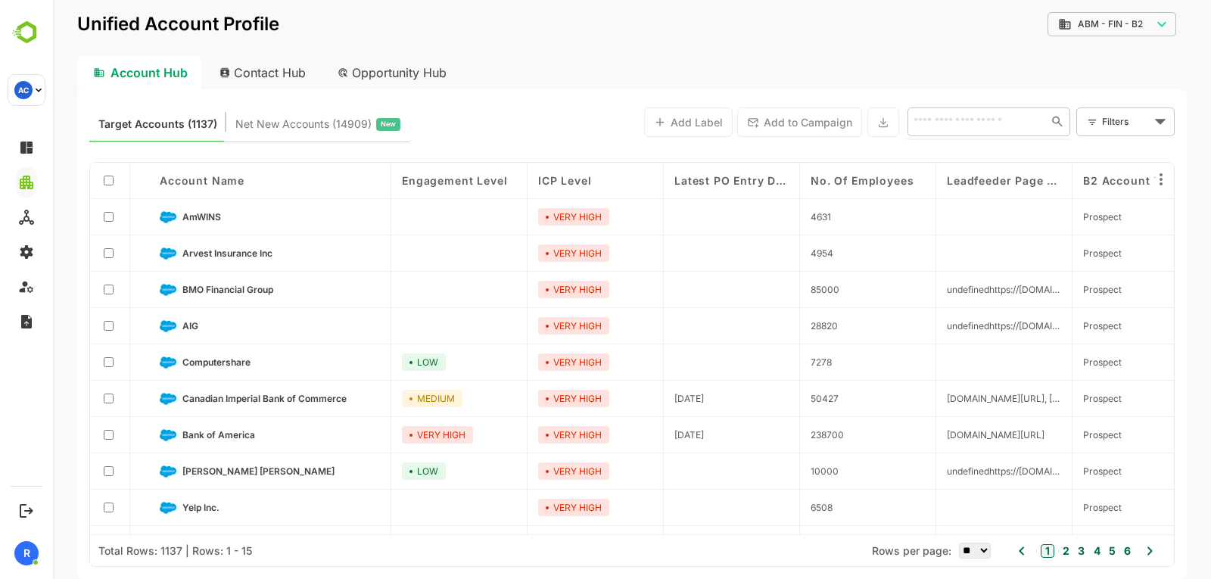
click at [989, 114] on input "text" at bounding box center [974, 121] width 131 height 18
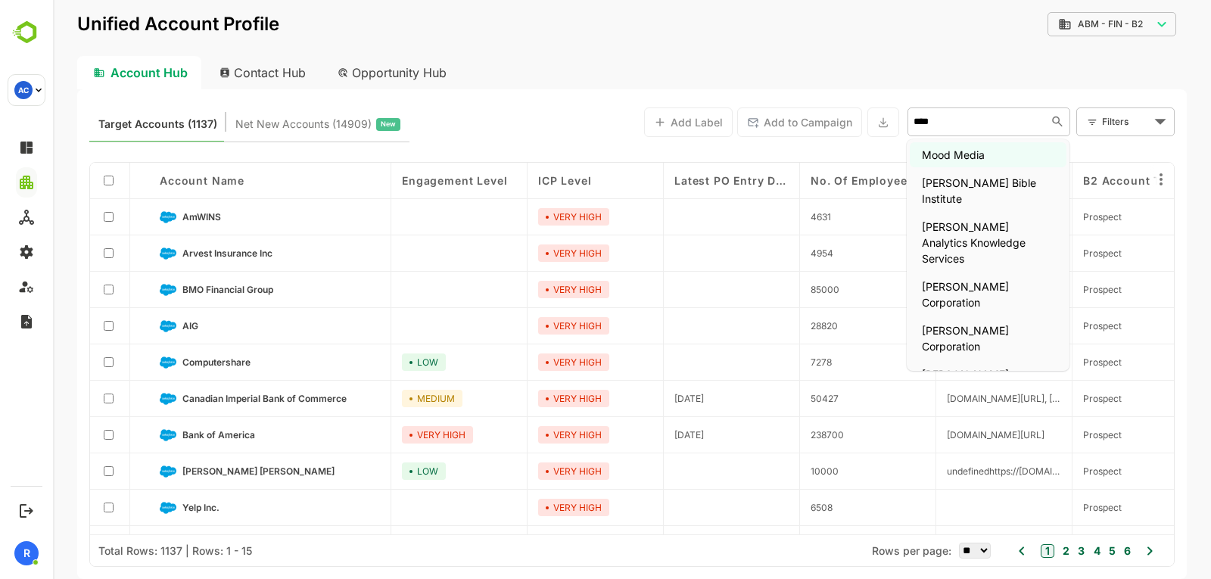
type input "*****"
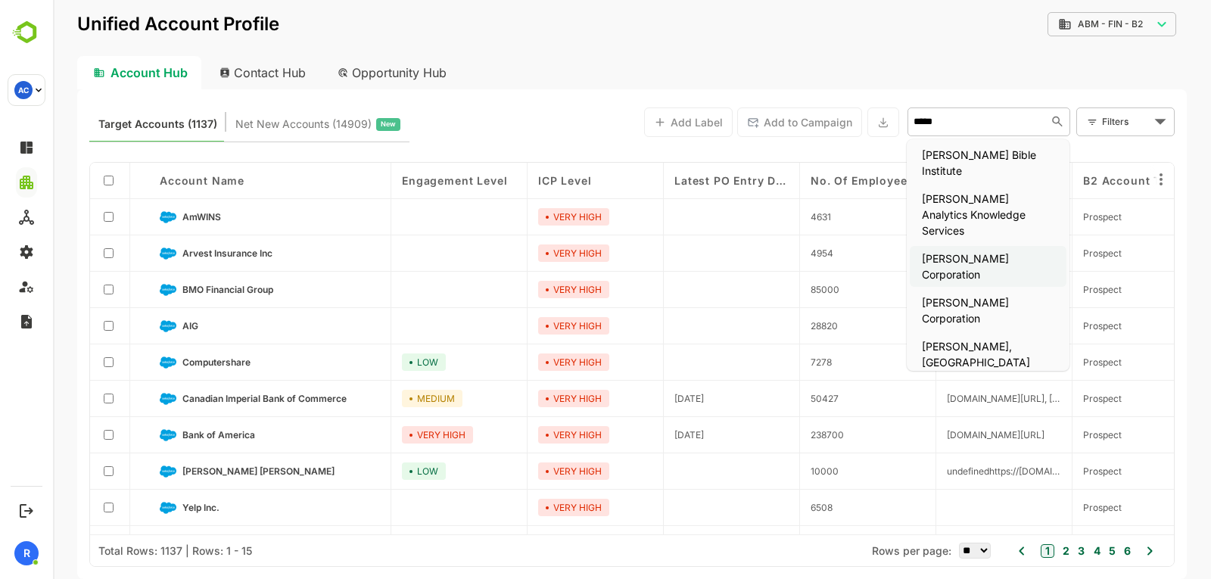
click at [993, 246] on li "[PERSON_NAME] Corporation" at bounding box center [987, 266] width 157 height 41
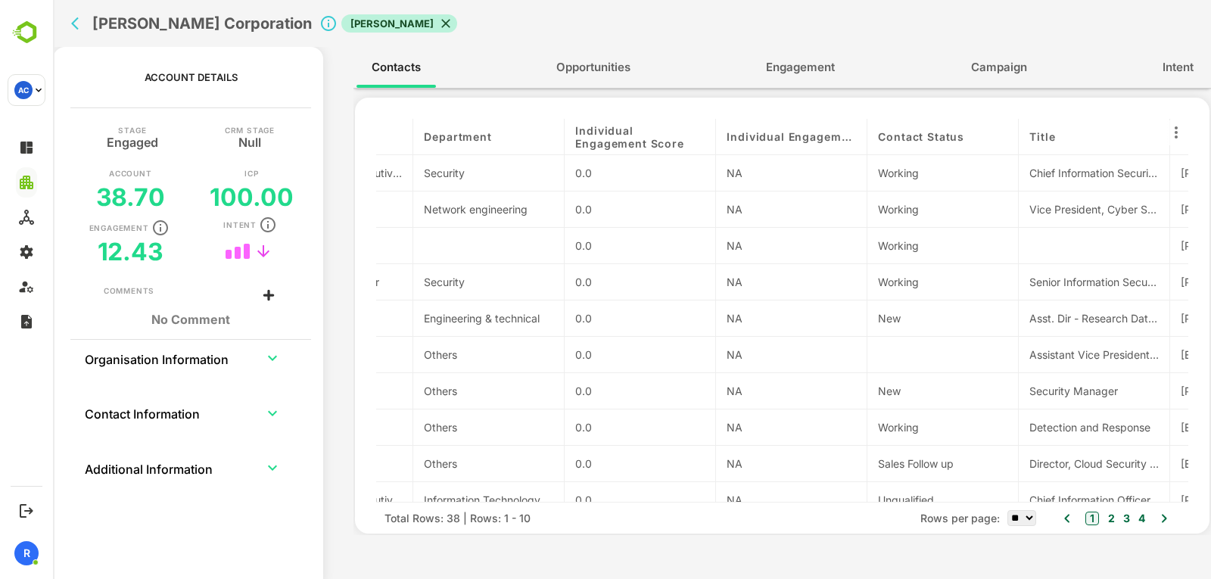
scroll to position [0, 0]
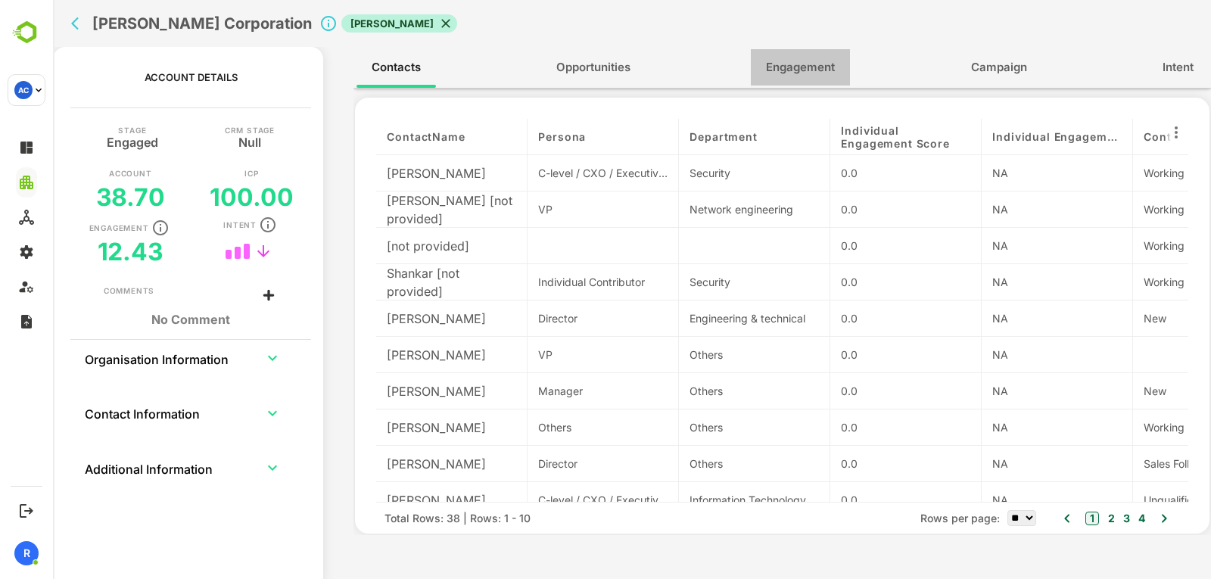
click at [791, 66] on span "Engagement" at bounding box center [800, 68] width 69 height 20
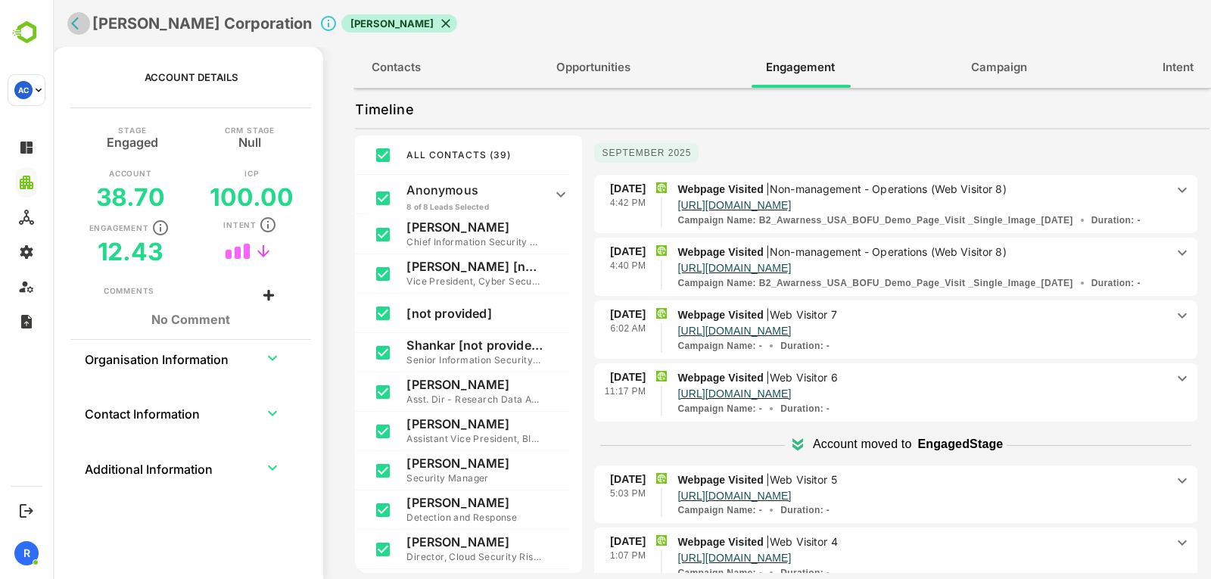
click at [69, 20] on button "back" at bounding box center [78, 23] width 23 height 23
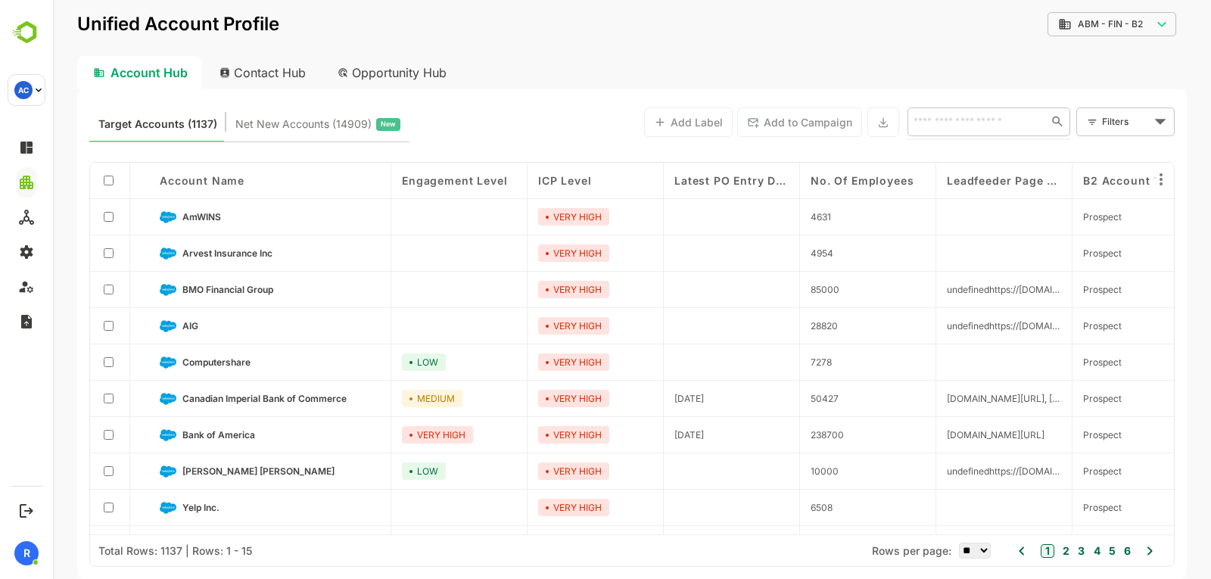
click at [969, 116] on input "text" at bounding box center [974, 121] width 131 height 18
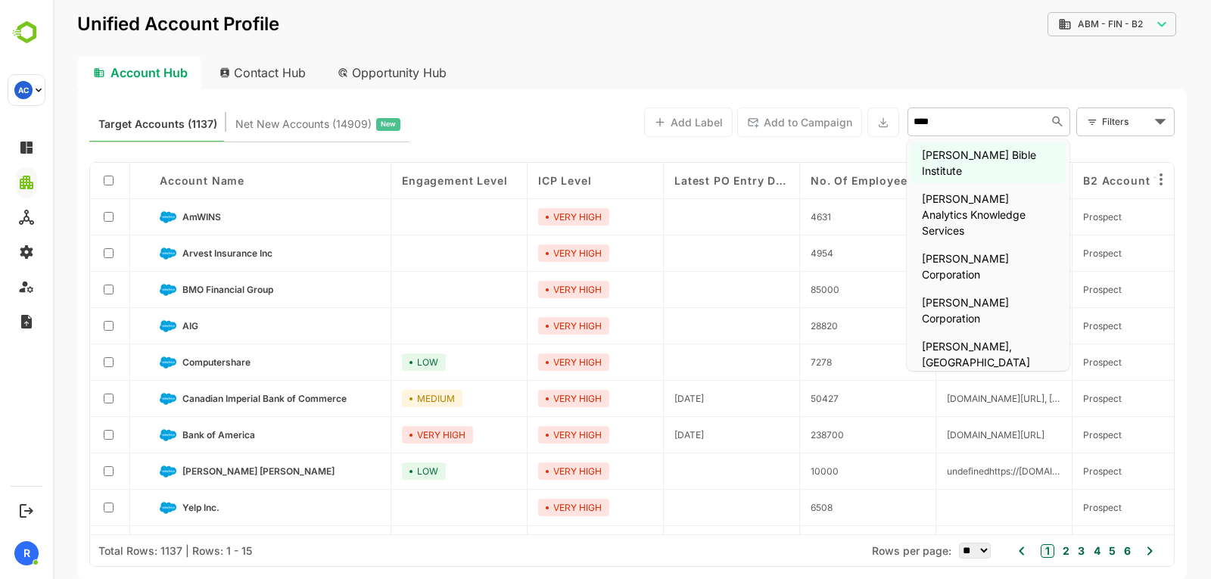
type input "*****"
click at [941, 290] on li "[PERSON_NAME] Corporation" at bounding box center [987, 310] width 157 height 41
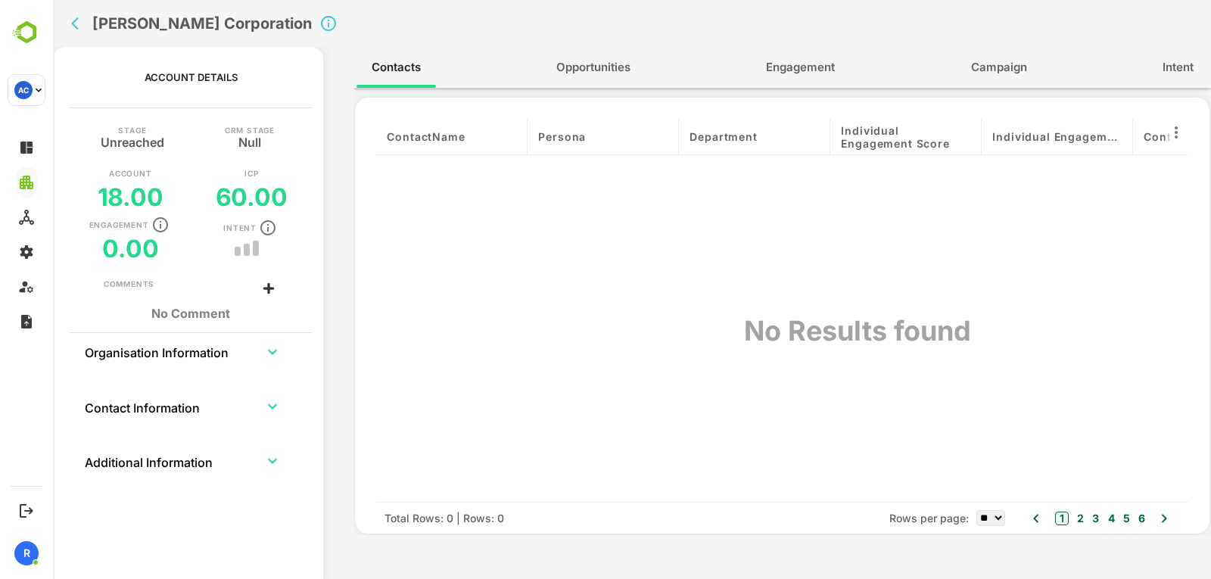
click at [74, 15] on button "back" at bounding box center [78, 23] width 23 height 23
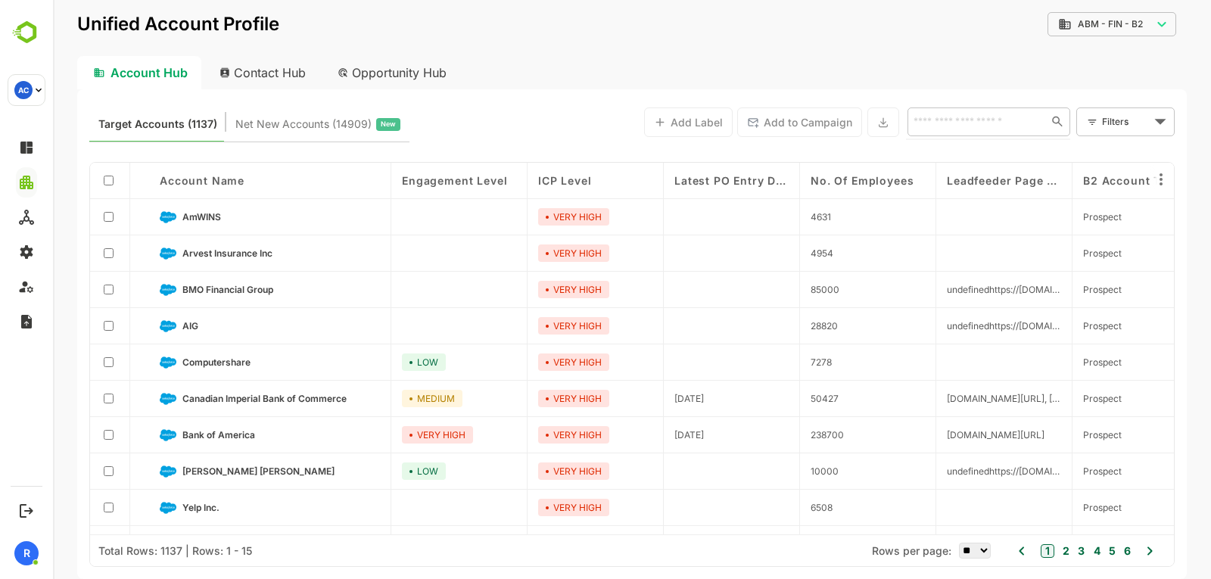
click at [1000, 120] on input "text" at bounding box center [974, 121] width 131 height 18
type input "*"
type input "******"
click at [963, 163] on li "Nelnet, Inc." at bounding box center [987, 154] width 157 height 25
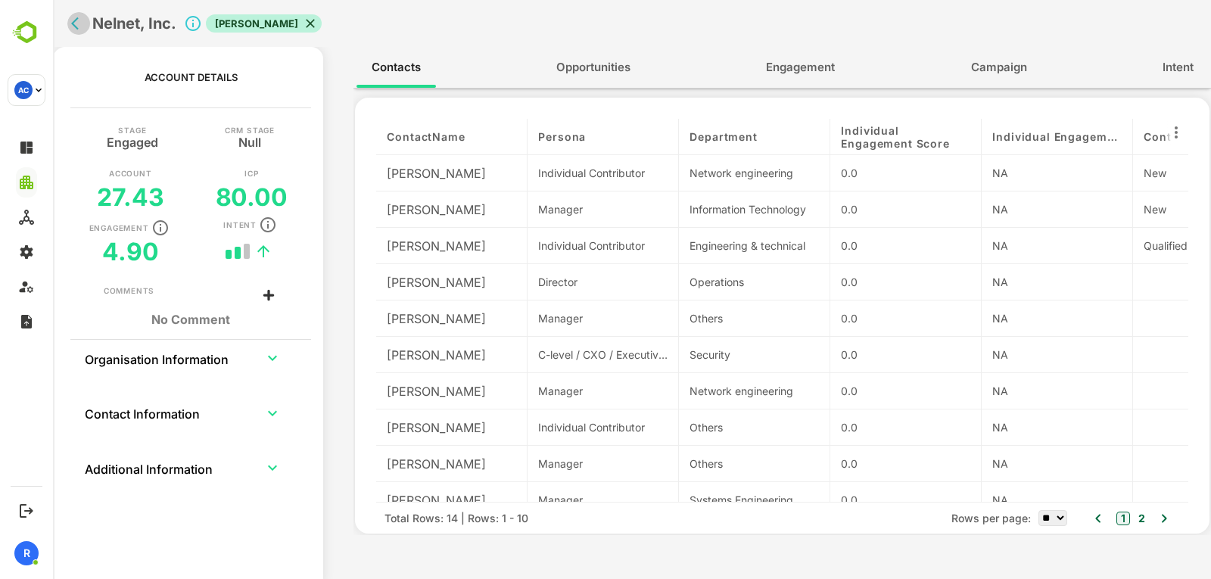
click at [76, 21] on icon "back" at bounding box center [78, 23] width 15 height 15
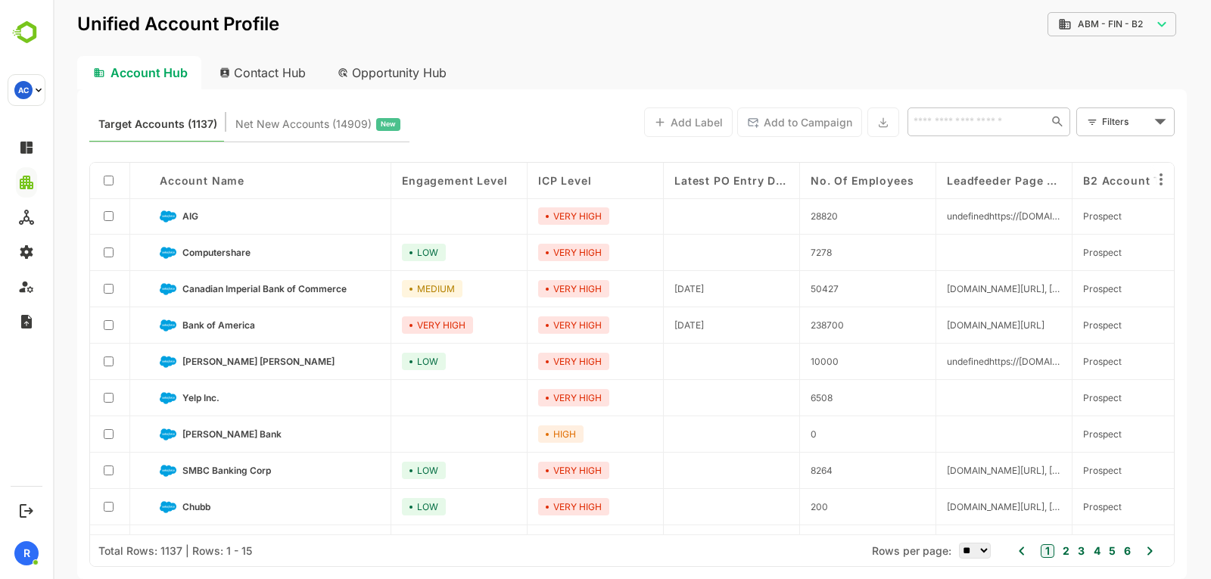
scroll to position [213, 0]
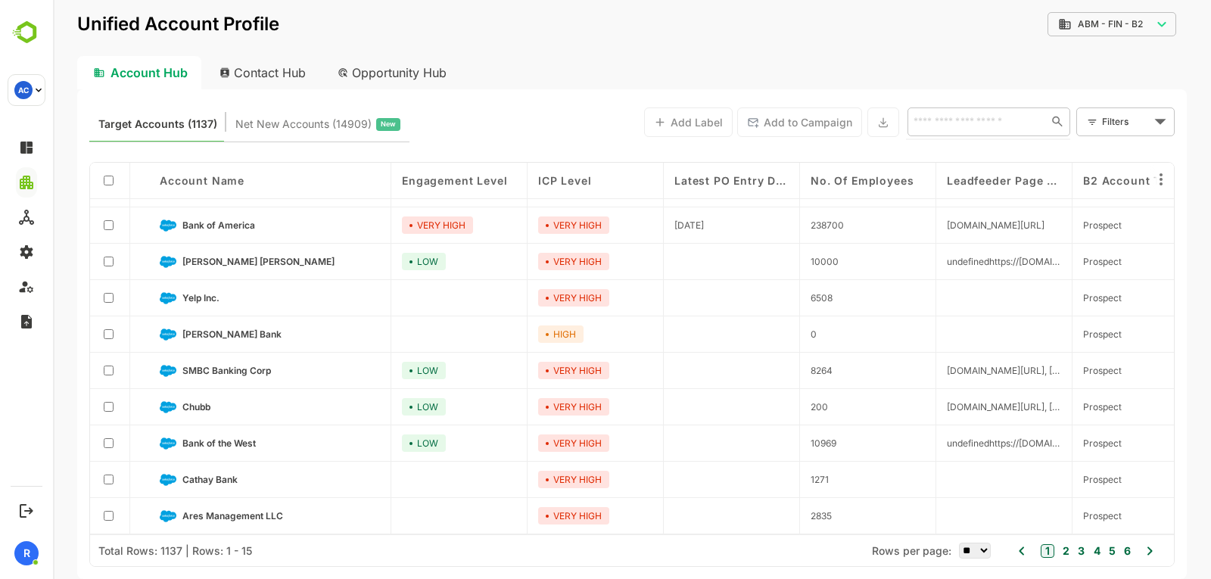
click at [979, 126] on input "text" at bounding box center [974, 121] width 131 height 18
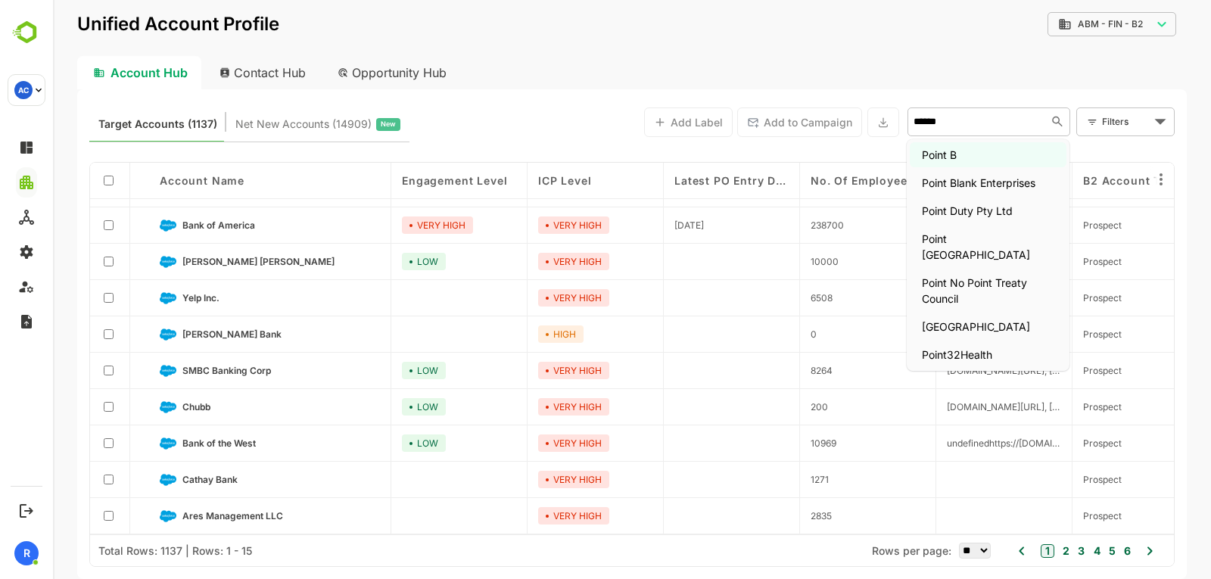
type input "*******"
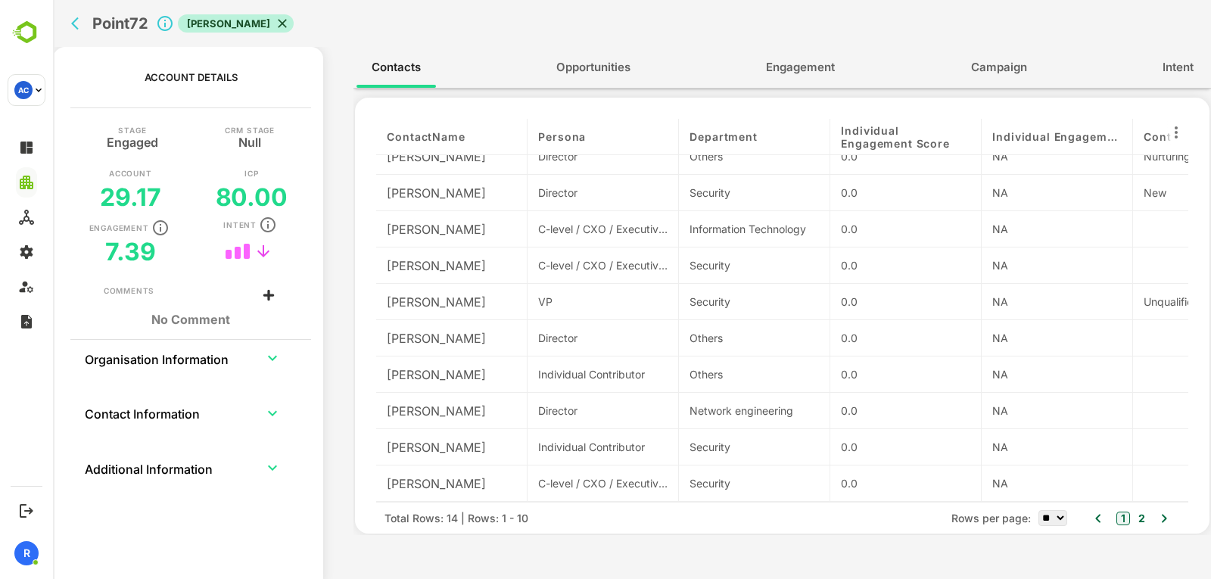
scroll to position [0, 0]
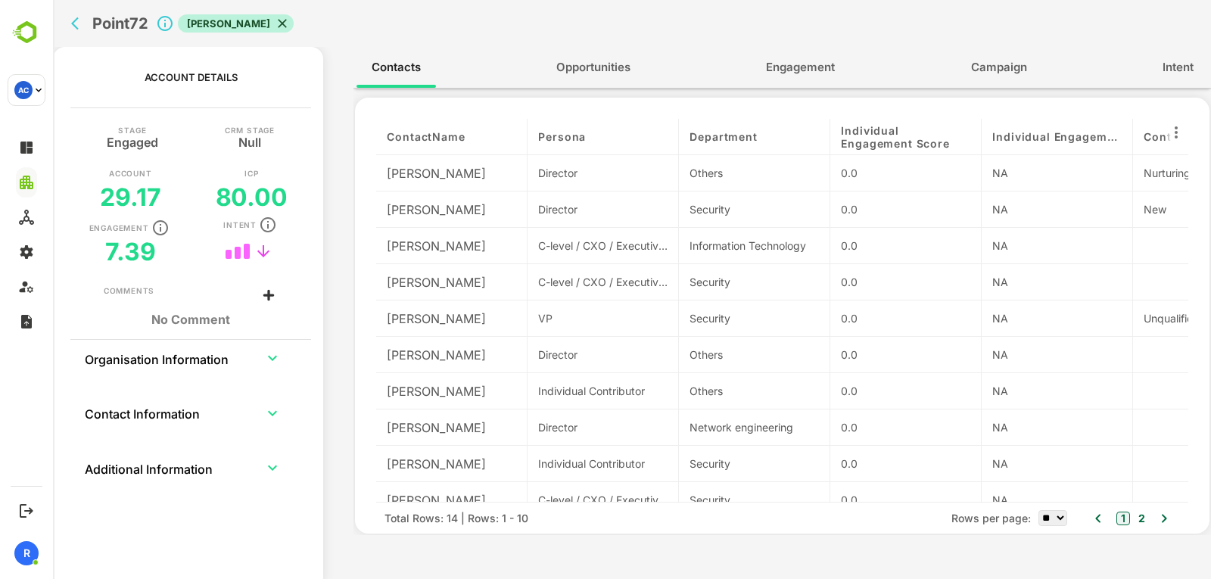
click at [793, 70] on span "Engagement" at bounding box center [800, 68] width 69 height 20
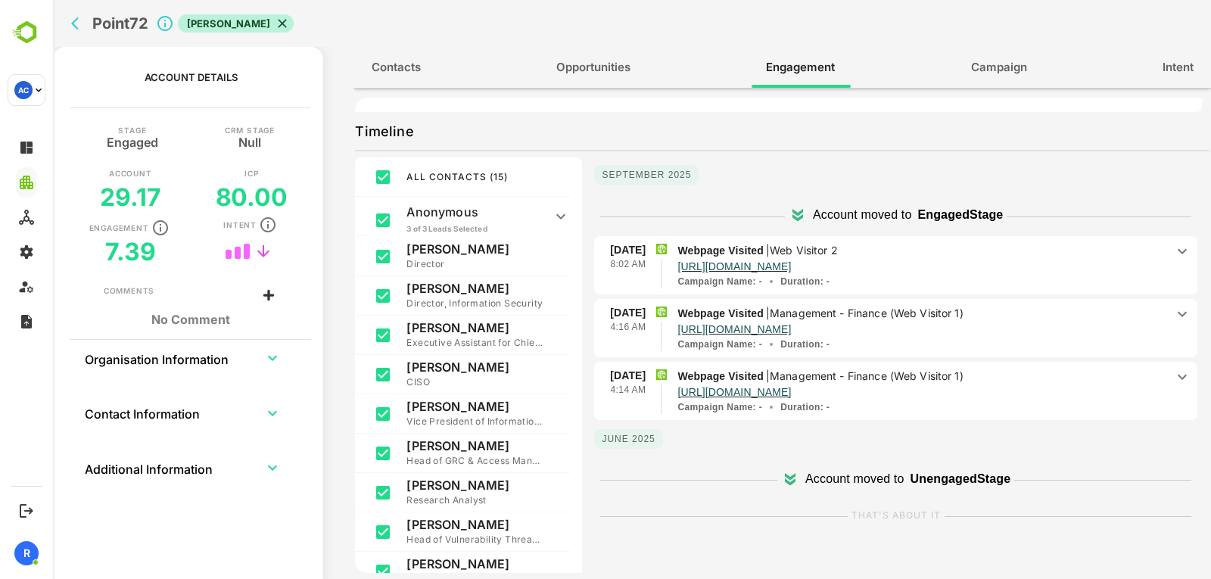
scroll to position [247, 0]
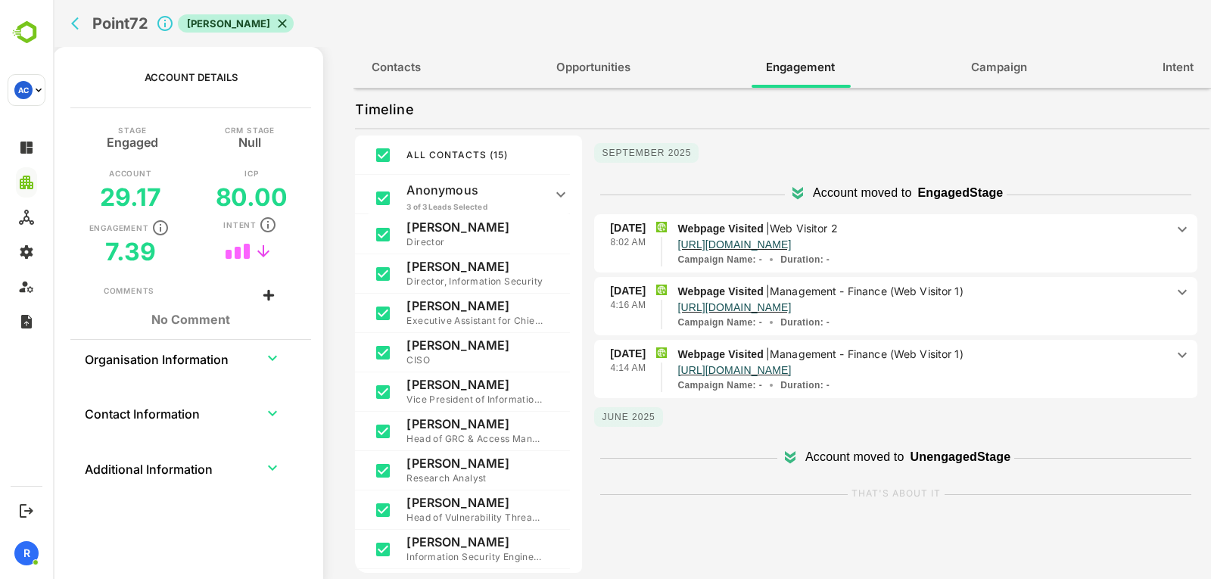
click at [892, 228] on p "Webpage Visited | Web Visitor 2" at bounding box center [921, 228] width 488 height 17
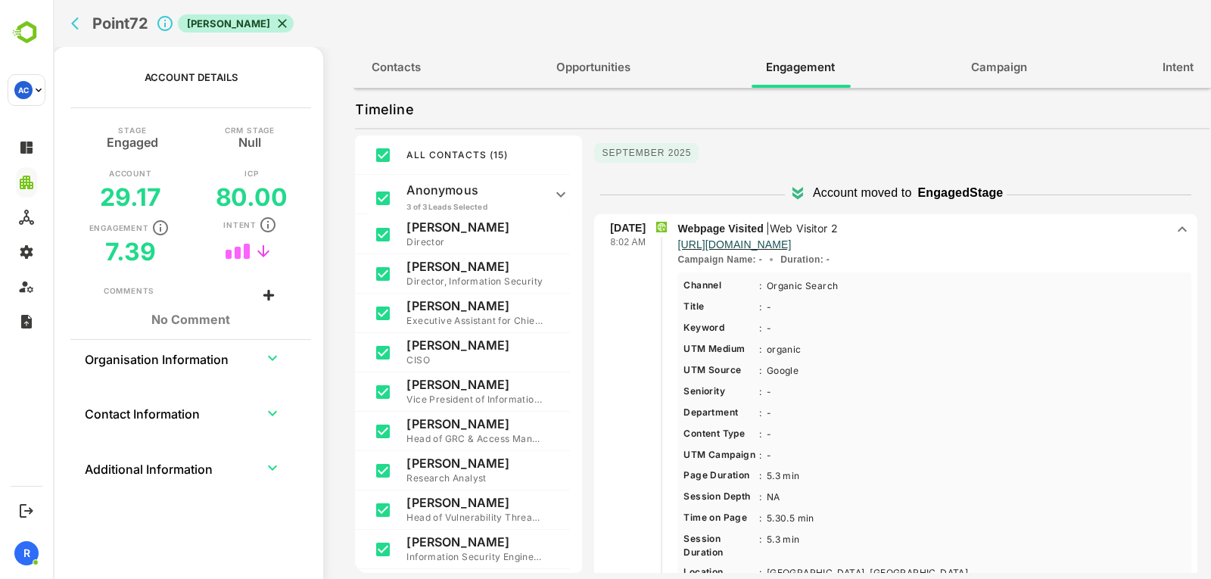
click at [933, 227] on p "Webpage Visited | Web Visitor 2" at bounding box center [921, 228] width 488 height 17
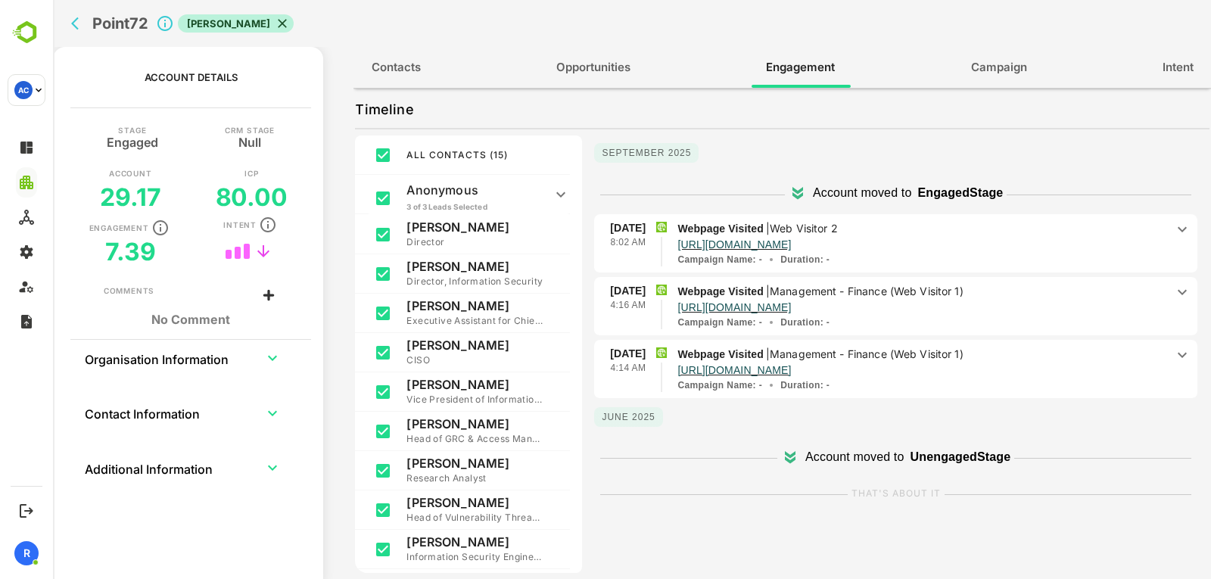
click at [913, 288] on p "Management - Finance (Web Visitor 1)" at bounding box center [866, 290] width 194 height 13
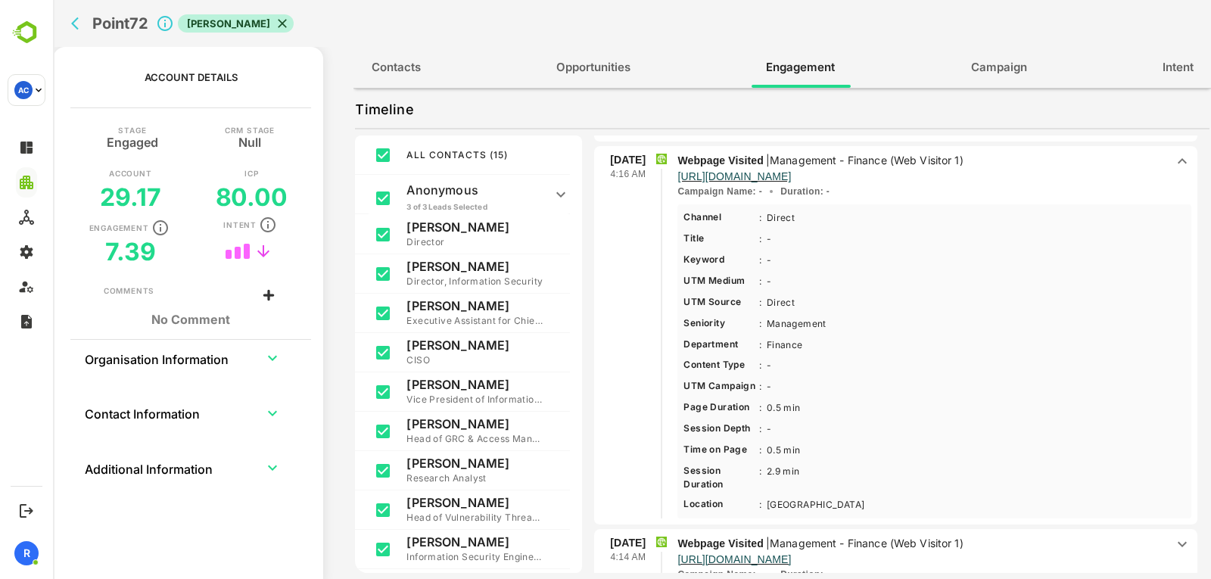
scroll to position [259, 0]
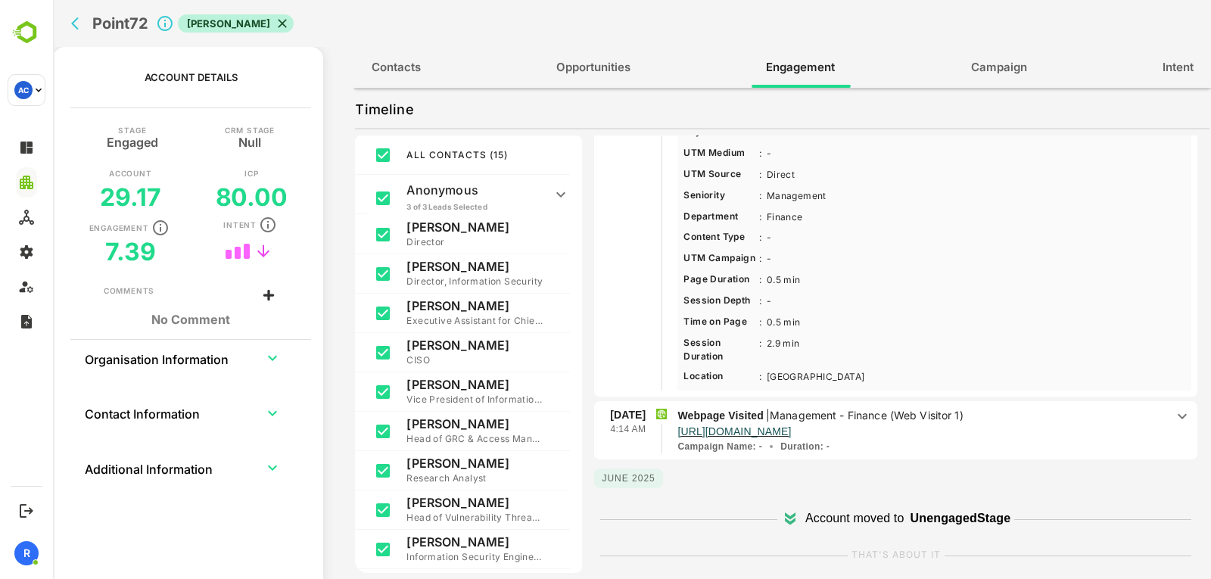
click at [941, 413] on p "Management - Finance (Web Visitor 1)" at bounding box center [866, 415] width 194 height 13
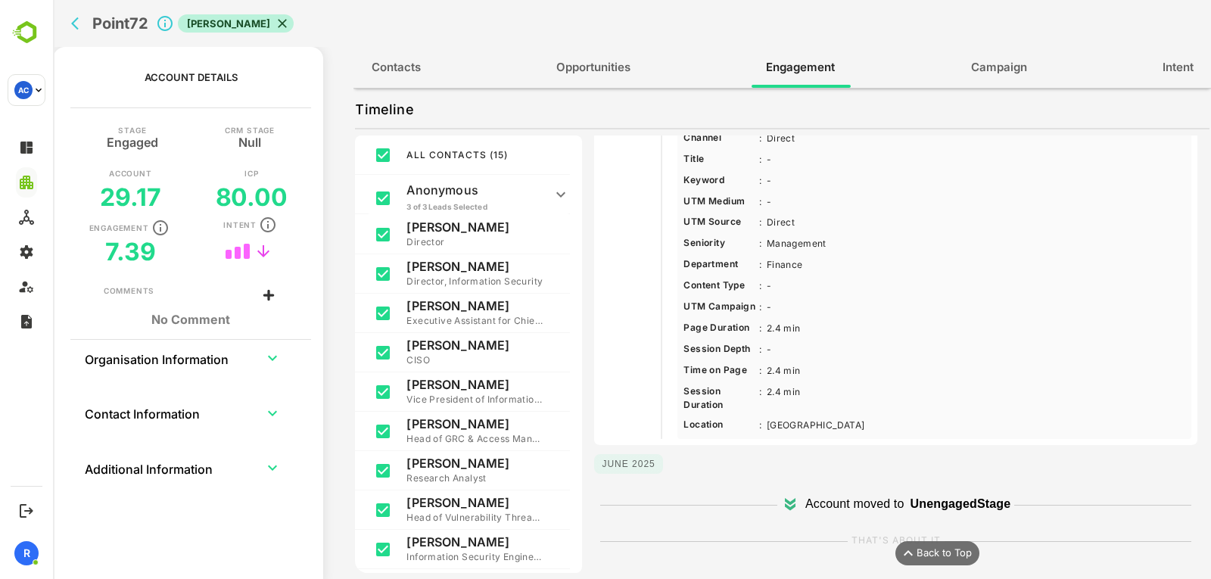
scroll to position [594, 0]
click at [75, 26] on icon "back" at bounding box center [75, 23] width 8 height 13
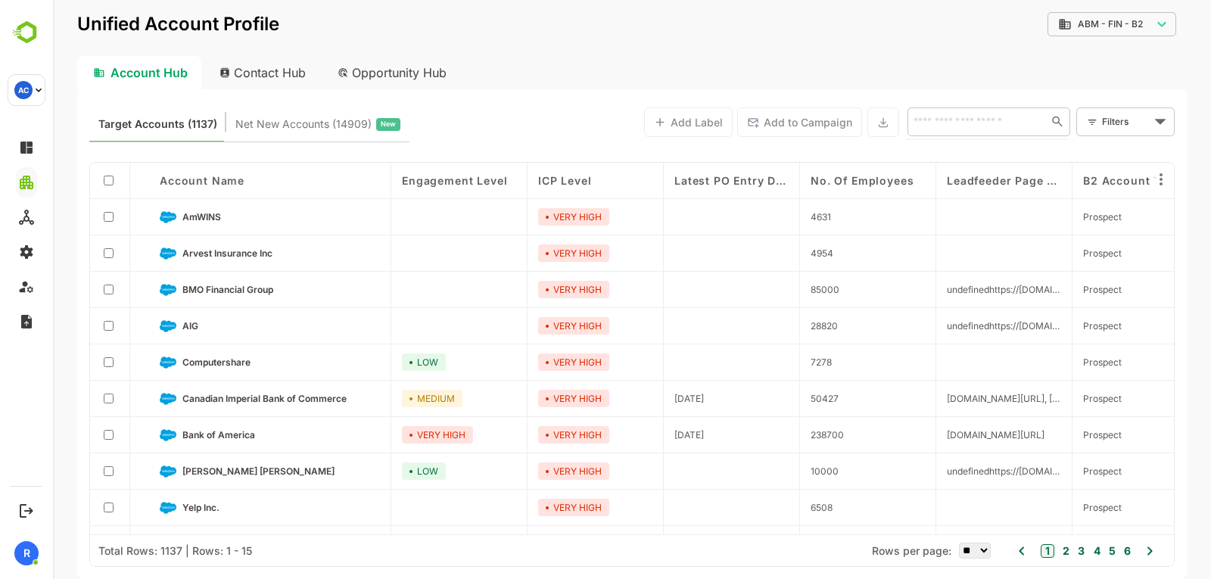
click at [1000, 125] on input "text" at bounding box center [974, 121] width 131 height 18
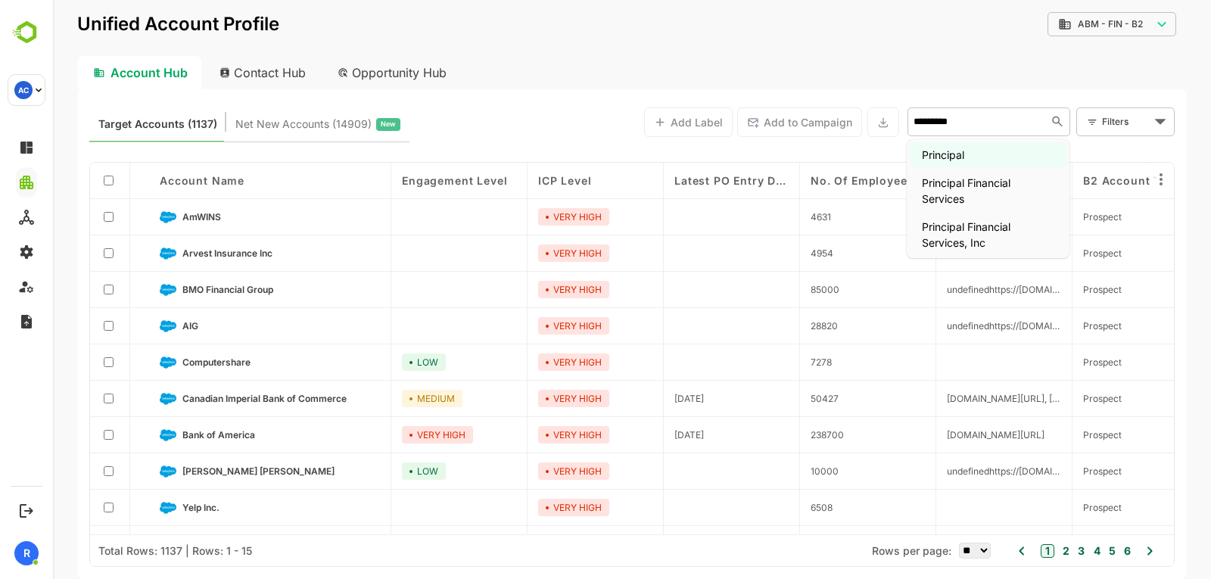
type input "**********"
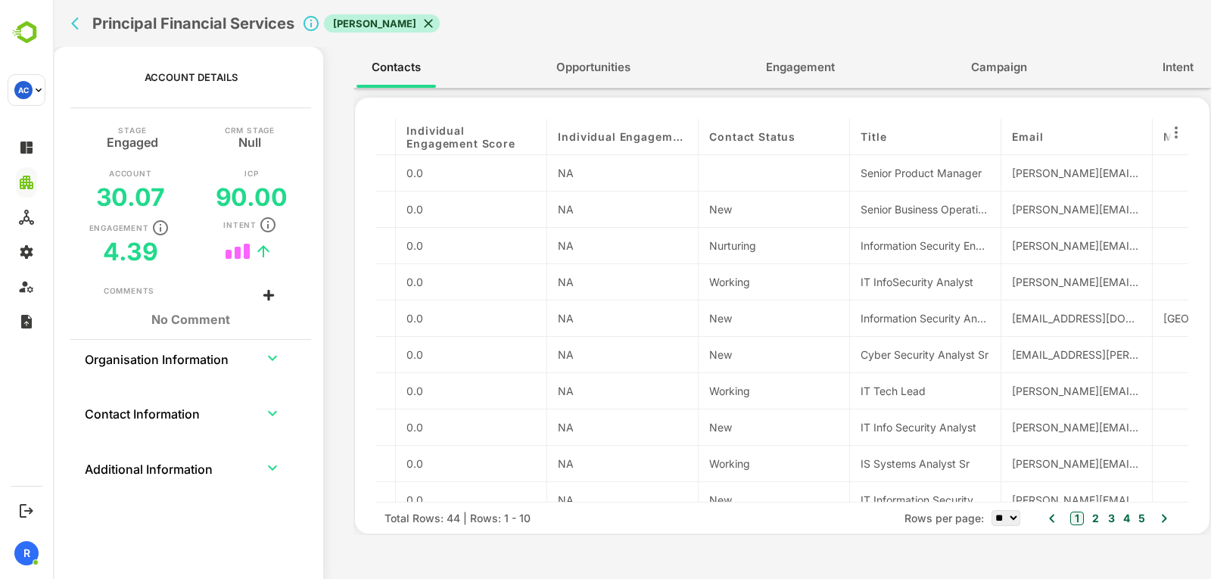
scroll to position [0, 0]
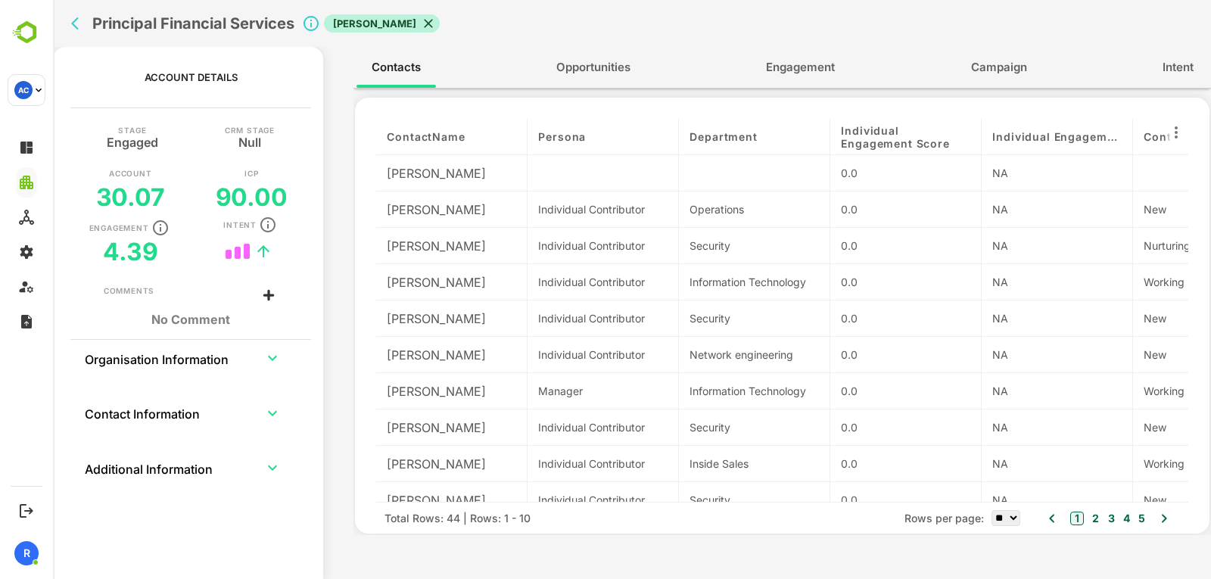
click at [766, 58] on span "Engagement" at bounding box center [800, 68] width 69 height 20
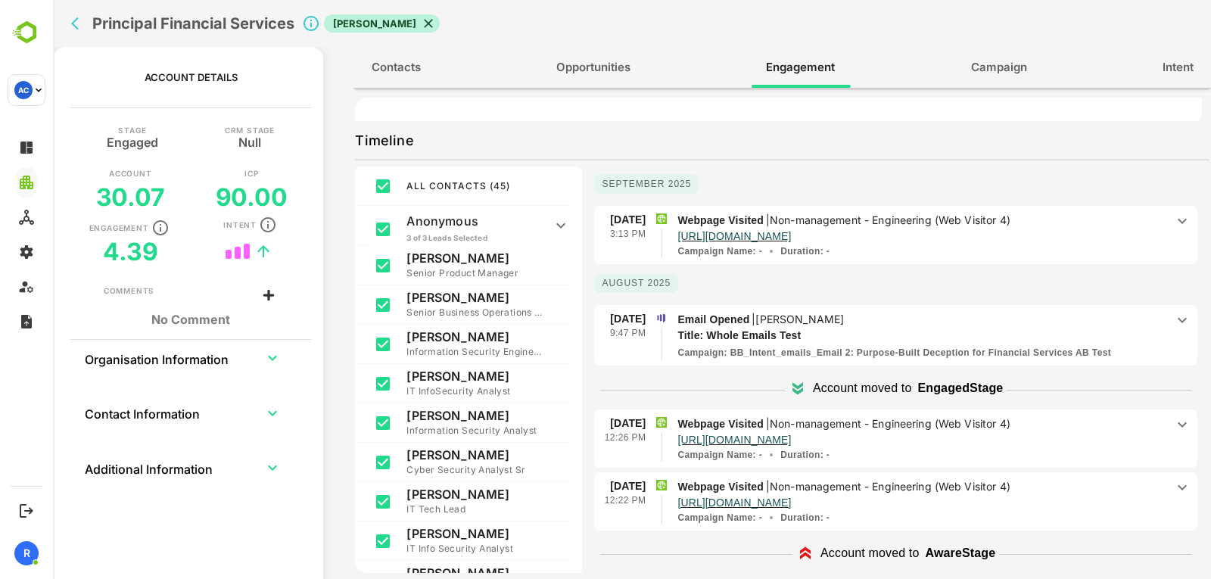
click at [954, 216] on p "Non-management - Engineering (Web Visitor 4)" at bounding box center [889, 219] width 241 height 13
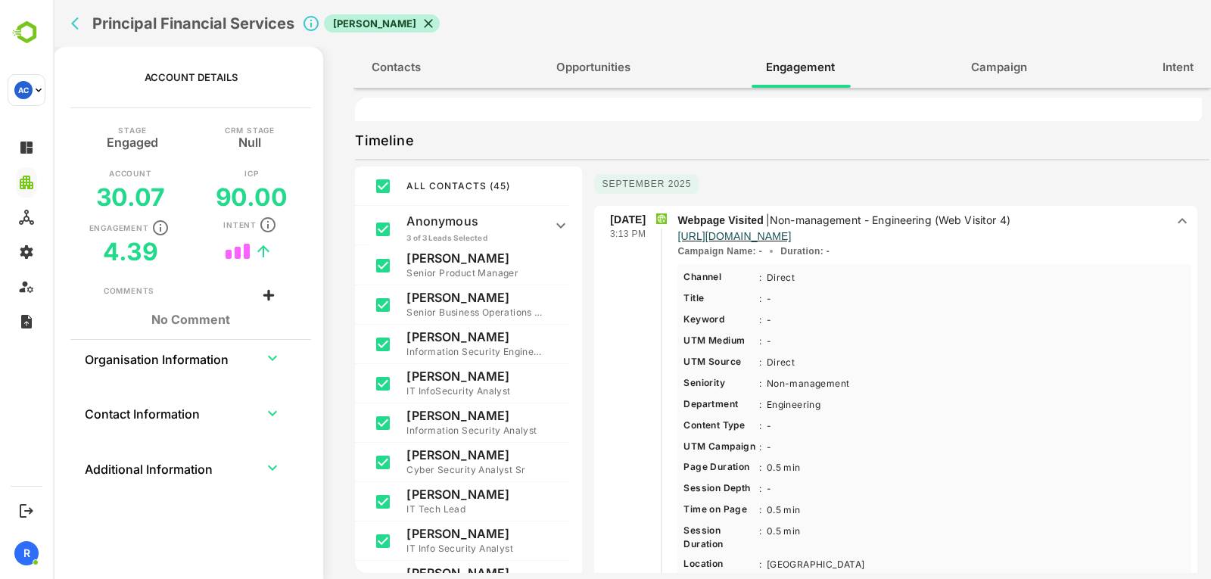
click at [954, 216] on p "Non-management - Engineering (Web Visitor 4)" at bounding box center [889, 219] width 241 height 13
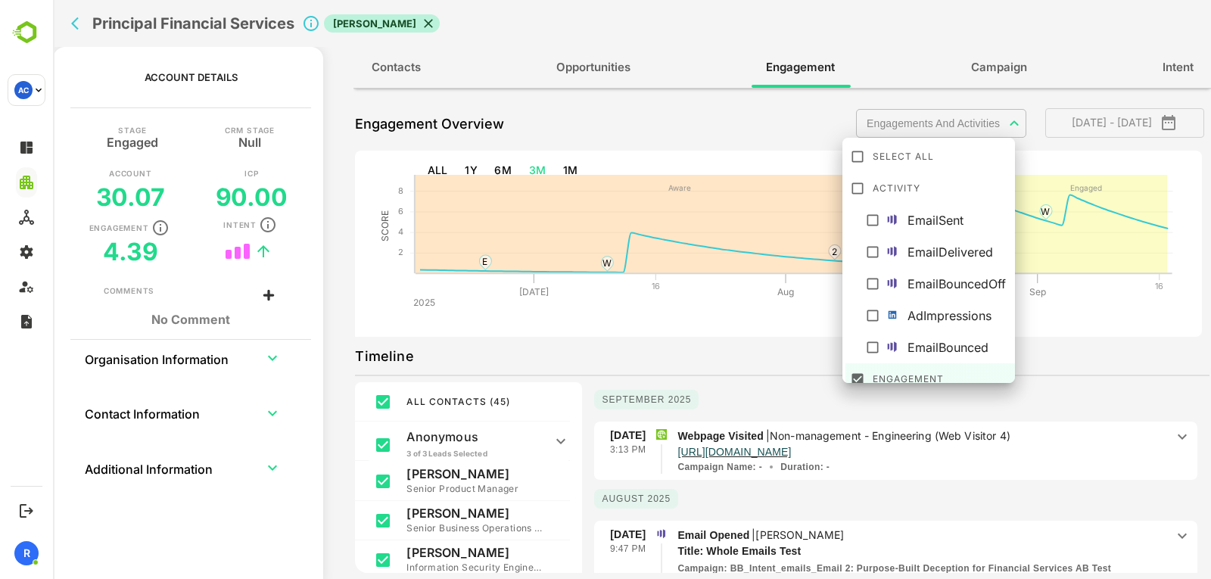
click at [922, 123] on body "**********" at bounding box center [632, 289] width 1158 height 579
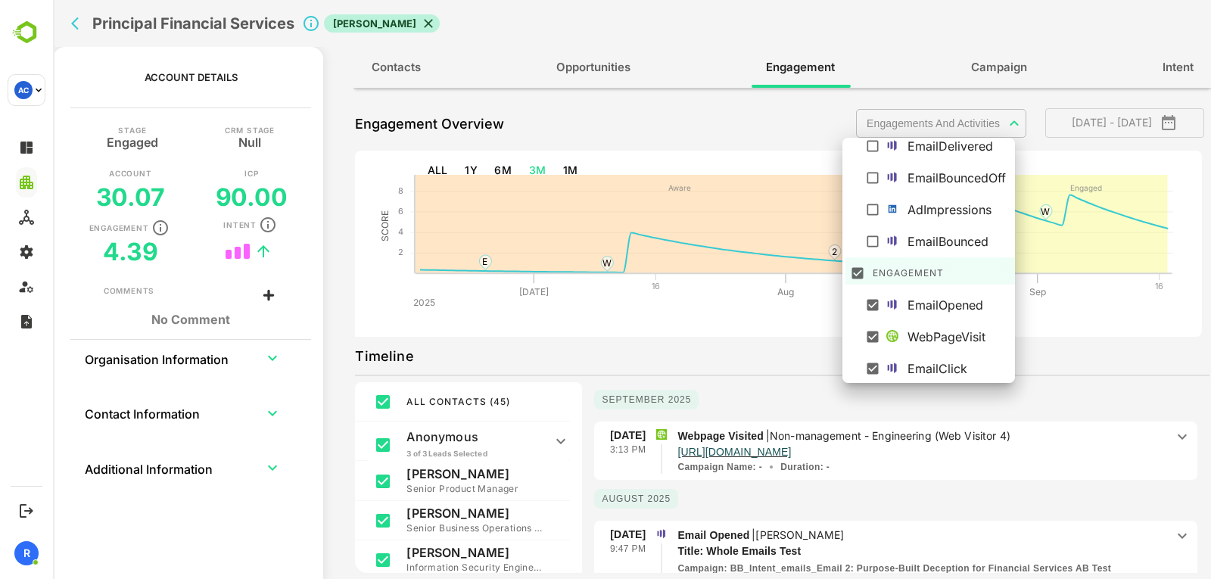
click at [692, 114] on div at bounding box center [632, 289] width 1158 height 579
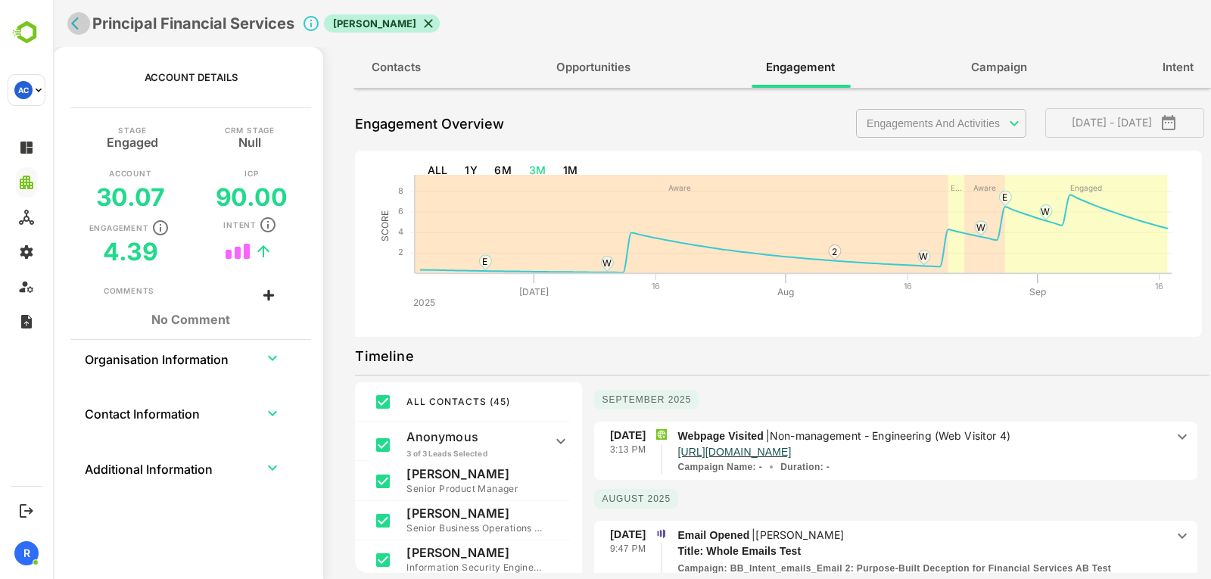
click at [70, 27] on button "back" at bounding box center [78, 23] width 23 height 23
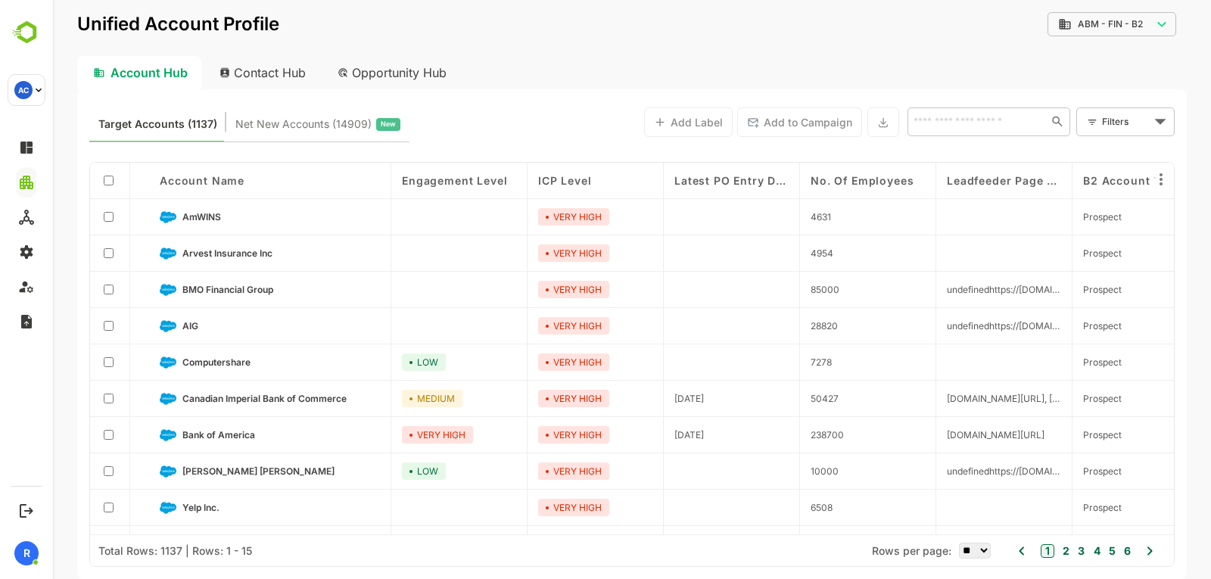
click at [974, 114] on input "text" at bounding box center [976, 121] width 135 height 18
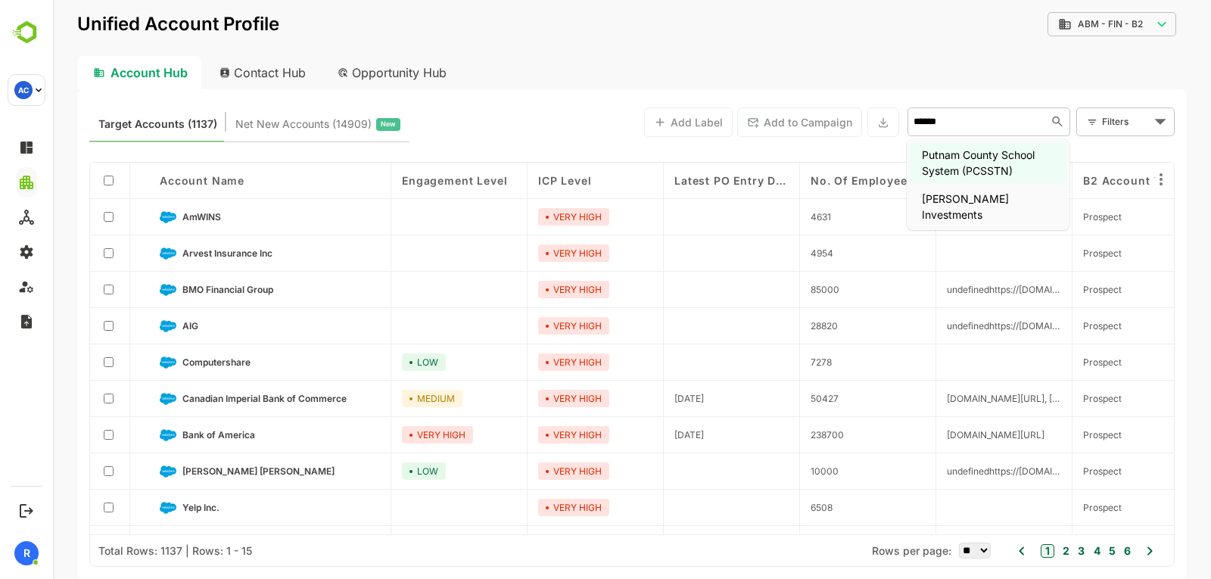
type input "**********"
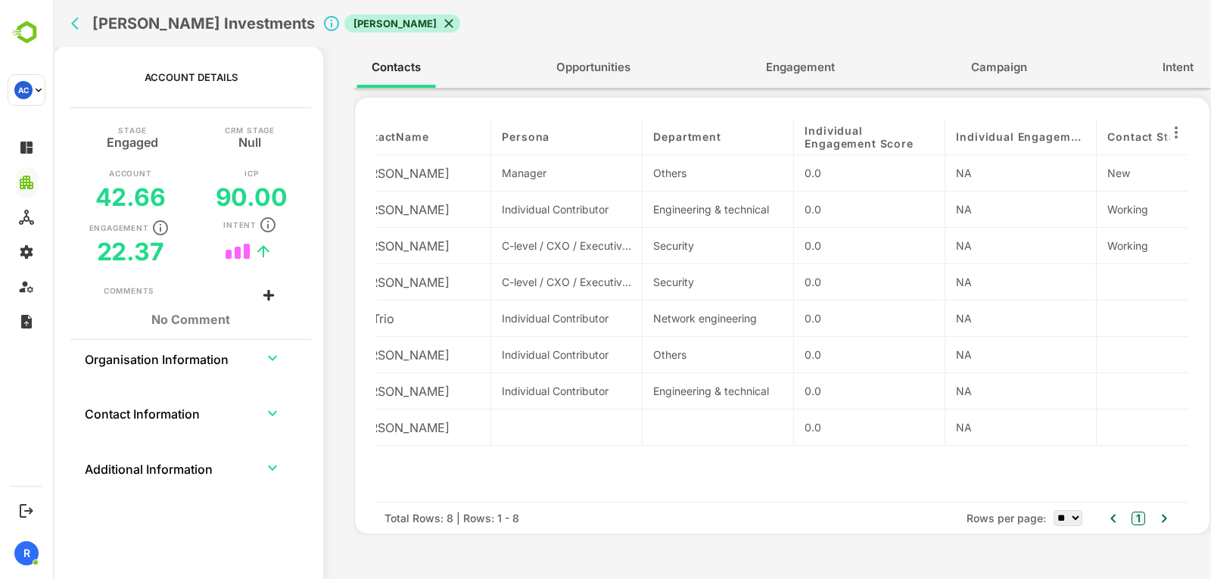
scroll to position [0, 36]
click at [771, 64] on span "Engagement" at bounding box center [800, 68] width 69 height 20
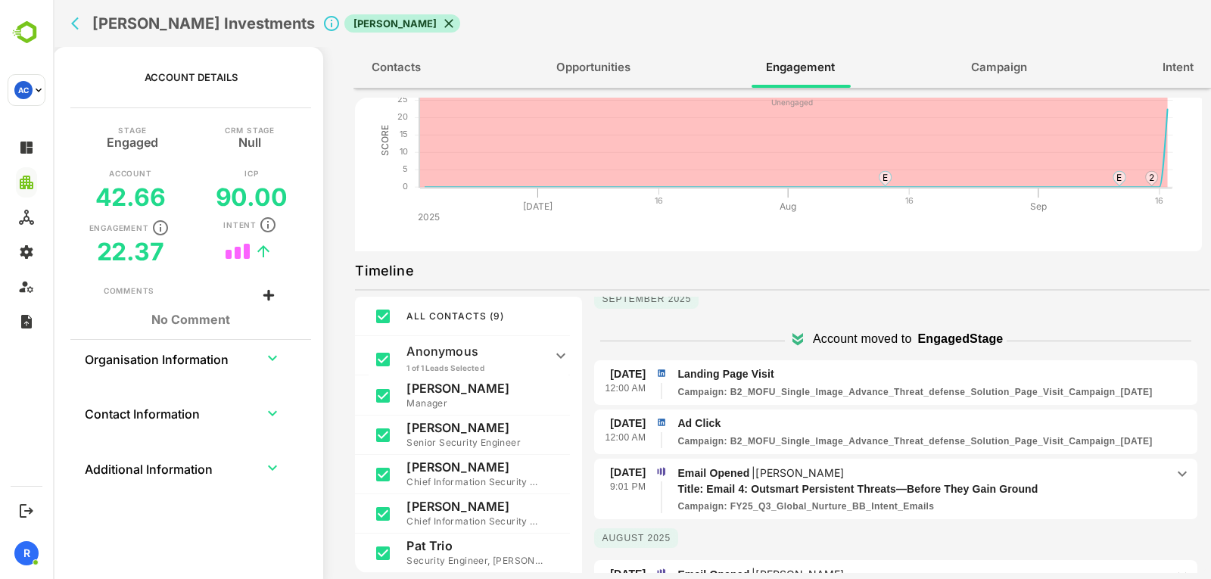
scroll to position [247, 0]
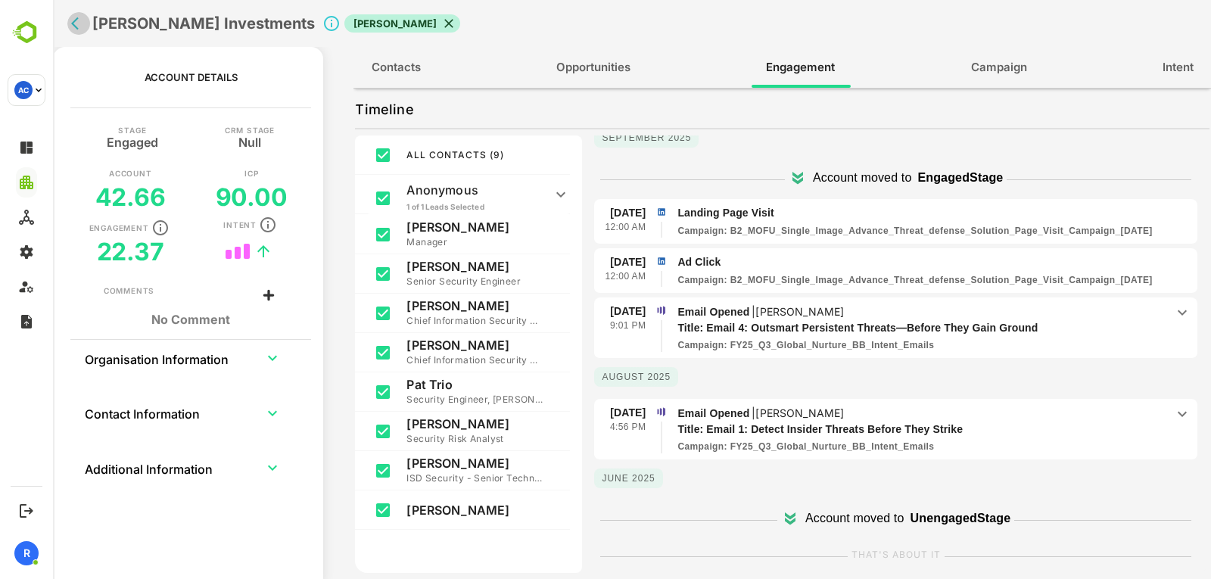
click at [68, 29] on button "back" at bounding box center [78, 23] width 23 height 23
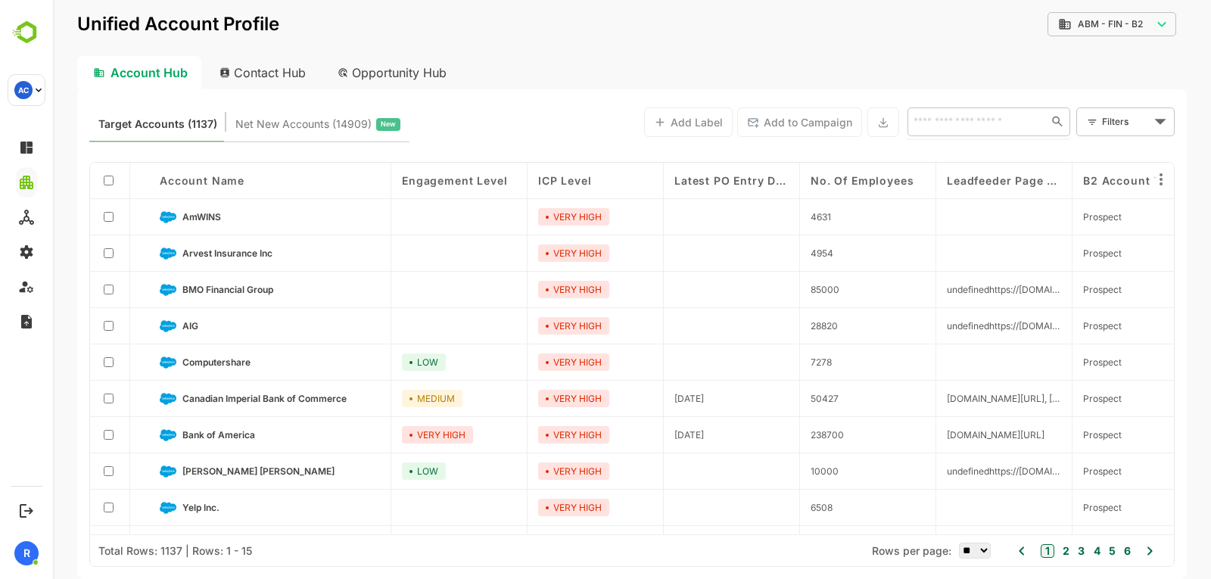
click at [965, 118] on input "text" at bounding box center [974, 121] width 131 height 18
type input "*****"
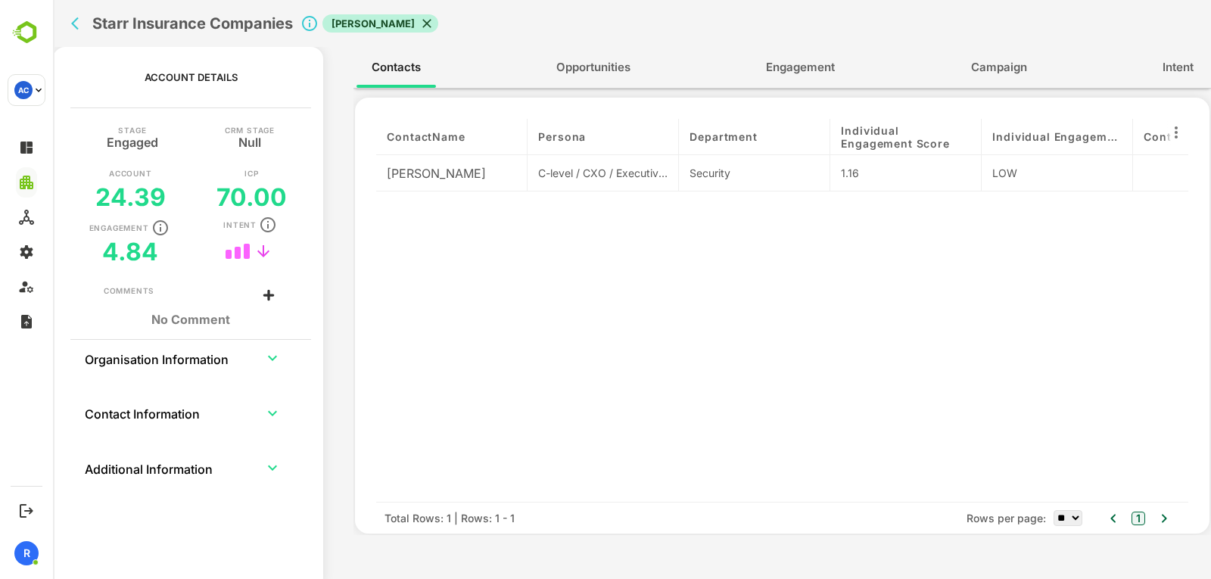
click at [729, 68] on div "Contacts Opportunities Engagement Campaign Intent" at bounding box center [781, 67] width 857 height 41
click at [778, 73] on span "Engagement" at bounding box center [800, 68] width 69 height 20
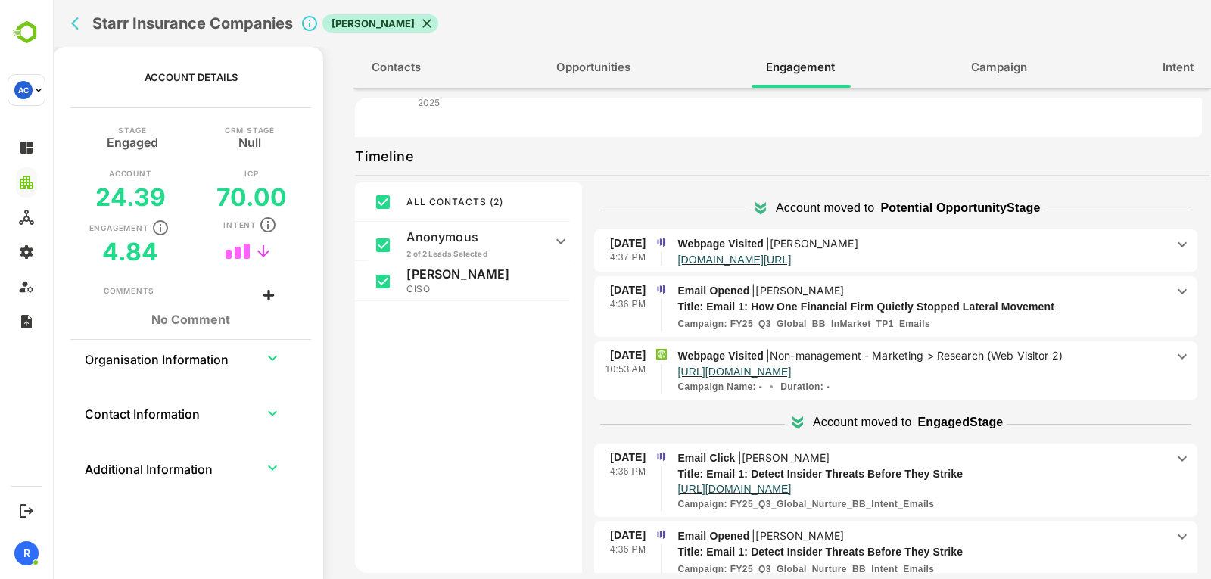
scroll to position [368, 0]
click at [957, 249] on p "Webpage Visited | [PERSON_NAME]" at bounding box center [921, 243] width 488 height 17
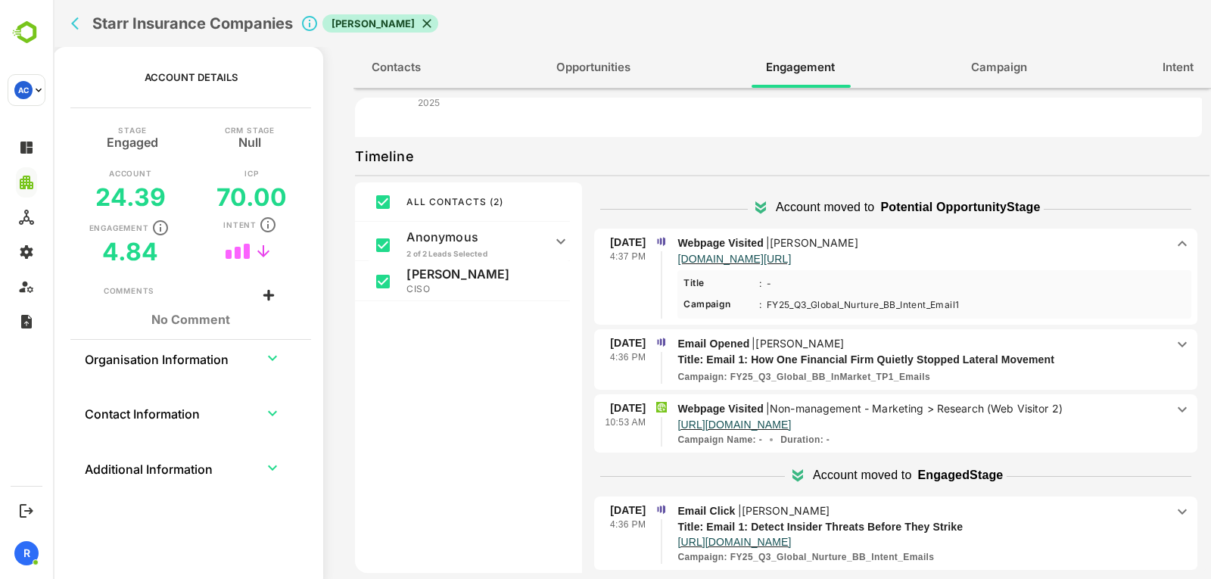
click at [957, 249] on p "Webpage Visited | [PERSON_NAME]" at bounding box center [921, 243] width 488 height 17
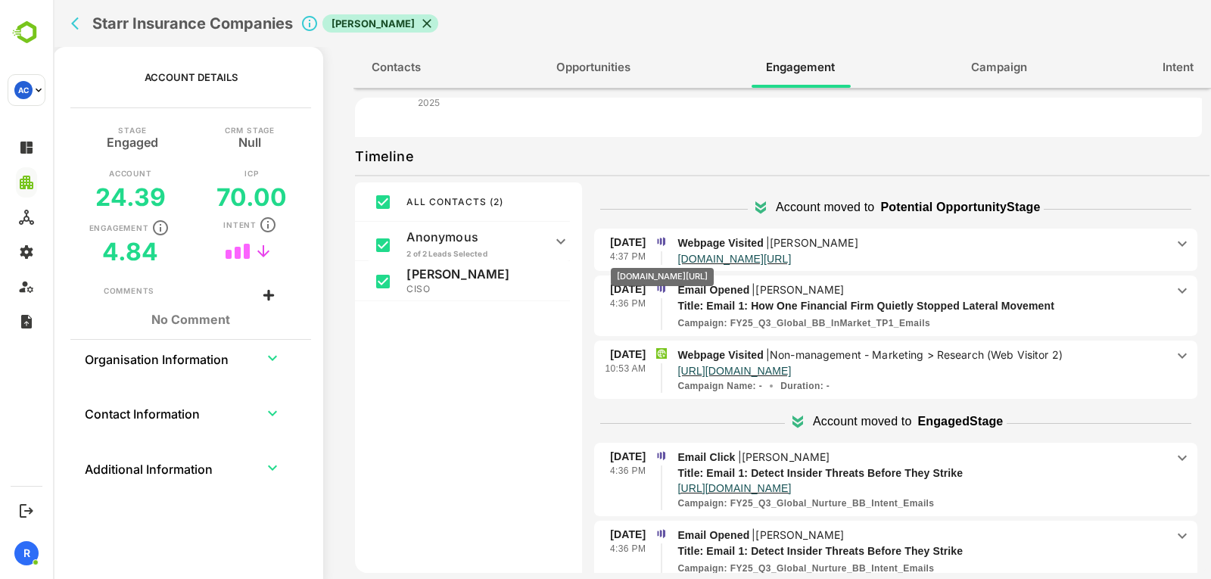
drag, startPoint x: 861, startPoint y: 259, endPoint x: 691, endPoint y: 257, distance: 170.2
click at [691, 257] on p "[DOMAIN_NAME][URL]" at bounding box center [921, 257] width 488 height 13
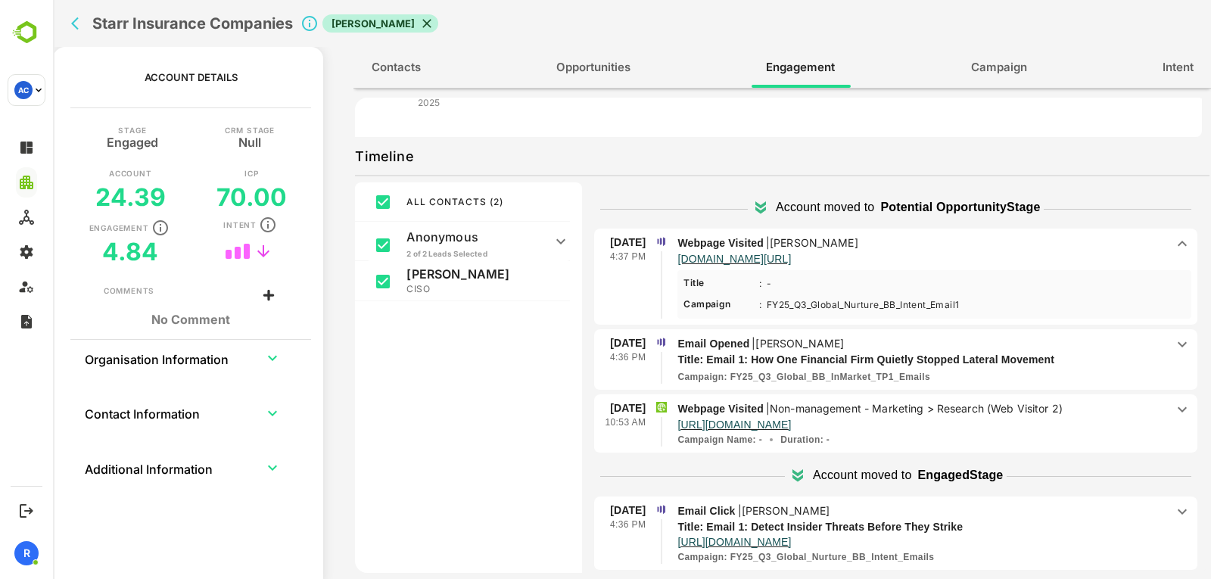
drag, startPoint x: 691, startPoint y: 257, endPoint x: 544, endPoint y: 342, distance: 169.5
click at [544, 342] on div "ALL CONTACTS ( 2 ) Anonymous 2 of 2 Leads Selected Non-management - Marketing >…" at bounding box center [468, 400] width 227 height 437
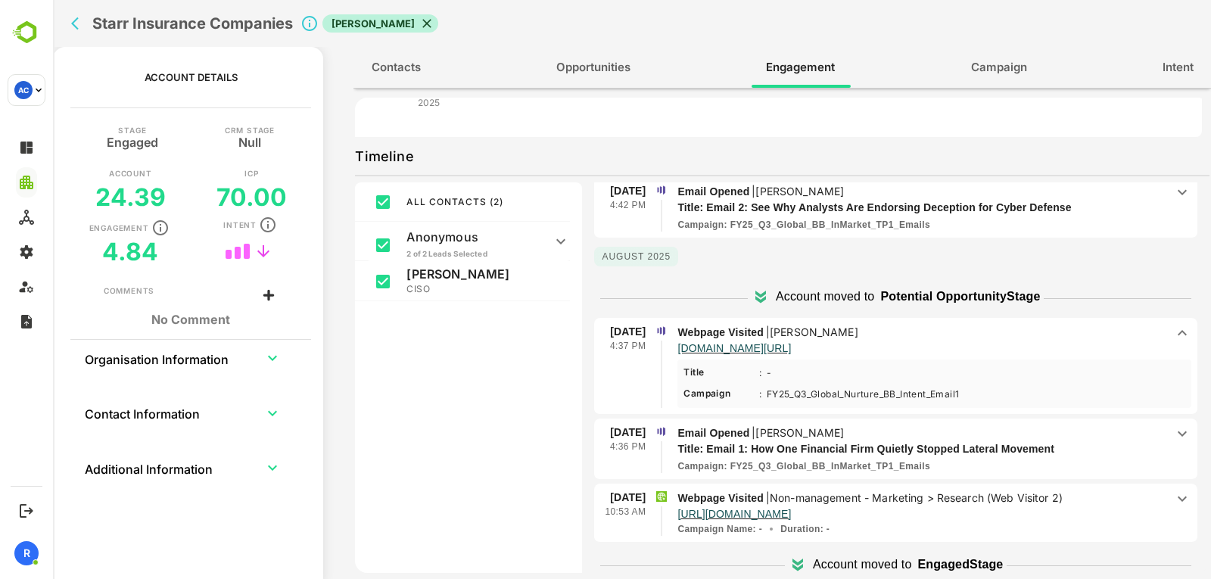
scroll to position [208, 0]
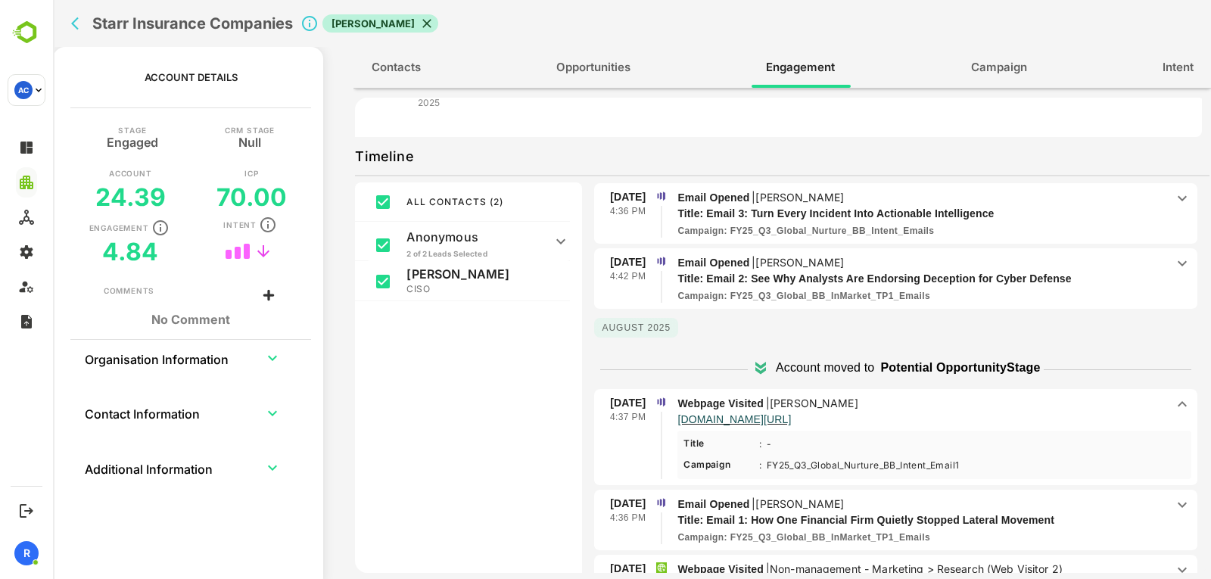
click at [963, 402] on p "Webpage Visited | [PERSON_NAME]" at bounding box center [921, 403] width 488 height 17
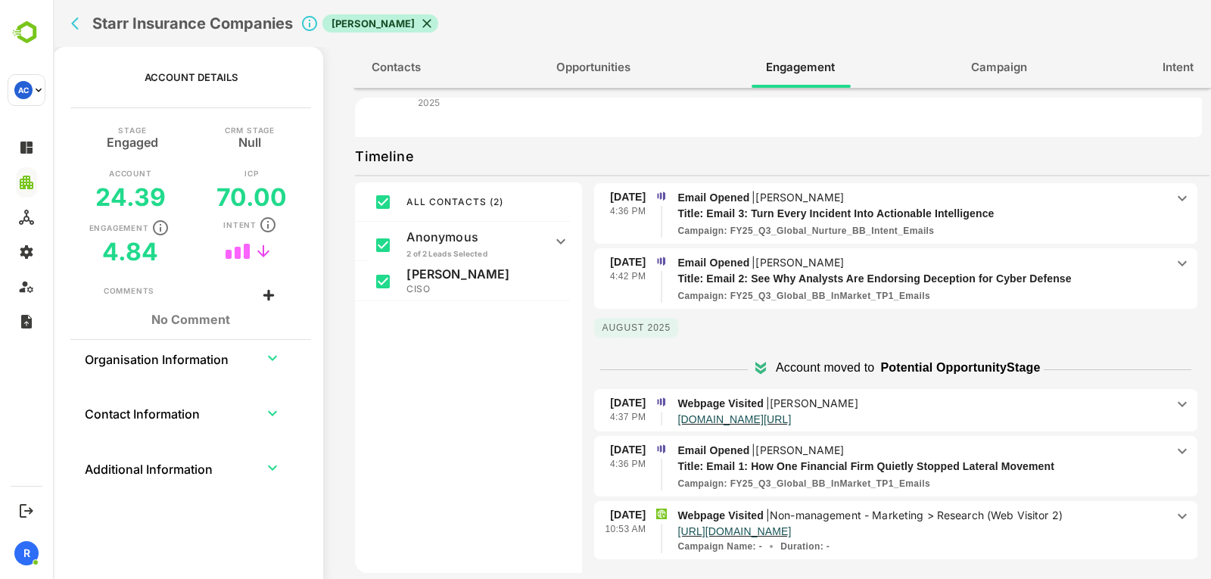
click at [963, 402] on p "Webpage Visited | [PERSON_NAME]" at bounding box center [921, 403] width 488 height 17
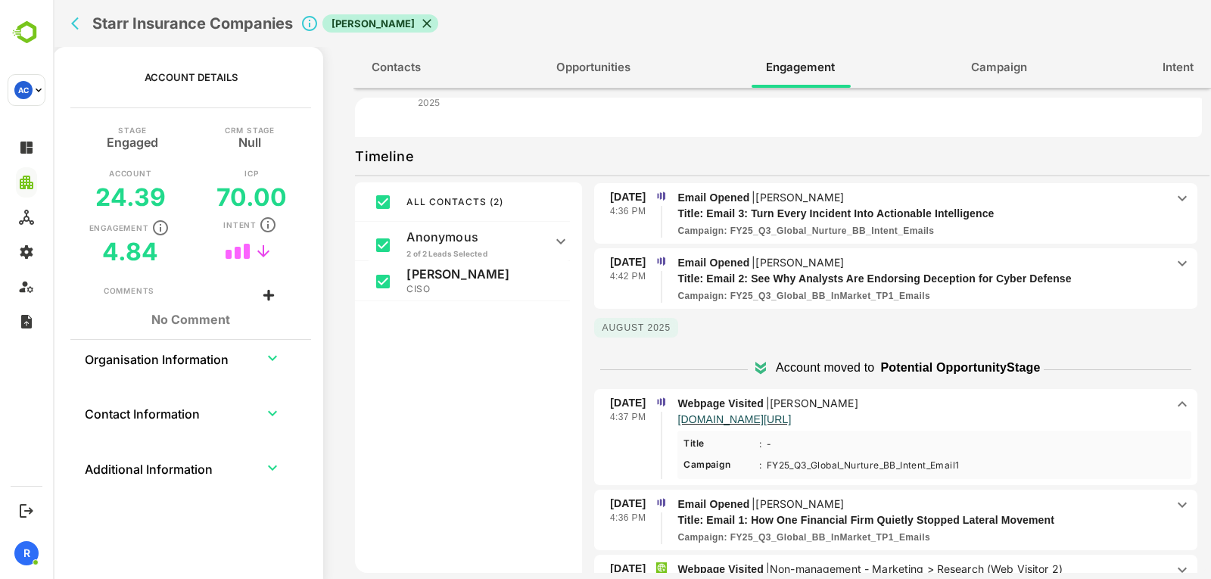
click at [963, 402] on p "Webpage Visited | [PERSON_NAME]" at bounding box center [921, 403] width 488 height 17
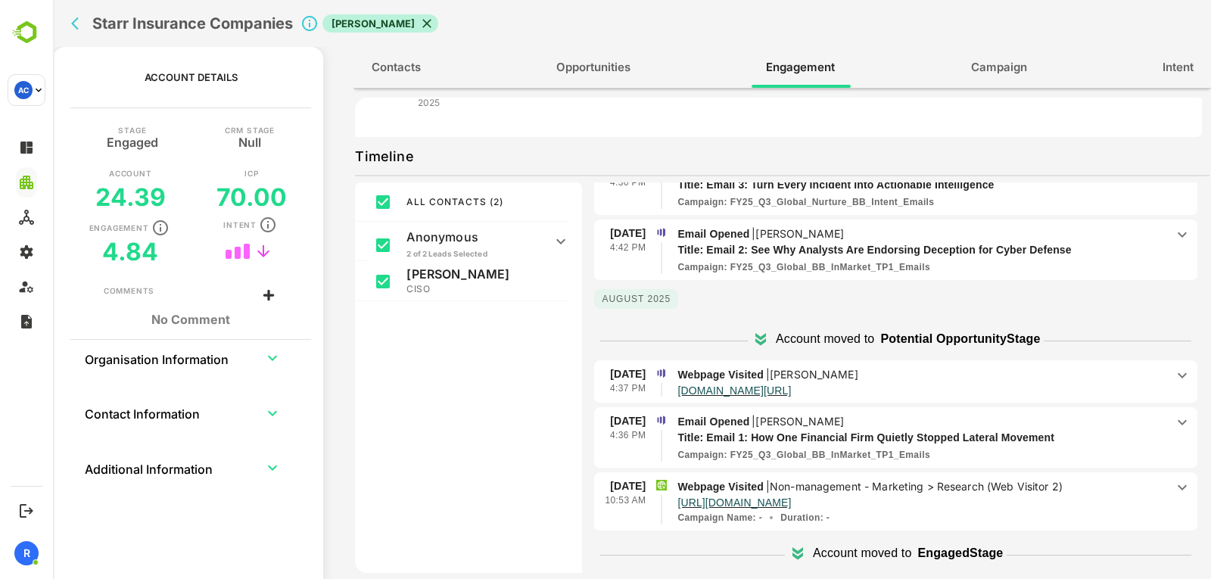
scroll to position [238, 0]
click at [1000, 390] on p "[DOMAIN_NAME][URL]" at bounding box center [921, 387] width 488 height 13
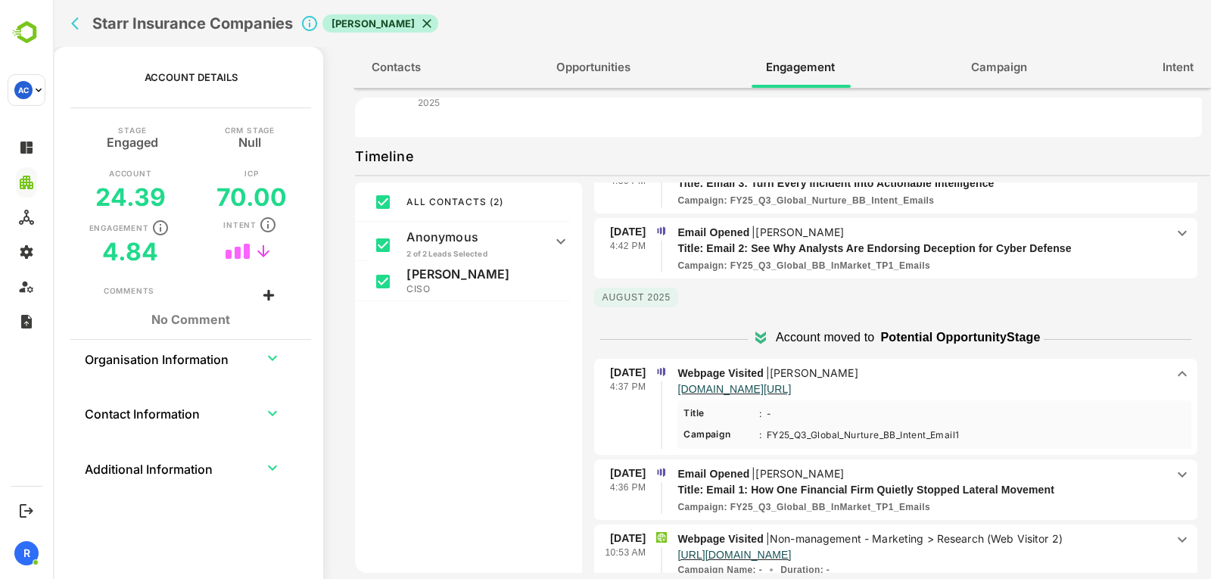
click at [1000, 390] on p "[DOMAIN_NAME][URL]" at bounding box center [921, 387] width 488 height 13
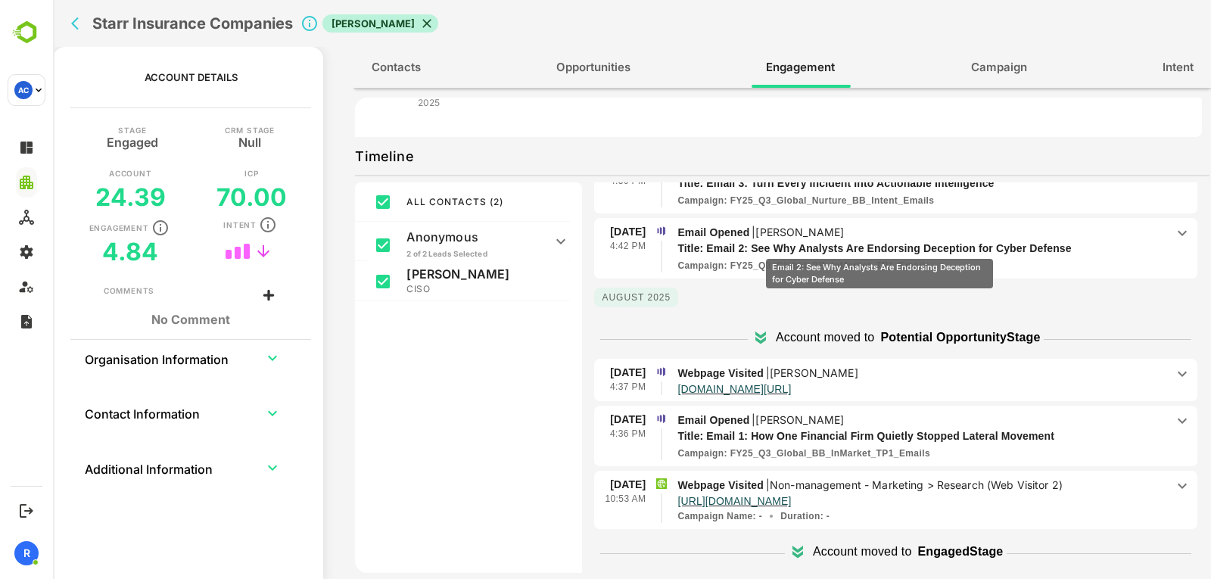
click at [879, 248] on p "Title: Email 2: See Why Analysts Are Endorsing Deception for Cyber Defense" at bounding box center [908, 249] width 463 height 16
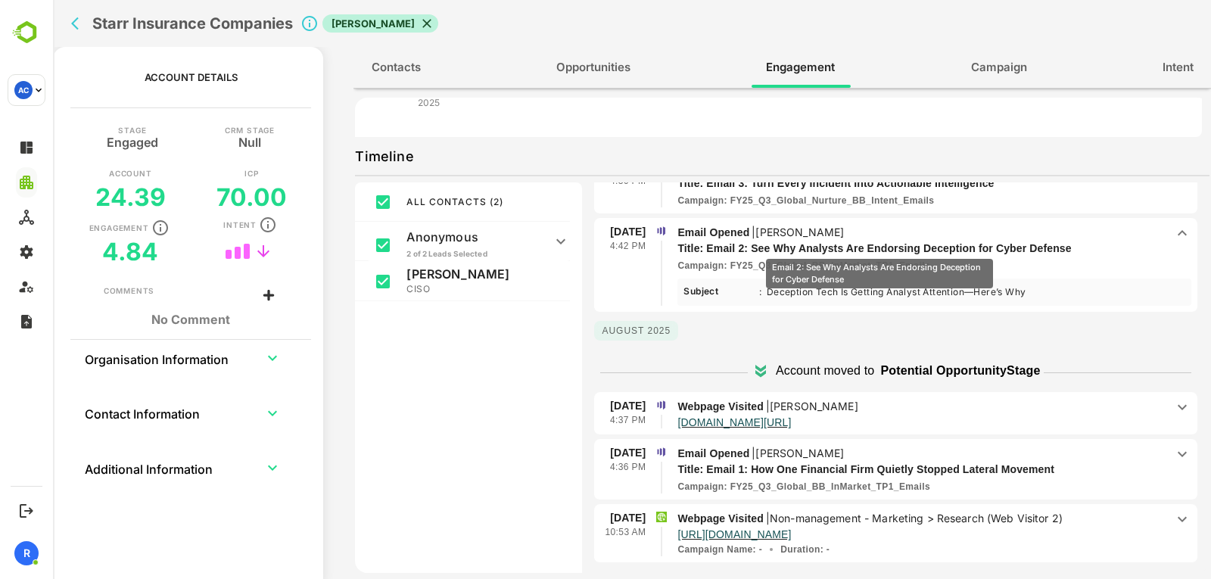
click at [879, 248] on p "Title: Email 2: See Why Analysts Are Endorsing Deception for Cyber Defense" at bounding box center [908, 249] width 463 height 16
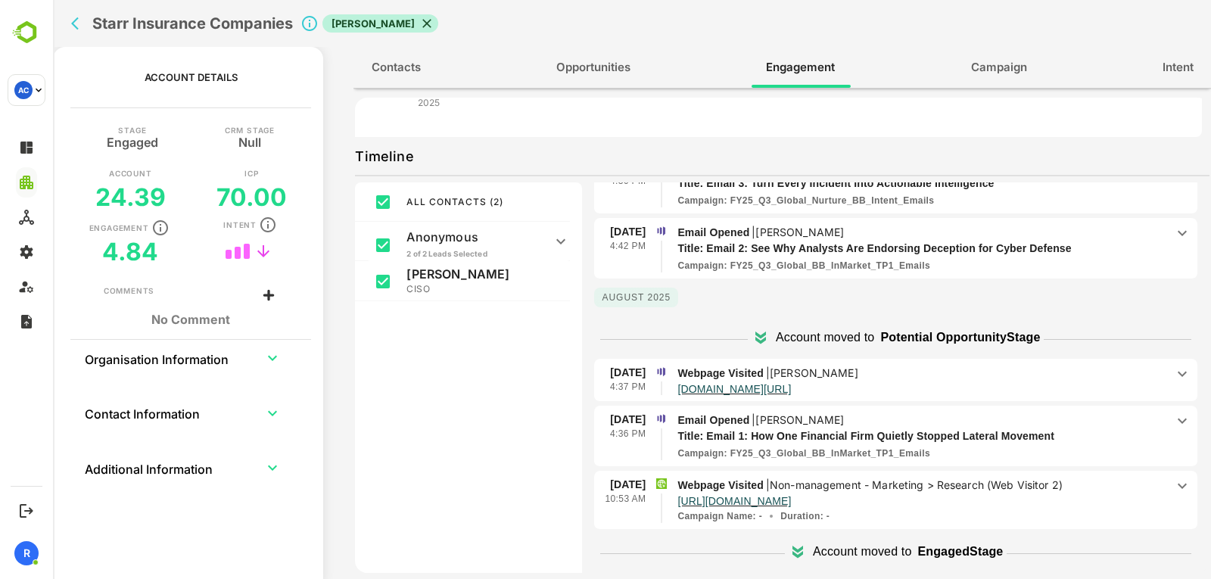
click at [881, 379] on p "Webpage Visited | [PERSON_NAME]" at bounding box center [921, 373] width 488 height 17
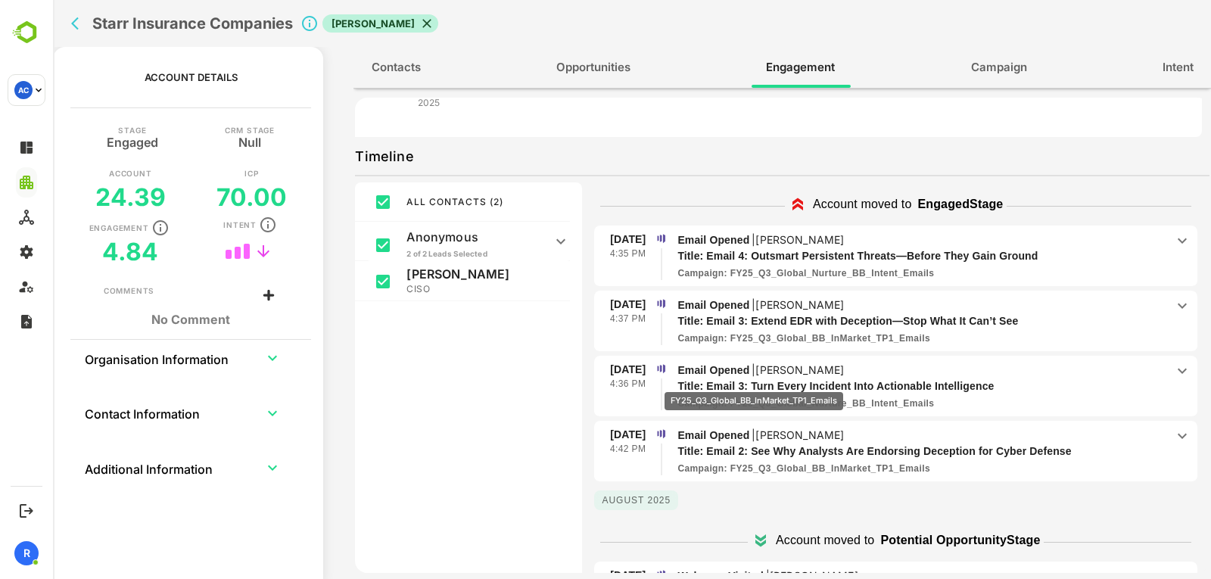
scroll to position [35, 0]
click at [686, 316] on p "Title: Email 3: Extend EDR with Deception—Stop What It Can’t See" at bounding box center [908, 322] width 463 height 16
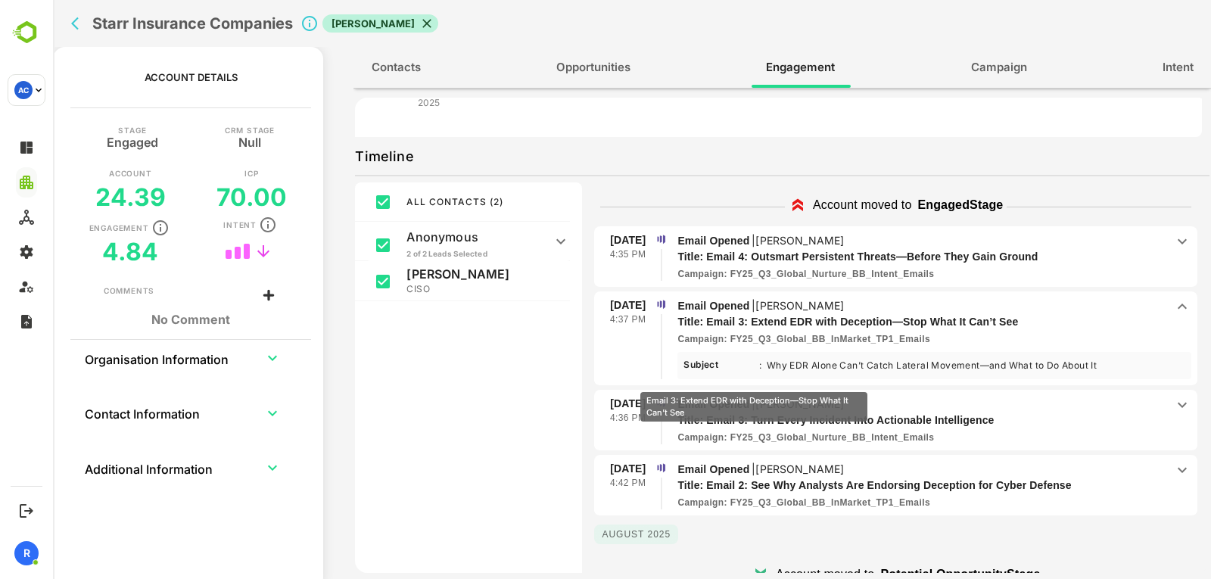
click at [686, 316] on p "Title: Email 3: Extend EDR with Deception—Stop What It Can’t See" at bounding box center [908, 322] width 463 height 16
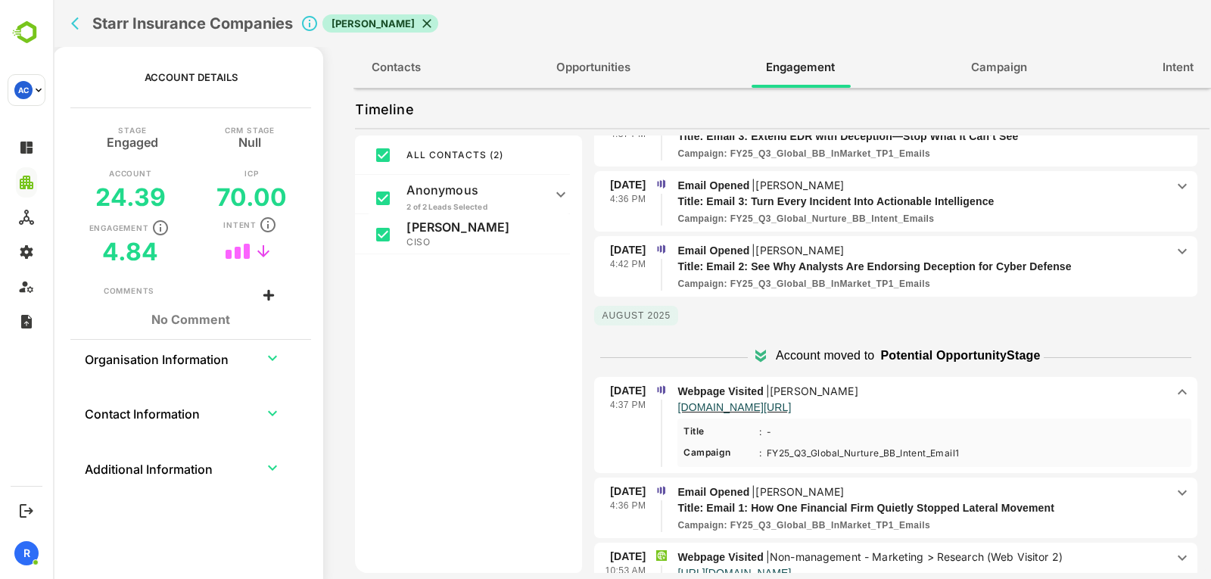
scroll to position [175, 0]
click at [73, 23] on icon "back" at bounding box center [75, 23] width 8 height 13
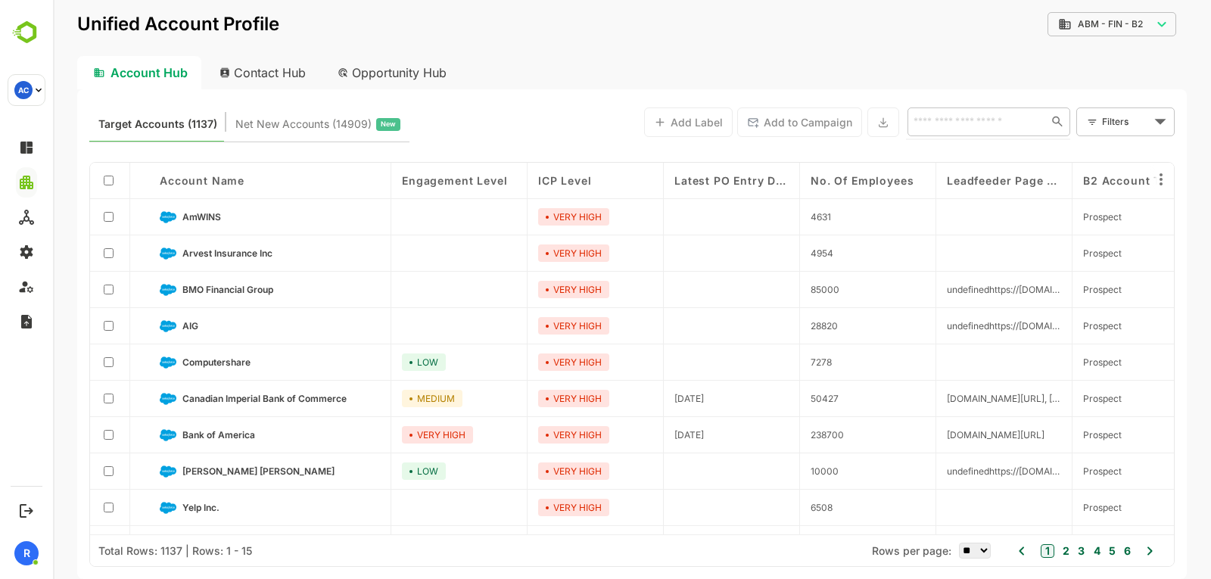
click at [960, 126] on input "text" at bounding box center [974, 121] width 131 height 18
type input "*********"
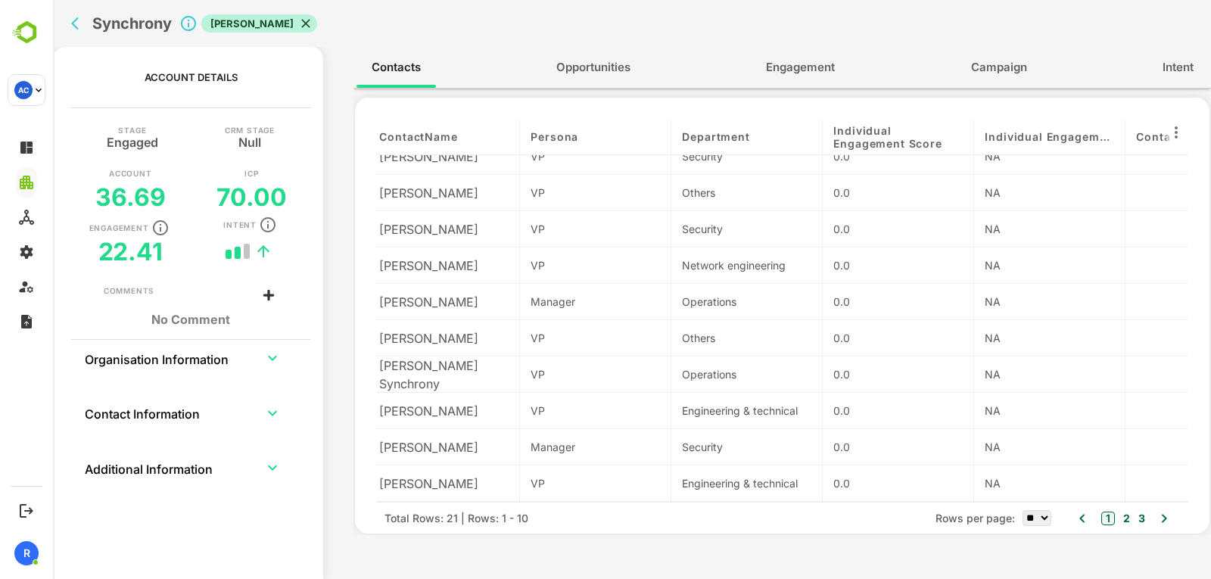
scroll to position [0, 0]
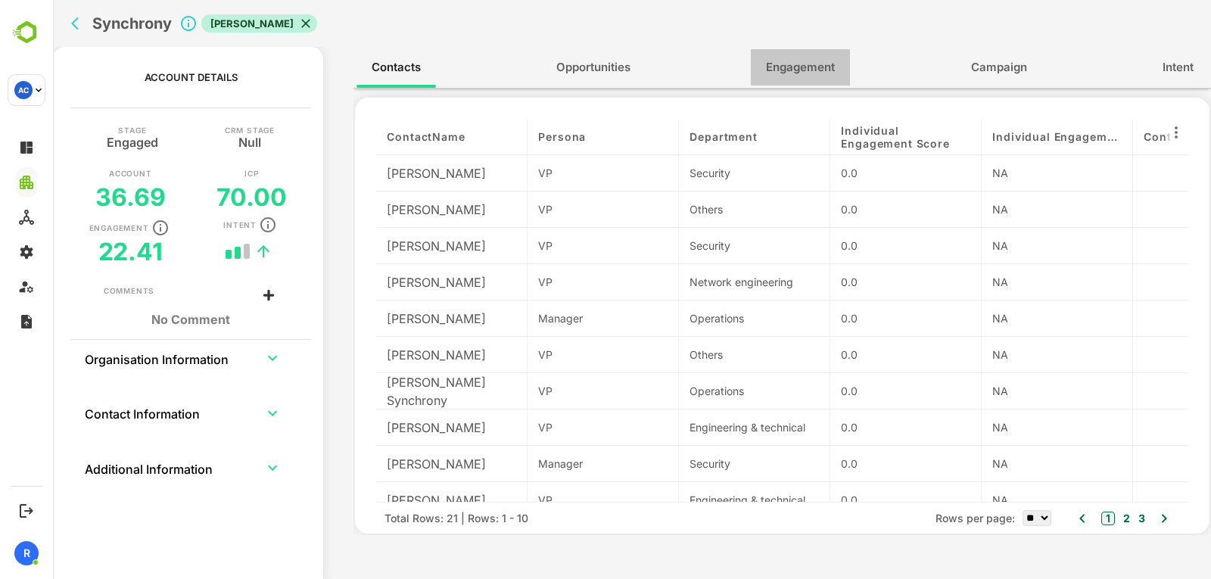
click at [818, 76] on span "Engagement" at bounding box center [800, 68] width 69 height 20
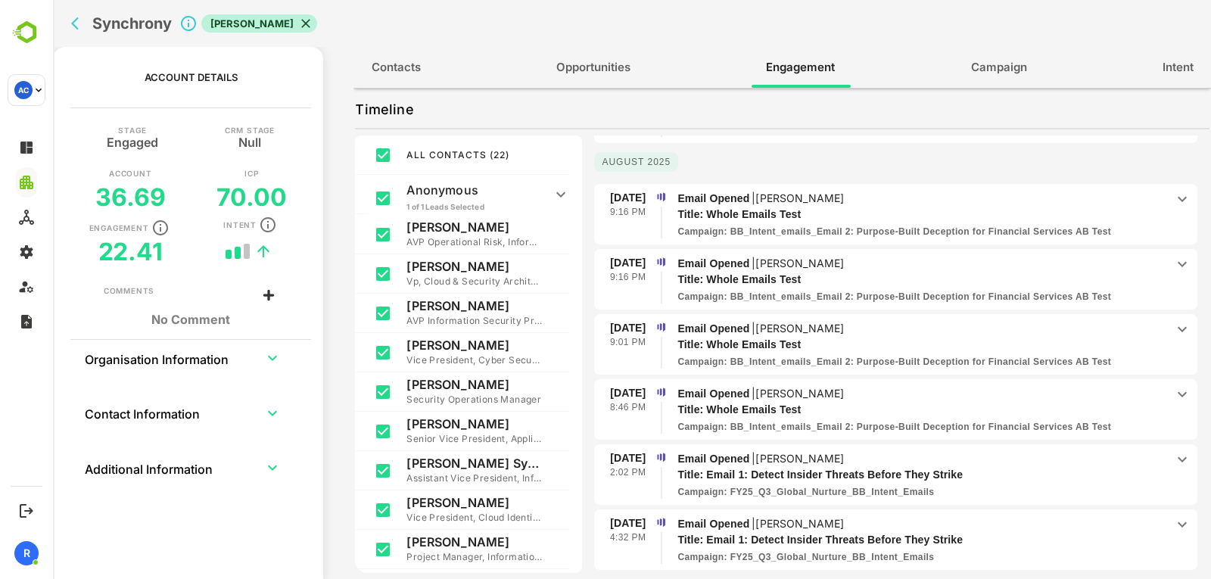
scroll to position [57, 0]
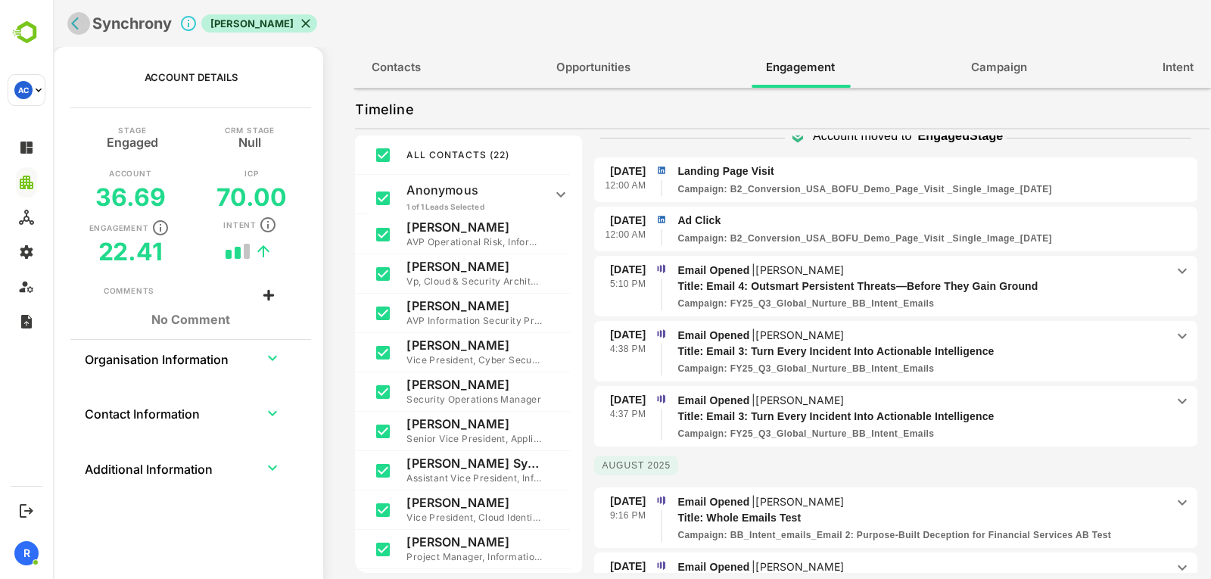
click at [77, 23] on icon "back" at bounding box center [78, 23] width 15 height 15
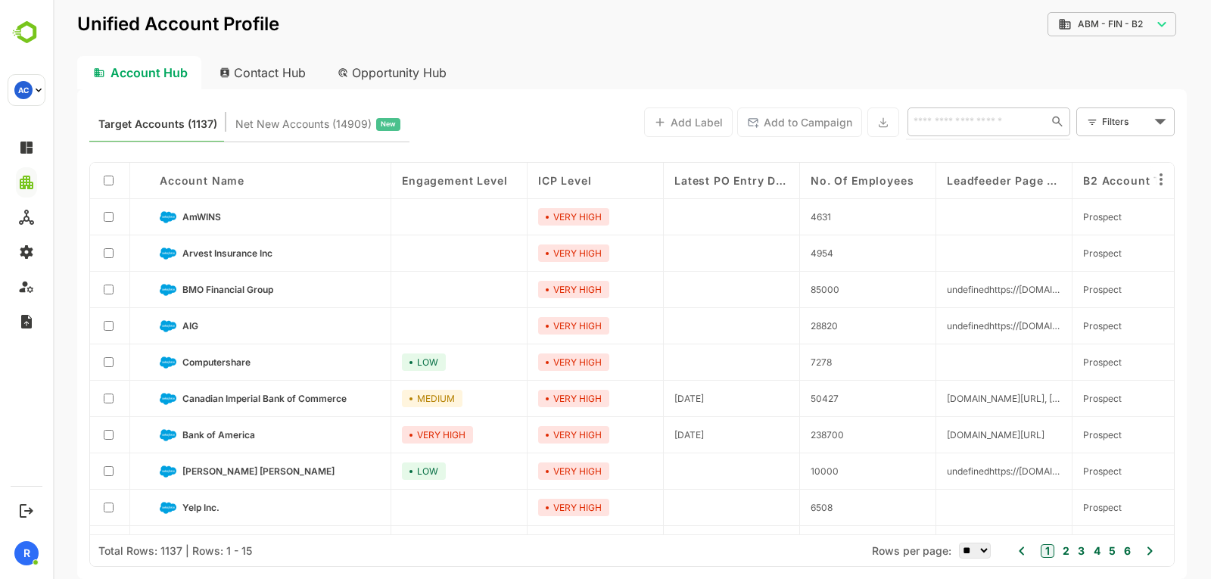
click at [986, 123] on input "text" at bounding box center [974, 121] width 131 height 18
type input "**********"
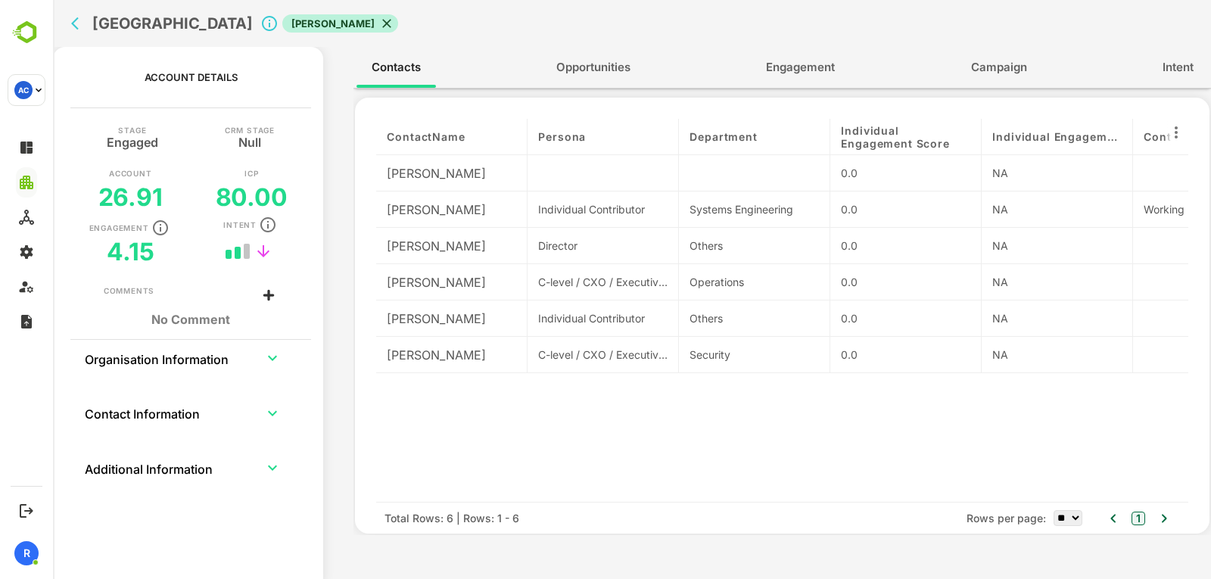
scroll to position [0, 538]
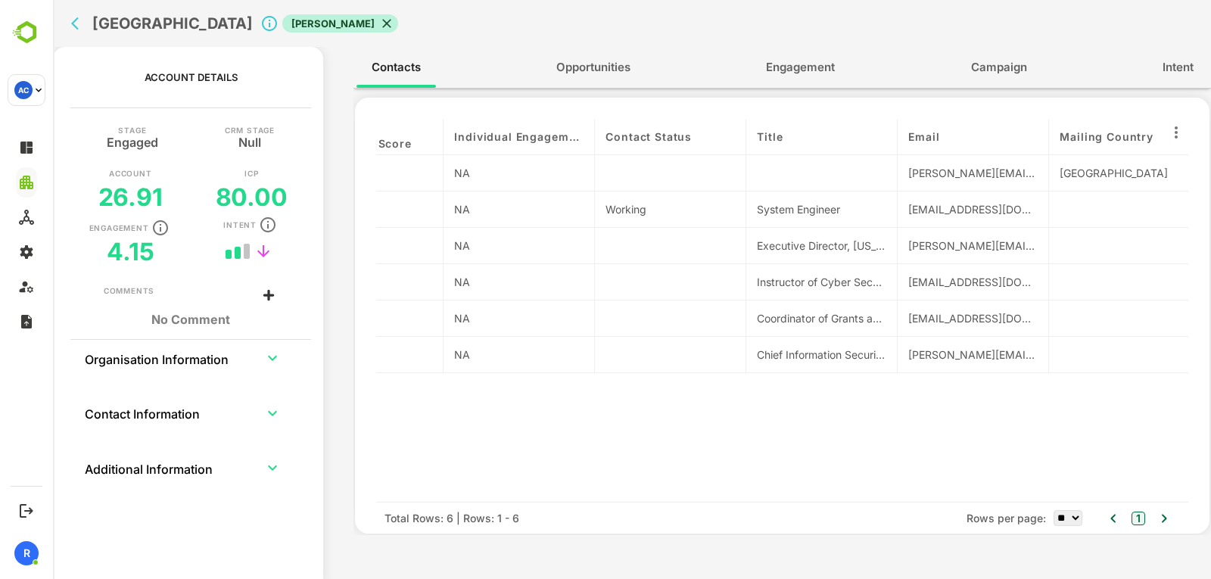
click at [739, 67] on div "Contacts Opportunities Engagement Campaign Intent" at bounding box center [781, 67] width 857 height 41
click at [788, 51] on button "Engagement" at bounding box center [800, 67] width 99 height 36
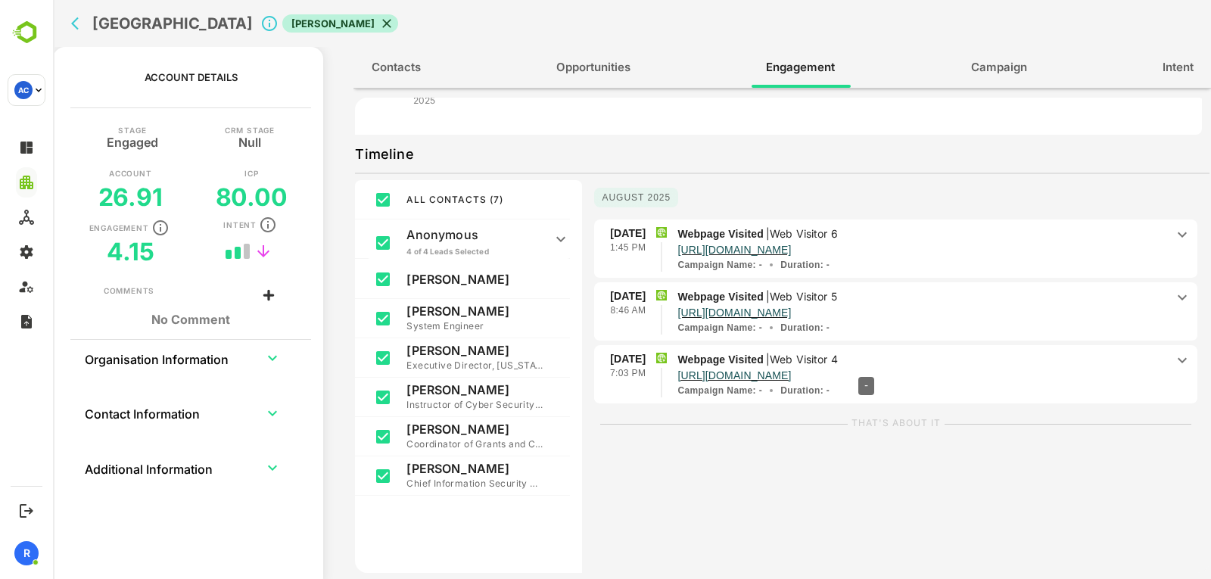
scroll to position [247, 0]
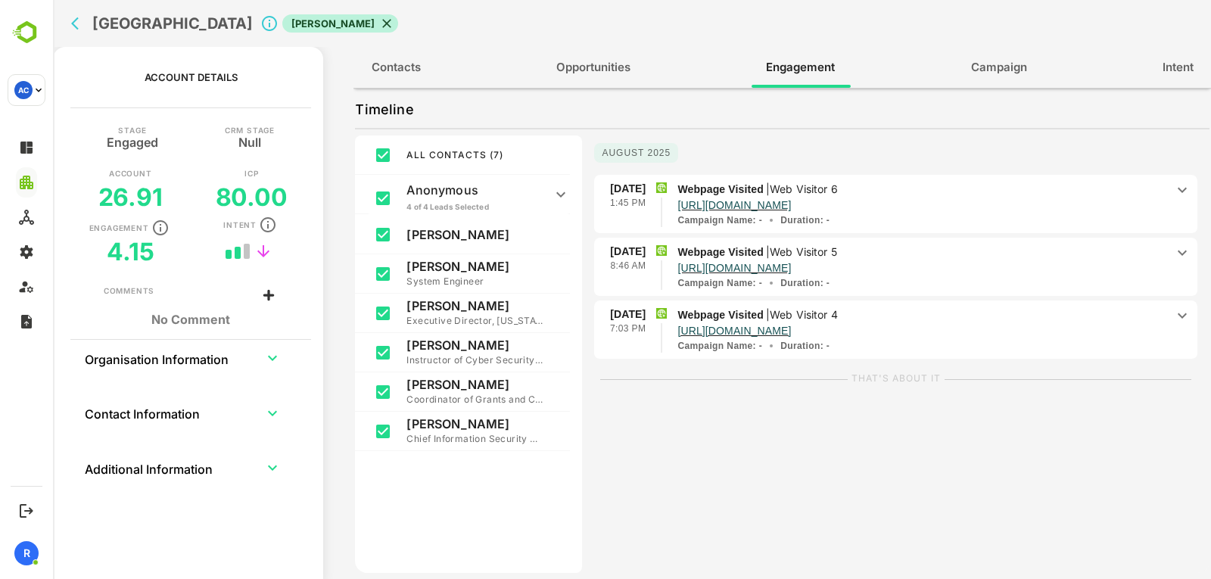
click at [981, 191] on p "Webpage Visited | Web Visitor 6" at bounding box center [921, 189] width 488 height 17
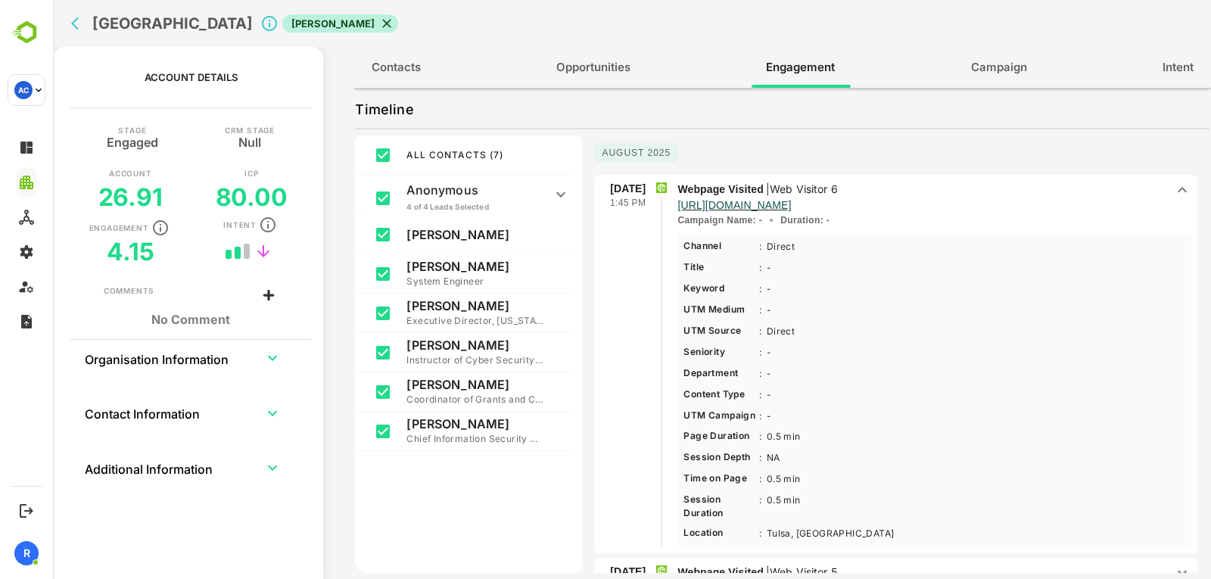
click at [981, 191] on p "Webpage Visited | Web Visitor 6" at bounding box center [921, 189] width 488 height 17
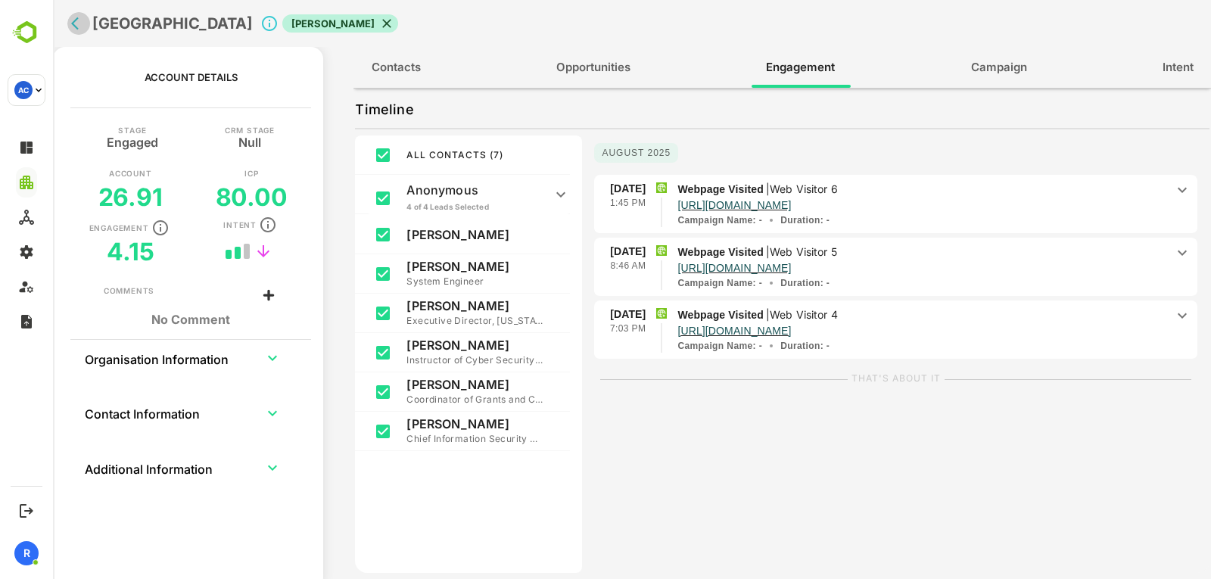
click at [71, 19] on icon "back" at bounding box center [78, 23] width 15 height 15
